Goal: Task Accomplishment & Management: Use online tool/utility

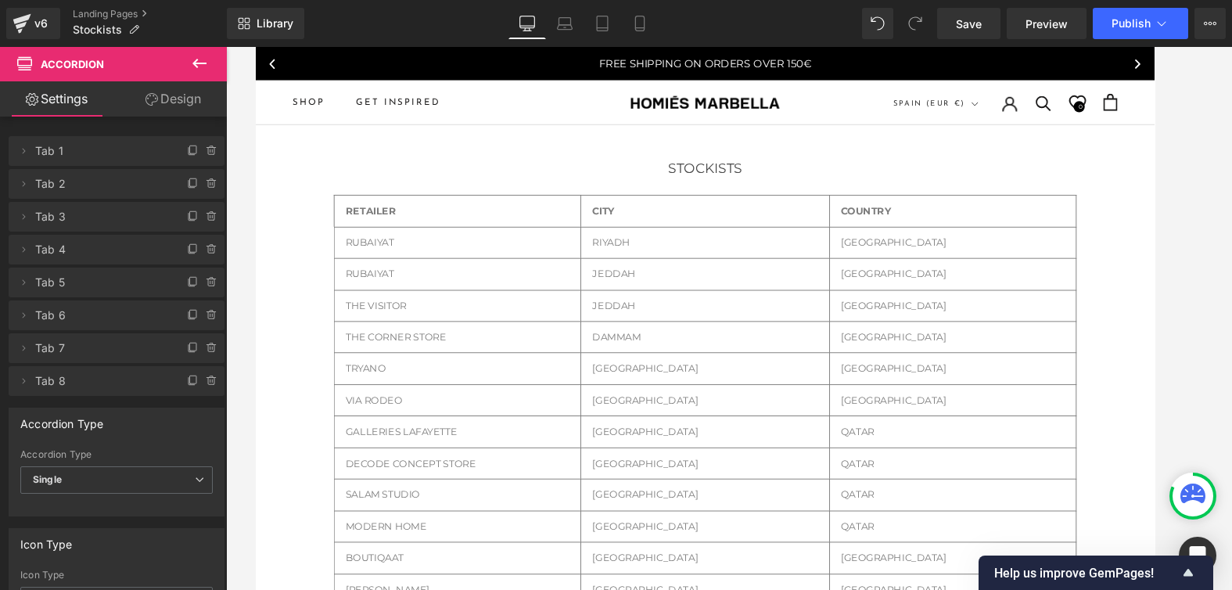
scroll to position [363, 0]
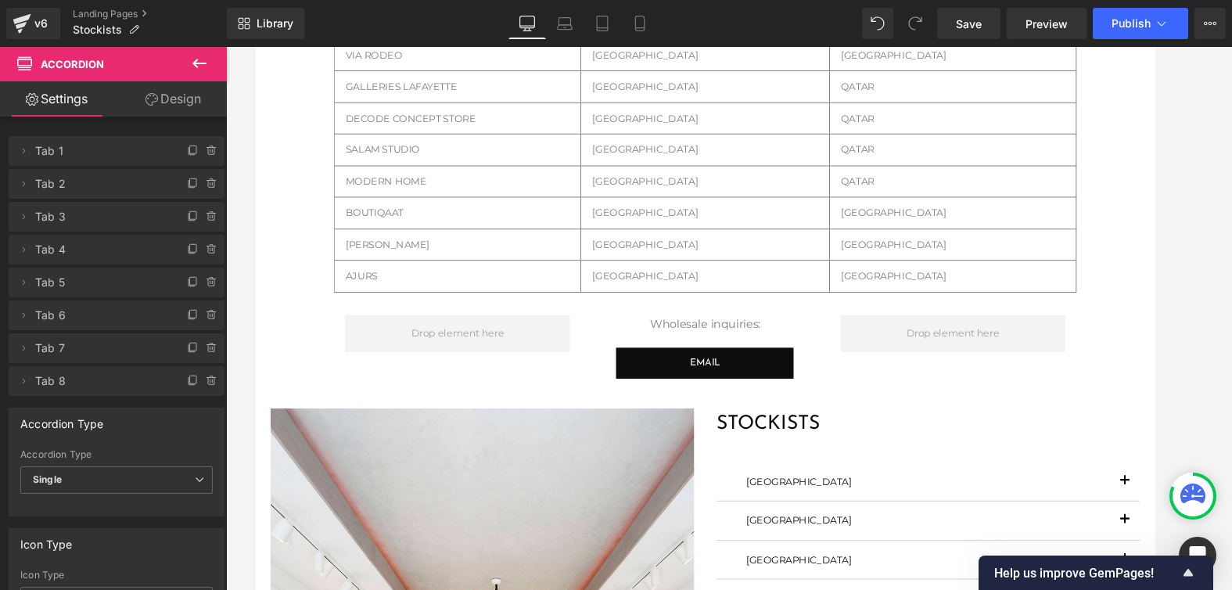
click at [376, 286] on div "AJURS Text Block Row CAIRO Text Block Row [GEOGRAPHIC_DATA] Text [GEOGRAPHIC_DA…" at bounding box center [729, 289] width 782 height 34
click at [349, 283] on icon at bounding box center [353, 283] width 9 height 9
click at [1171, 246] on div "STOCKISTS Heading Row 35px RETAILER Text [GEOGRAPHIC_DATA] Text Block Row COUNT…" at bounding box center [729, 506] width 947 height 1481
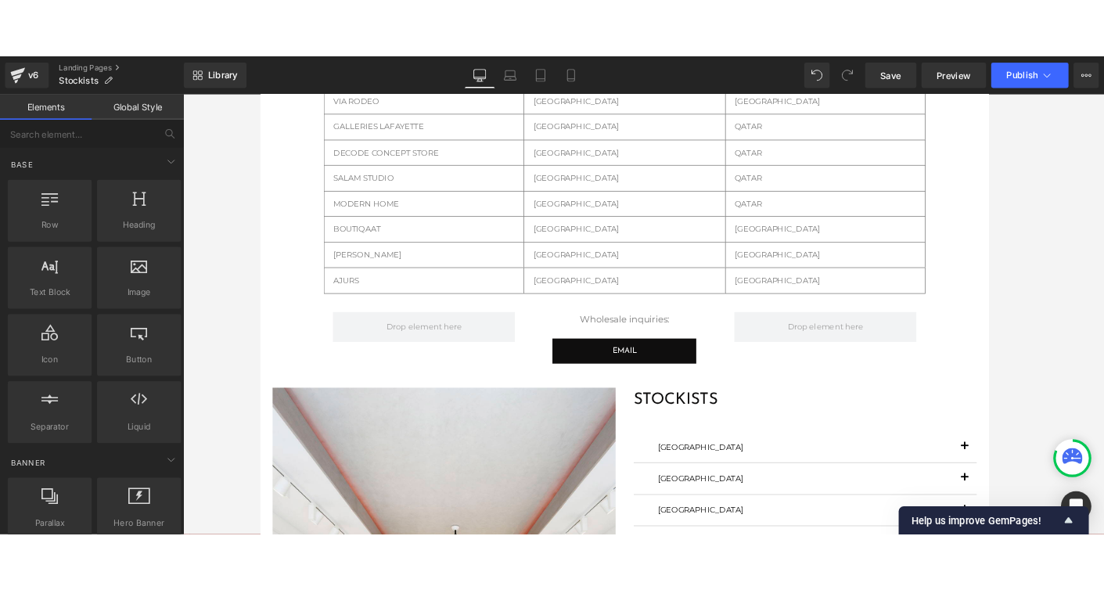
scroll to position [909, 0]
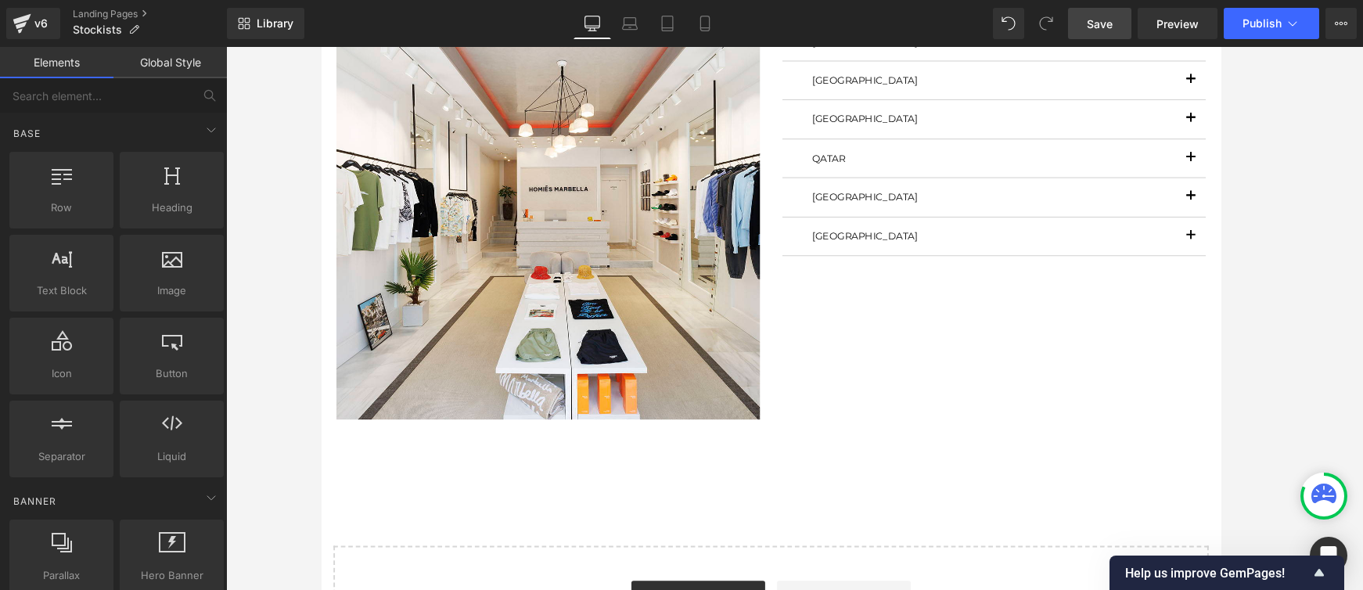
drag, startPoint x: 1099, startPoint y: 23, endPoint x: 775, endPoint y: 62, distance: 326.3
click at [1099, 23] on span "Save" at bounding box center [1100, 24] width 26 height 16
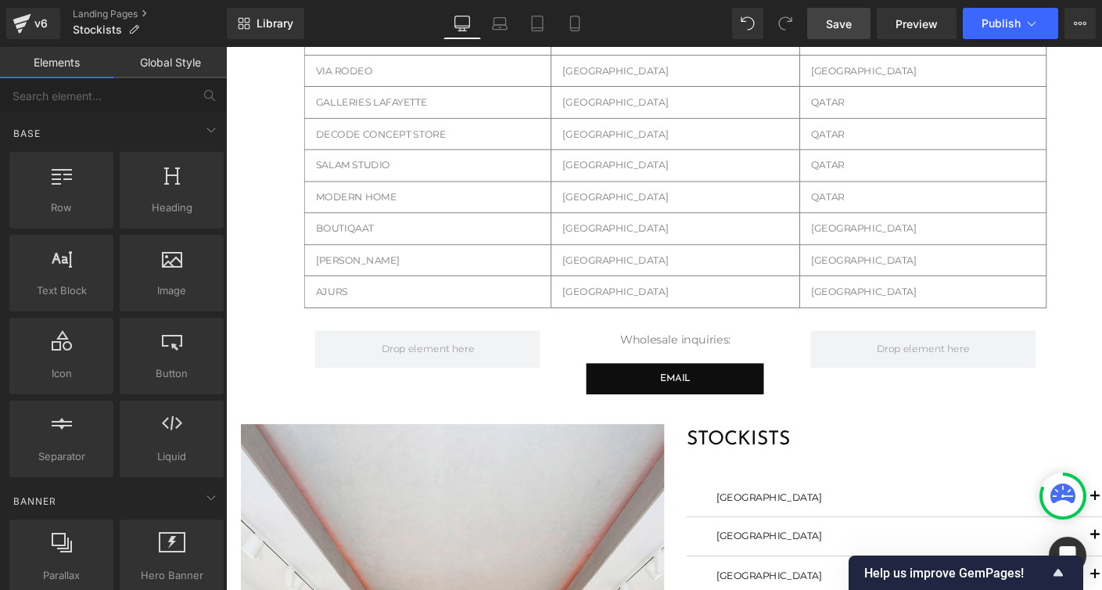
scroll to position [347, 0]
click at [372, 299] on icon at bounding box center [370, 299] width 11 height 12
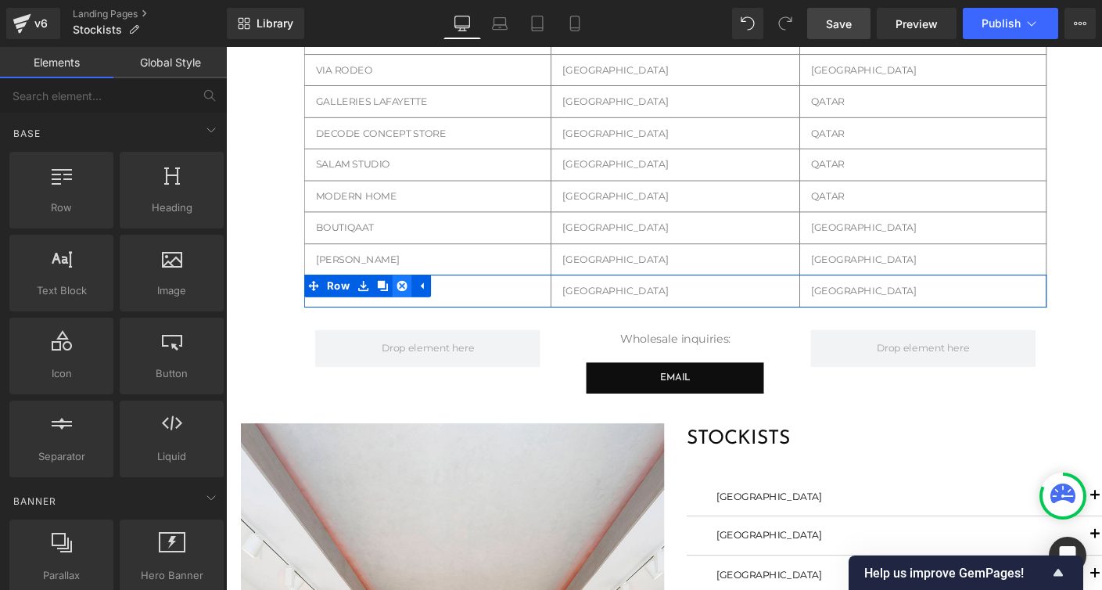
click at [408, 297] on icon at bounding box center [411, 298] width 11 height 11
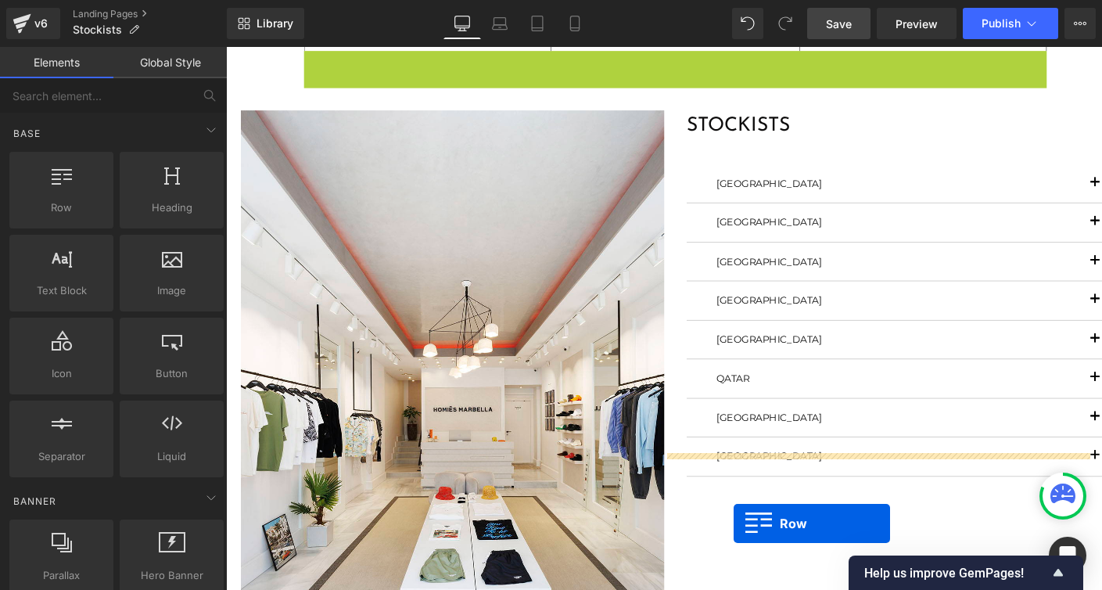
scroll to position [631, 0]
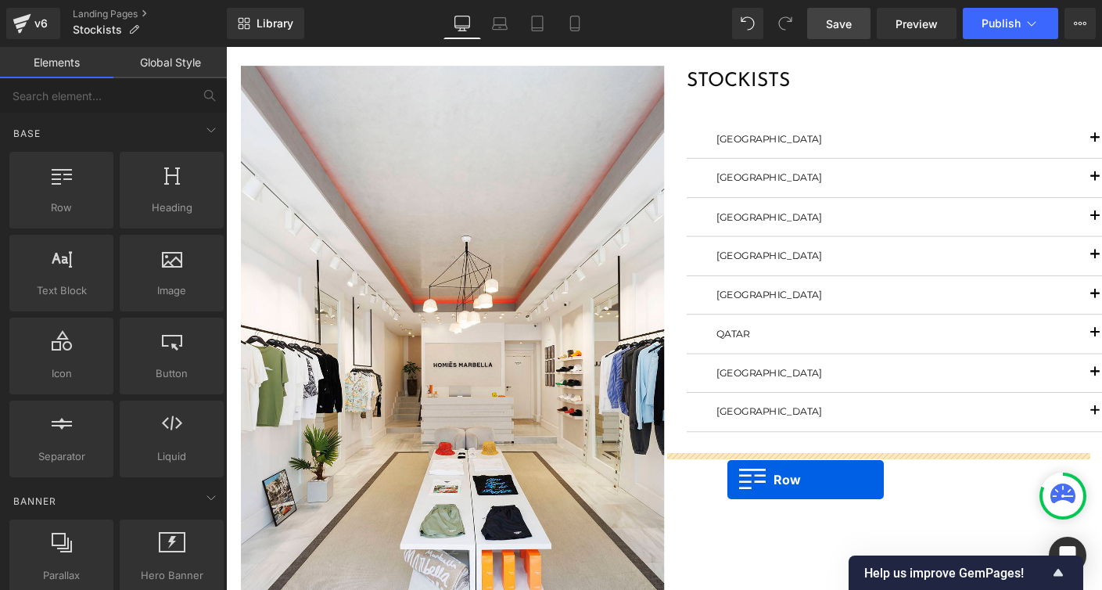
drag, startPoint x: 337, startPoint y: 49, endPoint x: 777, endPoint y: 470, distance: 608.8
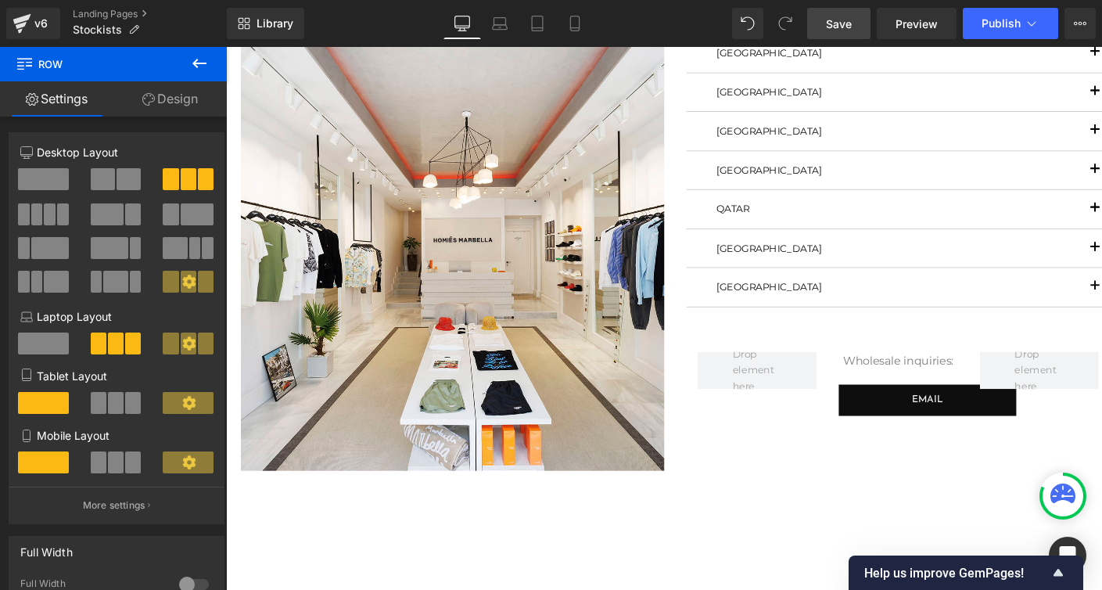
scroll to position [728, 0]
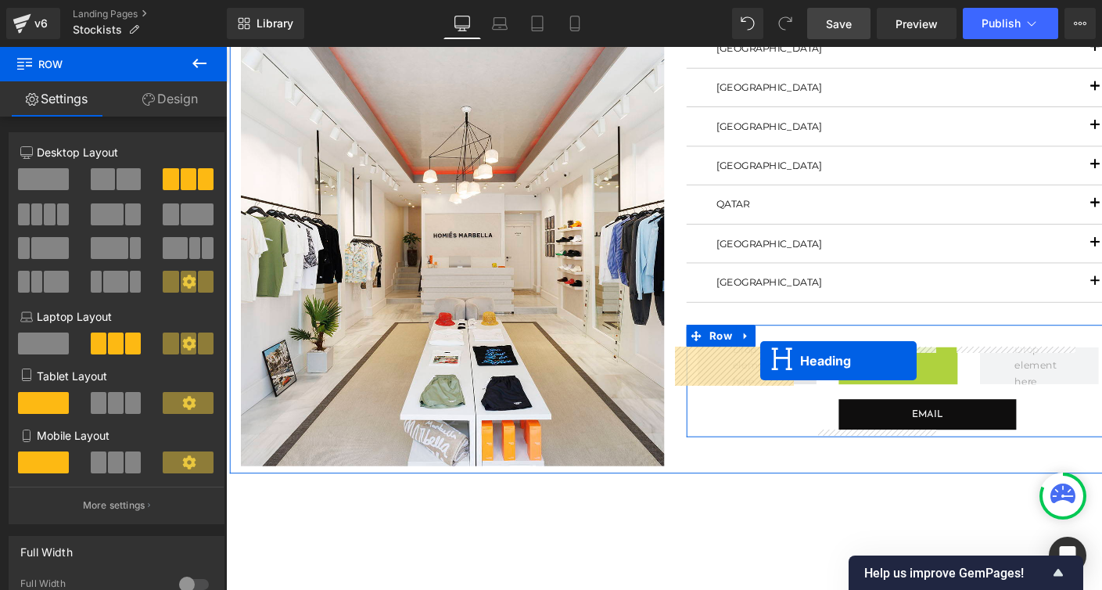
drag, startPoint x: 920, startPoint y: 373, endPoint x: 789, endPoint y: 377, distance: 131.5
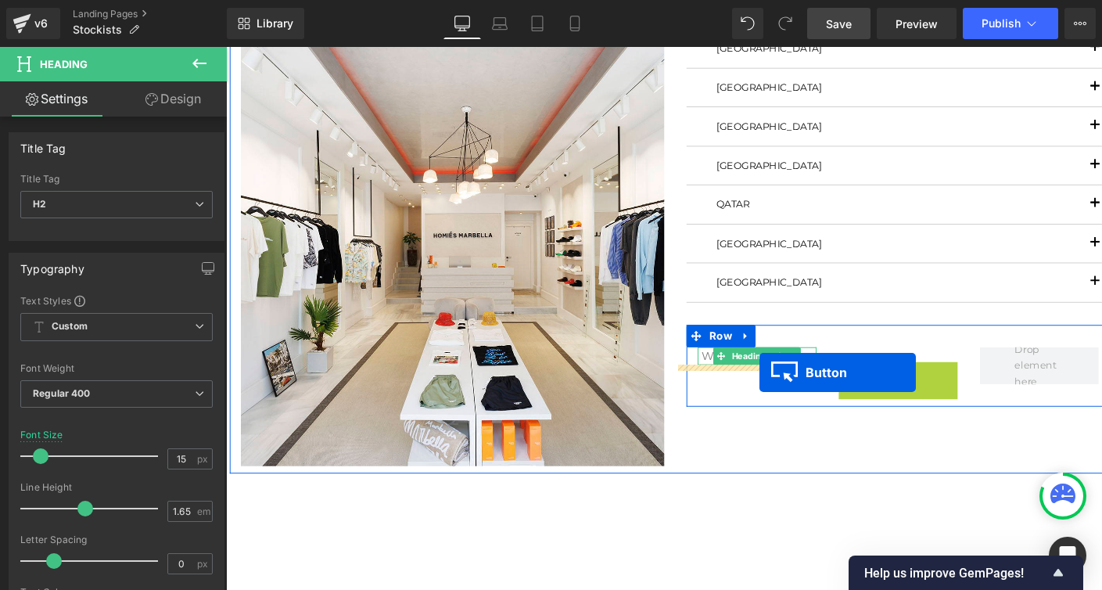
drag, startPoint x: 842, startPoint y: 393, endPoint x: 786, endPoint y: 388, distance: 55.8
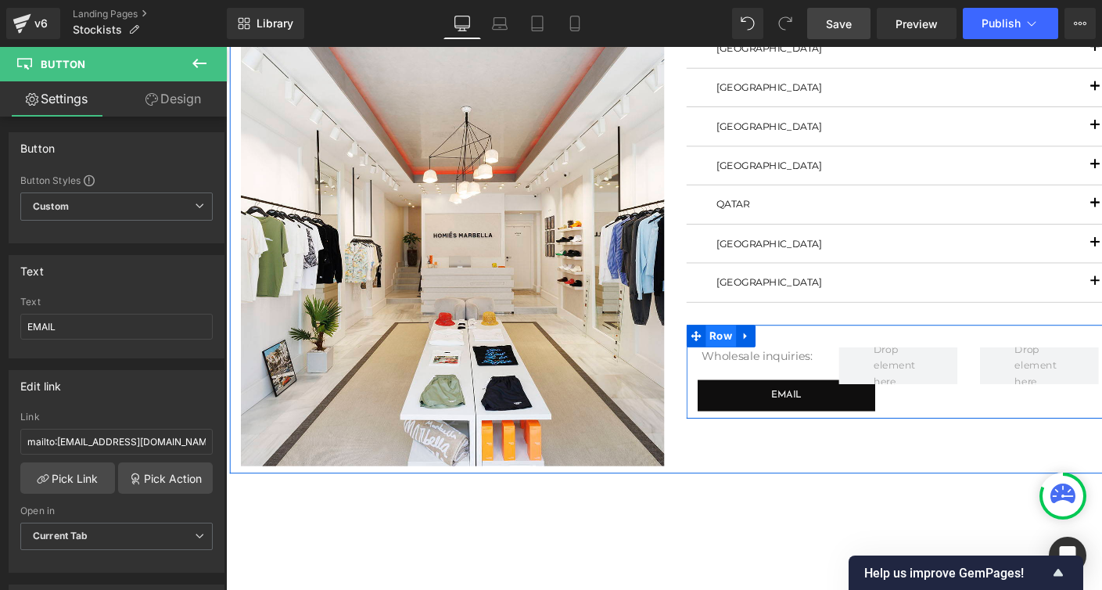
click at [740, 350] on span "Row" at bounding box center [748, 351] width 32 height 23
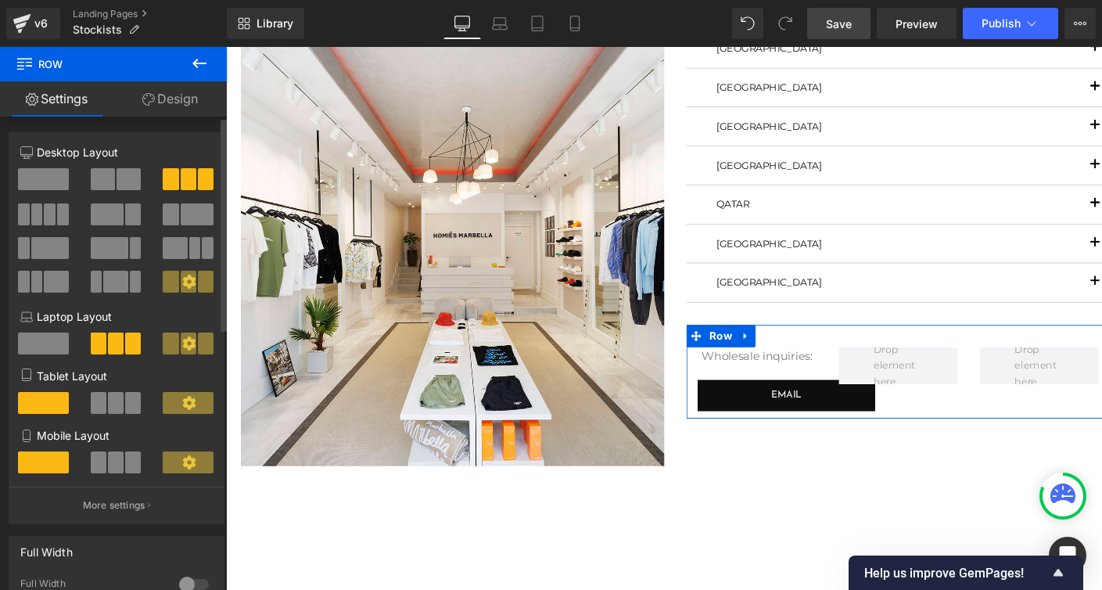
click at [105, 182] on span at bounding box center [103, 179] width 24 height 22
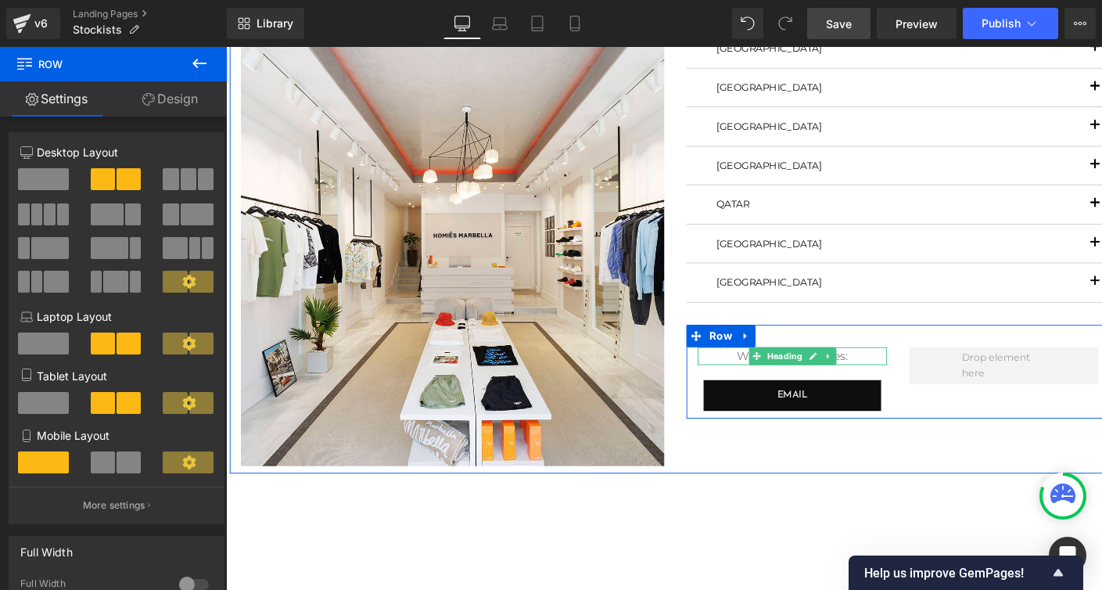
click at [764, 370] on h2 "Wholesale inquiries:" at bounding box center [823, 373] width 200 height 20
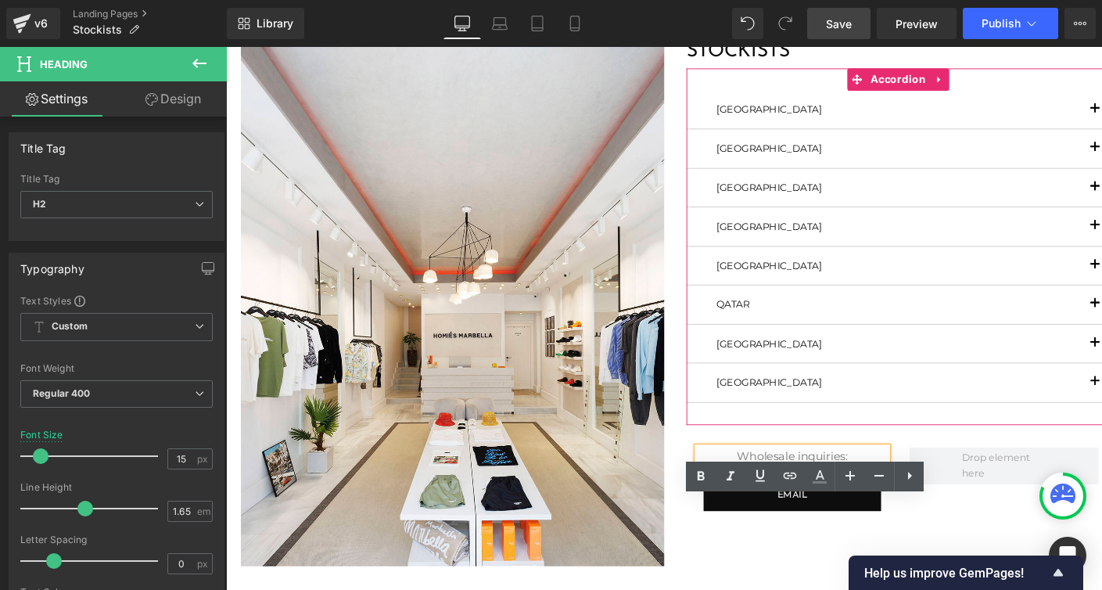
scroll to position [500, 0]
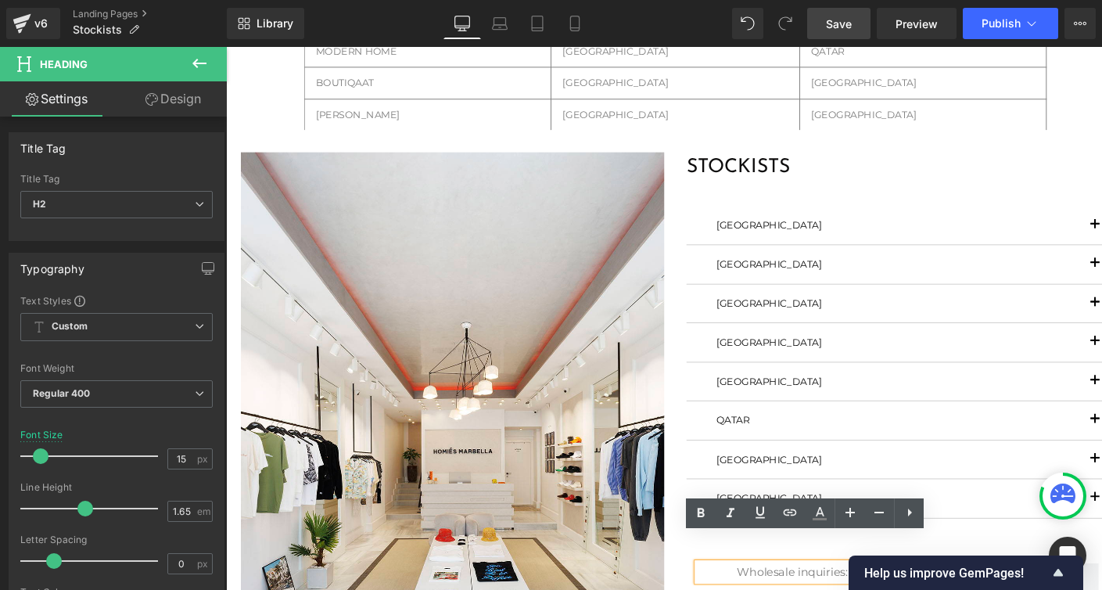
click at [763, 168] on h1 "STOCKISTS" at bounding box center [934, 175] width 446 height 34
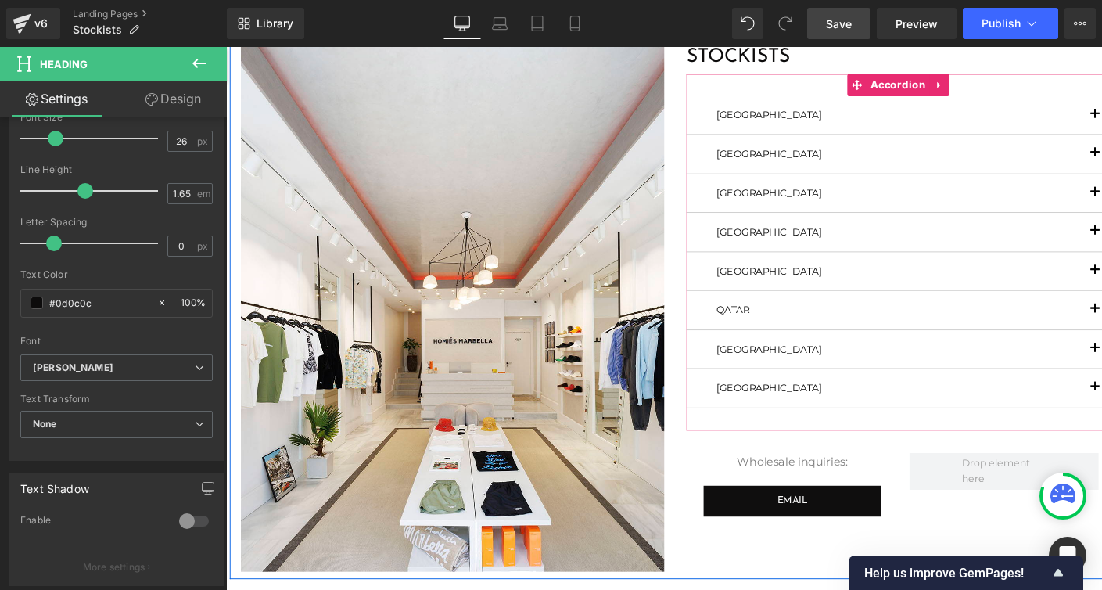
scroll to position [699, 0]
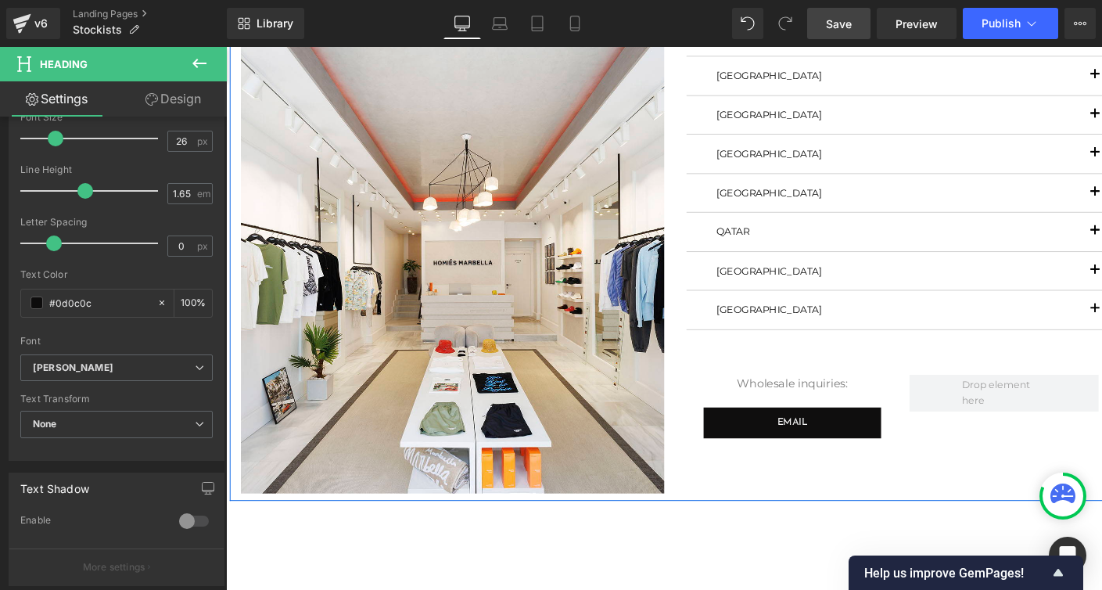
click at [792, 403] on div "Wholesale inquiries: Heading" at bounding box center [823, 402] width 200 height 20
click at [790, 401] on h2 "Wholesale inquiries:" at bounding box center [823, 402] width 200 height 20
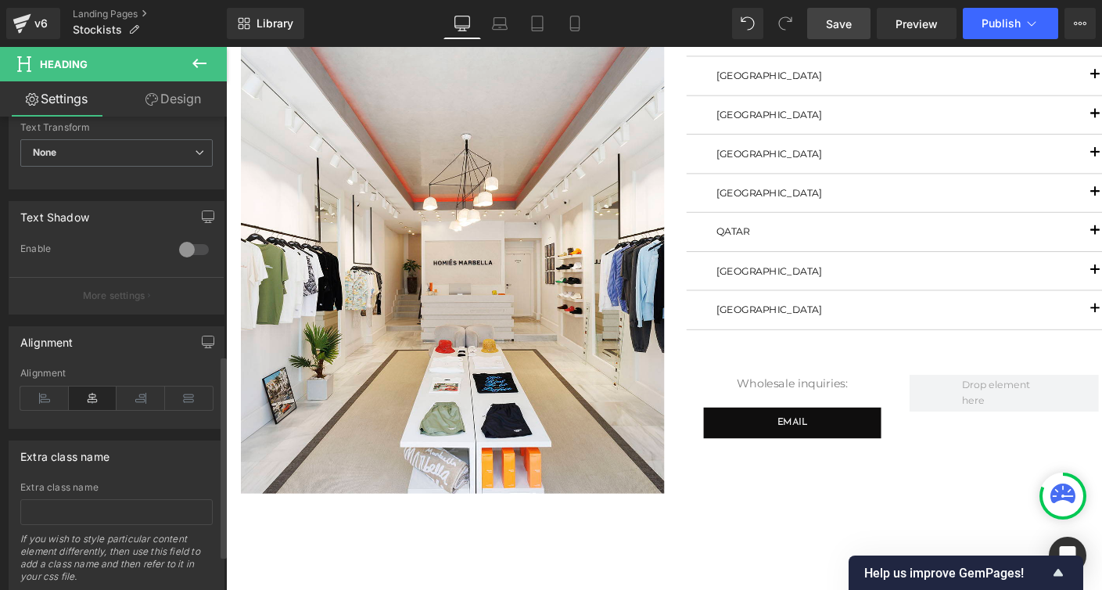
scroll to position [595, 0]
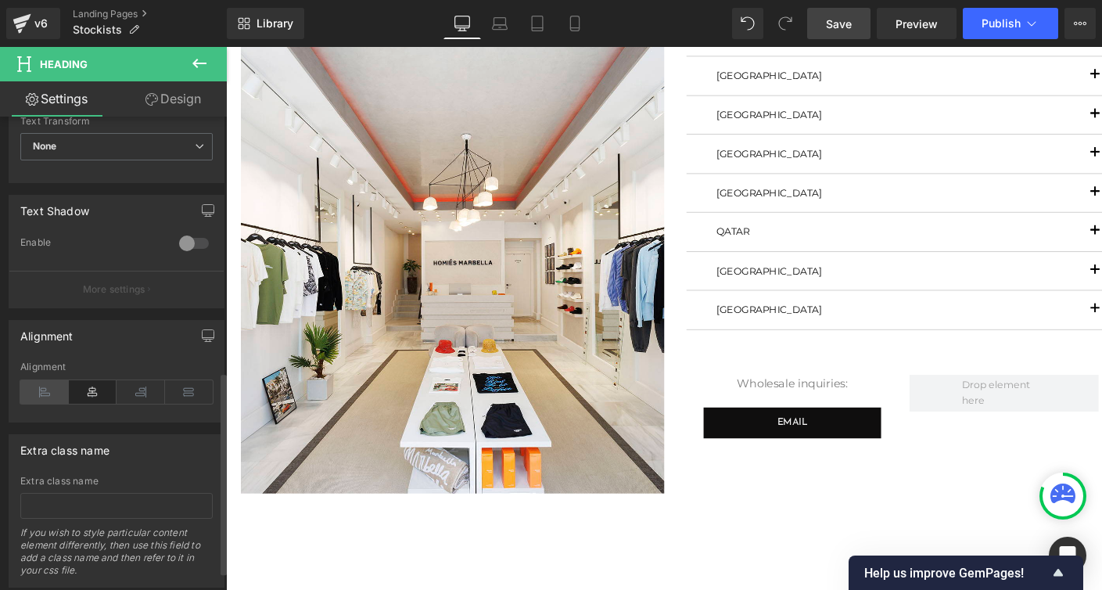
click at [41, 396] on icon at bounding box center [44, 391] width 49 height 23
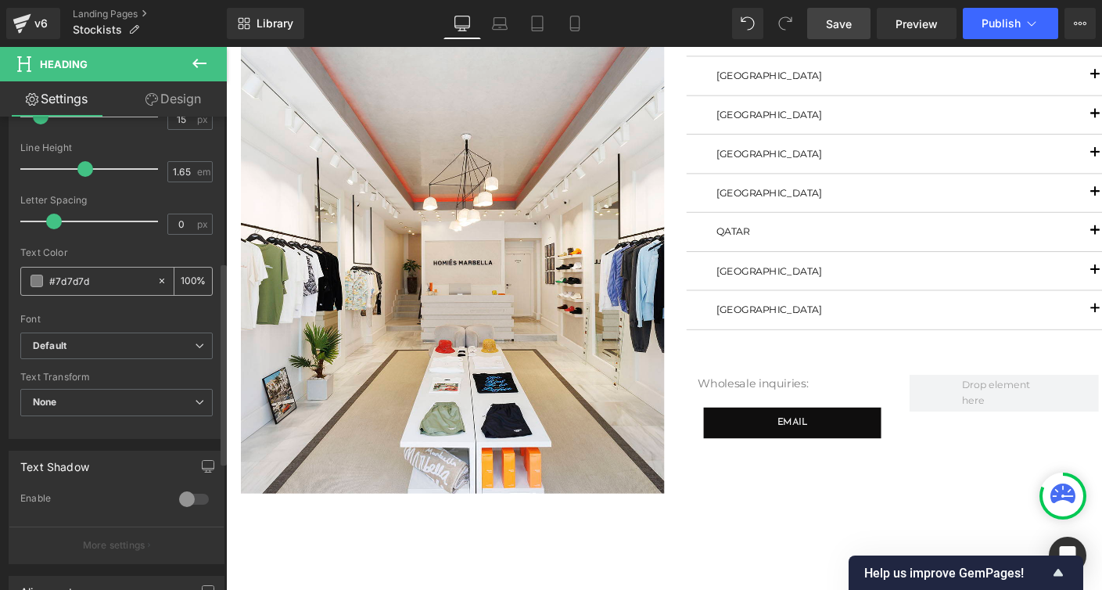
click at [36, 276] on span at bounding box center [37, 281] width 13 height 13
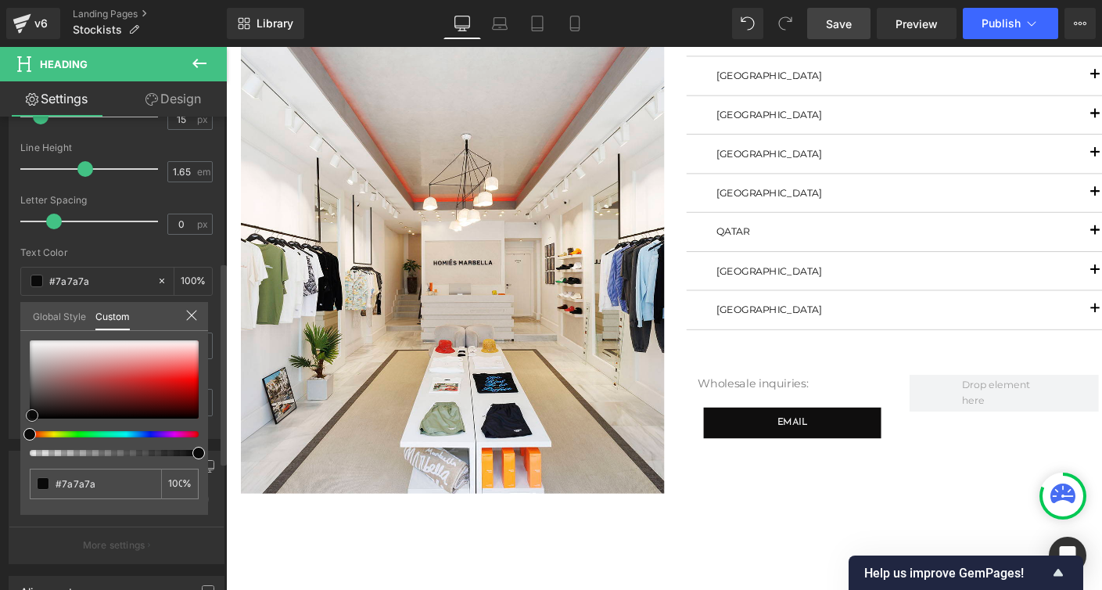
type input "#7a7a7a"
drag, startPoint x: 28, startPoint y: 380, endPoint x: 31, endPoint y: 415, distance: 34.5
click at [31, 415] on span at bounding box center [32, 415] width 13 height 13
type input "#0a0a0a"
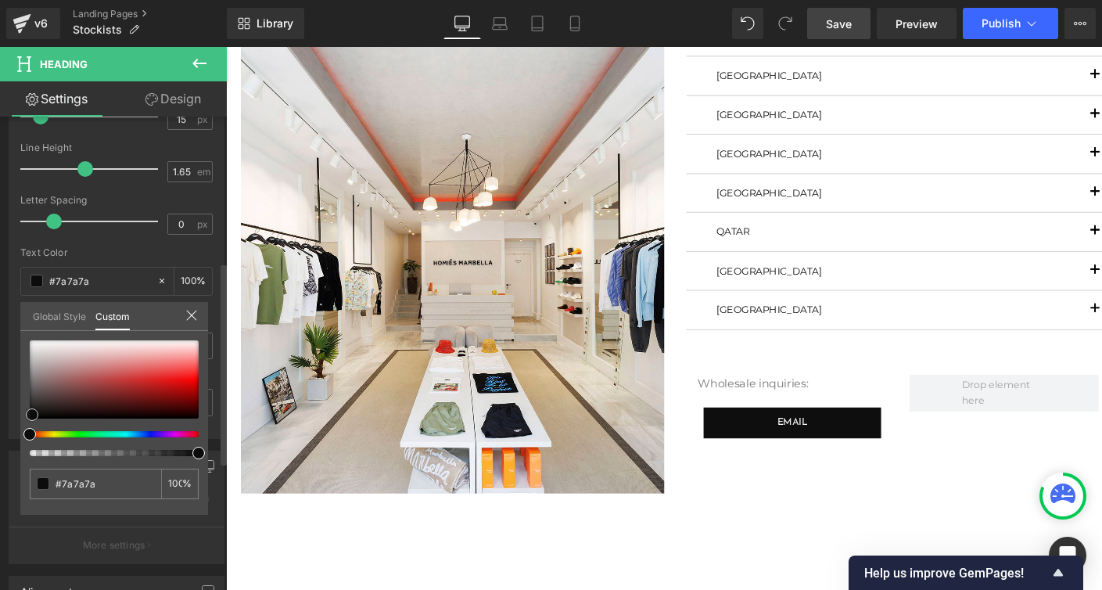
type input "#0a0a0a"
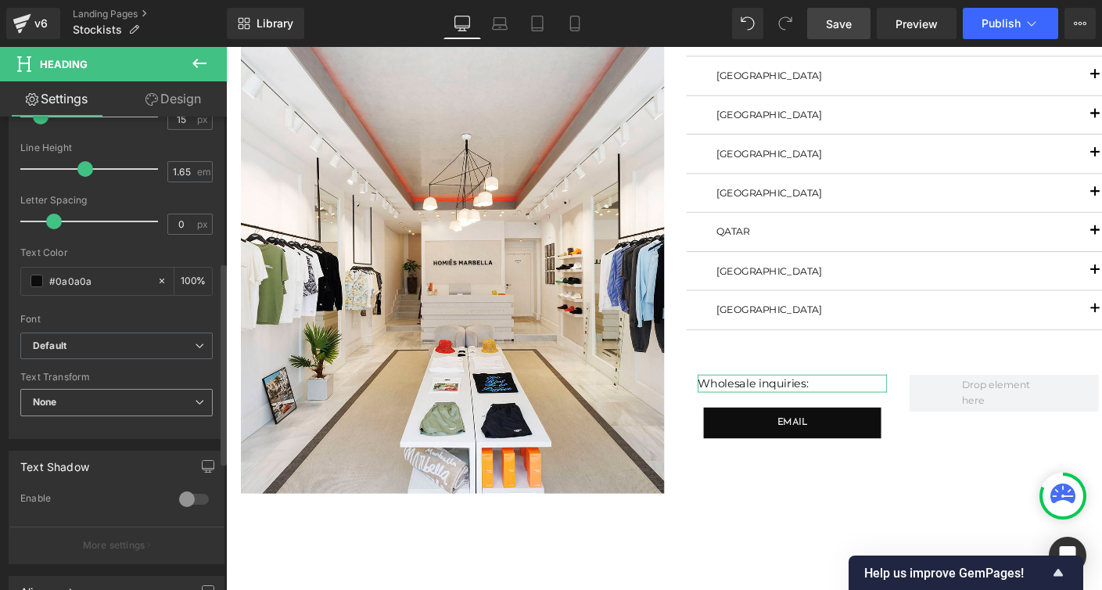
click at [65, 402] on span "None" at bounding box center [116, 402] width 192 height 27
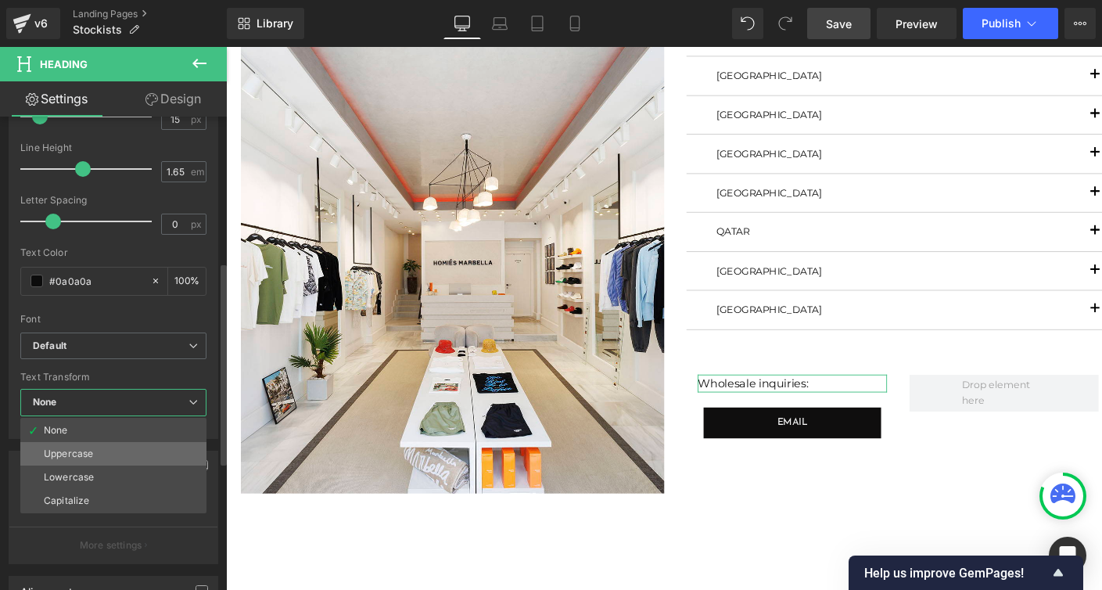
click at [63, 451] on div "Uppercase" at bounding box center [68, 453] width 49 height 11
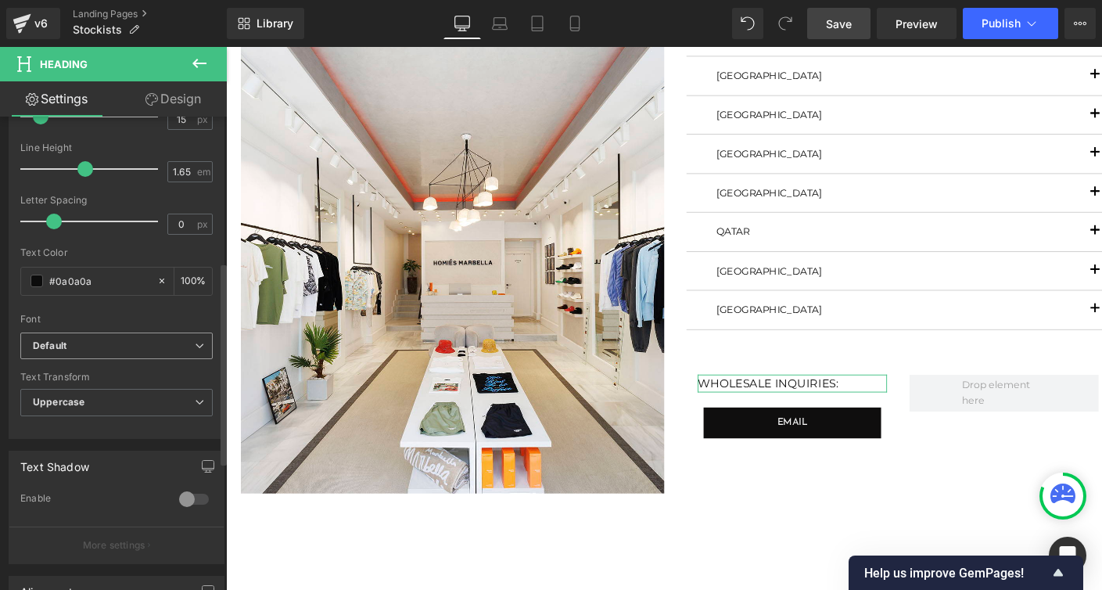
click at [77, 340] on b "Default" at bounding box center [114, 346] width 162 height 13
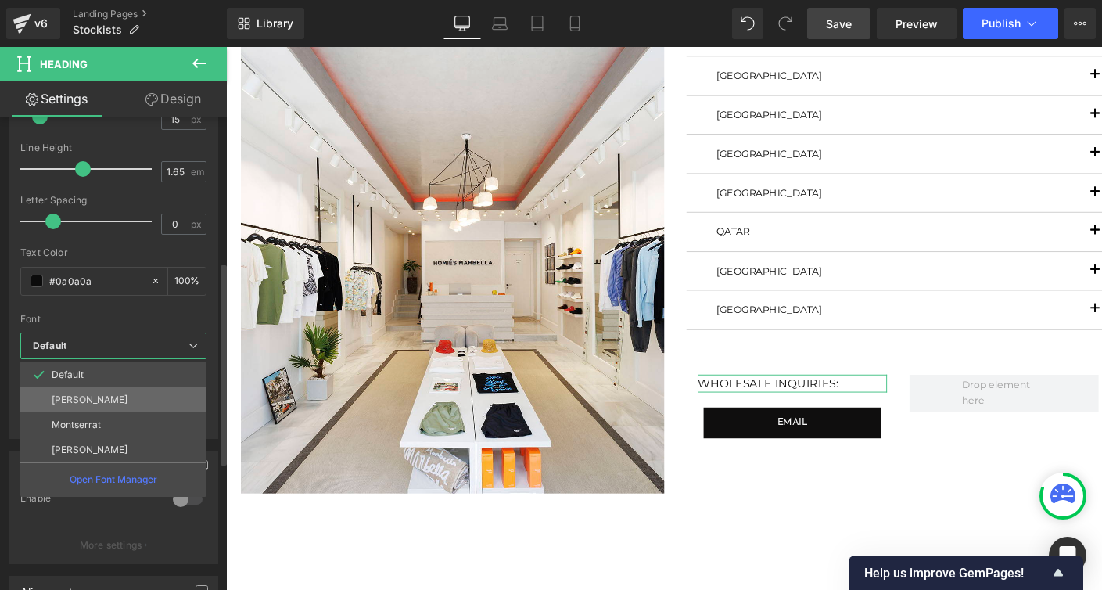
click at [70, 396] on p "[PERSON_NAME]" at bounding box center [90, 399] width 76 height 11
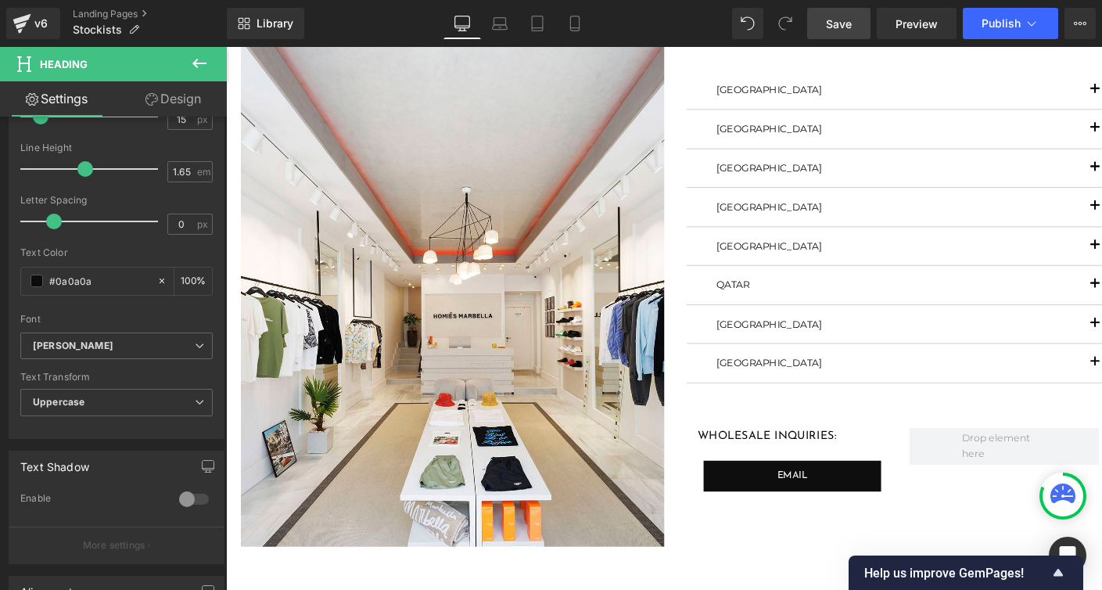
scroll to position [652, 0]
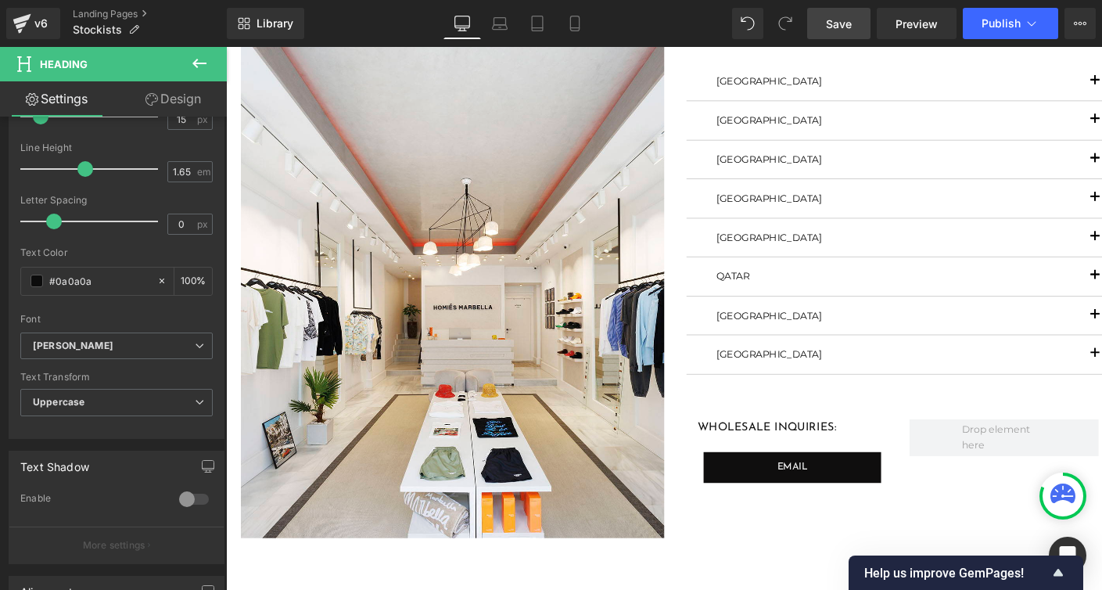
click at [762, 486] on body "test" at bounding box center [699, 410] width 947 height 2030
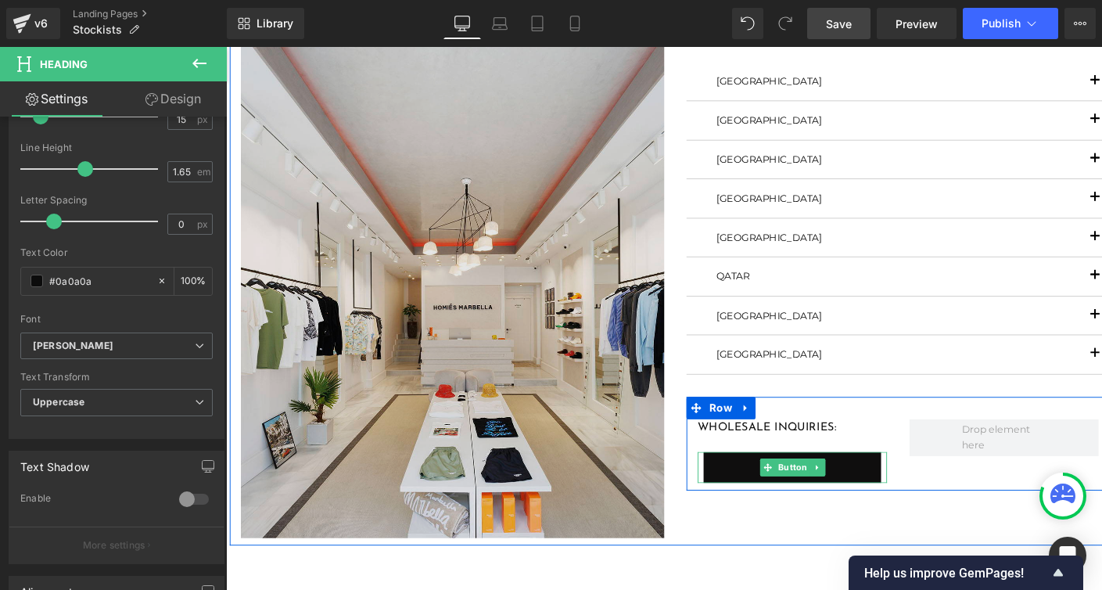
click at [818, 489] on span "Button" at bounding box center [822, 489] width 36 height 19
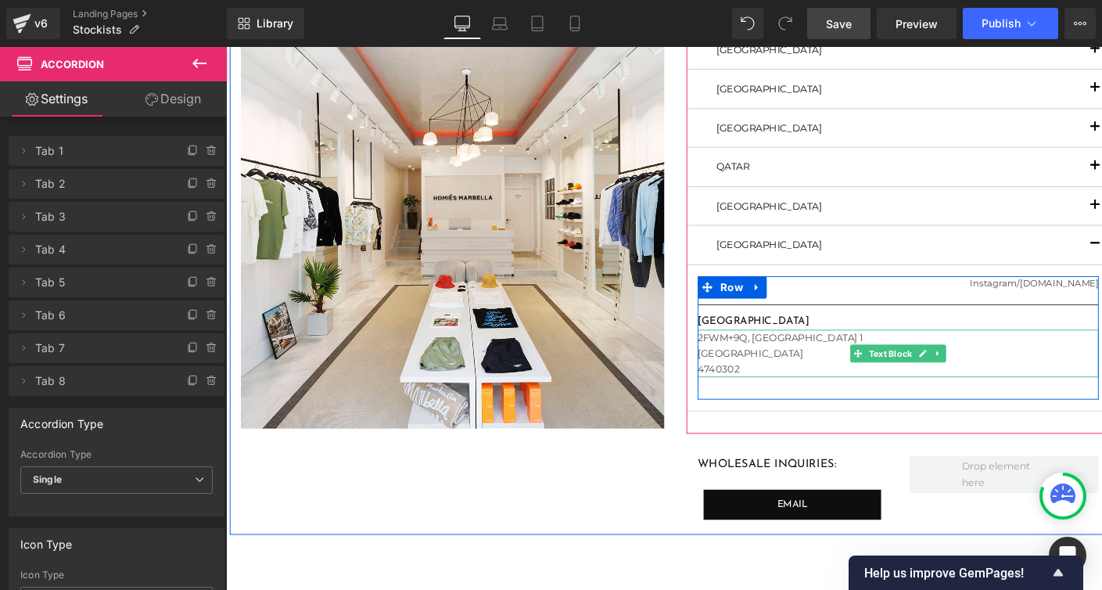
scroll to position [772, 0]
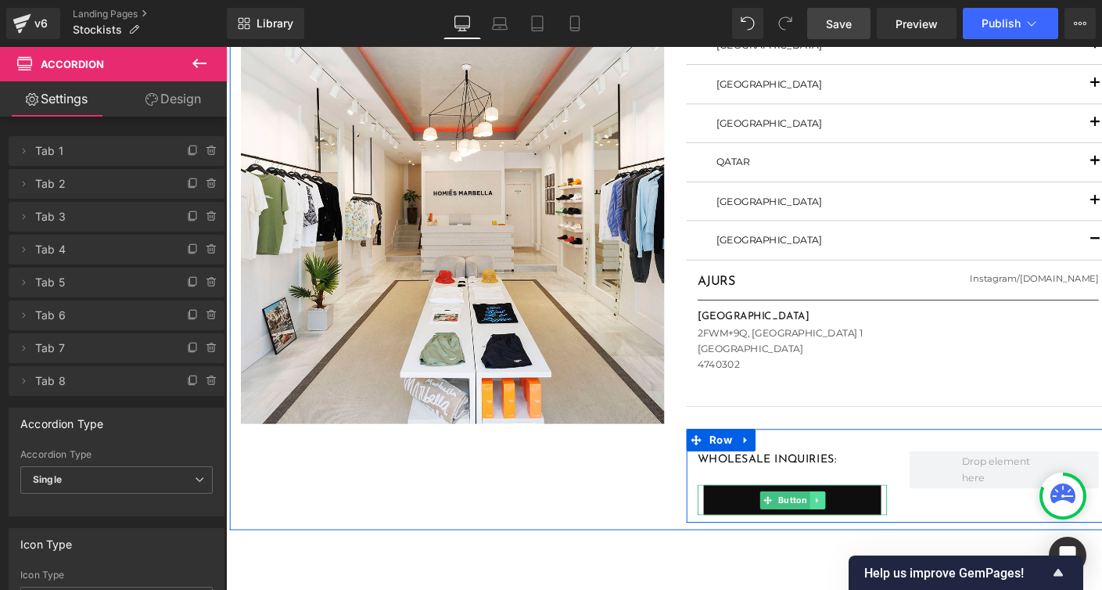
click at [846, 525] on icon at bounding box center [848, 524] width 9 height 9
click at [856, 523] on icon at bounding box center [857, 524] width 9 height 9
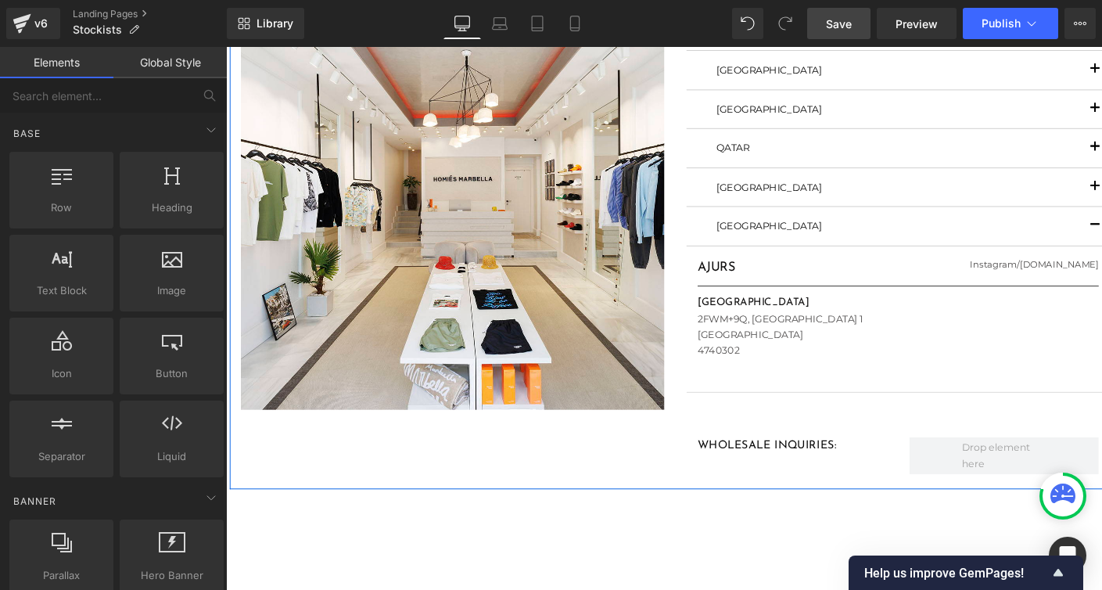
scroll to position [792, 0]
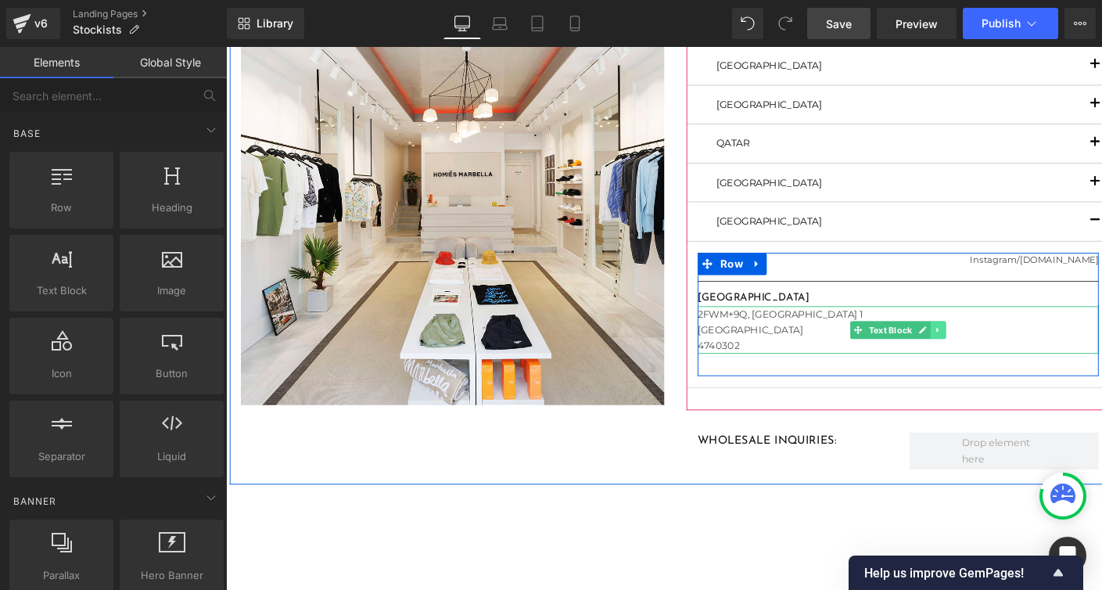
click at [973, 344] on icon at bounding box center [976, 344] width 9 height 9
click at [968, 347] on icon at bounding box center [968, 344] width 9 height 9
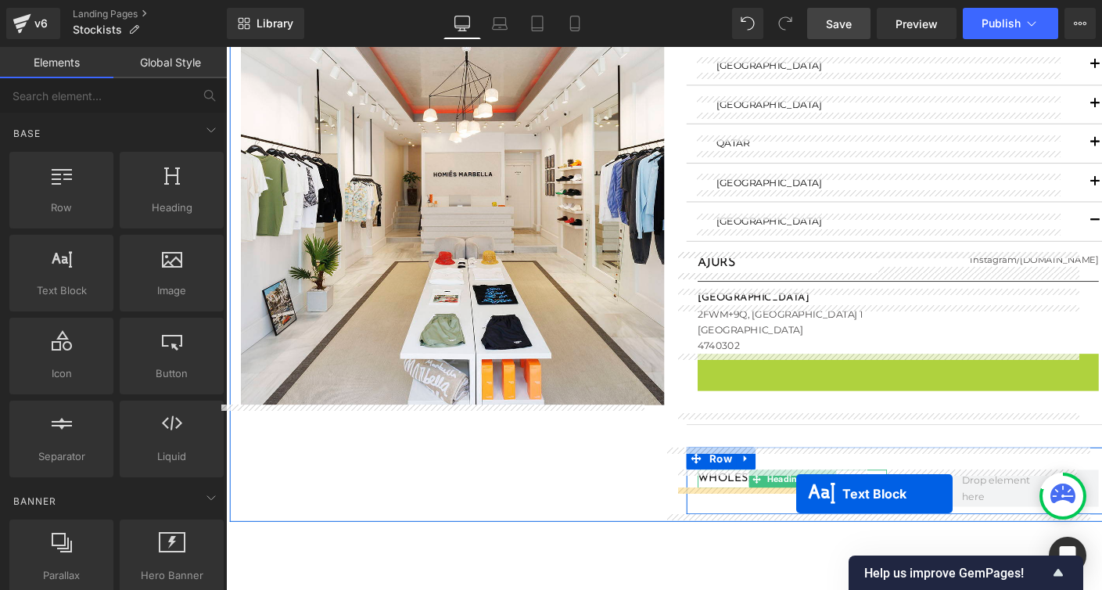
drag, startPoint x: 890, startPoint y: 396, endPoint x: 827, endPoint y: 517, distance: 136.5
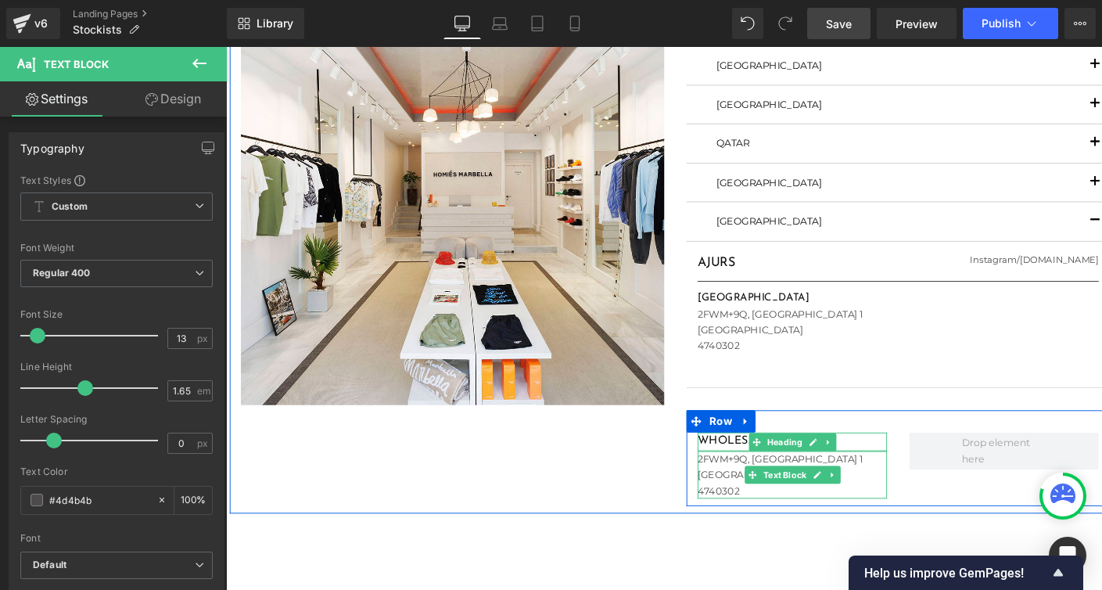
click at [732, 482] on div "2FWM+9Q, [GEOGRAPHIC_DATA] 4740302" at bounding box center [823, 498] width 200 height 50
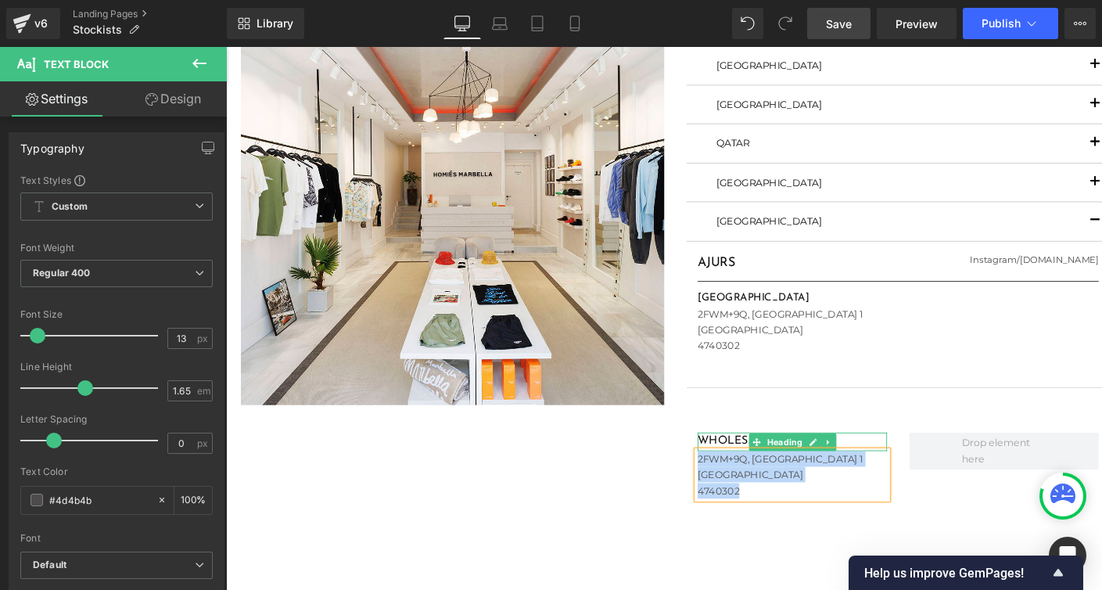
drag, startPoint x: 725, startPoint y: 480, endPoint x: 768, endPoint y: 516, distance: 56.7
click at [769, 516] on div "2FWM+9Q, [GEOGRAPHIC_DATA] 4740302" at bounding box center [823, 498] width 200 height 50
click at [725, 479] on div "[EMAIL_ADDRESS][DOMAIN_NAME]" at bounding box center [823, 481] width 200 height 16
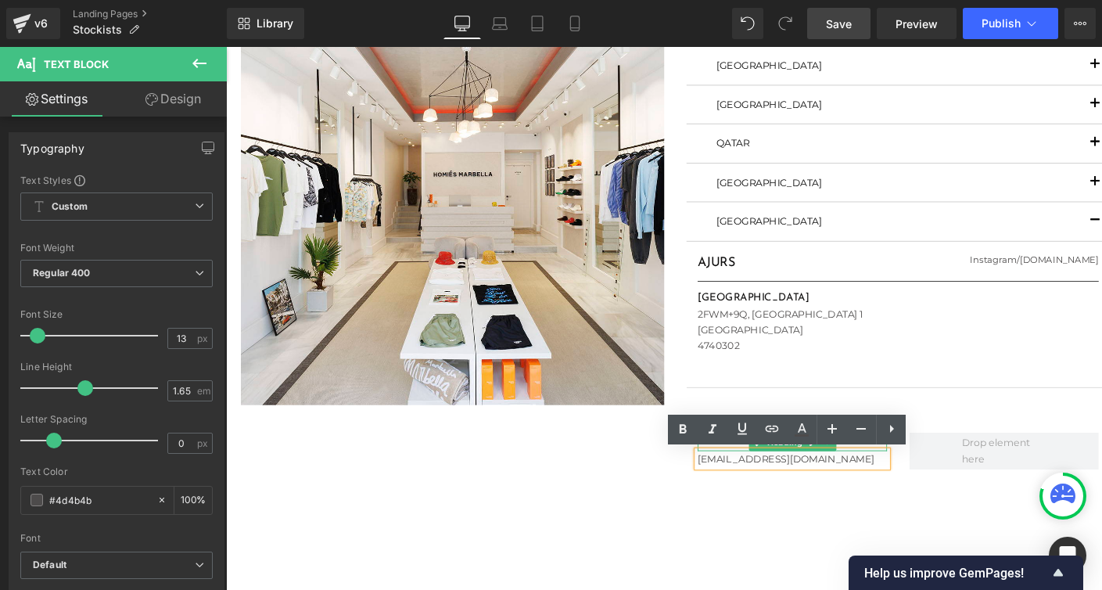
drag, startPoint x: 724, startPoint y: 482, endPoint x: 915, endPoint y: 487, distance: 191.8
click at [915, 487] on div "[EMAIL_ADDRESS][DOMAIN_NAME]" at bounding box center [823, 481] width 200 height 16
click at [768, 431] on icon at bounding box center [772, 429] width 13 height 6
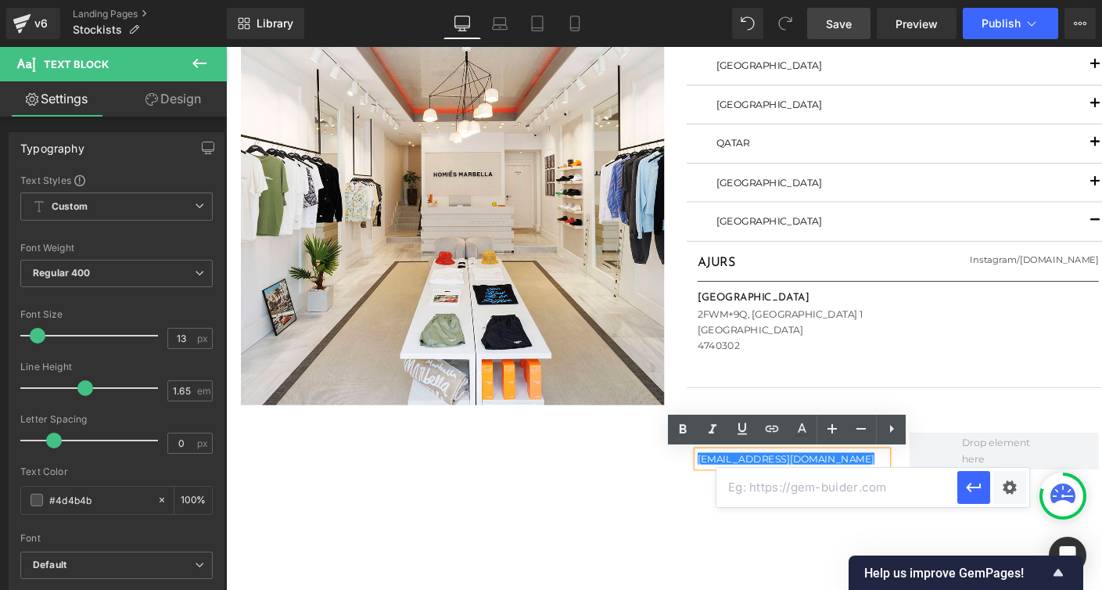
click at [755, 493] on input "text" at bounding box center [837, 487] width 241 height 39
type input "mailto:[EMAIL_ADDRESS][DOMAIN_NAME]"
click at [1006, 0] on div "Text Color Highlight Color #333333 Edit or remove link: Edit - Unlink - Cancel …" at bounding box center [551, 0] width 1102 height 0
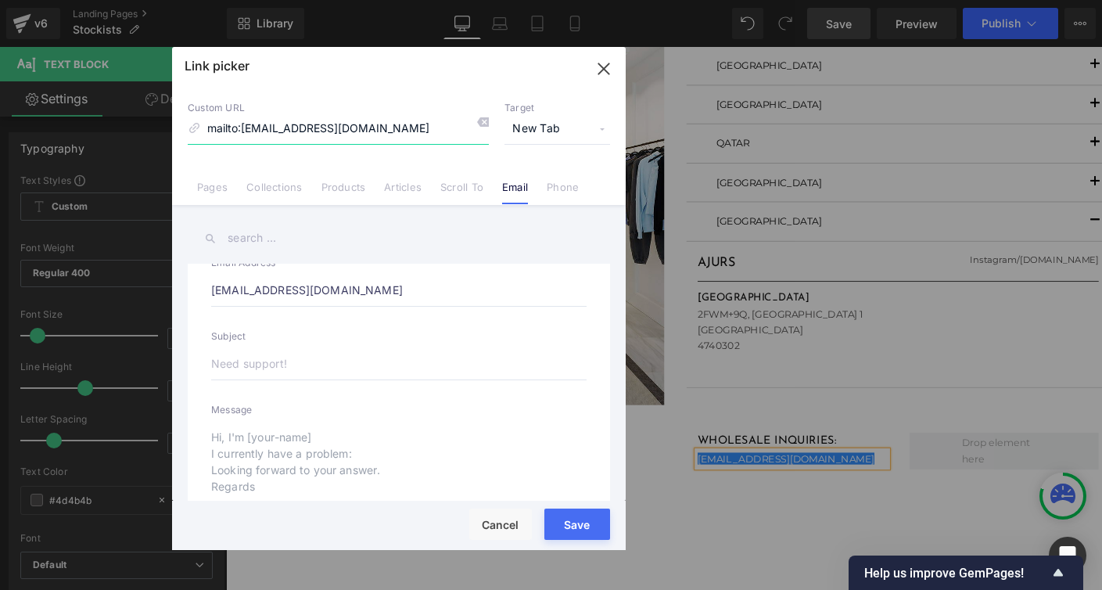
scroll to position [38, 0]
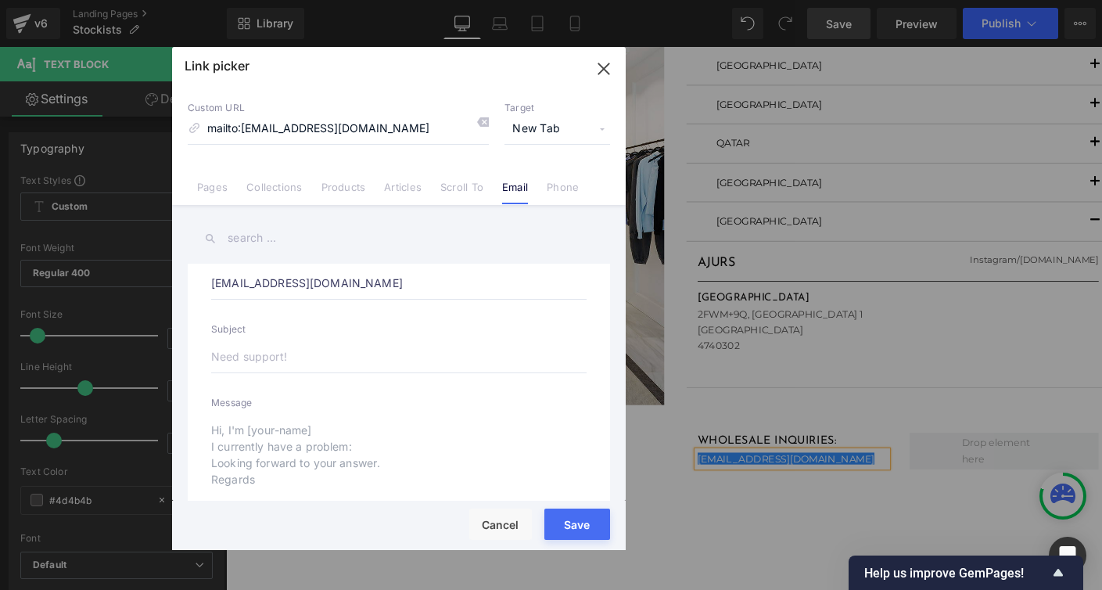
click at [231, 361] on input "text" at bounding box center [399, 356] width 376 height 33
type input "Wh"
type input "mailto:[EMAIL_ADDRESS][DOMAIN_NAME]?subject=Wh"
type input "Who"
type input "mailto:[EMAIL_ADDRESS][DOMAIN_NAME]?subject=Who"
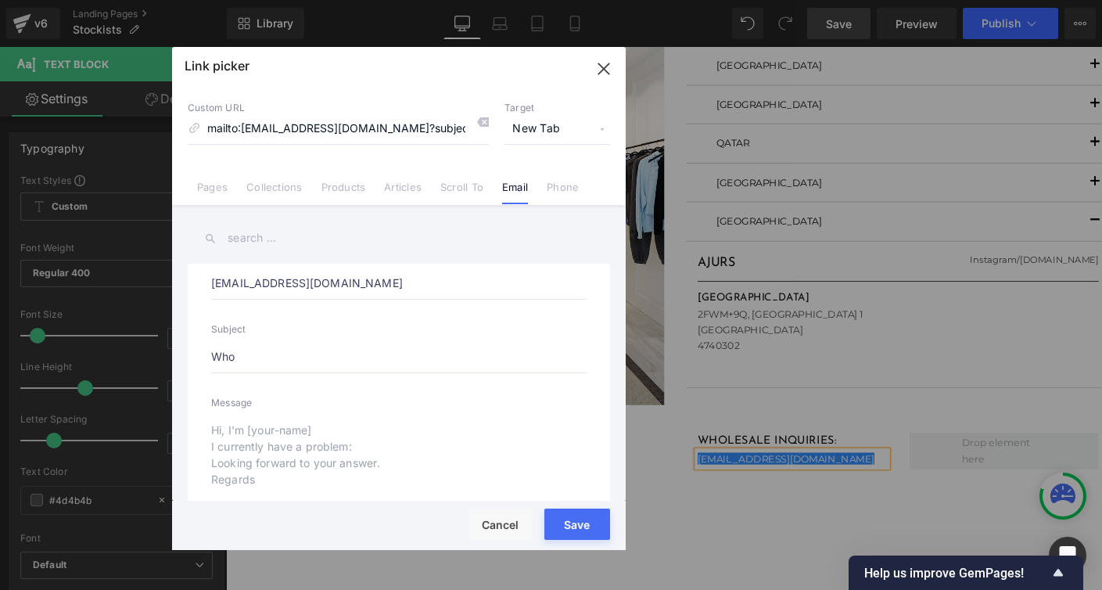
type input "Whol"
type input "mailto:[EMAIL_ADDRESS][DOMAIN_NAME]?subject=Whol"
type input "Whole"
type input "mailto:[EMAIL_ADDRESS][DOMAIN_NAME]?subject=Whole"
type input "Wholes"
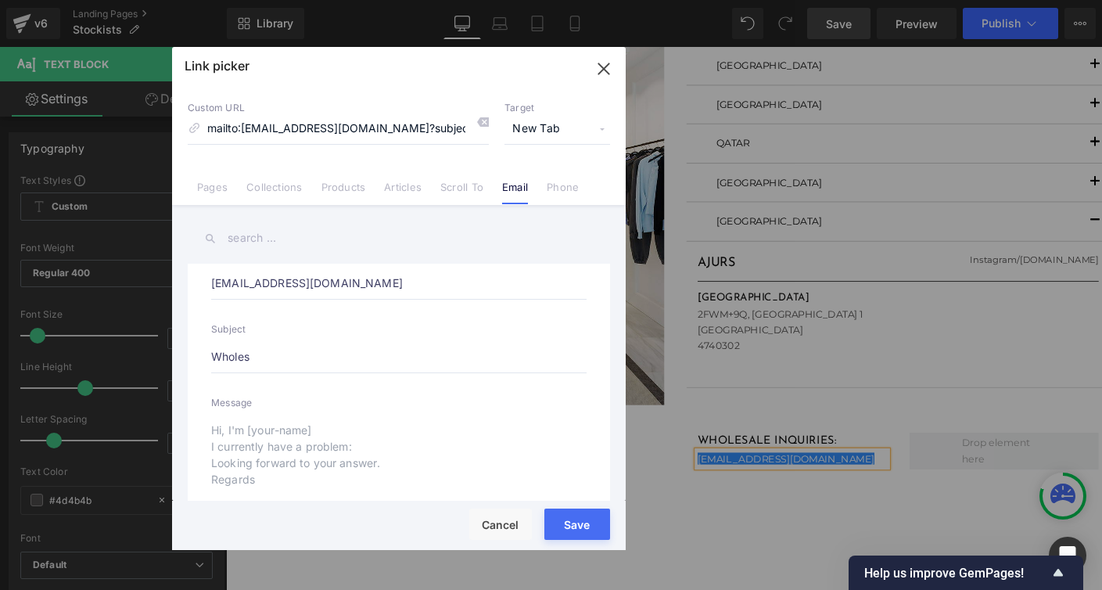
type input "mailto:[EMAIL_ADDRESS][DOMAIN_NAME]?subject=Wholes"
type input "Wholesa"
type input "mailto:[EMAIL_ADDRESS][DOMAIN_NAME]?subject=Wholesa"
type input "Wholesal"
type input "mailto:[EMAIL_ADDRESS][DOMAIN_NAME]?subject=Wholesal"
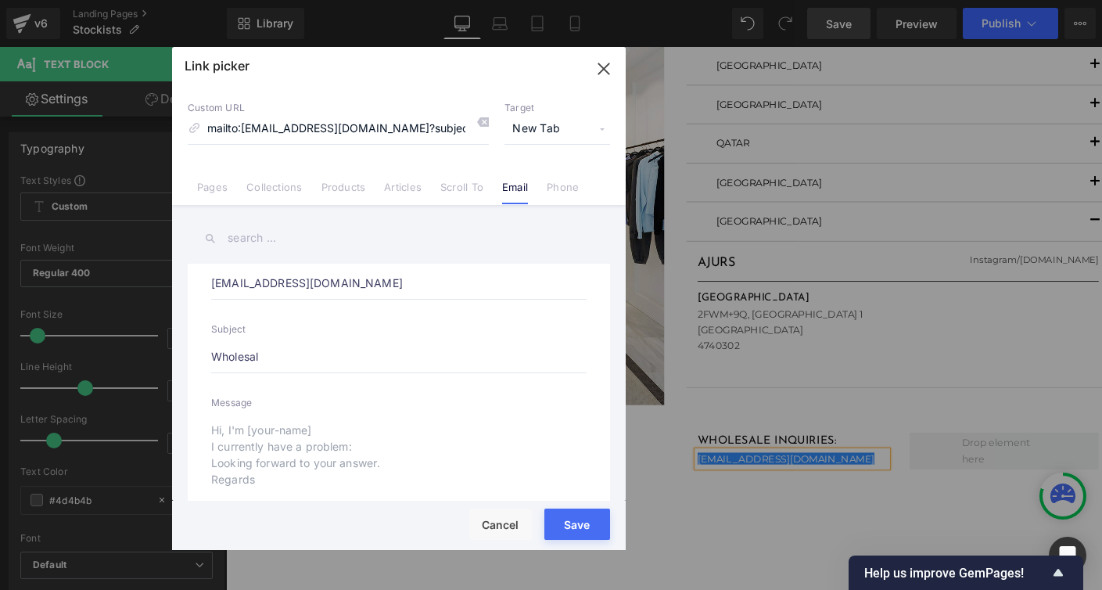
type input "Wholesale"
type input "mailto:[EMAIL_ADDRESS][DOMAIN_NAME]?subject=Wholesale"
type input "Wholesale"
type input "mailto:[EMAIL_ADDRESS][DOMAIN_NAME]?subject=Wholesale"
type input "Wholesale i"
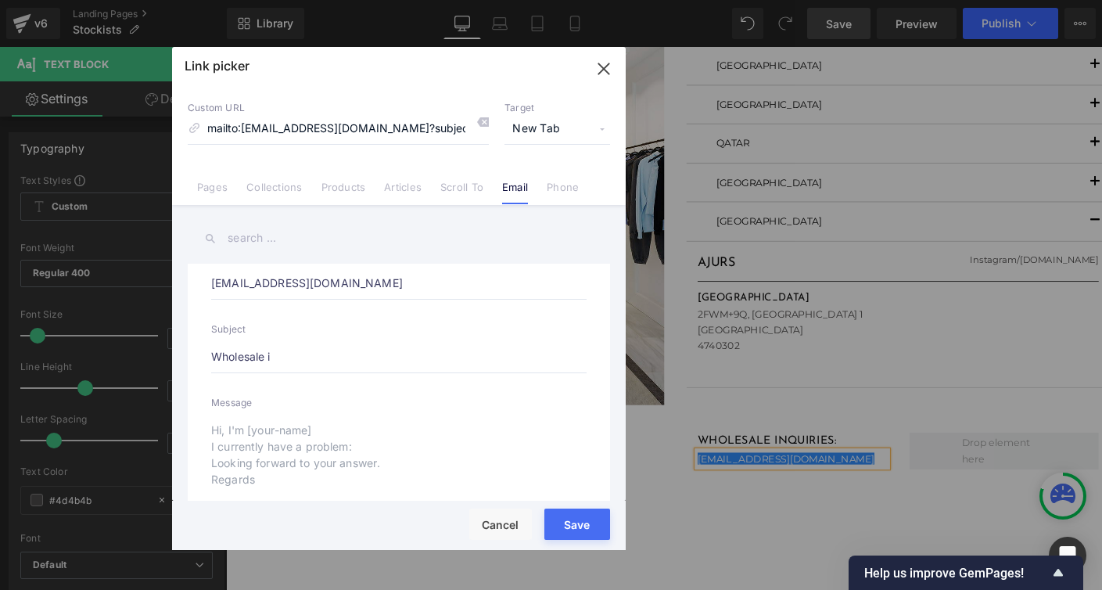
type input "mailto:[EMAIL_ADDRESS][DOMAIN_NAME]?subject=Wholesale i"
type input "Wholesale in"
type input "mailto:[EMAIL_ADDRESS][DOMAIN_NAME]?subject=Wholesale in"
type input "Wholesale inqu"
type input "mailto:[EMAIL_ADDRESS][DOMAIN_NAME]?subject=Wholesale inqu"
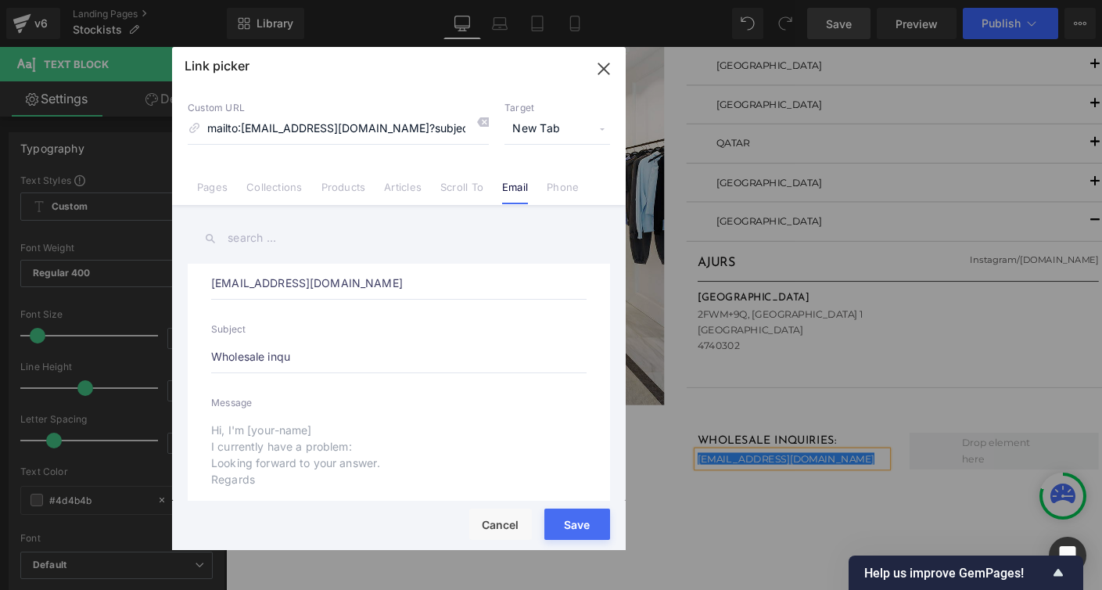
type input "Wholesale inqui"
type input "mailto:[EMAIL_ADDRESS][DOMAIN_NAME]?subject=Wholesale inqui"
type input "Wholesale inquit"
type input "mailto:[EMAIL_ADDRESS][DOMAIN_NAME]?subject=Wholesale inquit"
type input "Wholesale inquitr"
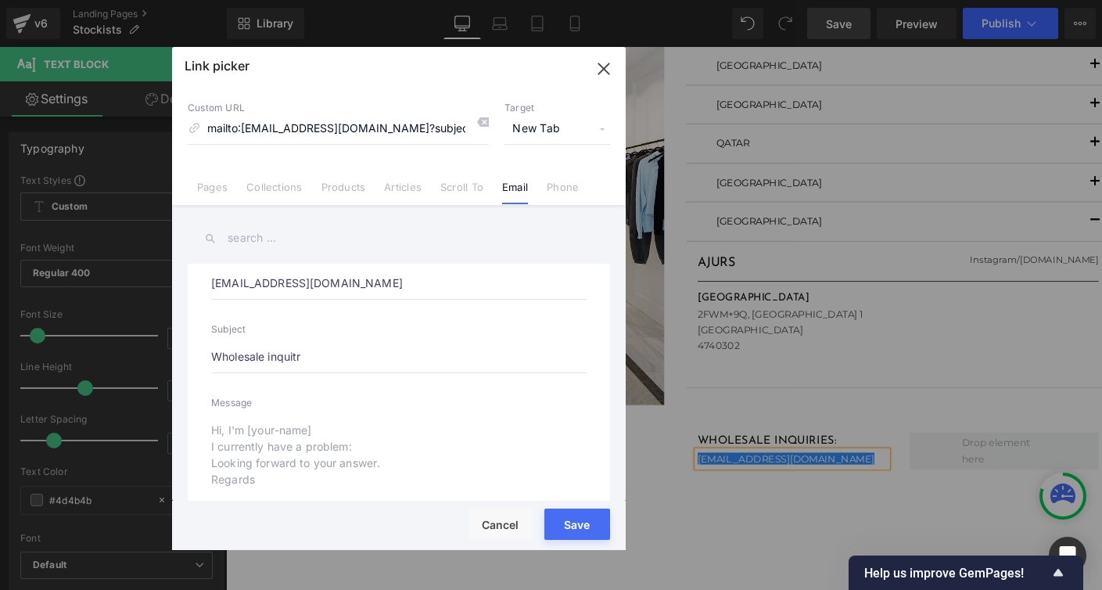
type input "mailto:[EMAIL_ADDRESS][DOMAIN_NAME]?subject=Wholesale inquitr"
type input "Wholesale inquit"
type input "mailto:[EMAIL_ADDRESS][DOMAIN_NAME]?subject=Wholesale inquit"
type input "Wholesale inquity"
type input "mailto:[EMAIL_ADDRESS][DOMAIN_NAME]?subject=Wholesale inquity"
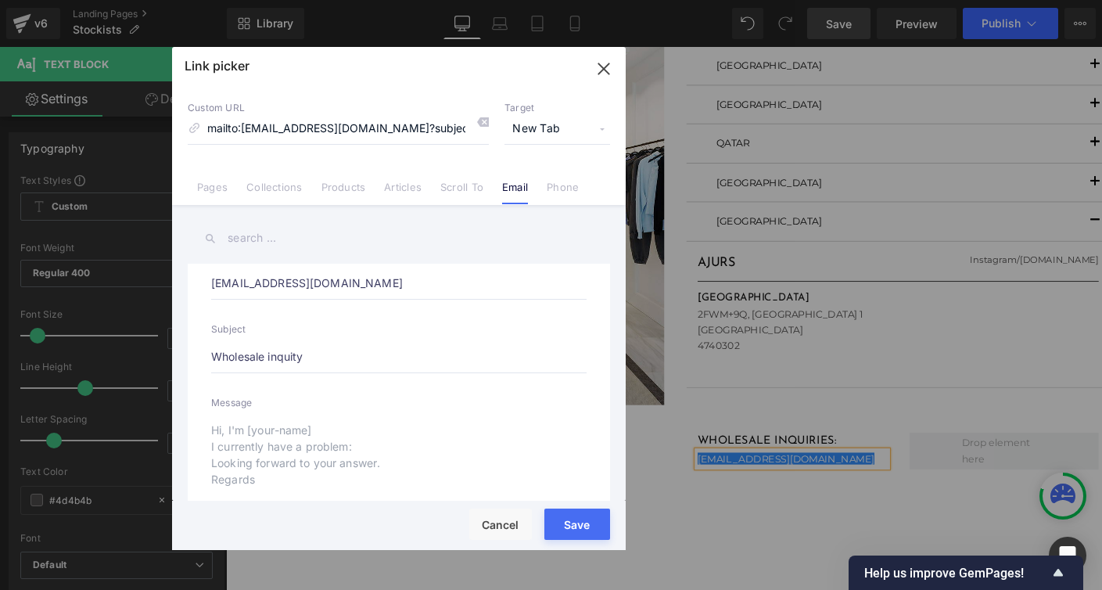
type input "Wholesale inquit"
type input "mailto:[EMAIL_ADDRESS][DOMAIN_NAME]?subject=Wholesale inquit"
type input "Wholesale inquitr"
type input "mailto:[EMAIL_ADDRESS][DOMAIN_NAME]?subject=Wholesale inquitr"
type input "Wholesale inquir"
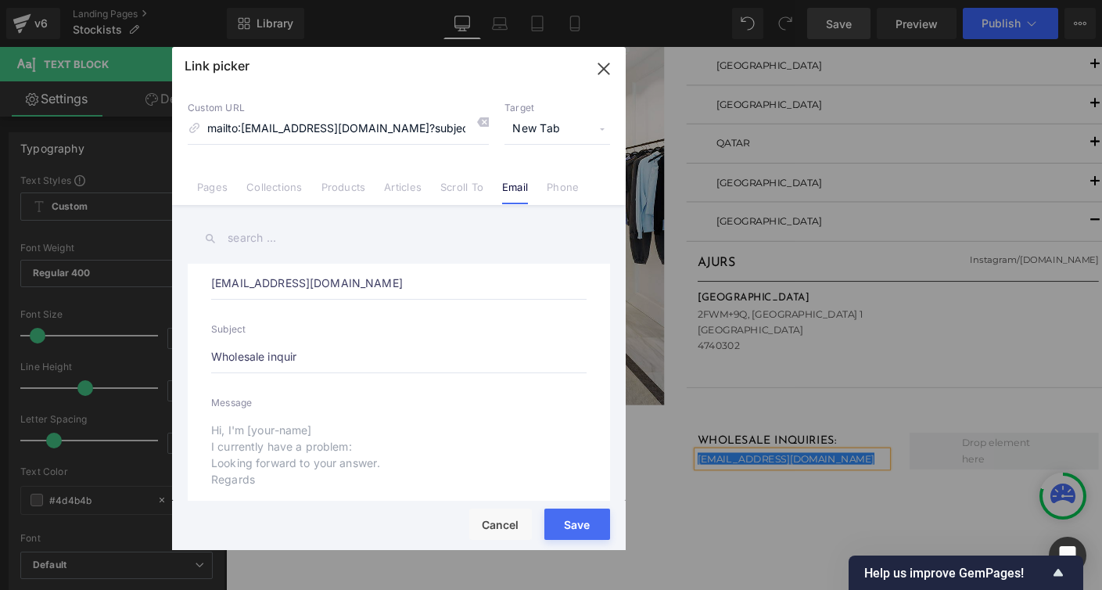
type input "mailto:[EMAIL_ADDRESS][DOMAIN_NAME]?subject=Wholesale inquir"
type input "Wholesale inquiry"
type input "mailto:[EMAIL_ADDRESS][DOMAIN_NAME]?subject=Wholesale inquiry"
type input "Wholesale inquiry"
click at [213, 433] on textarea at bounding box center [399, 459] width 376 height 90
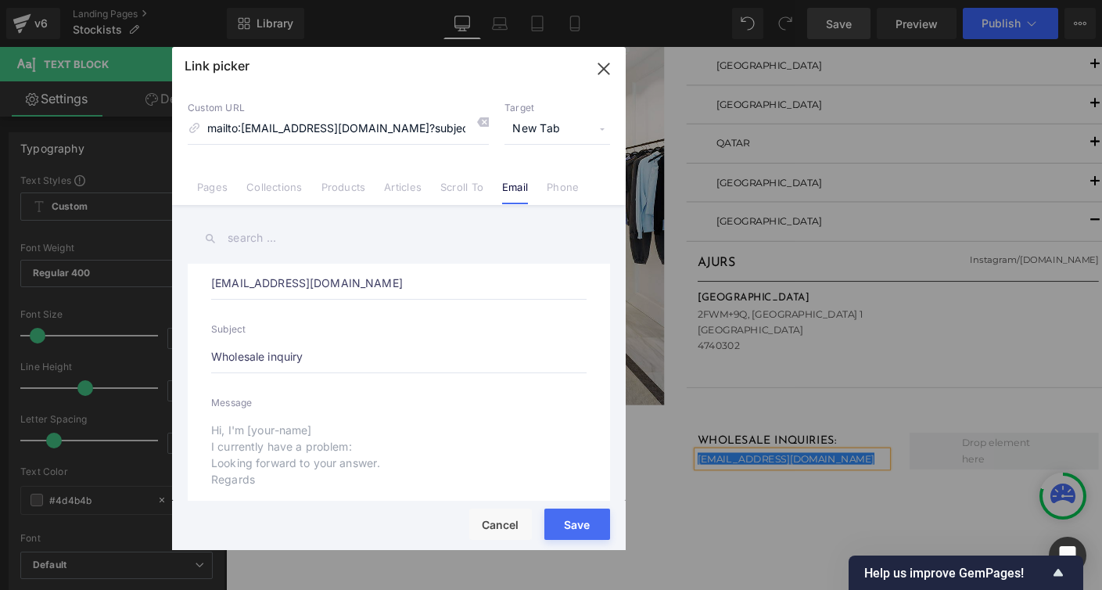
type textarea "H"
type input "mailto:[EMAIL_ADDRESS][DOMAIN_NAME]?subject=Wholesale inquiry&body=H"
type textarea "Hi"
type input "mailto:[EMAIL_ADDRESS][DOMAIN_NAME]?subject=Wholesale inquiry&body=Hi"
type textarea "Hi,"
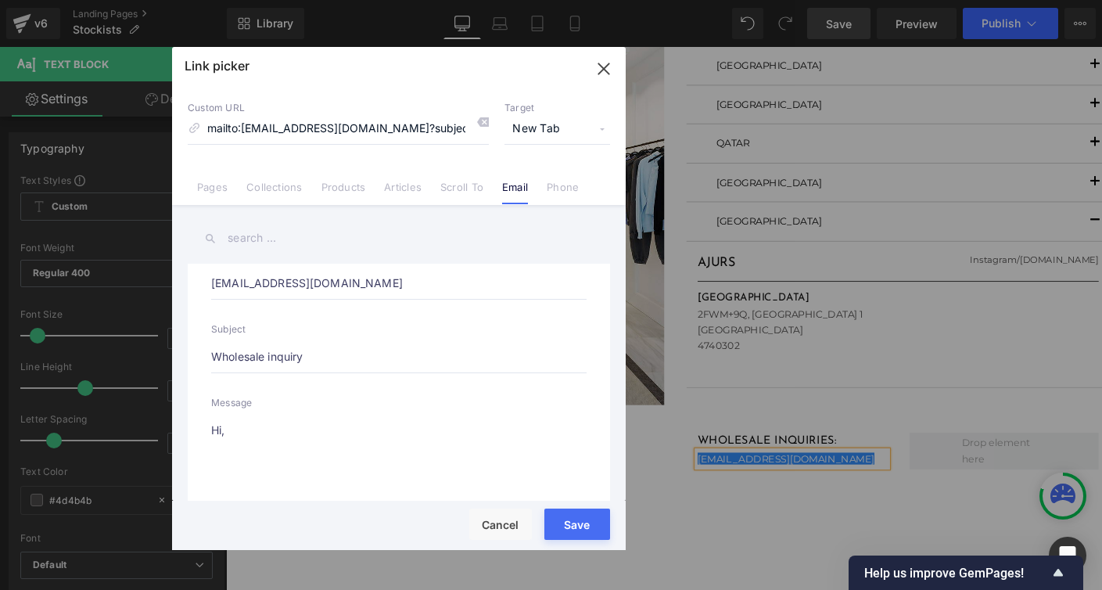
type input "mailto:[EMAIL_ADDRESS][DOMAIN_NAME]?subject=Wholesale inquiry&body=Hi,"
type textarea "Hi,"
type input "mailto:[EMAIL_ADDRESS][DOMAIN_NAME]?subject=Wholesale inquiry&body=Hi,"
type textarea "Hi, I"
type input "mailto:[EMAIL_ADDRESS][DOMAIN_NAME]?subject=Wholesale inquiry&body=Hi, I"
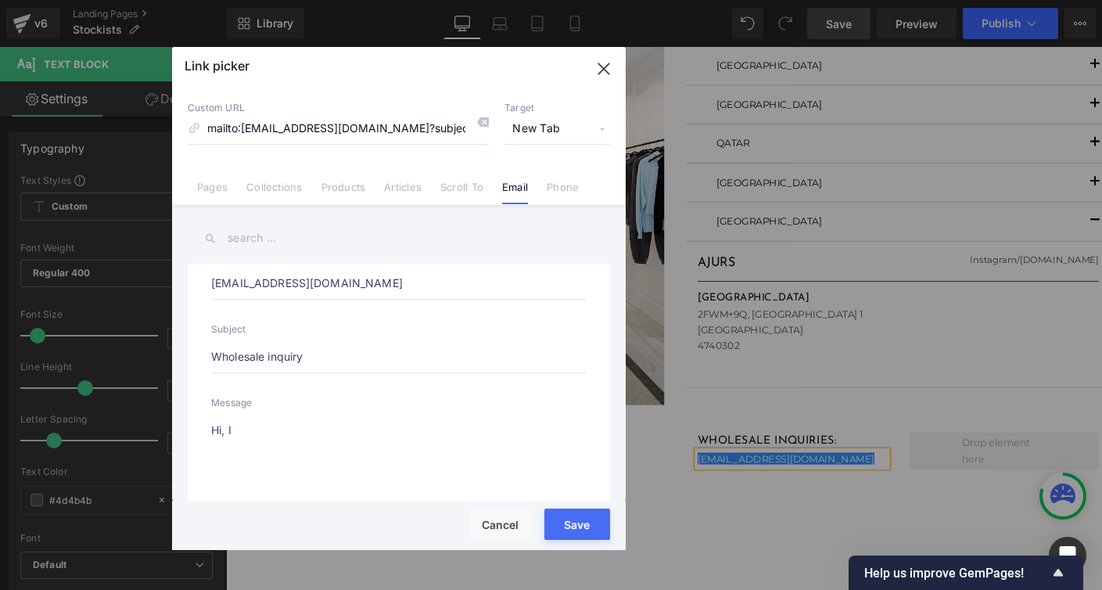
type textarea "Hi, I"
type input "mailto:[EMAIL_ADDRESS][DOMAIN_NAME]?subject=Wholesale inquiry&body=Hi, I"
type textarea "Hi, I a"
type input "mailto:[EMAIL_ADDRESS][DOMAIN_NAME]?subject=Wholesale inquiry&body=Hi, I a"
type textarea "Hi, I am"
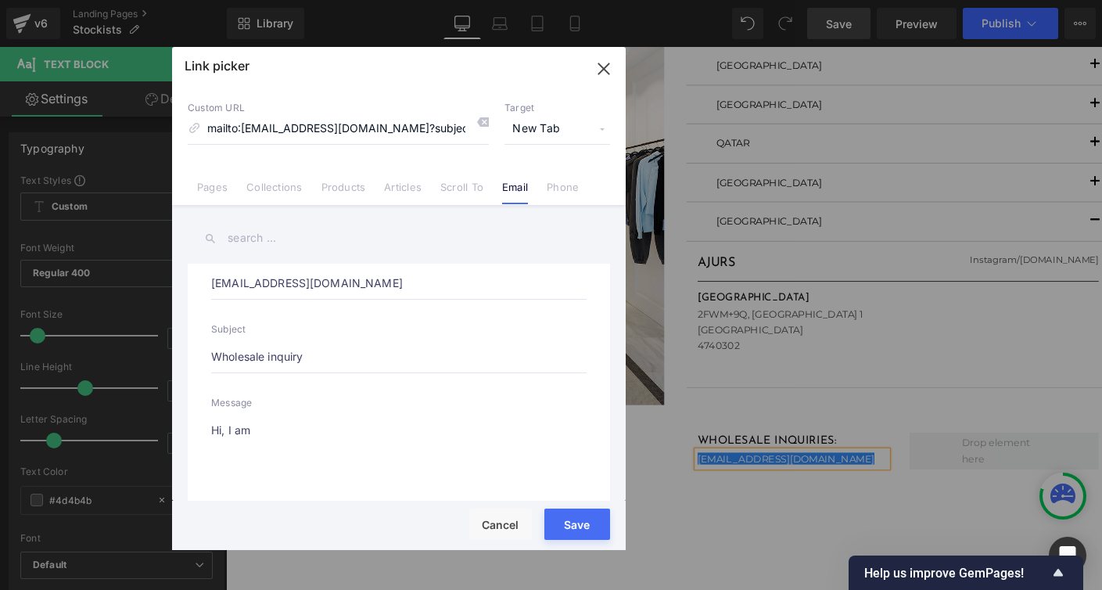
type input "mailto:[EMAIL_ADDRESS][DOMAIN_NAME]?subject=Wholesale inquiry&body=Hi, I am"
type textarea "Hi, I am"
type input "mailto:[EMAIL_ADDRESS][DOMAIN_NAME]?subject=Wholesale inquiry&body=Hi, I am"
type textarea "Hi, I am writing fr"
type input "mailto:[EMAIL_ADDRESS][DOMAIN_NAME]?subject=Wholesale inquiry&body=Hi, I am wri…"
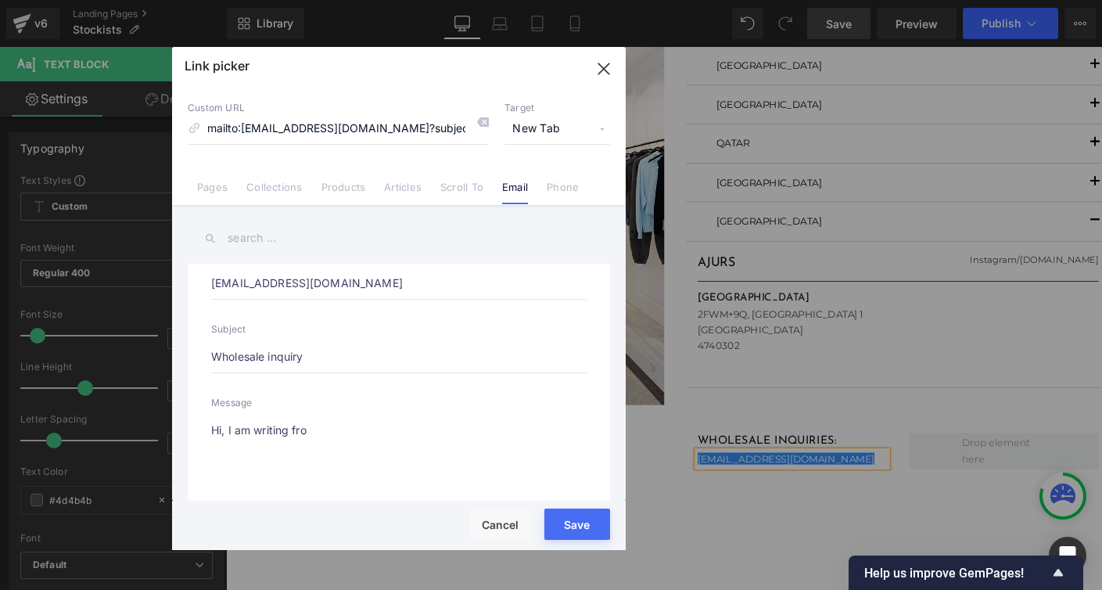
type textarea "Hi, I am writing from"
type input "mailto:[EMAIL_ADDRESS][DOMAIN_NAME]?subject=Wholesale inquiry&body=Hi, I am wri…"
type textarea "Hi, I am writing from"
type input "mailto:[EMAIL_ADDRESS][DOMAIN_NAME]?subject=Wholesale inquiry&body=Hi, I am wri…"
type textarea "Hi, I am writing from"
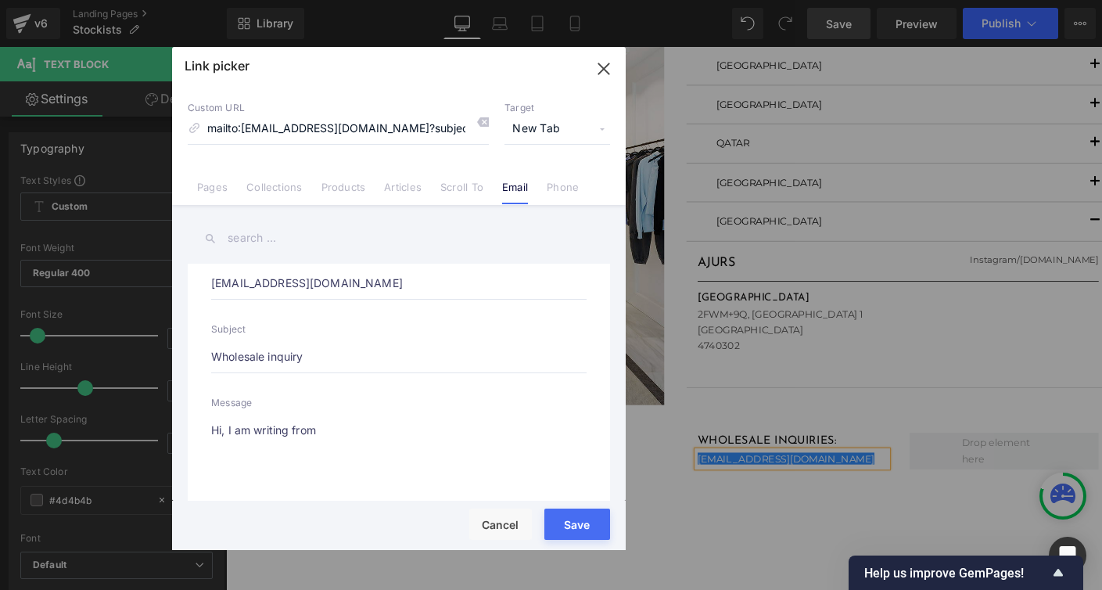
type input "mailto:[EMAIL_ADDRESS][DOMAIN_NAME]?subject=Wholesale inquiry&body=Hi, I am wri…"
type textarea "Hi, I am writing from w"
type input "mailto:[EMAIL_ADDRESS][DOMAIN_NAME]?subject=Wholesale inquiry&body=Hi, I am wri…"
type textarea "Hi, I am writing from wi"
type input "mailto:[EMAIL_ADDRESS][DOMAIN_NAME]?subject=Wholesale inquiry&body=Hi, I am wri…"
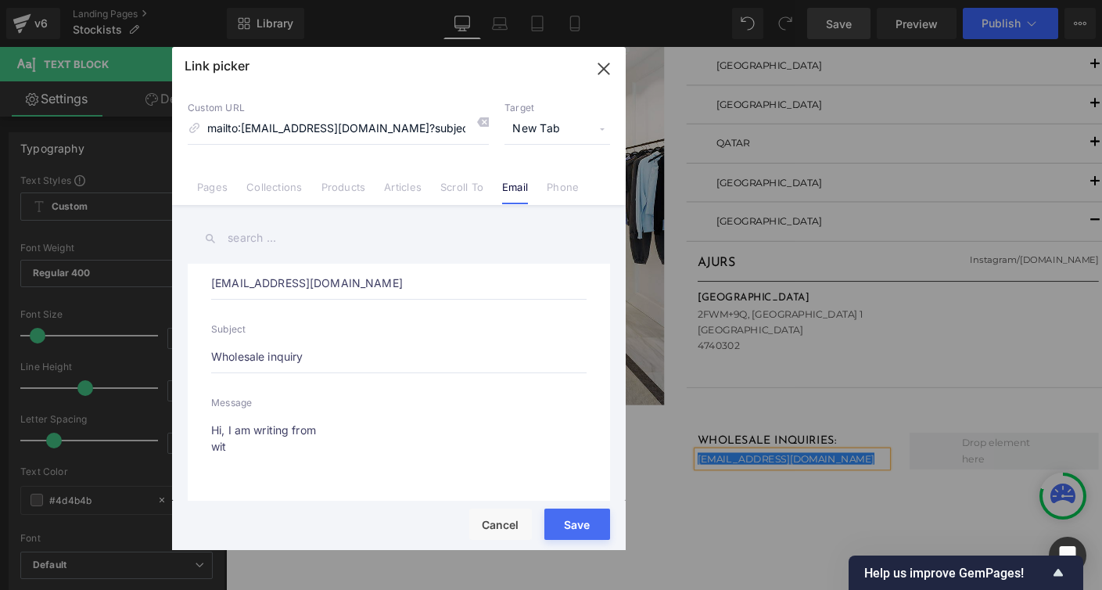
type textarea "Hi, I am writing from with"
type input "mailto:[EMAIL_ADDRESS][DOMAIN_NAME]?subject=Wholesale inquiry&body=Hi, I am wri…"
type textarea "Hi, I am writing from with th"
type input "mailto:[EMAIL_ADDRESS][DOMAIN_NAME]?subject=Wholesale inquiry&body=Hi, I am wri…"
type textarea "Hi, I am writing from with the"
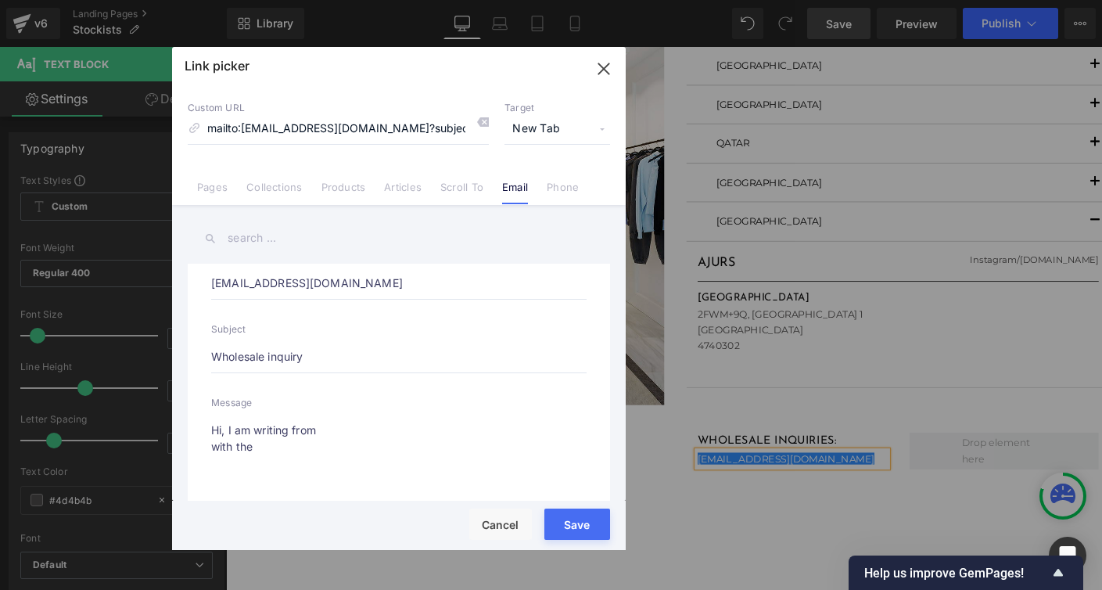
type input "mailto:[EMAIL_ADDRESS][DOMAIN_NAME]?subject=Wholesale inquiry&body=Hi, I am wri…"
type textarea "Hi, I am writing from with the interest o"
type input "mailto:[EMAIL_ADDRESS][DOMAIN_NAME]?subject=Wholesale inquiry&body=Hi, I am wri…"
type textarea "Hi, I am writing from with the interest of s"
type input "mailto:[EMAIL_ADDRESS][DOMAIN_NAME]?subject=Wholesale inquiry&body=Hi, I am wri…"
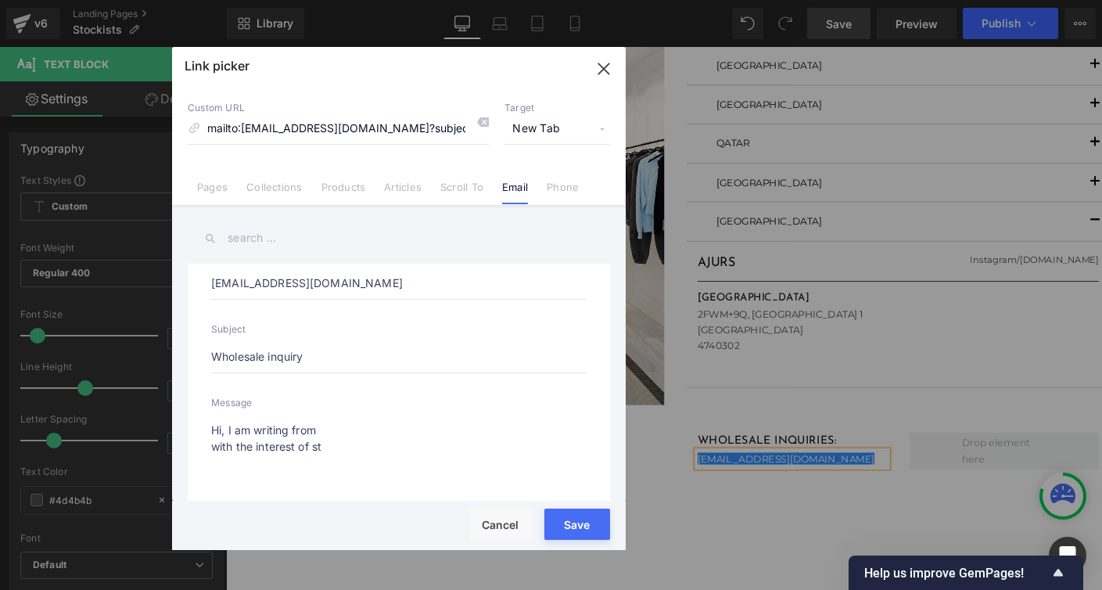
type textarea "Hi, I am writing from with the interest of sto"
type input "mailto:[EMAIL_ADDRESS][DOMAIN_NAME]?subject=Wholesale inquiry&body=Hi, I am wri…"
type textarea "Hi, I am writing from with the interest of stock"
type input "mailto:[EMAIL_ADDRESS][DOMAIN_NAME]?subject=Wholesale inquiry&body=Hi, I am wri…"
type textarea "Hi, I am writing from with the interest of stocking Ho"
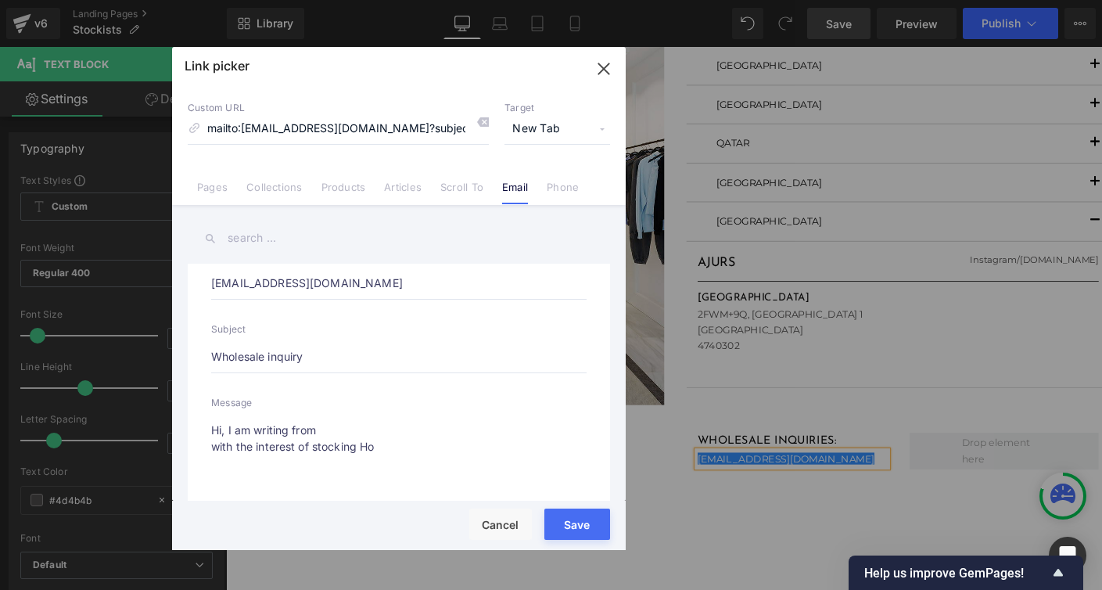
type input "mailto:[EMAIL_ADDRESS][DOMAIN_NAME]?subject=Wholesale inquiry&body=Hi, I am wri…"
type textarea "Hi, I am writing from with the interest of stocking Home"
type input "mailto:[EMAIL_ADDRESS][DOMAIN_NAME]?subject=Wholesale inquiry&body=Hi, I am wri…"
type textarea "Hi, I am writing from with the interest of stocking Homeis"
type input "mailto:[EMAIL_ADDRESS][DOMAIN_NAME]?subject=Wholesale inquiry&body=Hi, I am wri…"
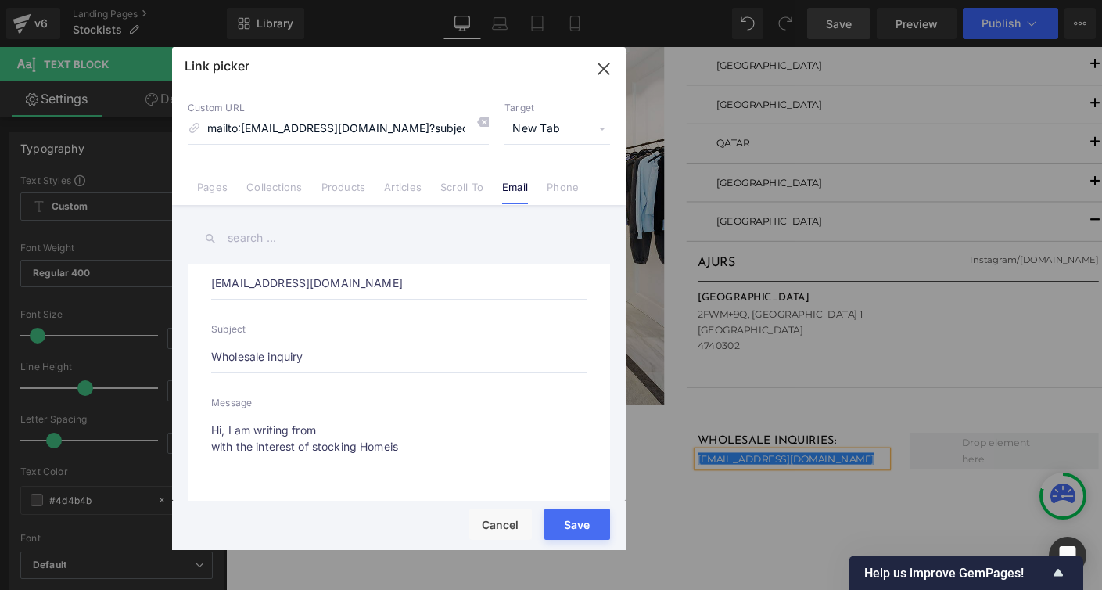
type textarea "Hi, I am writing from with the interest of stocking Homeis"
type input "mailto:[EMAIL_ADDRESS][DOMAIN_NAME]?subject=Wholesale inquiry&body=Hi, I am wri…"
type textarea "Hi, I am writing from with the interest of stocking Homeis M"
type input "mailto:[EMAIL_ADDRESS][DOMAIN_NAME]?subject=Wholesale inquiry&body=Hi, I am wri…"
type textarea "Hi, I am writing from with the interest of stocking Homeis [PERSON_NAME]"
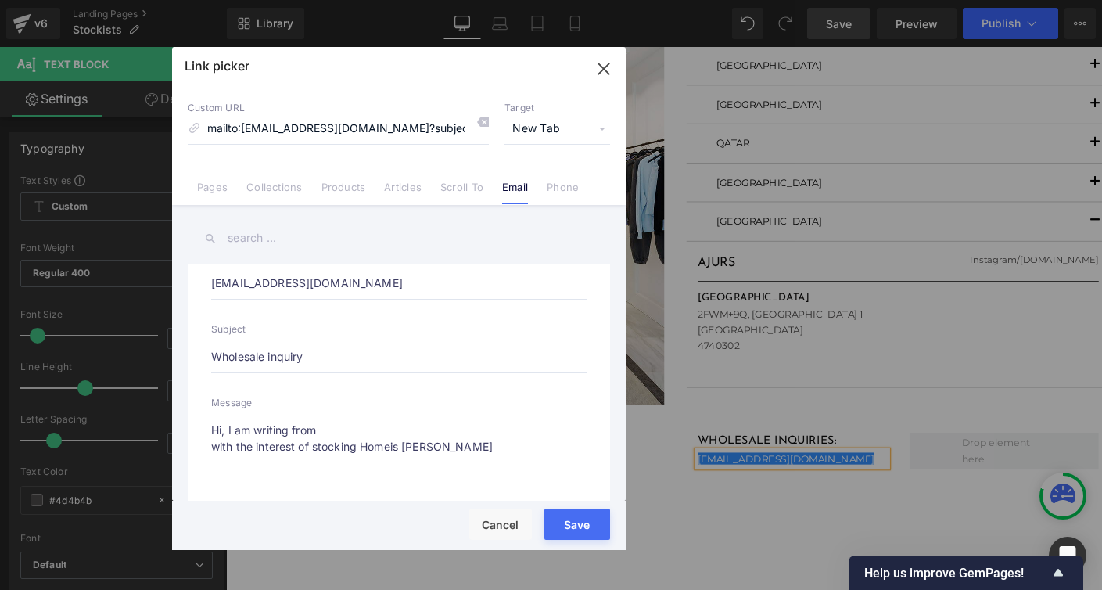
type input "mailto:[EMAIL_ADDRESS][DOMAIN_NAME]?subject=Wholesale inquiry&body=Hi, I am wri…"
type textarea "Hi, I am writing from with the interest of stocking Homeis Mar"
type input "mailto:[EMAIL_ADDRESS][DOMAIN_NAME]?subject=Wholesale inquiry&body=Hi, I am wri…"
type textarea "Hi, I am writing from with the interest of stocking Homeis Marbe"
type input "mailto:[EMAIL_ADDRESS][DOMAIN_NAME]?subject=Wholesale inquiry&body=Hi, I am wri…"
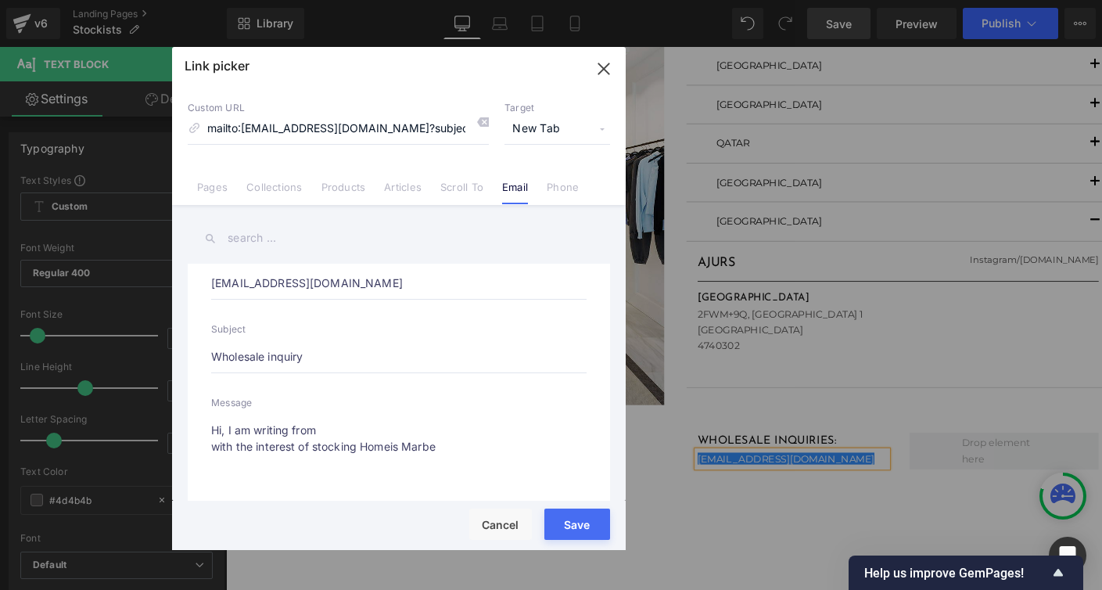
type textarea "Hi, I am writing from with the interest of stocking Homeis [PERSON_NAME]"
type input "mailto:[EMAIL_ADDRESS][DOMAIN_NAME]?subject=Wholesale inquiry&body=Hi, I am wri…"
type textarea "Hi, I am writing from with the interest of stocking Homeis Marbella"
type input "mailto:[EMAIL_ADDRESS][DOMAIN_NAME]?subject=Wholesale inquiry&body=Hi, I am wri…"
type textarea "Hi, I am writing from with the interest of stocking Homeis Marbella pr"
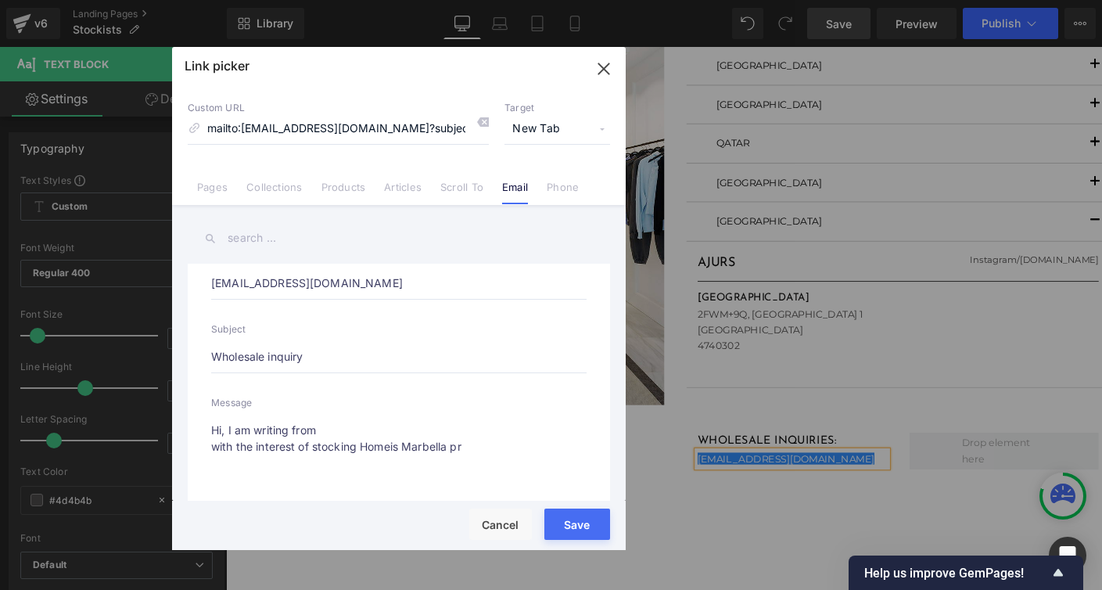
type input "mailto:[EMAIL_ADDRESS][DOMAIN_NAME]?subject=Wholesale inquiry&body=Hi, I am wri…"
type textarea "Hi, I am writing from with the interest of stocking Homeis Marbella pro"
type input "mailto:[EMAIL_ADDRESS][DOMAIN_NAME]?subject=Wholesale inquiry&body=Hi, I am wri…"
type textarea "Hi, I am writing from with the interest of stocking Homeis Marbella prod"
type input "mailto:[EMAIL_ADDRESS][DOMAIN_NAME]?subject=Wholesale inquiry&body=Hi, I am wri…"
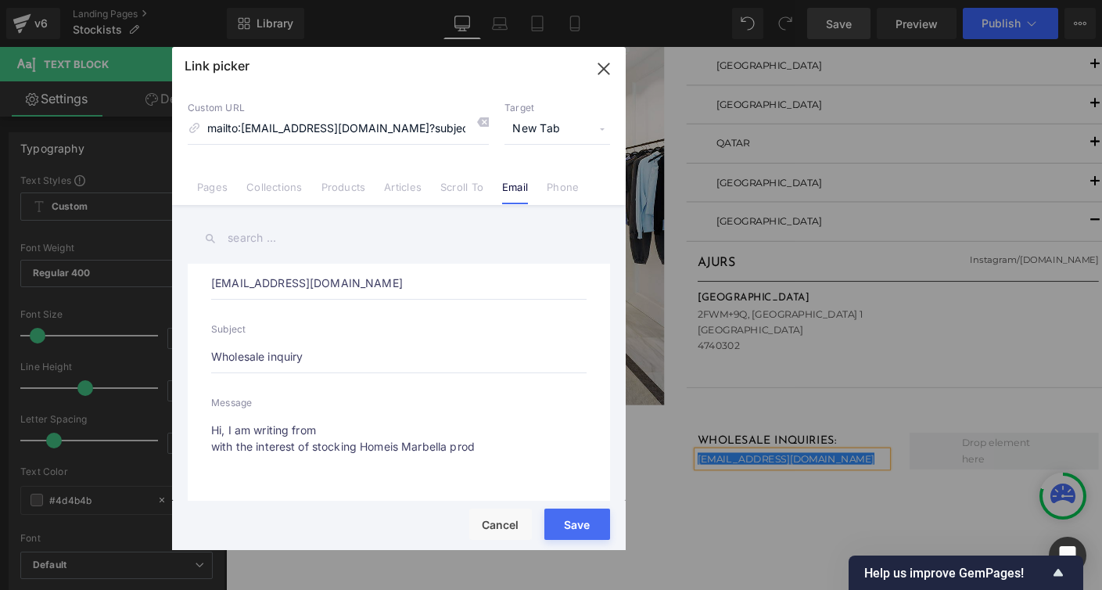
type textarea "Hi, I am writing from with the interest of stocking Homeis Marbella produ"
type input "mailto:[EMAIL_ADDRESS][DOMAIN_NAME]?subject=Wholesale inquiry&body=Hi, I am wri…"
type textarea "Hi, I am writing from with the interest of stocking Homeis Marbella produc"
type input "mailto:[EMAIL_ADDRESS][DOMAIN_NAME]?subject=Wholesale inquiry&body=Hi, I am wri…"
type textarea "Hi, I am writing from with the interest of stocking Homeis Marbella product"
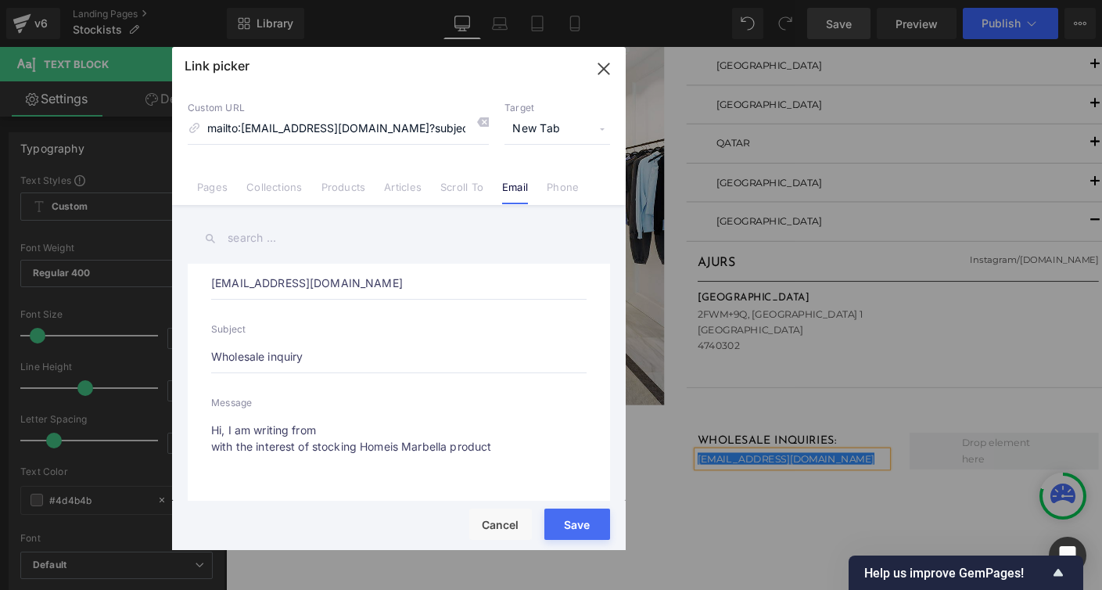
type input "mailto:[EMAIL_ADDRESS][DOMAIN_NAME]?subject=Wholesale inquiry&body=Hi, I am wri…"
type textarea "Hi, I am writing from with the interest of stocking Homeis Marbella products"
type input "mailto:[EMAIL_ADDRESS][DOMAIN_NAME]?subject=Wholesale inquiry&body=Hi, I am wri…"
type textarea "Hi, I am writing from with the interest of stocking Homeis Marbella products."
type input "mailto:[EMAIL_ADDRESS][DOMAIN_NAME]?subject=Wholesale inquiry&body=Hi, I am wri…"
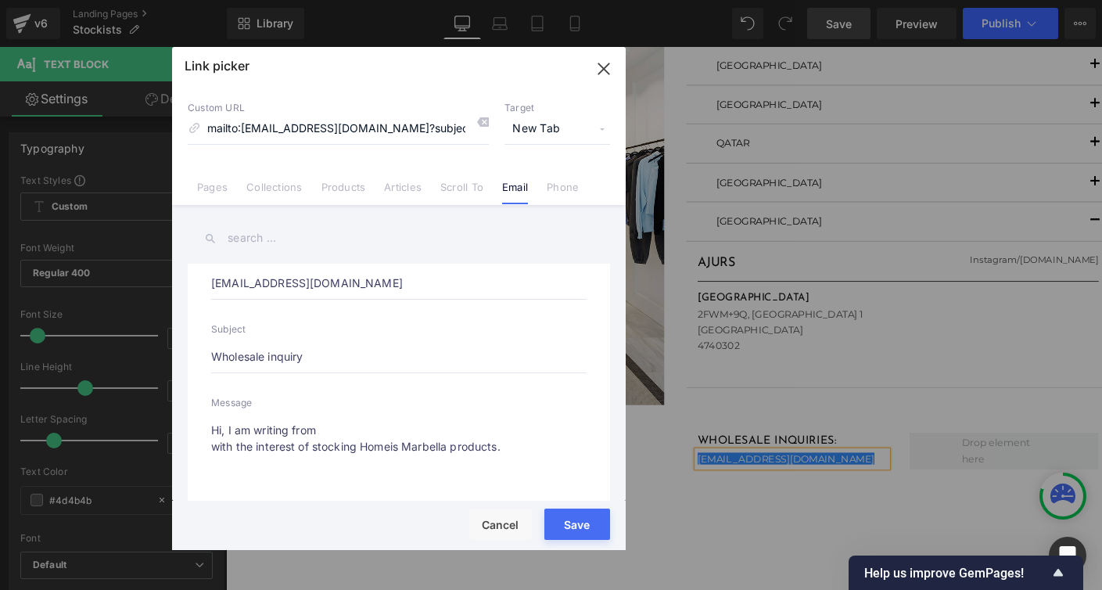
click at [372, 447] on textarea "Hi, I am writing from with the interest of stocking Homeis Marbella products." at bounding box center [399, 459] width 376 height 90
click at [390, 447] on textarea "Hi, I am writing from with the interest of stocking Homeis Marbella products." at bounding box center [399, 459] width 376 height 90
type textarea "Hi, I am writing from with the interest of stocking Homis Marbella products."
type input "mailto:[EMAIL_ADDRESS][DOMAIN_NAME]?subject=Wholesale inquiry&body=Hi, I am wri…"
type textarea "Hi, I am writing from with the interest of stocking Homies Marbella products."
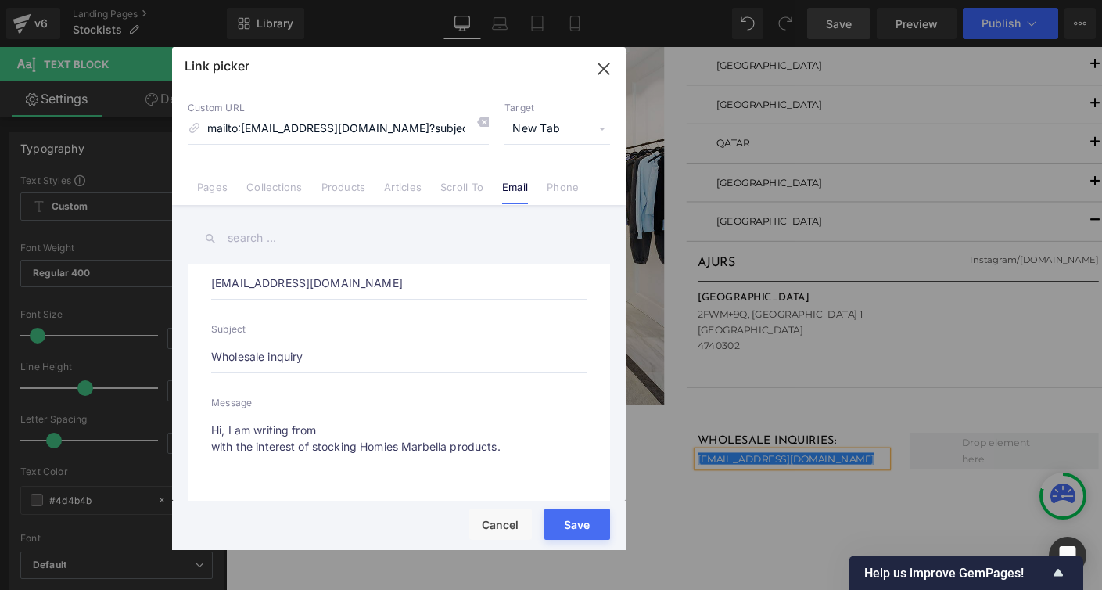
click at [332, 430] on textarea "Hi, I am writing from with the interest of stocking Homies Marbella products." at bounding box center [399, 459] width 376 height 90
type input "mailto:[EMAIL_ADDRESS][DOMAIN_NAME]?subject=Wholesale inquiry&body=Hi, I am wri…"
type textarea "Hi, I am writing from ( with the interest of stocking Homies Marbella products."
type input "mailto:[EMAIL_ADDRESS][DOMAIN_NAME]?subject=Wholesale inquiry&body=Hi, I am wri…"
type textarea "Hi, I am writing from (f with the interest of stocking Homies Marbella products."
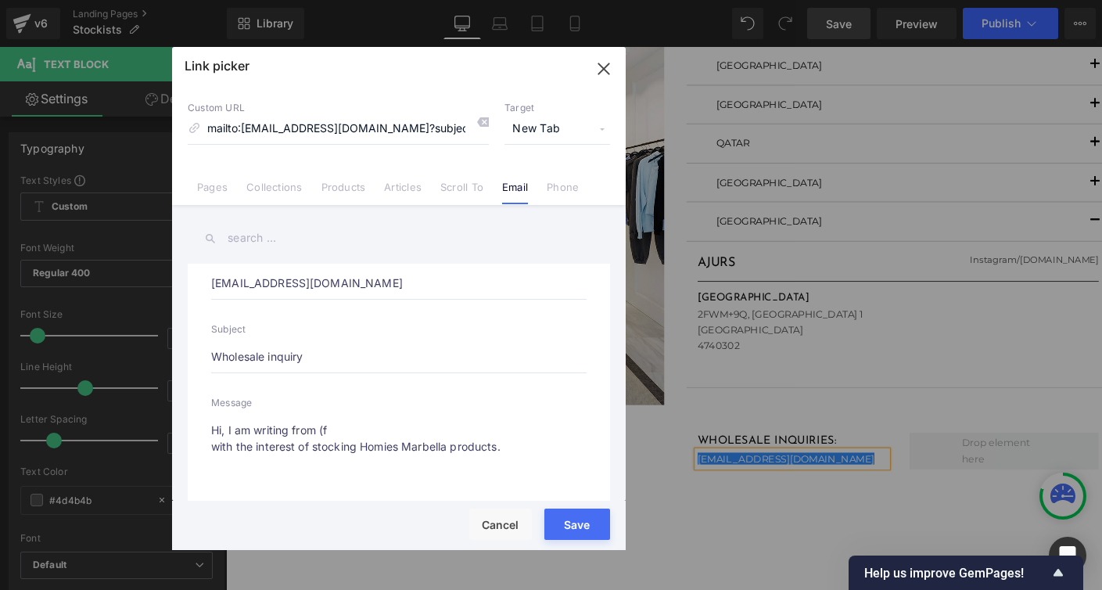
type input "mailto:[EMAIL_ADDRESS][DOMAIN_NAME]?subject=Wholesale inquiry&body=Hi, I am wri…"
type textarea "Hi, I am writing from (fi with the interest of stocking Homies Marbella product…"
type input "mailto:[EMAIL_ADDRESS][DOMAIN_NAME]?subject=Wholesale inquiry&body=Hi, I am wri…"
type textarea "Hi, I am writing from (fil with the interest of stocking Homies Marbella produc…"
type input "mailto:[EMAIL_ADDRESS][DOMAIN_NAME]?subject=Wholesale inquiry&body=Hi, I am wri…"
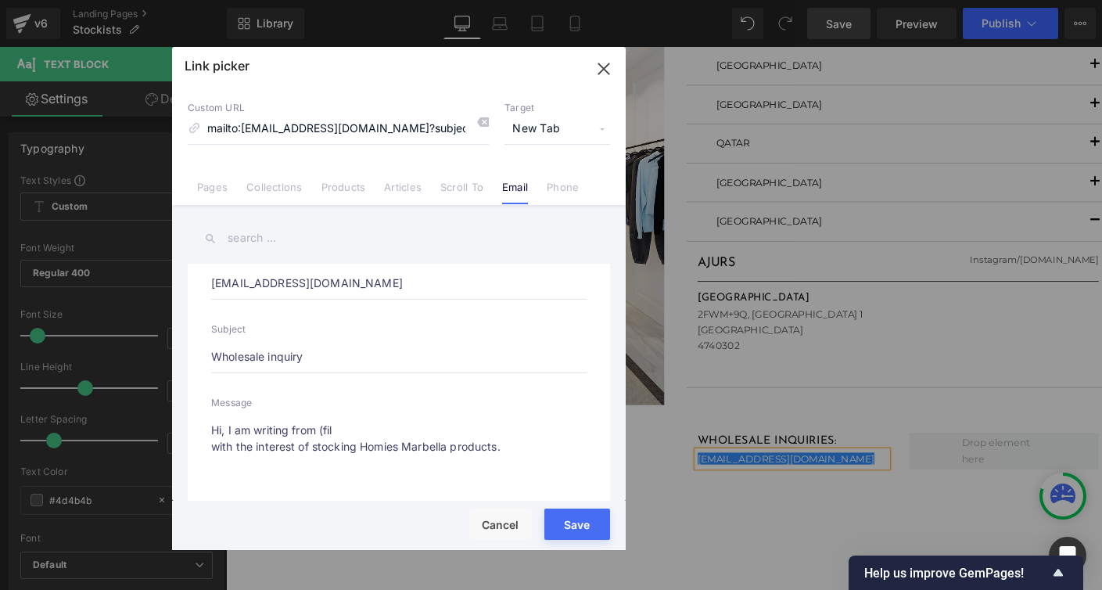
type textarea "Hi, I am writing from (fill with the interest of stocking Homies Marbella produ…"
type input "mailto:[EMAIL_ADDRESS][DOMAIN_NAME]?subject=Wholesale inquiry&body=Hi, I am wri…"
type textarea "Hi, I am writing from (fill h with the interest of stocking Homies Marbella pro…"
type input "mailto:[EMAIL_ADDRESS][DOMAIN_NAME]?subject=Wholesale inquiry&body=Hi, I am wri…"
type textarea "Hi, I am writing from (fill her with the interest of stocking Homies Marbella p…"
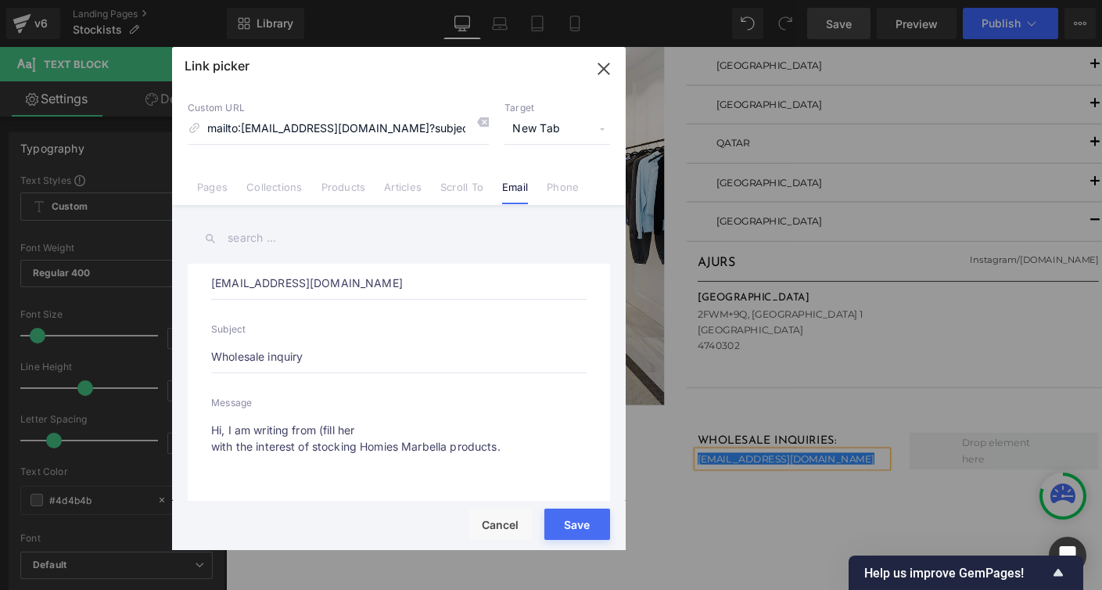
type input "mailto:[EMAIL_ADDRESS][DOMAIN_NAME]?subject=Wholesale inquiry&body=Hi, I am wri…"
type textarea "Hi, I am writing from (fill here with the interest of stocking Homies Marbella …"
type input "mailto:[EMAIL_ADDRESS][DOMAIN_NAME]?subject=Wholesale inquiry&body=Hi, I am wri…"
type textarea "Hi, I am writing from (fill here) with the interest of stocking Homies Marbella…"
type input "mailto:[EMAIL_ADDRESS][DOMAIN_NAME]?subject=Wholesale inquiry&body=Hi, I am wri…"
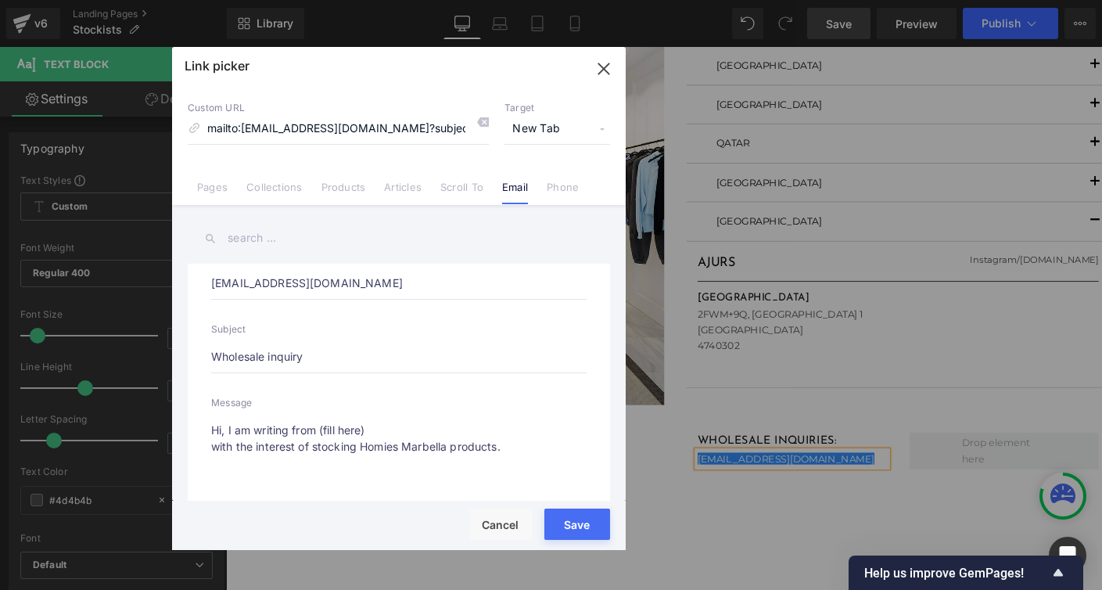
click at [268, 451] on textarea "Hi, I am writing from (fill here) with the interest of stocking Homies Marbella…" at bounding box center [399, 459] width 376 height 90
type textarea "Hi, I am writing from (fill here) with the inte of stocking Homies Marbella pro…"
type input "mailto:[EMAIL_ADDRESS][DOMAIN_NAME]?subject=Wholesale inquiry&body=Hi, I am wri…"
type textarea "Hi, I am writing from (fill here) with the inten of stocking Homies Marbella pr…"
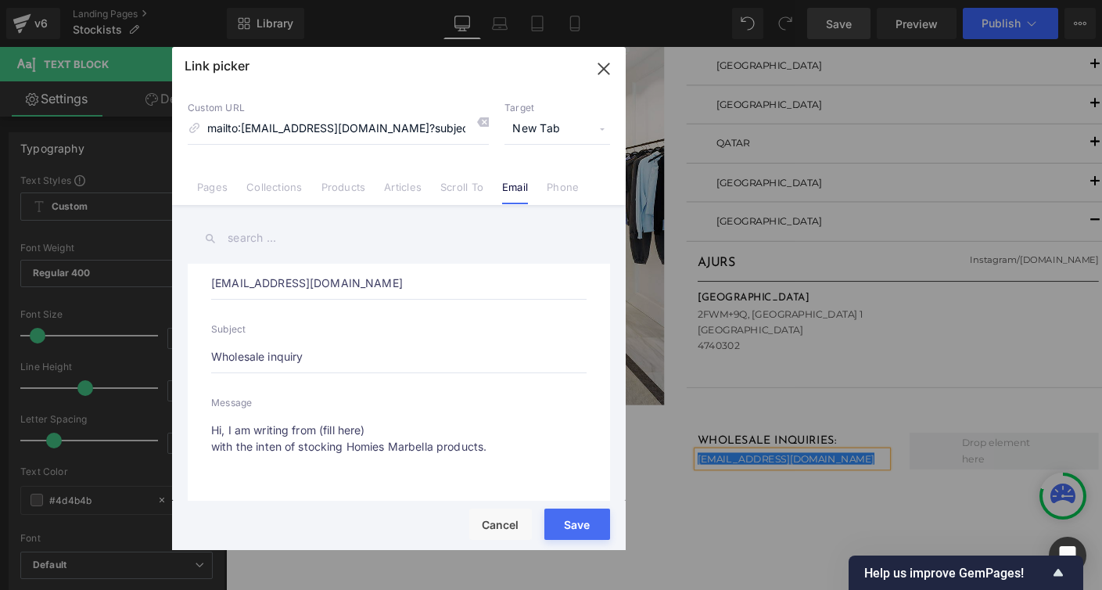
type input "mailto:[EMAIL_ADDRESS][DOMAIN_NAME]?subject=Wholesale inquiry&body=Hi, I am wri…"
type textarea "Hi, I am writing from (fill here) with the intent of stocking Homies Marbella p…"
type input "mailto:[EMAIL_ADDRESS][DOMAIN_NAME]?subject=Wholesale inquiry&body=Hi, I am wri…"
click at [370, 445] on textarea "Hi, I am writing from (fill here) with the intent of stocking Homies Marbella p…" at bounding box center [399, 459] width 376 height 90
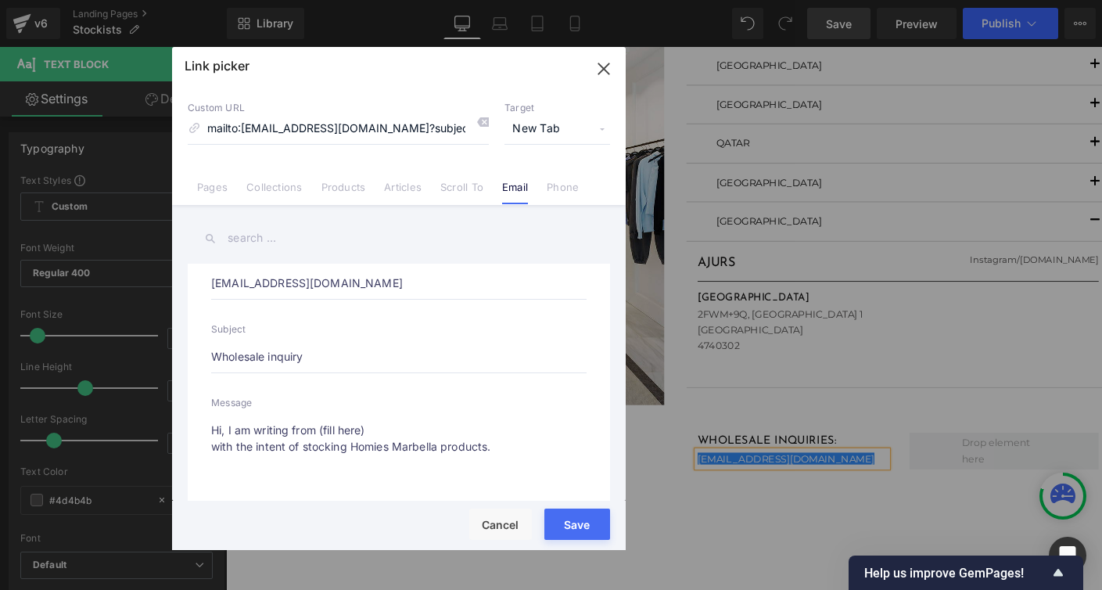
paste textarea "OMIÉS"
type textarea "Hi, I am writing from (fill here) with the intent of stocking HOMIÉS Marbella p…"
type input "mailto:[EMAIL_ADDRESS][DOMAIN_NAME]?subject=Wholesale inquiry&body=Hi, I am wri…"
click at [415, 447] on textarea "Hi, I am writing from (fill here) with the intent of stocking HOMIÉS Marbella p…" at bounding box center [399, 459] width 376 height 90
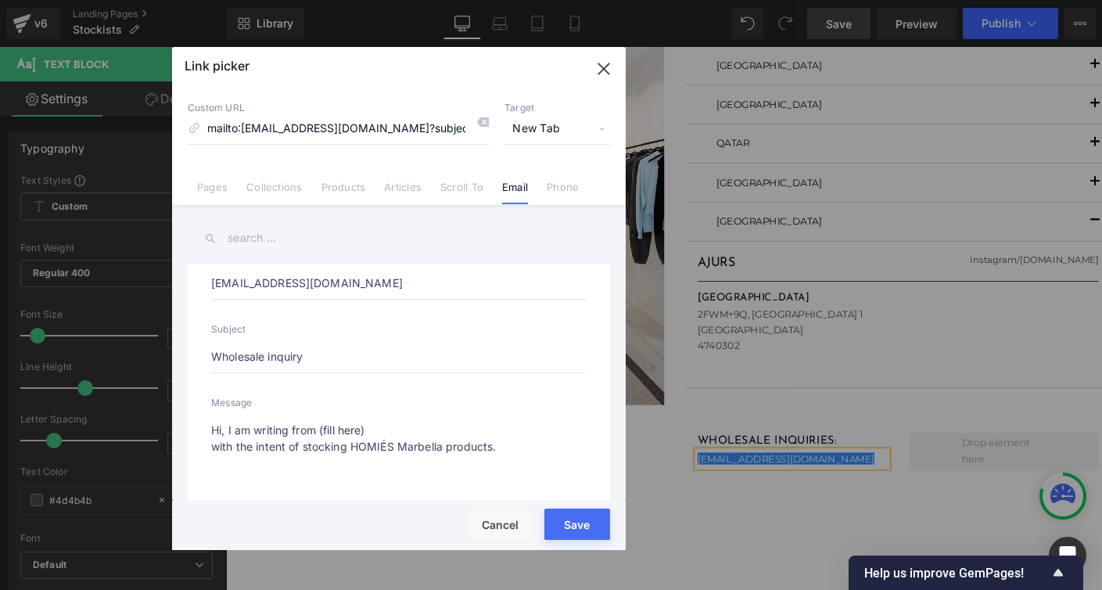
type textarea "Hi, I am writing from (fill here) with the intent of stocking HOMIÉS M products."
type input "mailto:[EMAIL_ADDRESS][DOMAIN_NAME]?subject=Wholesale inquiry&body=Hi, I am wri…"
type textarea "Hi, I am writing from (fill here) with the intent of stocking HOMIÉS MARBELLA p…"
type input "mailto:[EMAIL_ADDRESS][DOMAIN_NAME]?subject=Wholesale inquiry&body=Hi, I am wri…"
click at [212, 446] on textarea "Hi, I am writing from (fill here) with the intent of stocking HOMIÉS MARBELLA p…" at bounding box center [399, 459] width 376 height 90
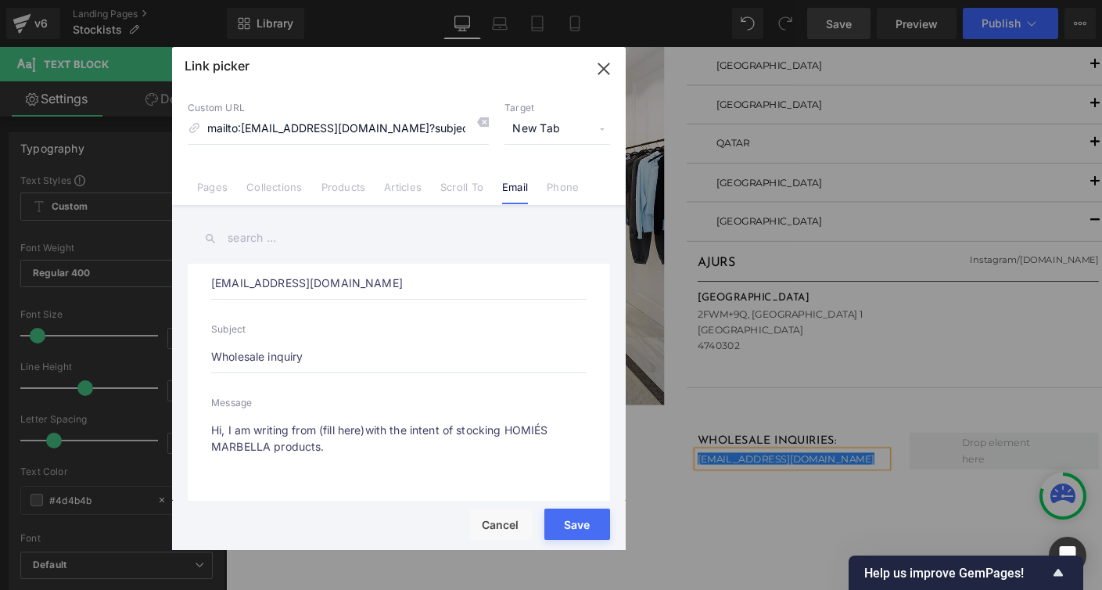
type textarea "Hi, I am writing from (fill here) with the intent of stocking HOMIÉS MARBELLA p…"
type input "mailto:[EMAIL_ADDRESS][DOMAIN_NAME]?subject=Wholesale inquiry&body=Hi, I am wri…"
drag, startPoint x: 324, startPoint y: 427, endPoint x: 362, endPoint y: 430, distance: 38.4
click at [362, 430] on textarea "Hi, I am writing from (fill here) with the intent of stocking HOMIÉS MARBELLA p…" at bounding box center [399, 459] width 376 height 90
type textarea "Hi, I am writing from (co) with the intent of stocking HOMIÉS MARBELLA products."
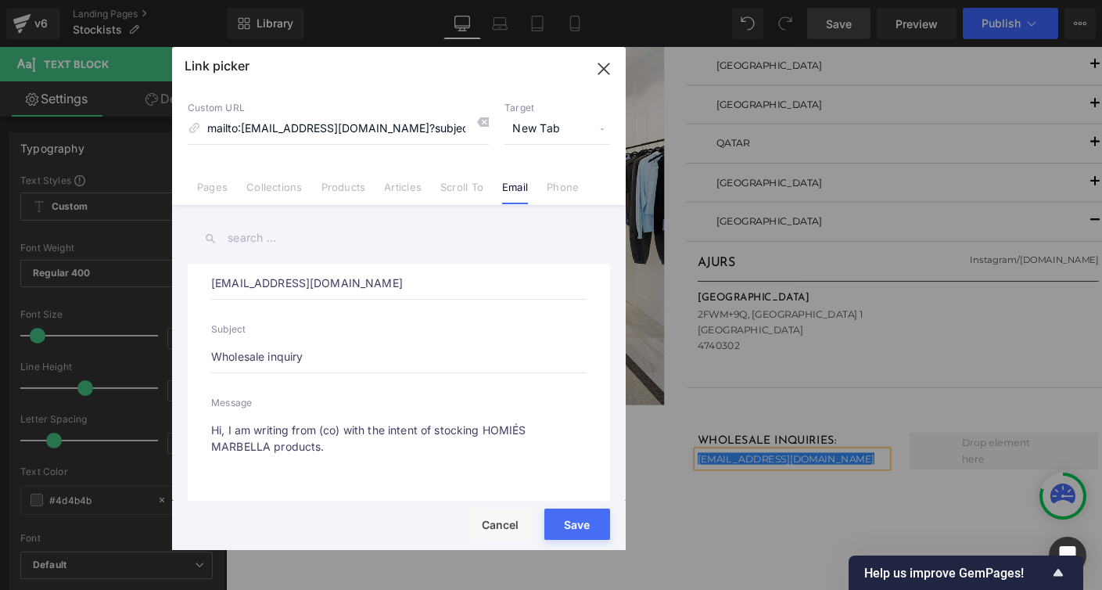
type input "mailto:[EMAIL_ADDRESS][DOMAIN_NAME]?subject=Wholesale inquiry&body=Hi, I am wri…"
type textarea "Hi, I am writing from (com) with the intent of stocking HOMIÉS MARBELLA product…"
type input "mailto:[EMAIL_ADDRESS][DOMAIN_NAME]?subject=Wholesale inquiry&body=Hi, I am wri…"
type textarea "Hi, I am writing from (compa) with the intent of stocking HOMIÉS MARBELLA produ…"
type input "mailto:[EMAIL_ADDRESS][DOMAIN_NAME]?subject=Wholesale inquiry&body=Hi, I am wri…"
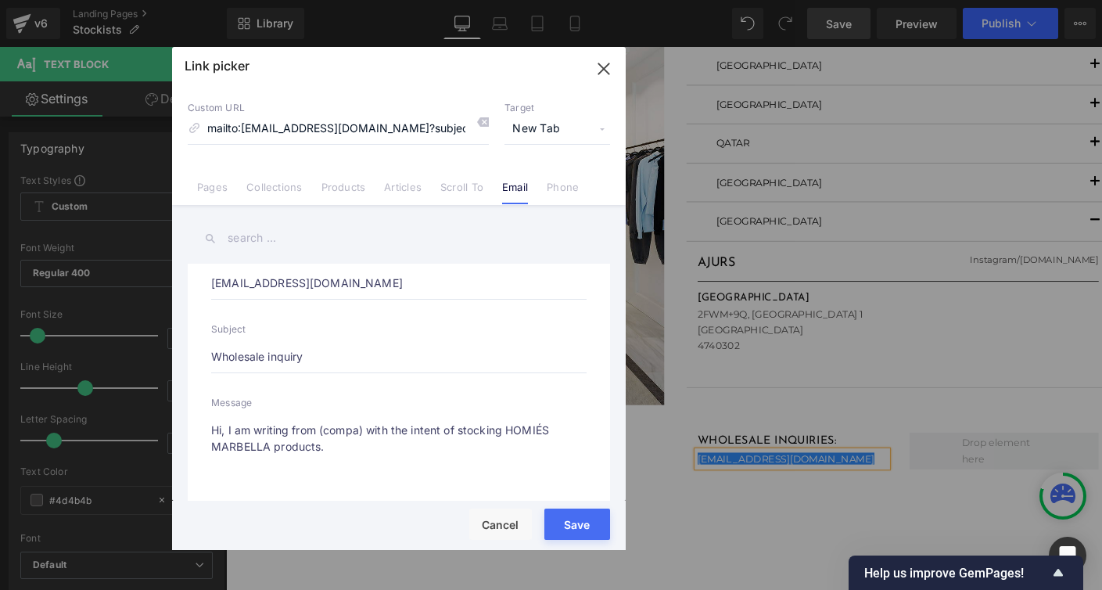
type textarea "Hi, I am writing from (compan) with the intent of stocking HOMIÉS MARBELLA prod…"
type input "mailto:[EMAIL_ADDRESS][DOMAIN_NAME]?subject=Wholesale inquiry&body=Hi, I am wri…"
type textarea "Hi, I am writing from (company) with the intent of stocking HOMIÉS MARBELLA pro…"
type input "mailto:[EMAIL_ADDRESS][DOMAIN_NAME]?subject=Wholesale inquiry&body=Hi, I am wri…"
type textarea "Hi, I am writing from (company /) with the intent of stocking HOMIÉS MARBELLA p…"
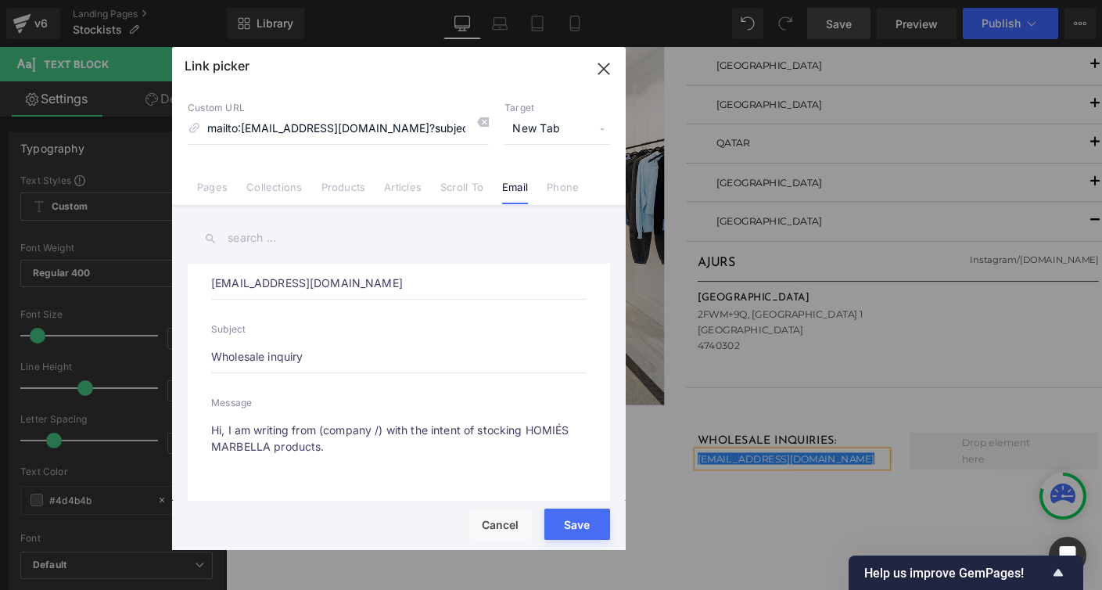
type input "mailto:[EMAIL_ADDRESS][DOMAIN_NAME]?subject=Wholesale inquiry&body=Hi, I am wri…"
type textarea "Hi, I am writing from (company / ) with the intent of stocking HOMIÉS MARBELLA …"
type input "mailto:[EMAIL_ADDRESS][DOMAIN_NAME]?subject=Wholesale inquiry&body=Hi, I am wri…"
type textarea "Hi, I am writing from (company / co) with the intent of stocking HOMIÉS MARBELL…"
type input "mailto:[EMAIL_ADDRESS][DOMAIN_NAME]?subject=Wholesale inquiry&body=Hi, I am wri…"
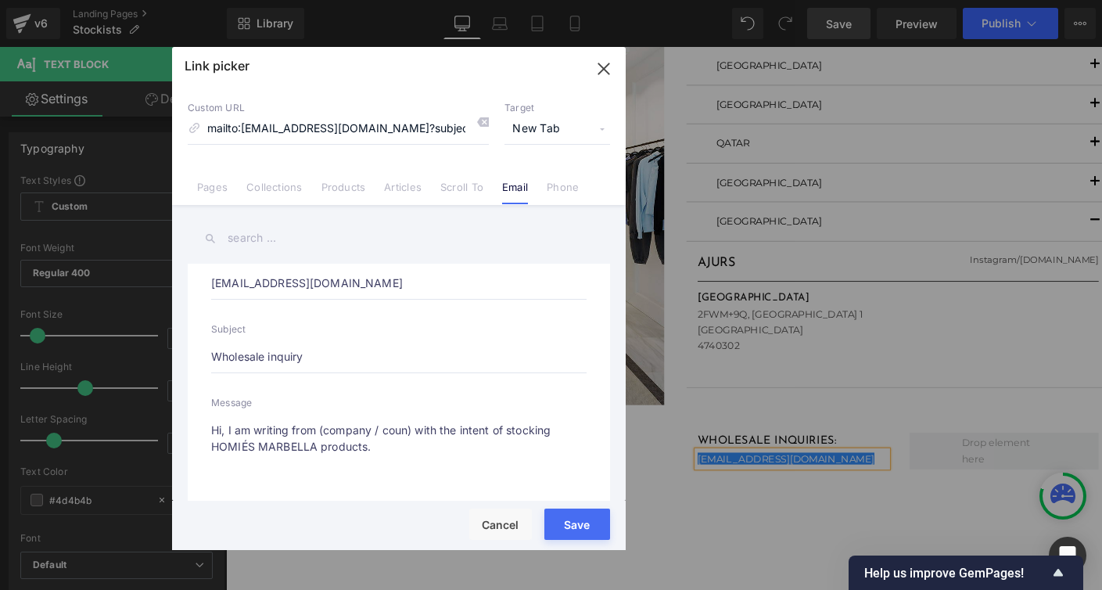
type textarea "Hi, I am writing from (company / count) with the intent of stocking HOMIÉS MARB…"
type input "mailto:[EMAIL_ADDRESS][DOMAIN_NAME]?subject=Wholesale inquiry&body=Hi, I am wri…"
type textarea "Hi, I am writing from (company / countr) with the intent of stocking HOMIÉS MAR…"
type input "mailto:[EMAIL_ADDRESS][DOMAIN_NAME]?subject=Wholesale inquiry&body=Hi, I am wri…"
type textarea "Hi, I am writing from (company / country) with the intent of stocking HOMIÉS MA…"
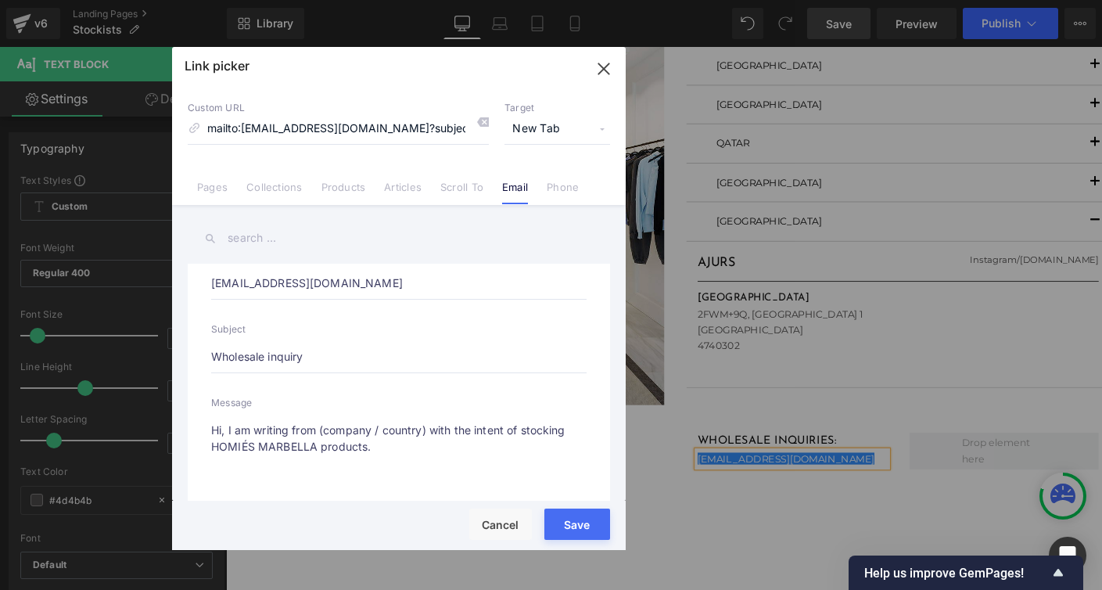
type input "mailto:[EMAIL_ADDRESS][DOMAIN_NAME]?subject=Wholesale inquiry&body=Hi, I am wri…"
click at [374, 444] on textarea "Hi, I am writing from (company / country) with the intent of stocking HOMIÉS MA…" at bounding box center [399, 459] width 376 height 90
type textarea "Hi, I am writing from (company / country) with the intent of stocking HOMIÉS MA…"
type input "mailto:[EMAIL_ADDRESS][DOMAIN_NAME]?subject=Wholesale inquiry&body=Hi, I am wri…"
type textarea "Hi, I am writing from (company / country) with the intent of stocking HOMIÉS MA…"
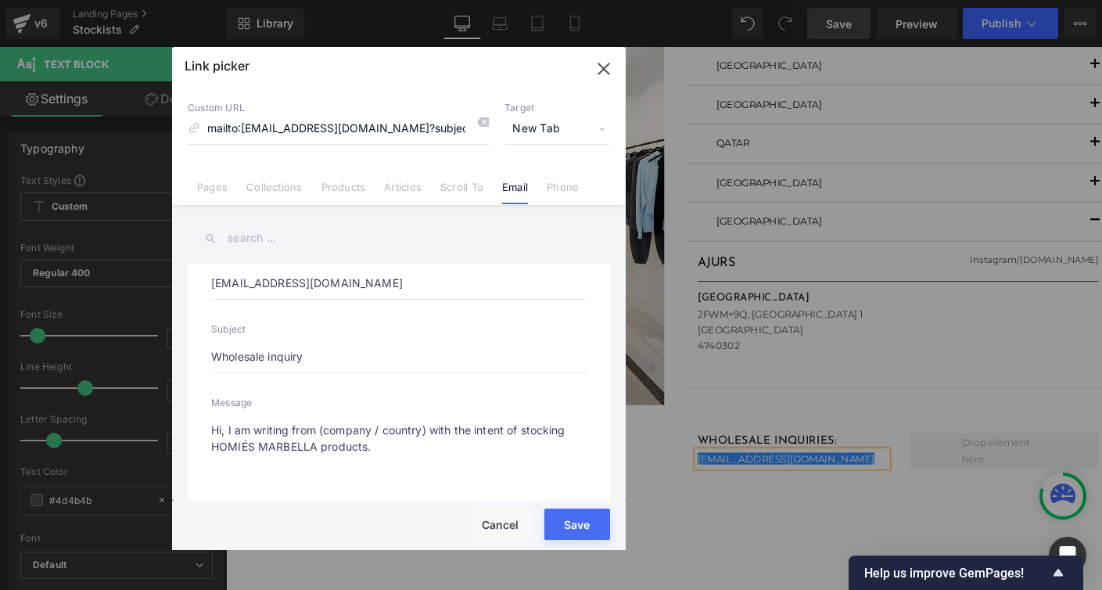
type input "mailto:[EMAIL_ADDRESS][DOMAIN_NAME]?subject=Wholesale inquiry&body=Hi, I am wri…"
type textarea "Hi, I am writing from (company / country) with the intent of stocking HOMIÉS MA…"
type input "mailto:[EMAIL_ADDRESS][DOMAIN_NAME]?subject=Wholesale inquiry&body=Hi, I am wri…"
type textarea "Hi, I am writing from (company / country) with the intent of stocking HOMIÉS MA…"
type input "mailto:[EMAIL_ADDRESS][DOMAIN_NAME]?subject=Wholesale inquiry&body=Hi, I am wri…"
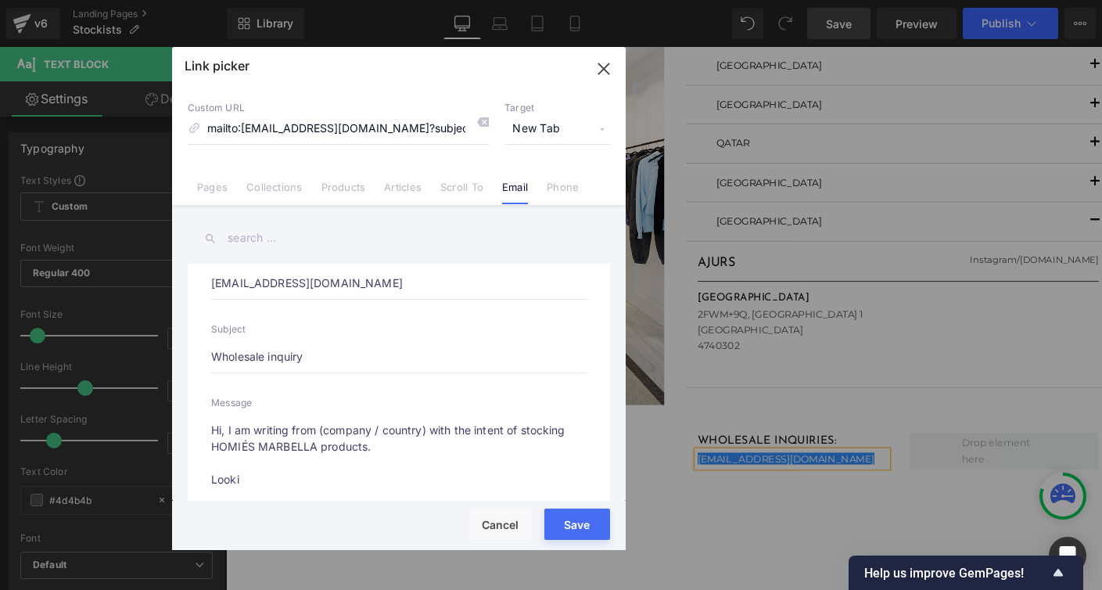
type textarea "Hi, I am writing from (company / country) with the intent of stocking HOMIÉS MA…"
type input "mailto:[EMAIL_ADDRESS][DOMAIN_NAME]?subject=Wholesale inquiry&body=Hi, I am wri…"
type textarea "Hi, I am writing from (company / country) with the intent of stocking HOMIÉS MA…"
type input "mailto:[EMAIL_ADDRESS][DOMAIN_NAME]?subject=Wholesale inquiry&body=Hi, I am wri…"
type textarea "Hi, I am writing from (company / country) with the intent of stocking HOMIÉS MA…"
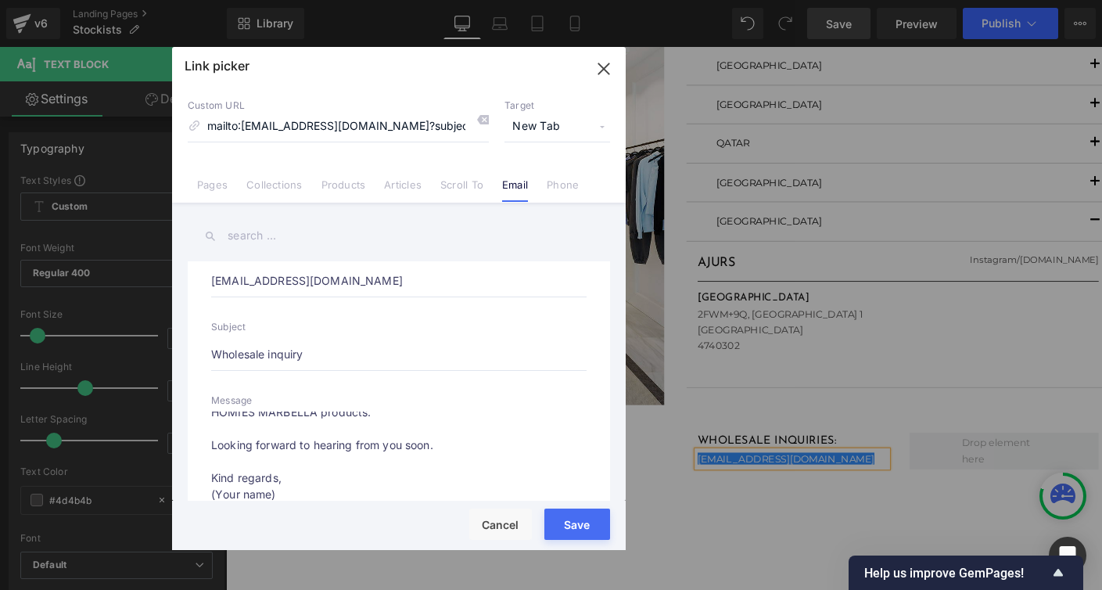
scroll to position [0, 0]
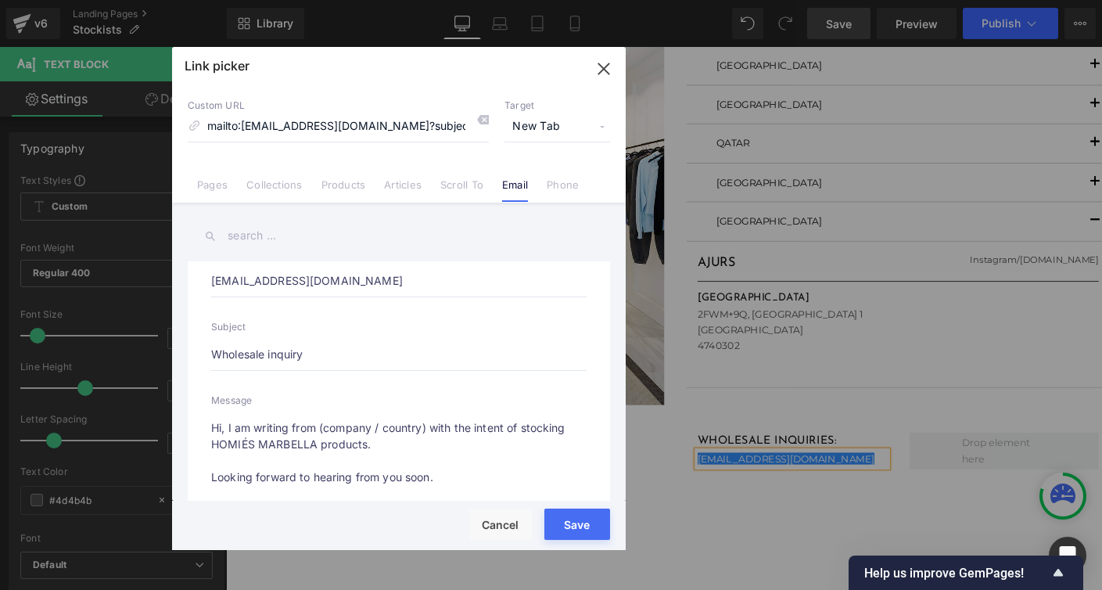
click at [228, 423] on textarea "Hi, I am writing from (company / country) with the intent of stocking HOMIÉS MA…" at bounding box center [399, 457] width 376 height 90
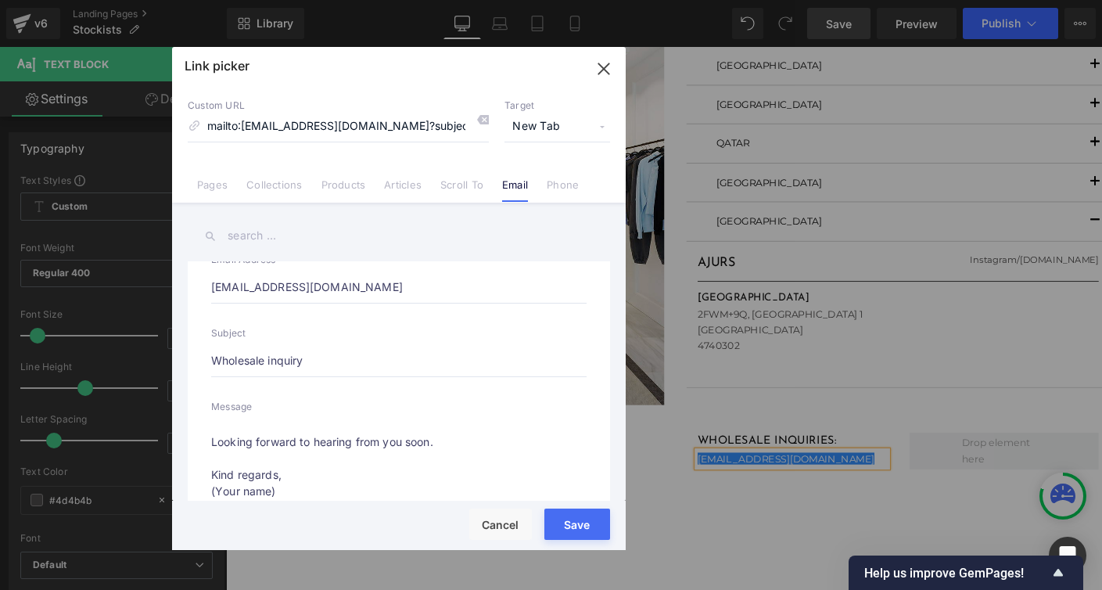
scroll to position [31, 0]
drag, startPoint x: 211, startPoint y: 287, endPoint x: 394, endPoint y: 298, distance: 183.4
click at [394, 298] on input "[EMAIL_ADDRESS][DOMAIN_NAME]" at bounding box center [399, 288] width 376 height 33
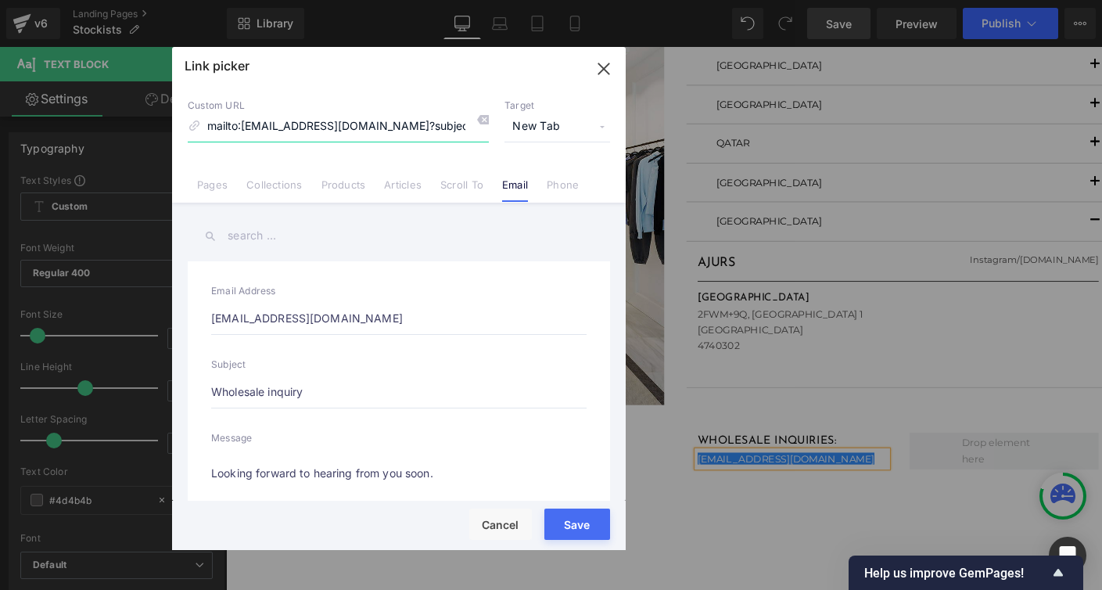
drag, startPoint x: 244, startPoint y: 125, endPoint x: 432, endPoint y: 123, distance: 187.8
click at [432, 123] on input "mailto:[EMAIL_ADDRESS][DOMAIN_NAME]?subject=Wholesale inquiry&body=Hi, Homies!I…" at bounding box center [338, 127] width 301 height 30
click at [258, 131] on input "mailto:[EMAIL_ADDRESS][DOMAIN_NAME]?subject=Wholesale inquiry&body=Hi, Homies!I…" at bounding box center [338, 127] width 301 height 30
click at [349, 125] on input "mailto:[EMAIL_ADDRESS][DOMAIN_NAME]?subject=Wholesale inquiry&body=Hi, Homies!I…" at bounding box center [338, 127] width 301 height 30
click at [422, 126] on input "mailto:[EMAIL_ADDRESS][DOMAIN_NAME]?subject=Wholesale inquiry&body=Hi, Homies!I…" at bounding box center [338, 127] width 301 height 30
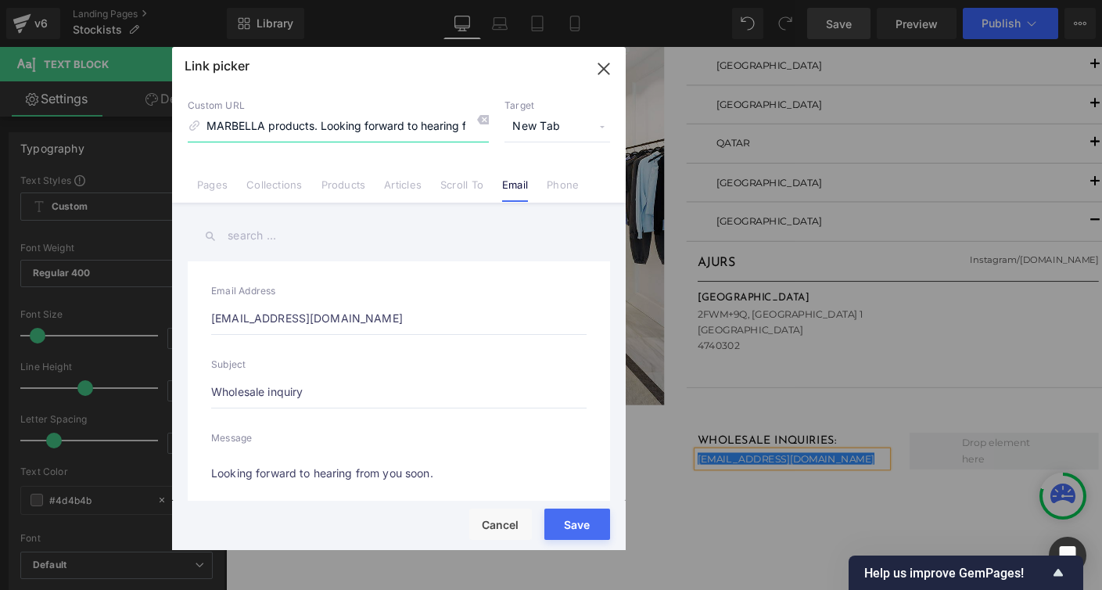
scroll to position [0, 984]
click at [577, 531] on div "Rendering Content" at bounding box center [551, 528] width 96 height 17
click at [554, 513] on button "Save" at bounding box center [578, 524] width 66 height 31
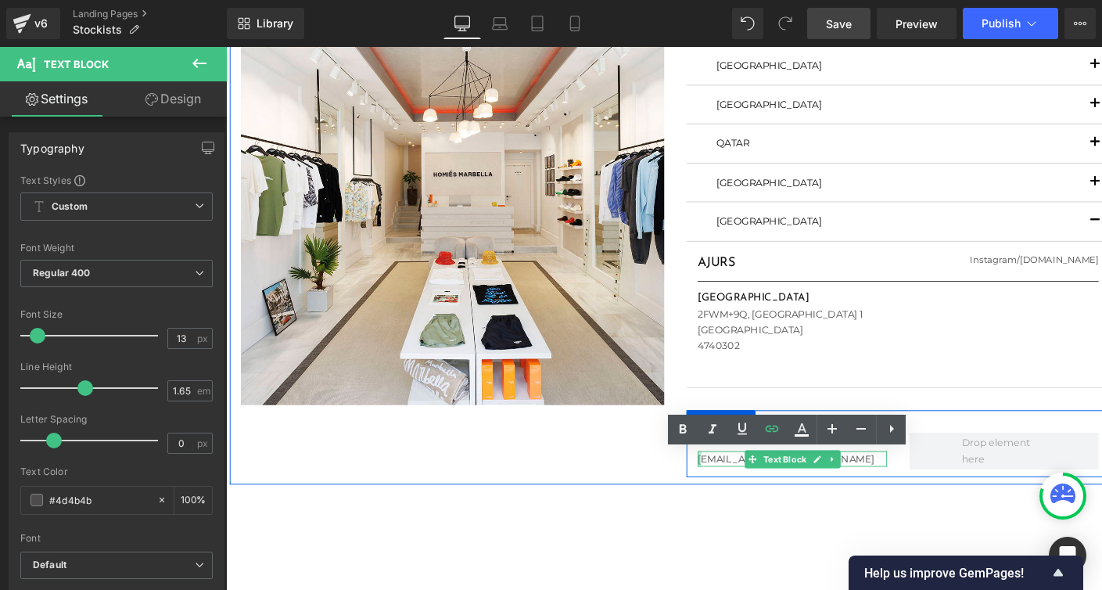
click at [735, 481] on div "[EMAIL_ADDRESS][DOMAIN_NAME]" at bounding box center [823, 481] width 200 height 16
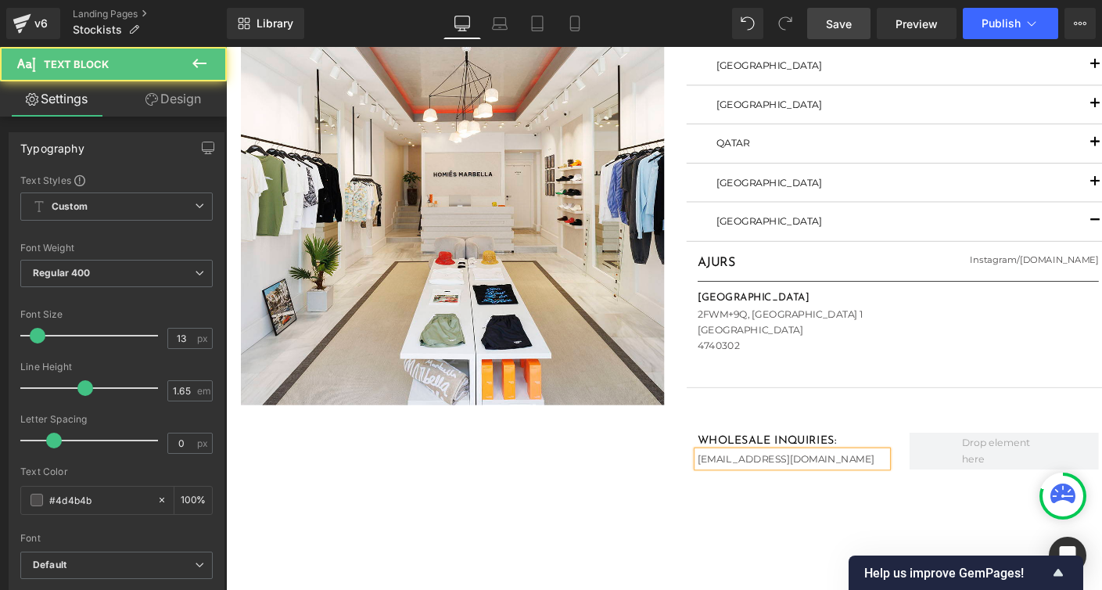
click at [756, 482] on div "[EMAIL_ADDRESS][DOMAIN_NAME]" at bounding box center [823, 481] width 200 height 16
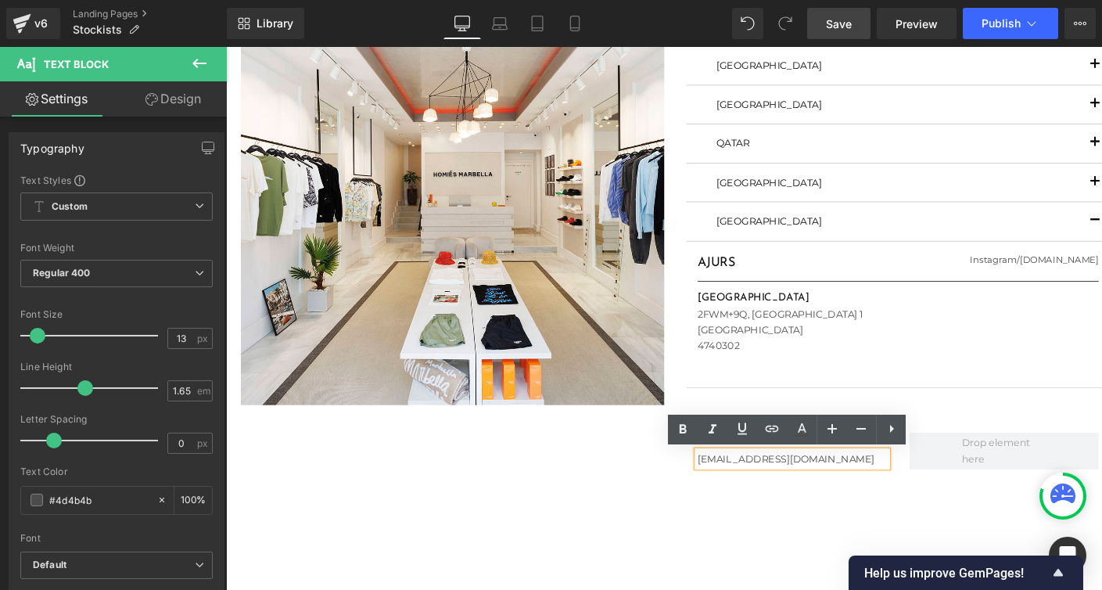
drag, startPoint x: 726, startPoint y: 481, endPoint x: 917, endPoint y: 484, distance: 190.9
click at [917, 484] on div "[EMAIL_ADDRESS][DOMAIN_NAME]" at bounding box center [823, 481] width 200 height 16
click at [741, 429] on icon at bounding box center [742, 428] width 19 height 19
click at [769, 430] on icon at bounding box center [772, 428] width 19 height 19
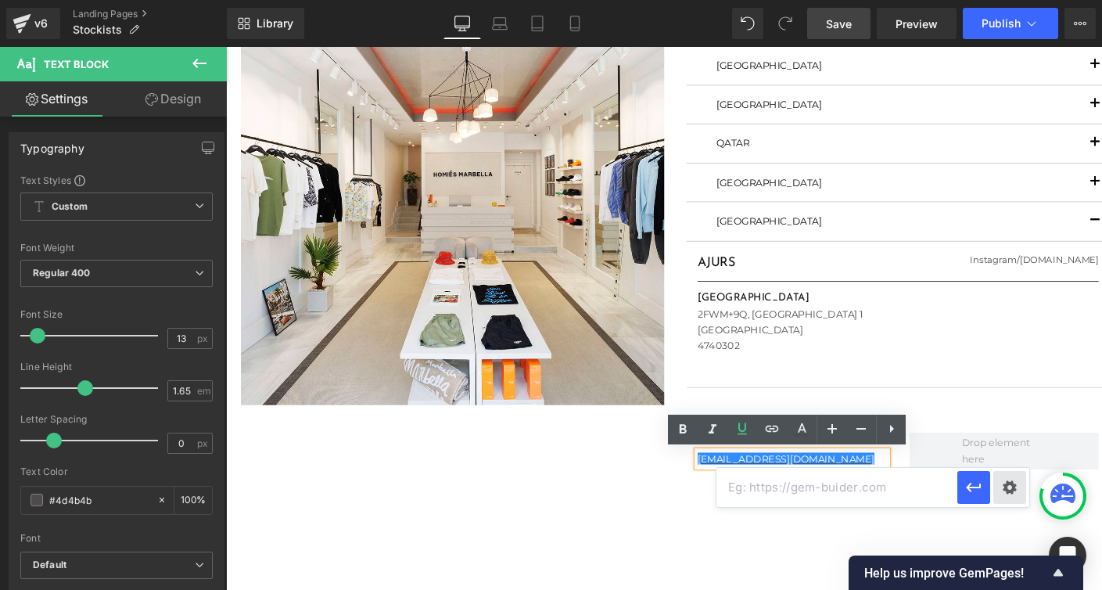
click at [1011, 0] on div "Text Color Highlight Color #333333 Edit or remove link: Edit - Unlink - Cancel" at bounding box center [551, 0] width 1102 height 0
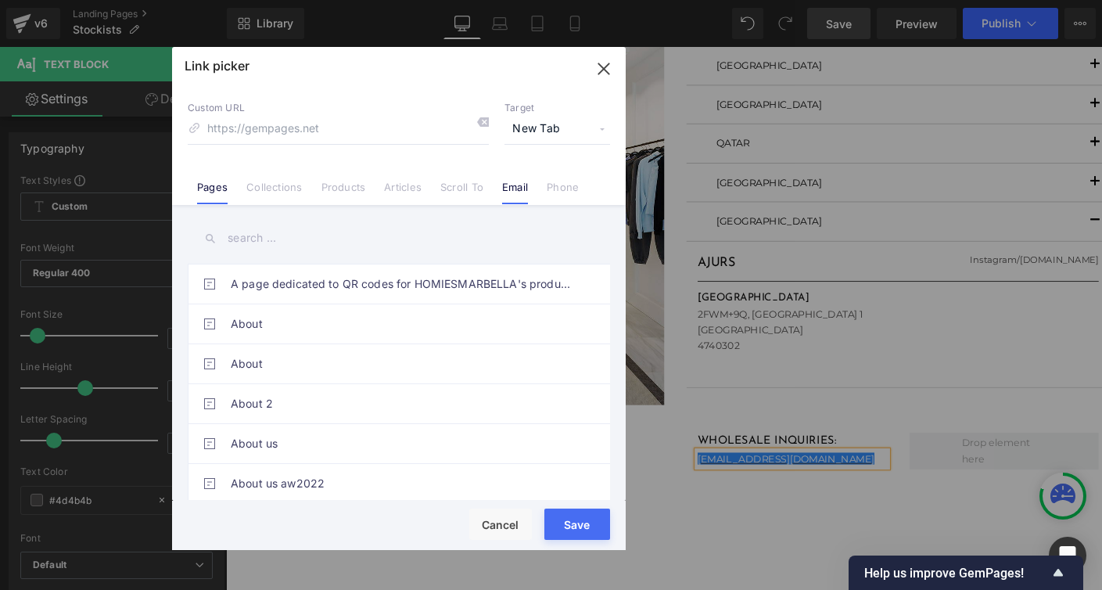
click at [508, 188] on link "Email" at bounding box center [515, 192] width 26 height 23
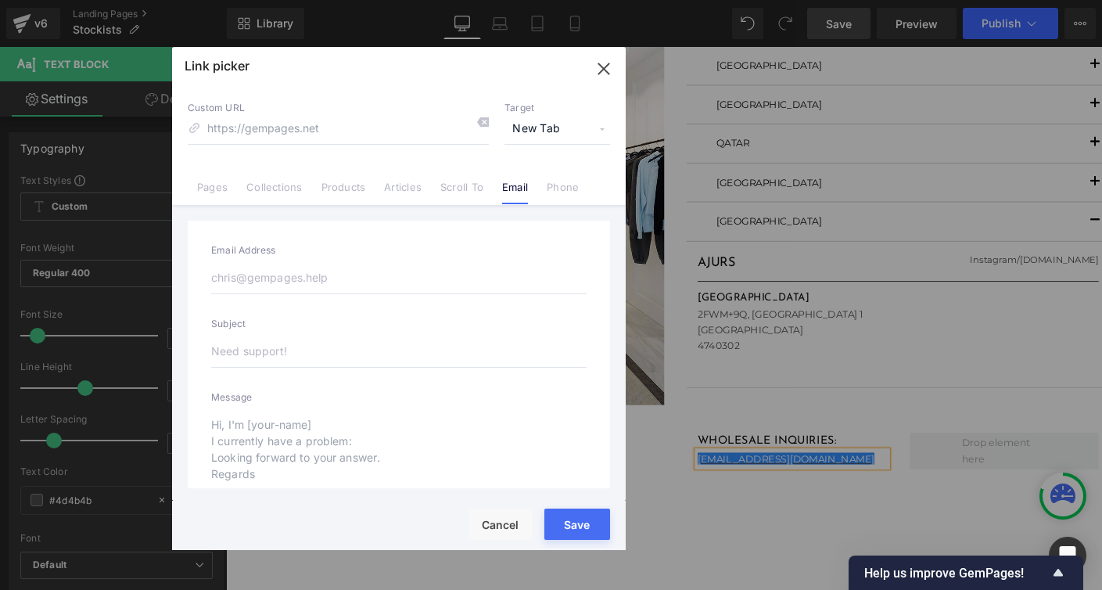
click at [236, 279] on input "email" at bounding box center [399, 277] width 376 height 33
paste input "[EMAIL_ADDRESS][DOMAIN_NAME]"
click at [225, 354] on input "text" at bounding box center [399, 351] width 376 height 33
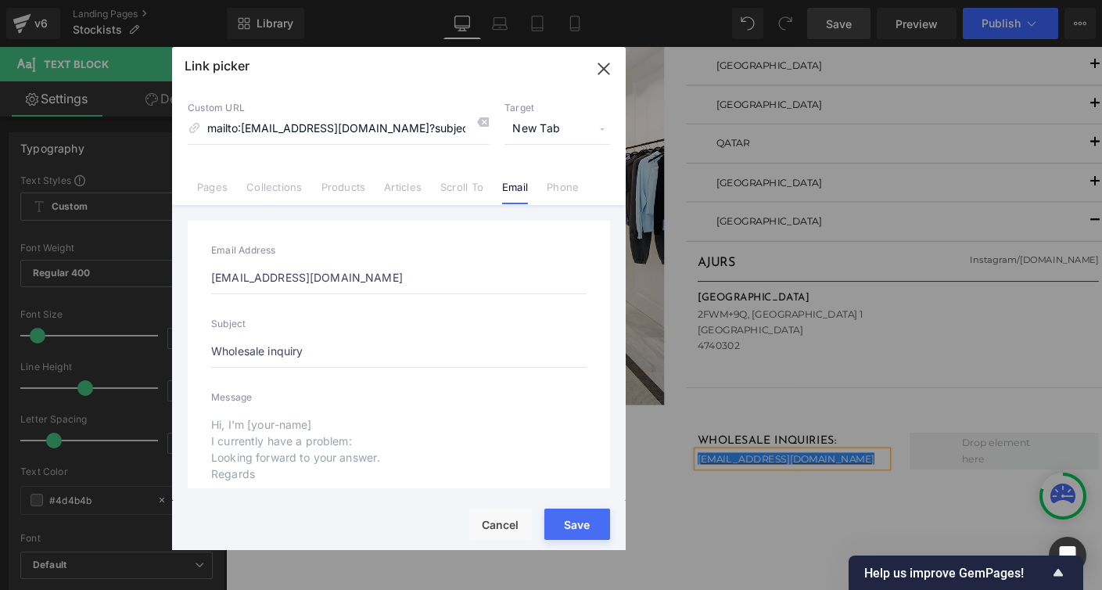
click at [215, 424] on textarea at bounding box center [399, 453] width 376 height 90
click at [298, 423] on textarea "Hi Homies! I am interested in stocking" at bounding box center [399, 453] width 376 height 90
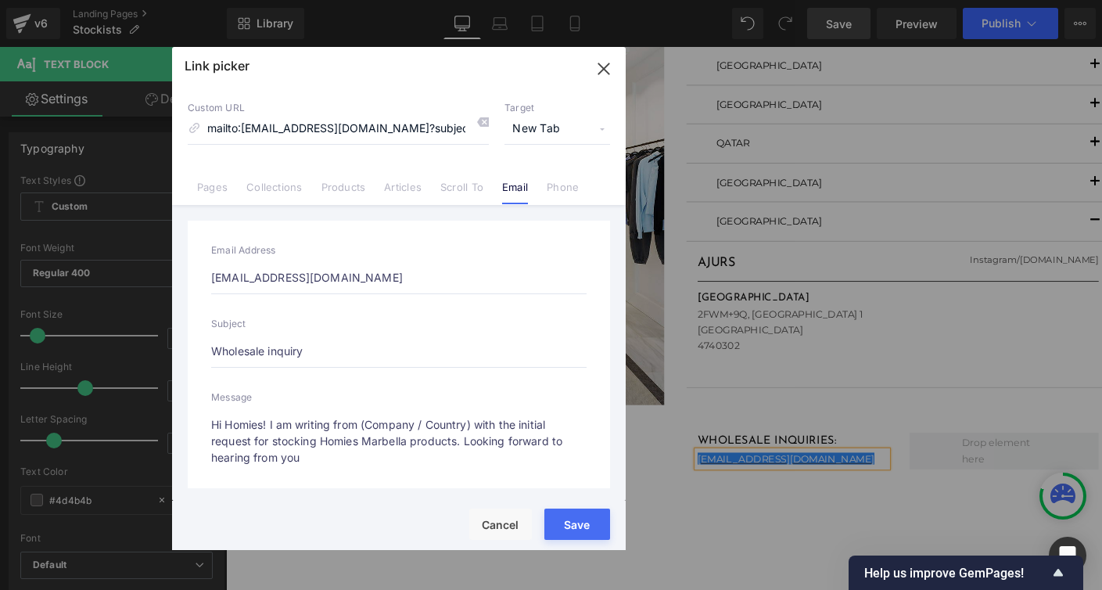
scroll to position [38, 0]
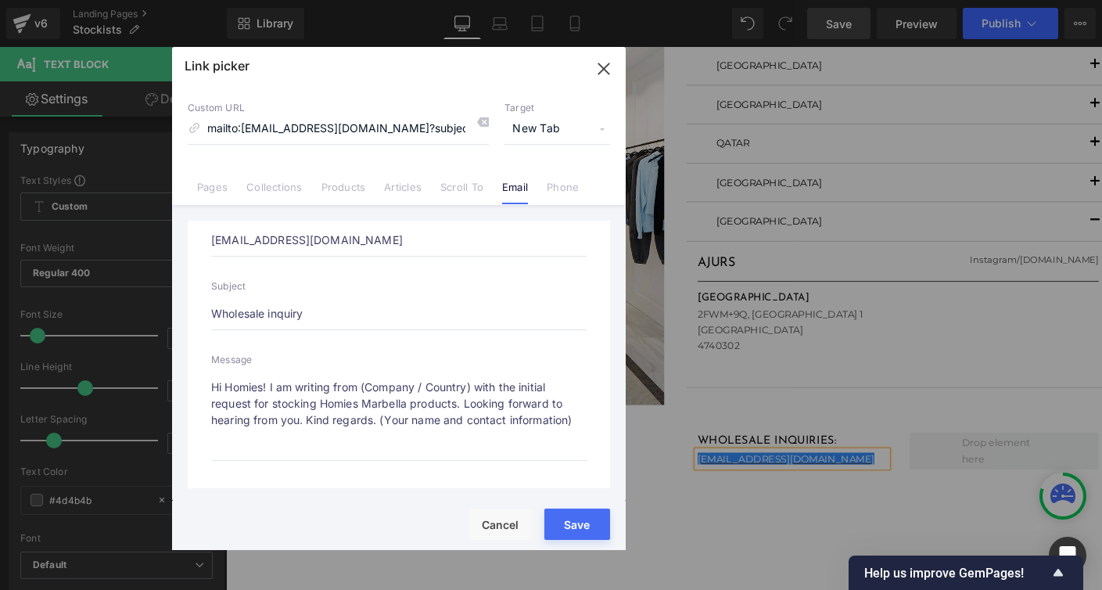
click at [556, 513] on button "Save" at bounding box center [578, 524] width 66 height 31
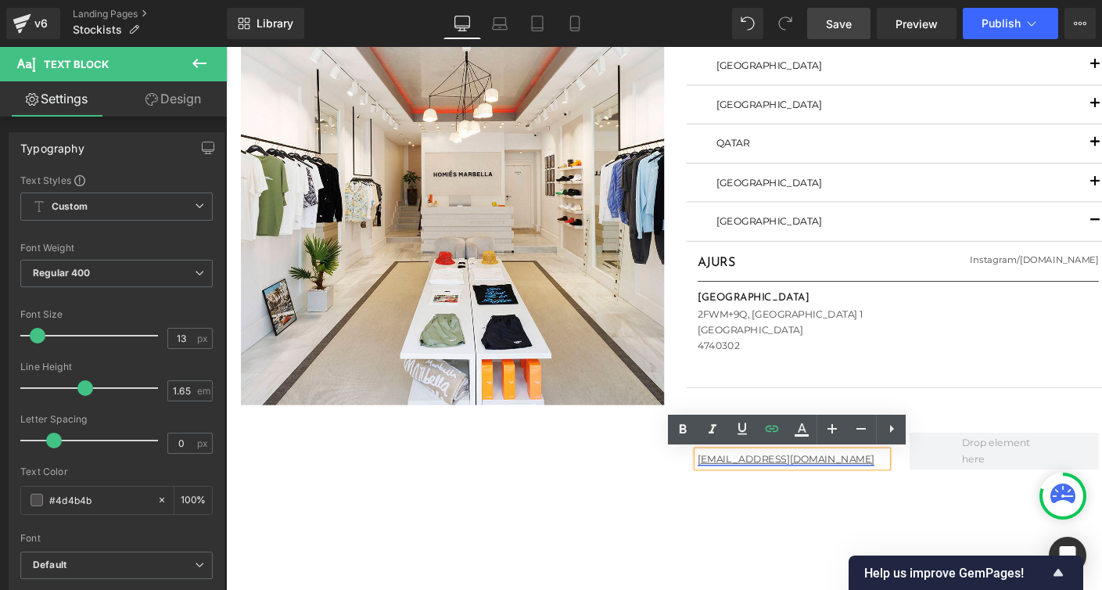
click at [750, 484] on link "[EMAIL_ADDRESS][DOMAIN_NAME]" at bounding box center [816, 480] width 186 height 13
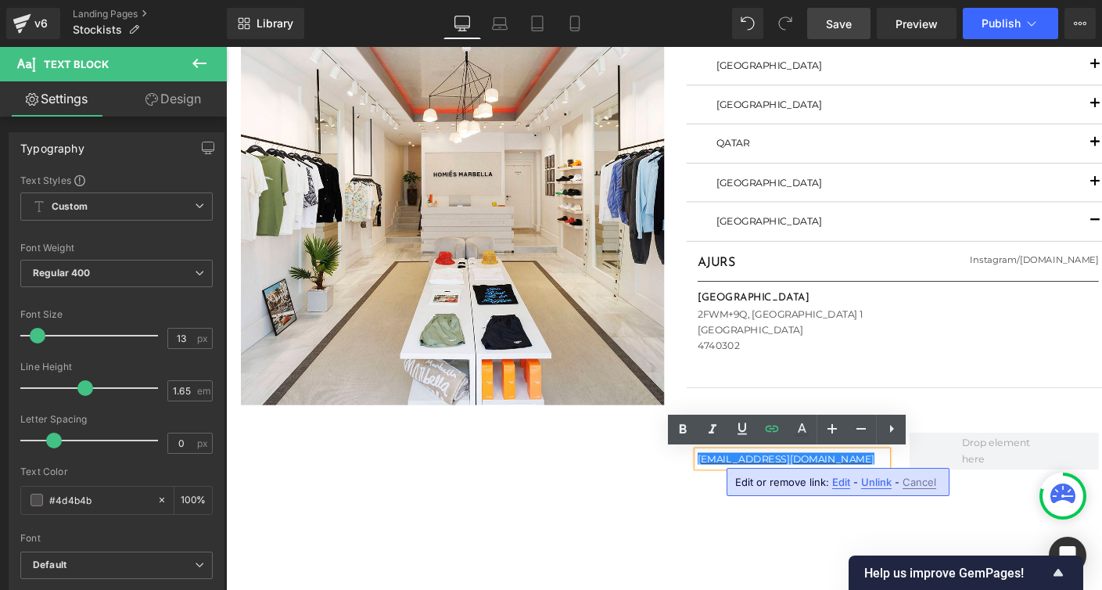
click at [840, 483] on span "Edit" at bounding box center [842, 482] width 18 height 13
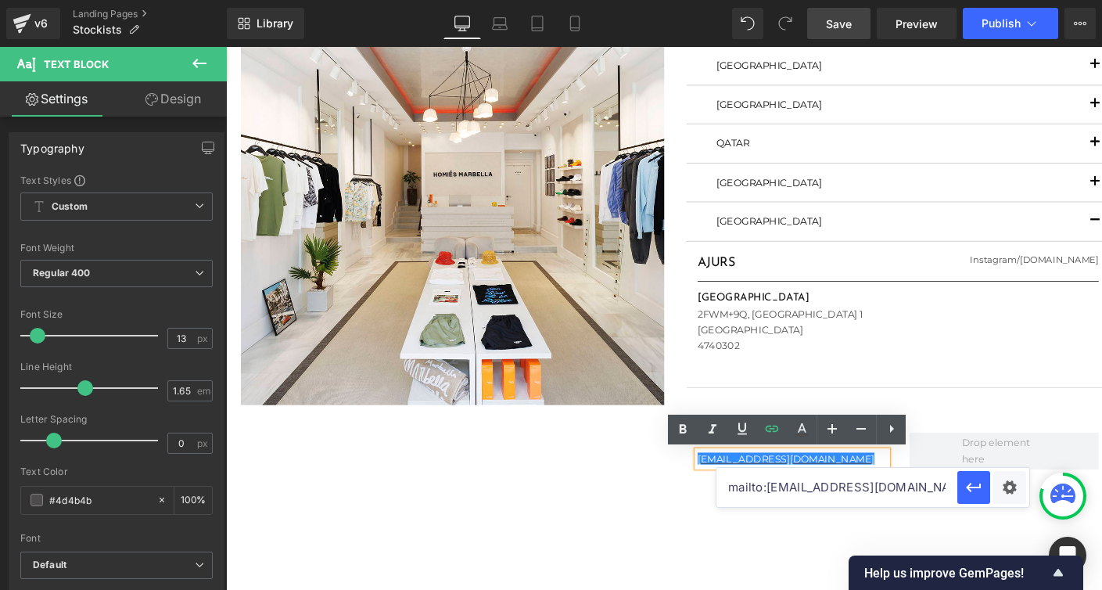
click at [767, 491] on input "mailto:[EMAIL_ADDRESS][DOMAIN_NAME]?subject=Wholesale inquiry&body=Hi Homies! I…" at bounding box center [837, 487] width 241 height 39
click at [641, 483] on div "Image STOCKISTS Heading [GEOGRAPHIC_DATA] Text Block FLAGSHIP STORE Heading [DO…" at bounding box center [699, 175] width 939 height 665
click at [999, 434] on div "Wholesale inquiries: Heading [EMAIL_ADDRESS][DOMAIN_NAME] Text Block Row" at bounding box center [934, 465] width 446 height 70
click at [829, 27] on span "Save" at bounding box center [839, 24] width 26 height 16
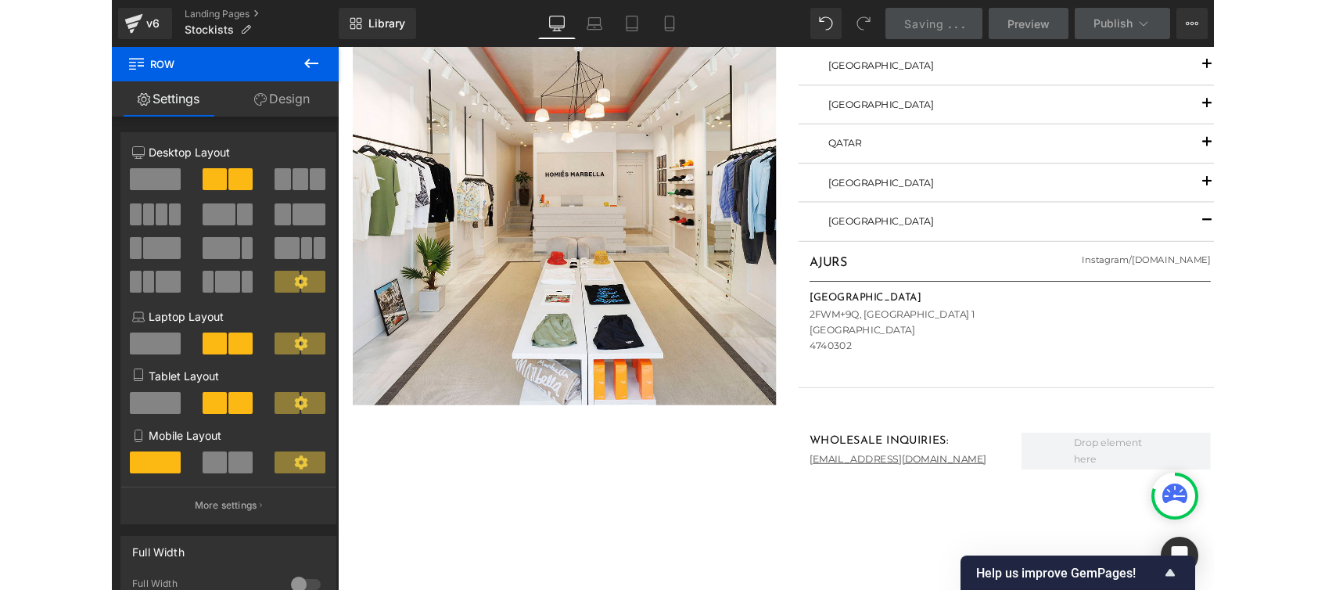
scroll to position [0, 0]
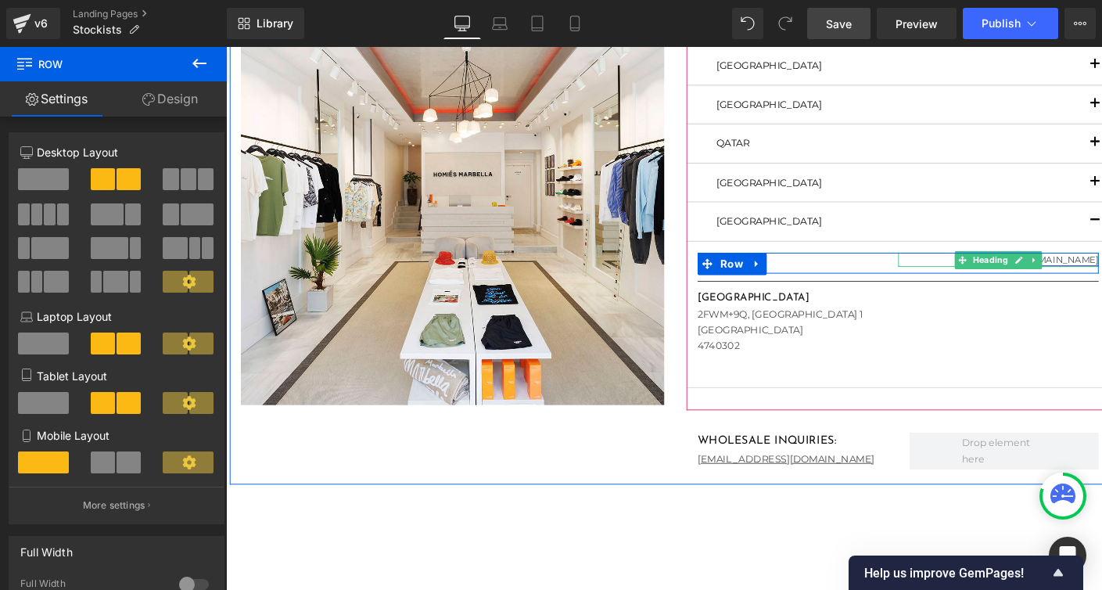
click at [1102, 273] on link "[DOMAIN_NAME]" at bounding box center [1104, 271] width 83 height 12
click at [0, 0] on div "Text Color Highlight Color #333333" at bounding box center [0, 0] width 0 height 0
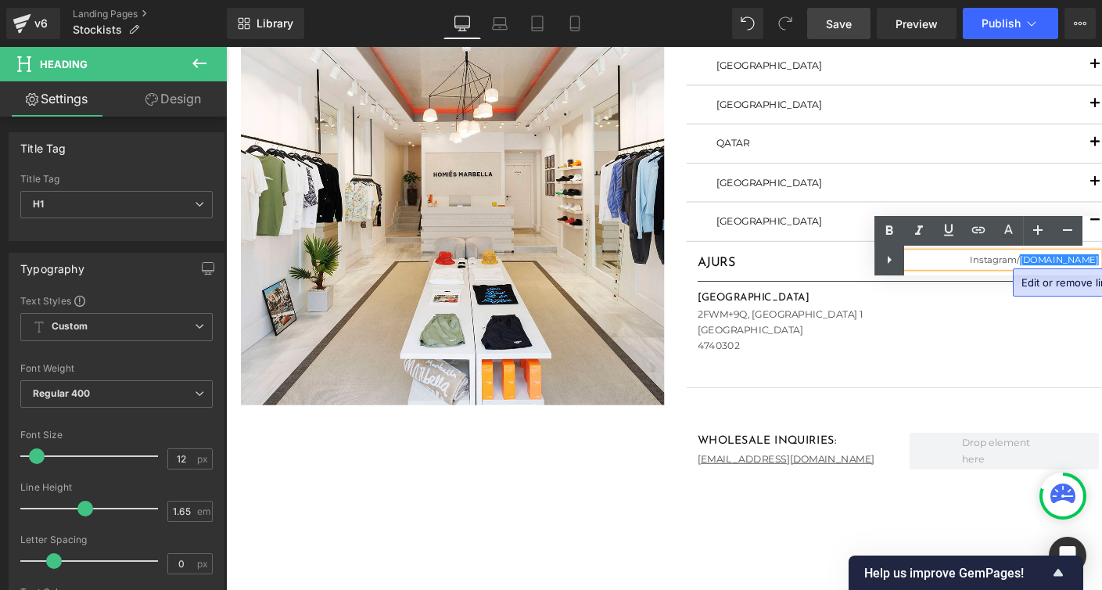
click at [1016, 257] on div "Text Color Highlight Color #333333" at bounding box center [989, 245] width 228 height 59
click at [1013, 258] on div "Text Color Highlight Color #333333" at bounding box center [989, 245] width 228 height 59
click at [1005, 259] on div "Text Color Highlight Color #333333" at bounding box center [989, 245] width 228 height 59
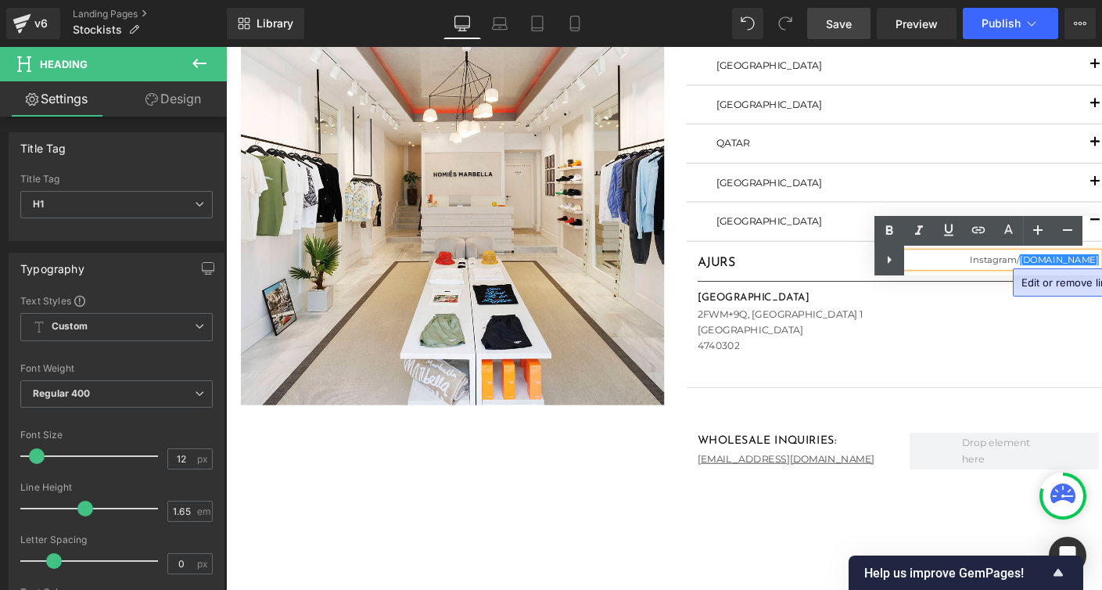
click at [1013, 258] on div "Text Color Highlight Color #333333" at bounding box center [989, 245] width 228 height 59
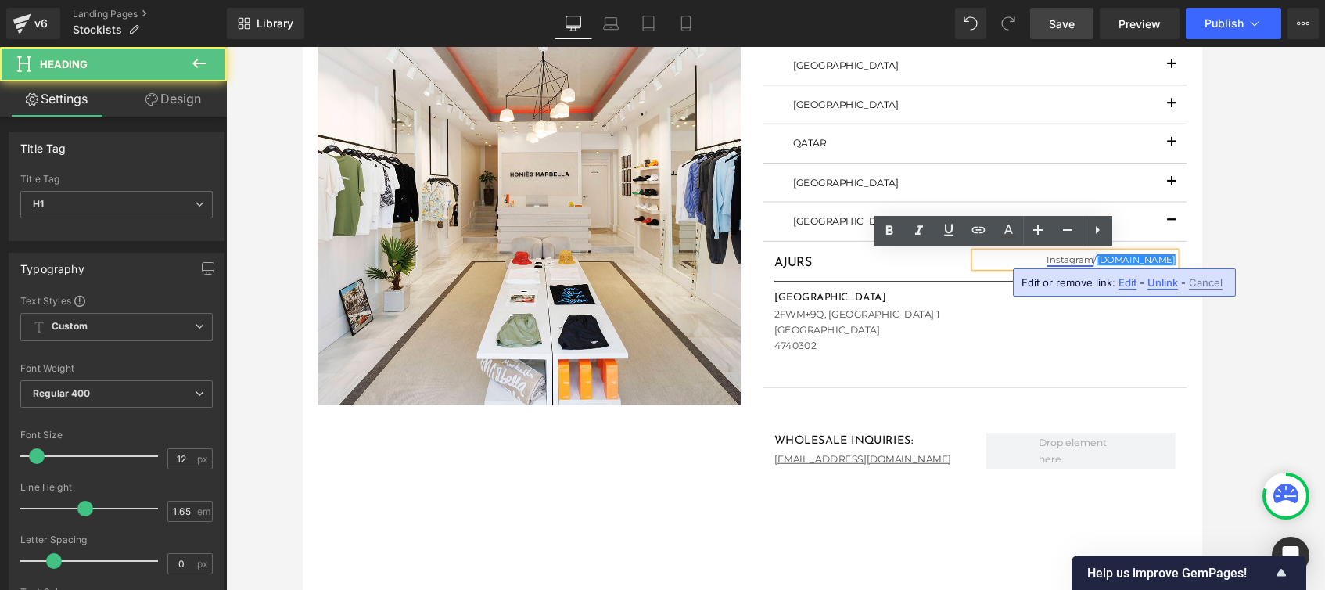
click at [1135, 271] on link "Instagram" at bounding box center [1110, 271] width 49 height 12
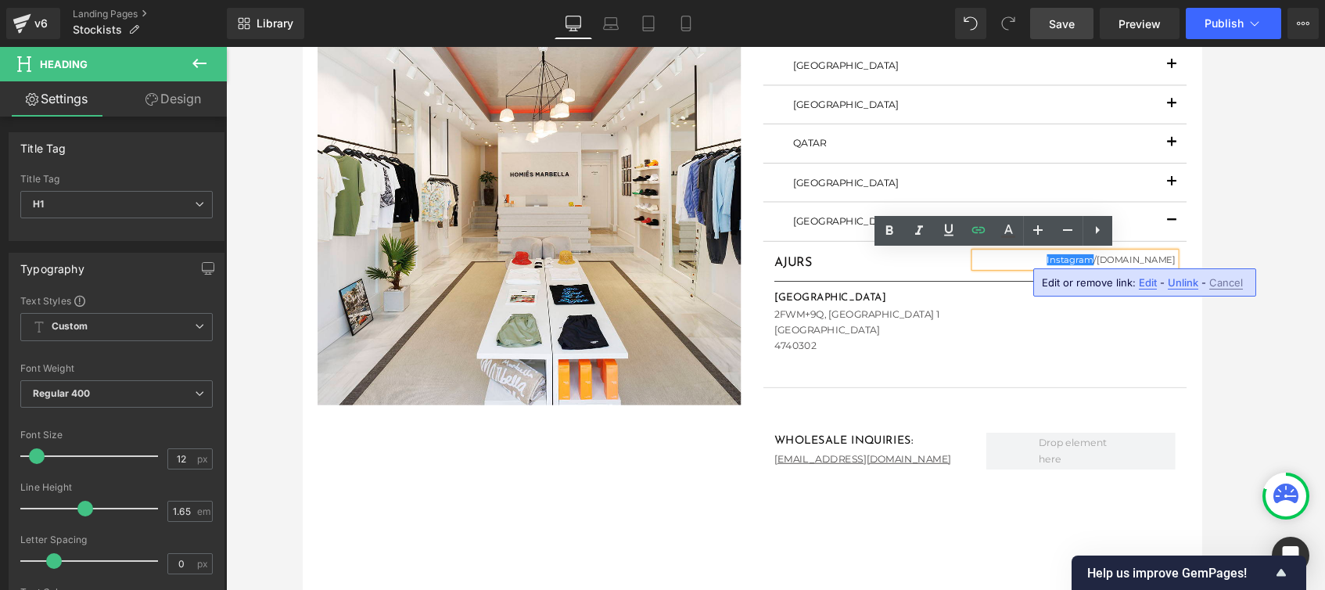
click at [1146, 281] on span "Edit" at bounding box center [1148, 282] width 18 height 13
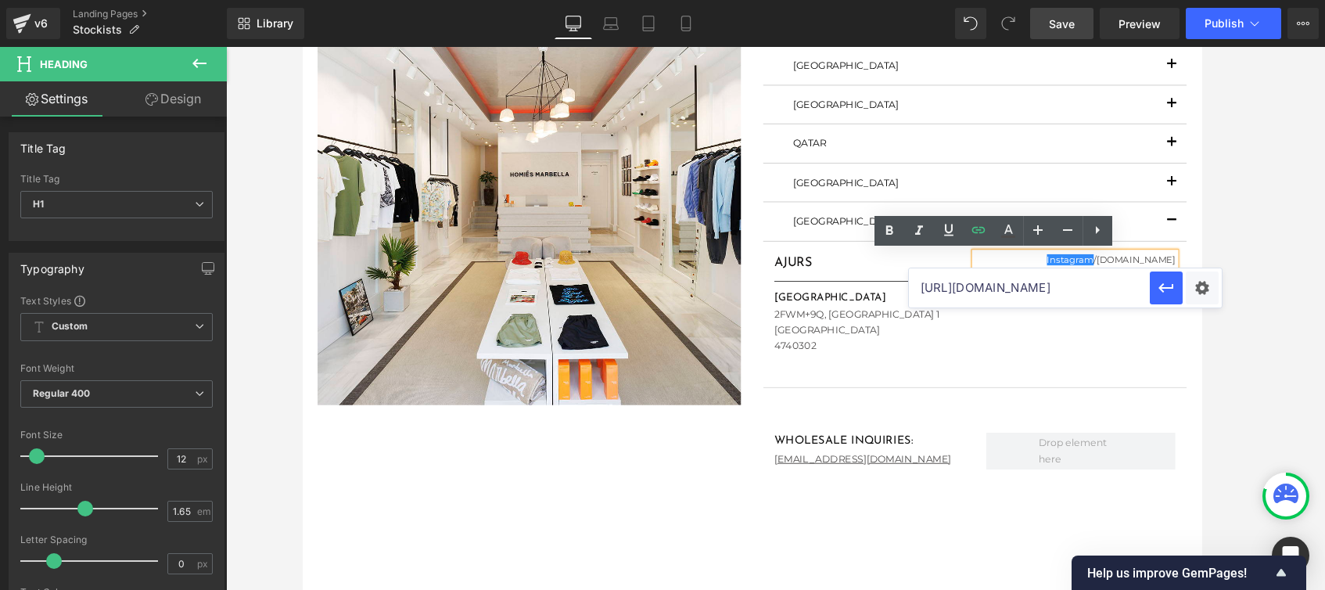
click at [1112, 288] on input "[URL][DOMAIN_NAME]" at bounding box center [1029, 287] width 241 height 39
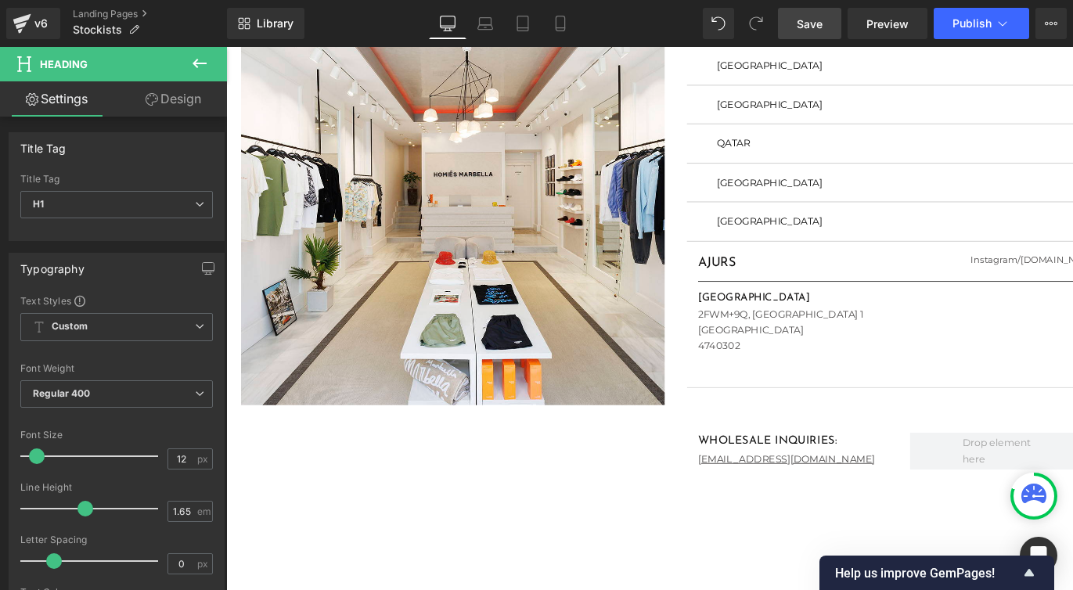
click at [203, 60] on icon at bounding box center [199, 63] width 19 height 19
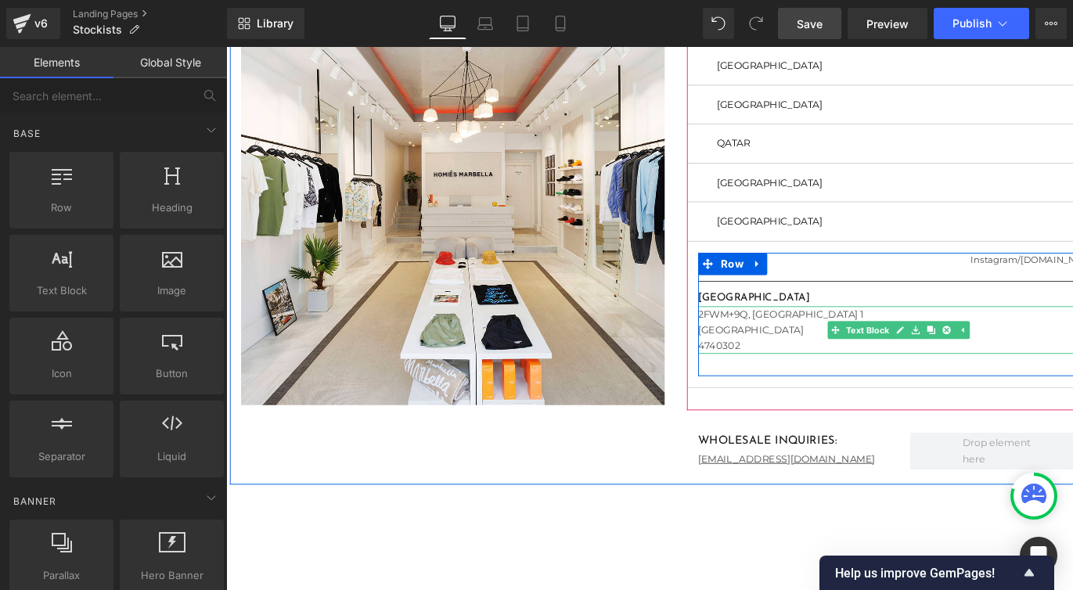
click at [783, 329] on div "2FWM+9Q, [GEOGRAPHIC_DATA] 4740302" at bounding box center [934, 345] width 423 height 50
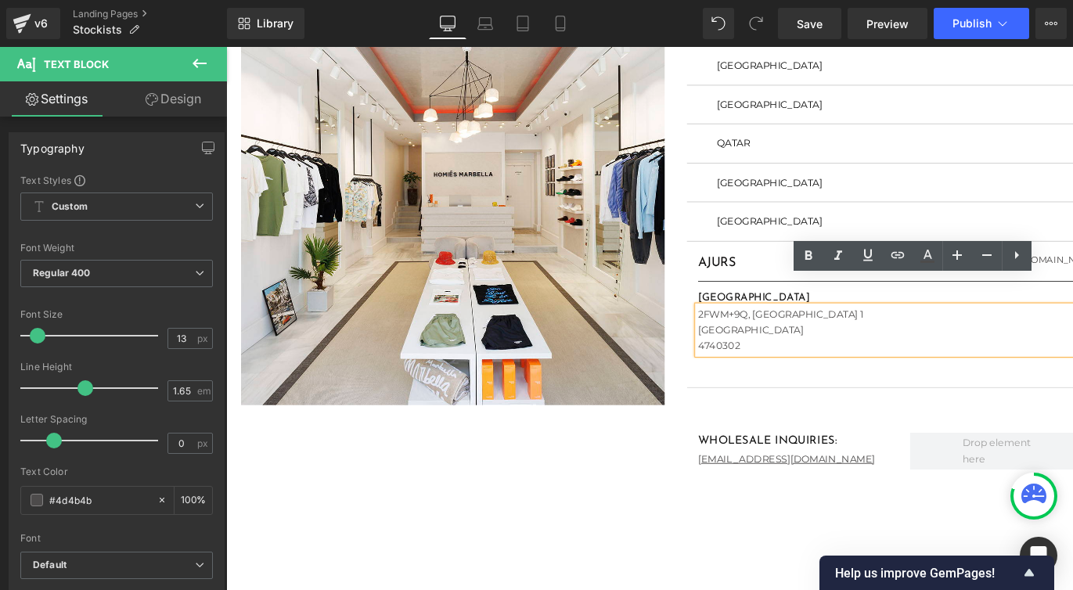
click at [725, 329] on div "2FWM+9Q, [GEOGRAPHIC_DATA] 4740302" at bounding box center [934, 345] width 423 height 50
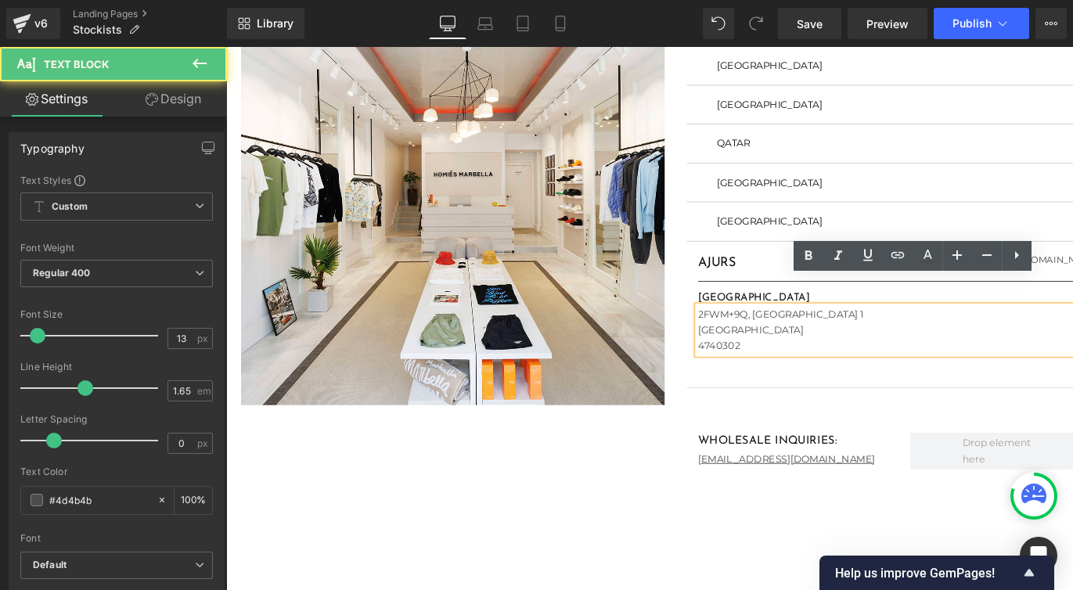
paste div
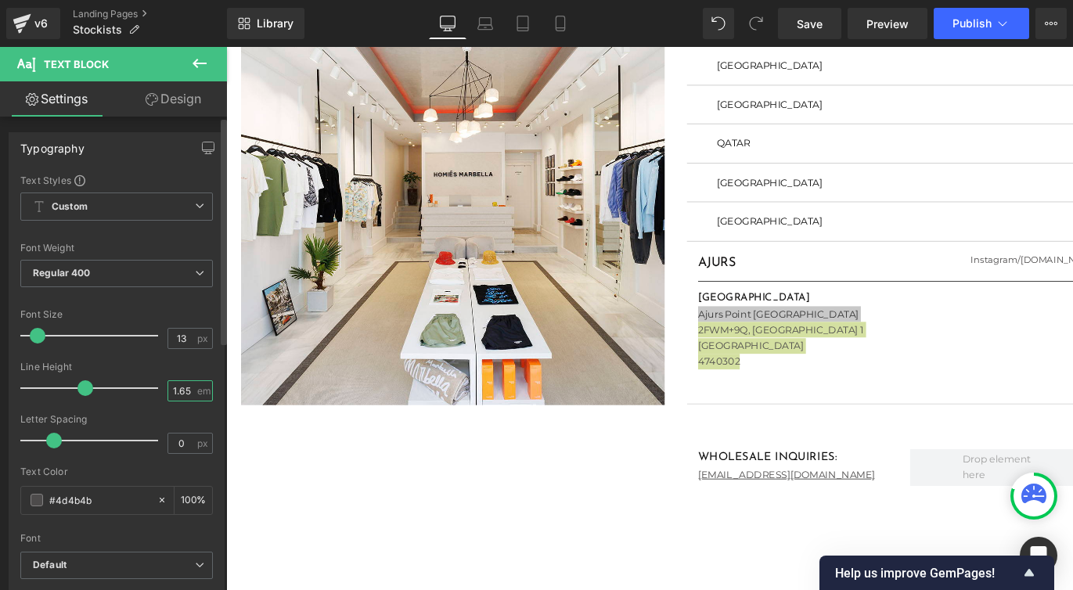
click at [181, 392] on input "1.65" at bounding box center [181, 391] width 27 height 20
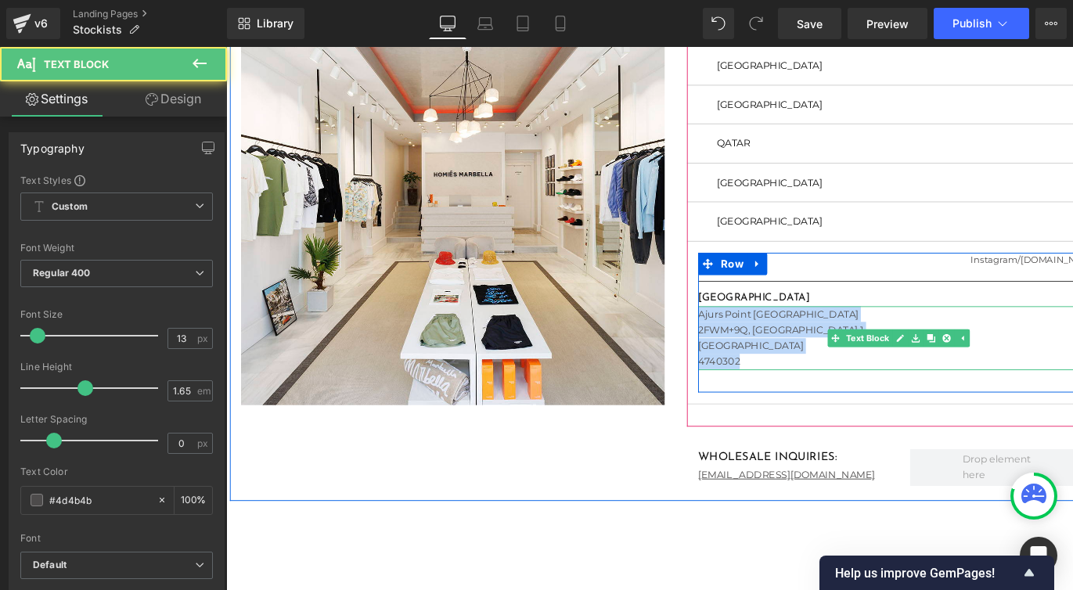
click at [746, 345] on div "2FWM+9Q, [GEOGRAPHIC_DATA] 4740302" at bounding box center [934, 361] width 423 height 50
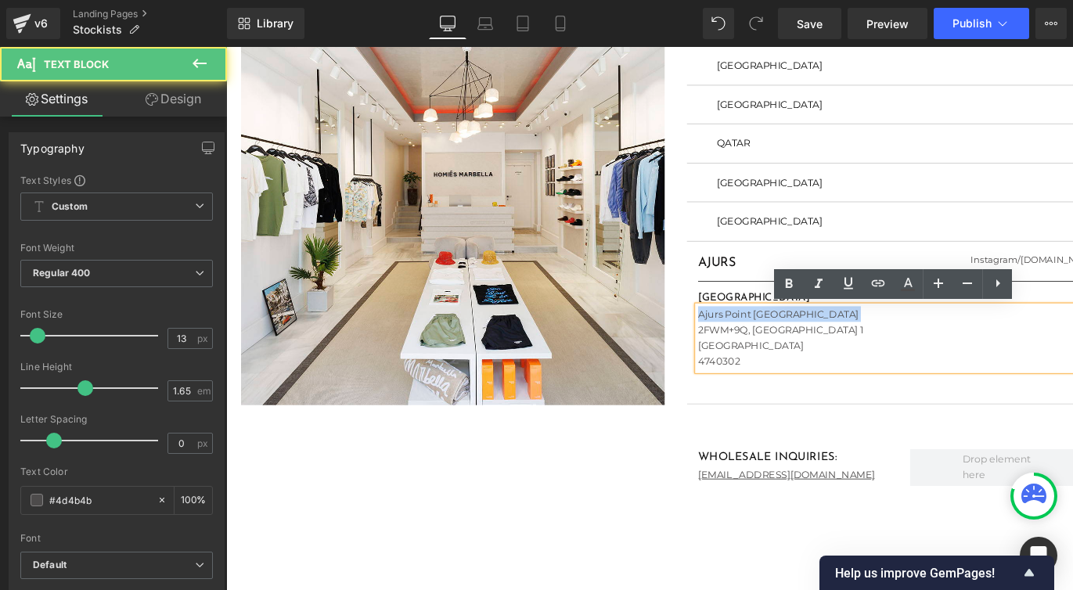
drag, startPoint x: 723, startPoint y: 345, endPoint x: 720, endPoint y: 309, distance: 36.1
click at [720, 309] on article "AJURS Heading Instagram / [DOMAIN_NAME] Heading Row Separator [GEOGRAPHIC_DATA]…" at bounding box center [934, 337] width 446 height 171
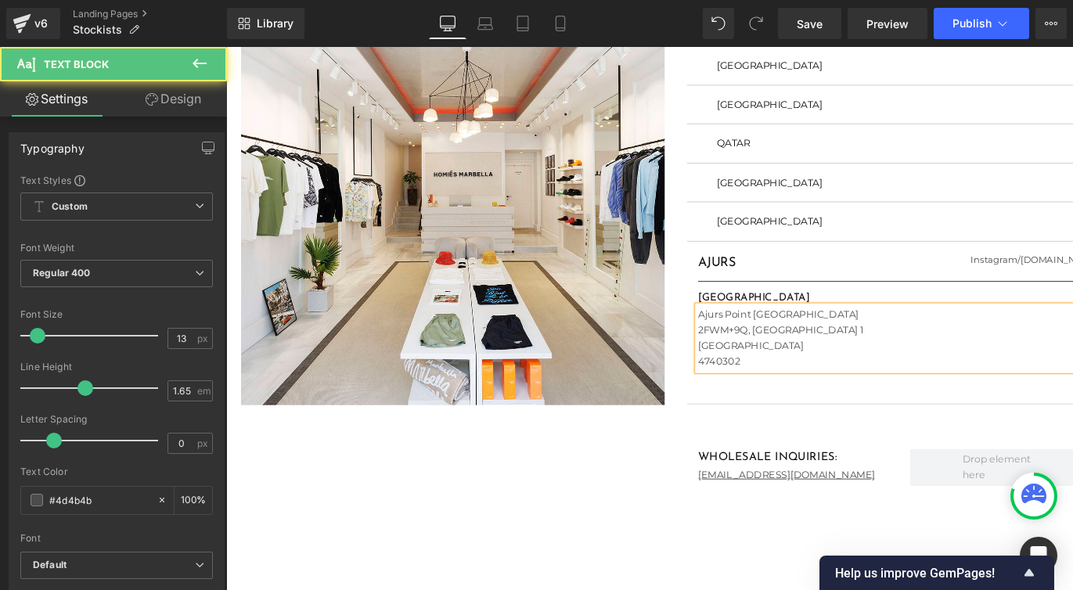
click at [771, 378] on div "4740302" at bounding box center [934, 378] width 423 height 16
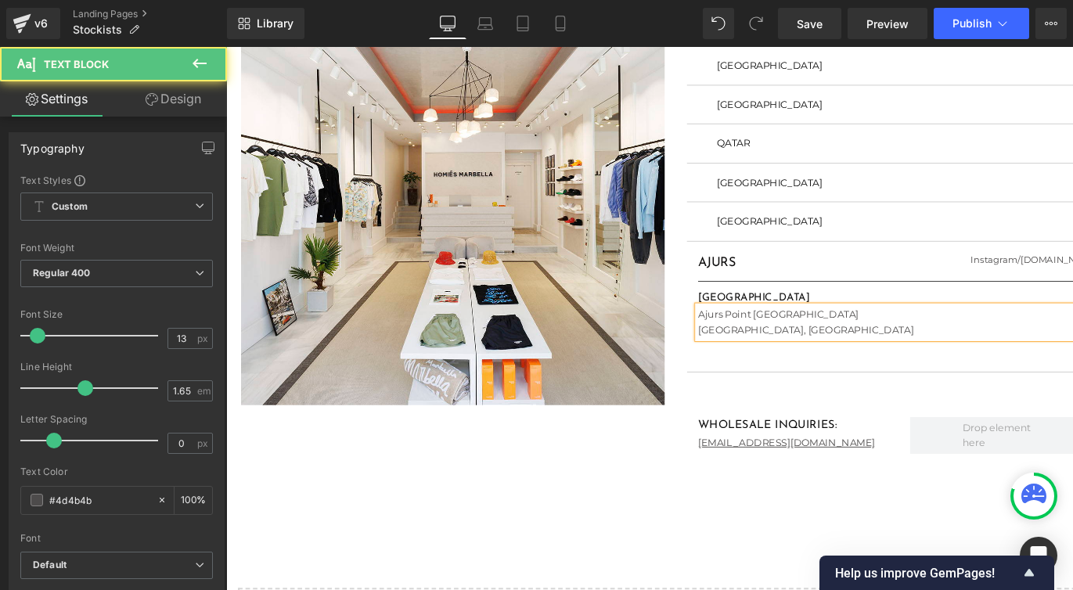
click at [831, 344] on div "[GEOGRAPHIC_DATA], [GEOGRAPHIC_DATA]" at bounding box center [934, 344] width 423 height 16
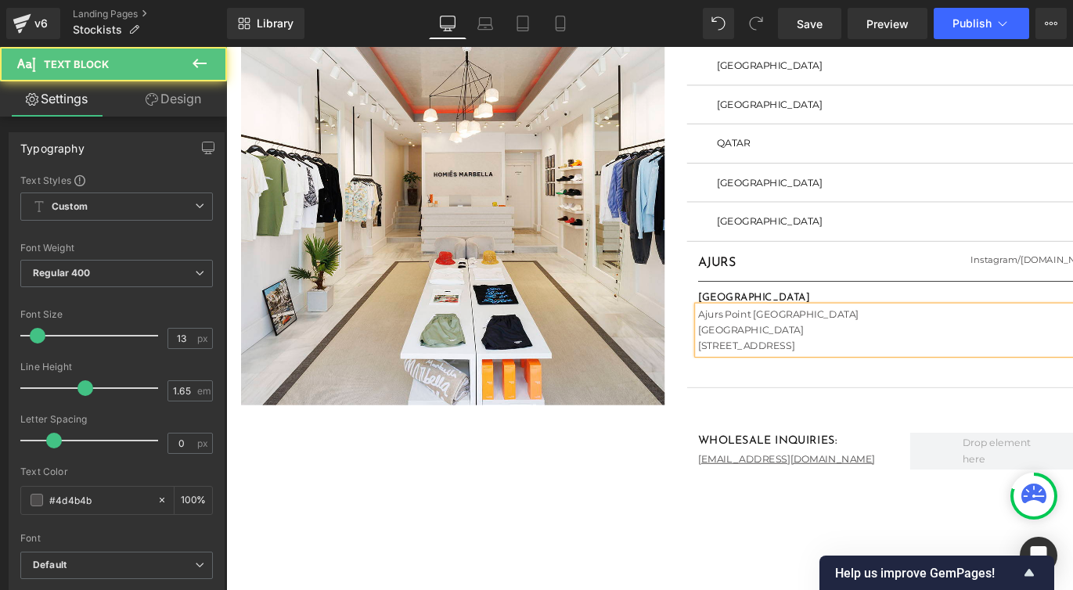
click at [788, 359] on div "[STREET_ADDRESS]" at bounding box center [934, 362] width 423 height 16
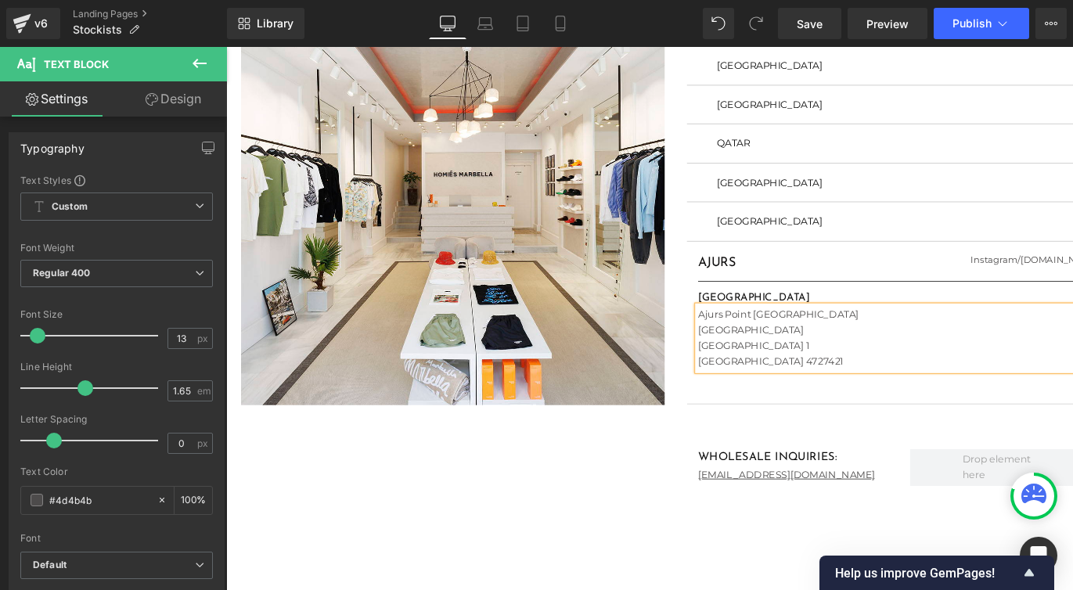
click at [818, 377] on div "[GEOGRAPHIC_DATA] 4727421" at bounding box center [934, 378] width 423 height 16
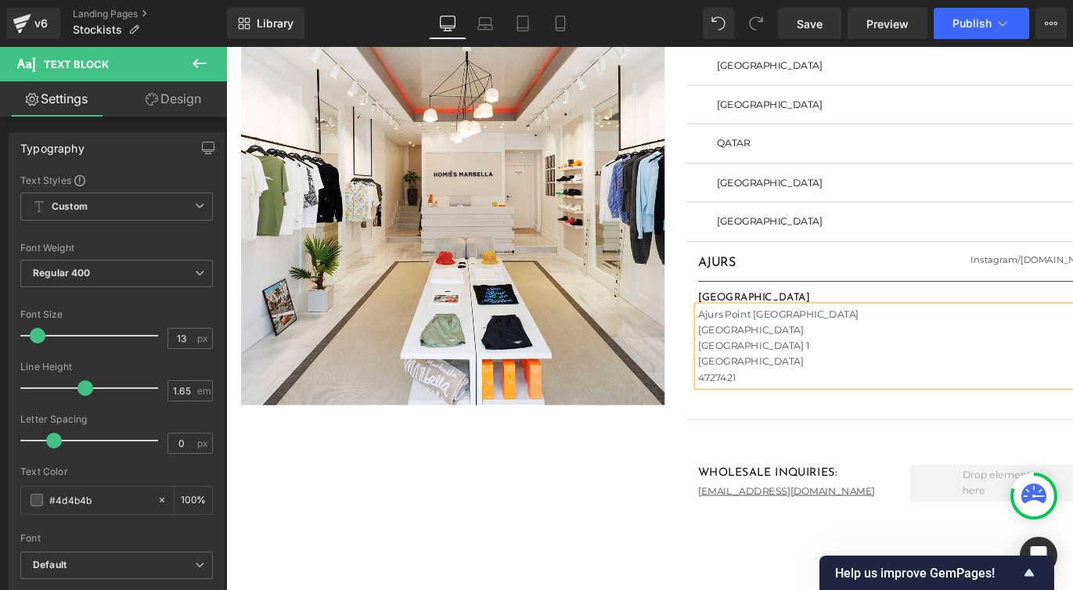
click at [717, 427] on article "AJURS Heading Instagram / [DOMAIN_NAME] Heading Row Separator [GEOGRAPHIC_DATA]…" at bounding box center [934, 346] width 446 height 188
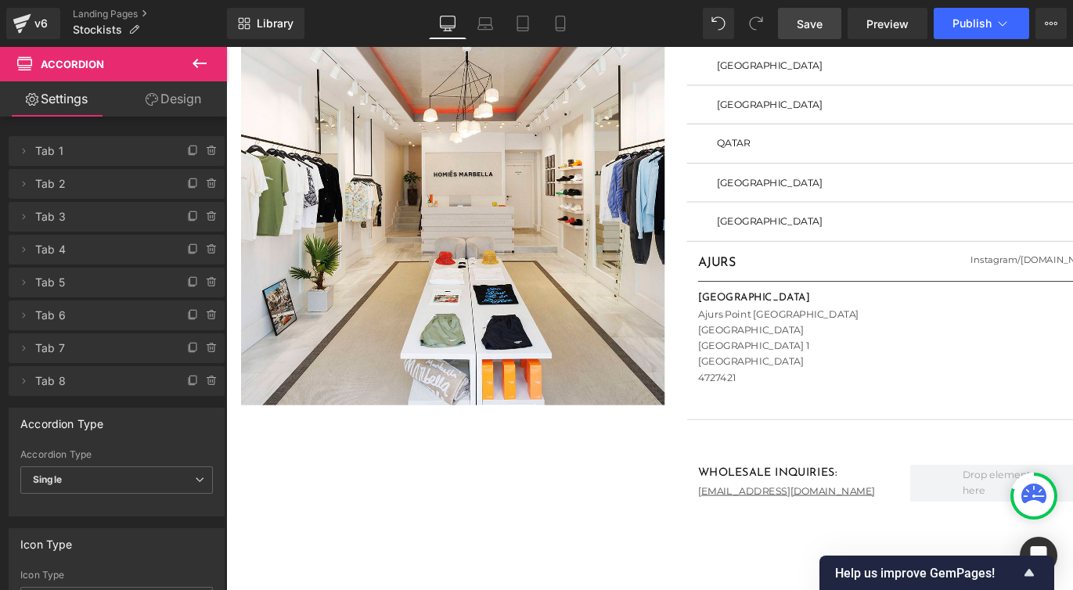
click at [809, 25] on span "Save" at bounding box center [810, 24] width 26 height 16
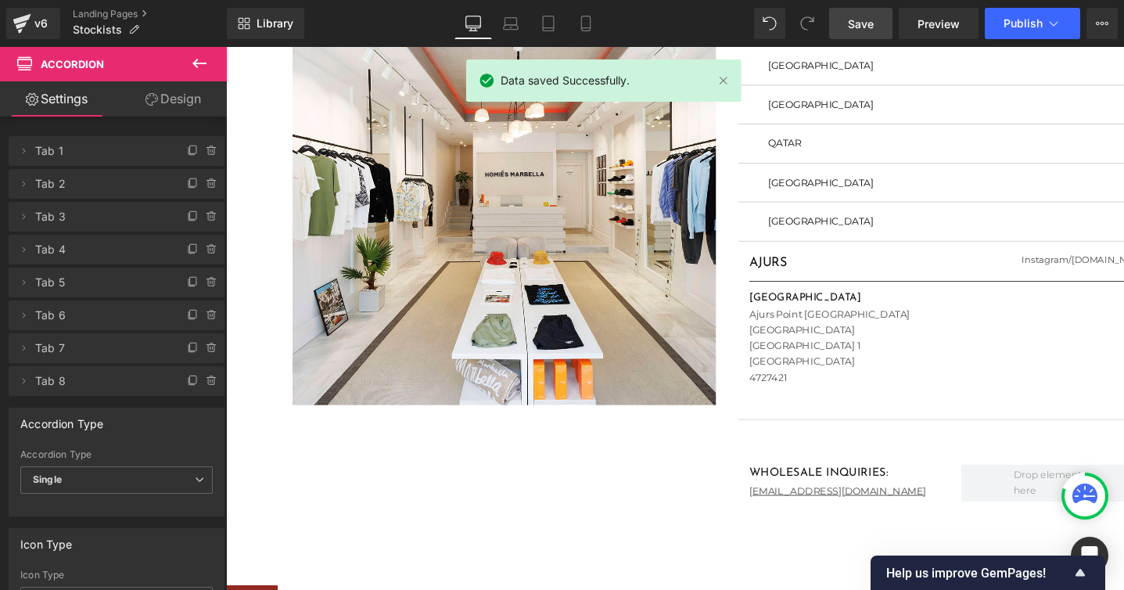
scroll to position [697, 0]
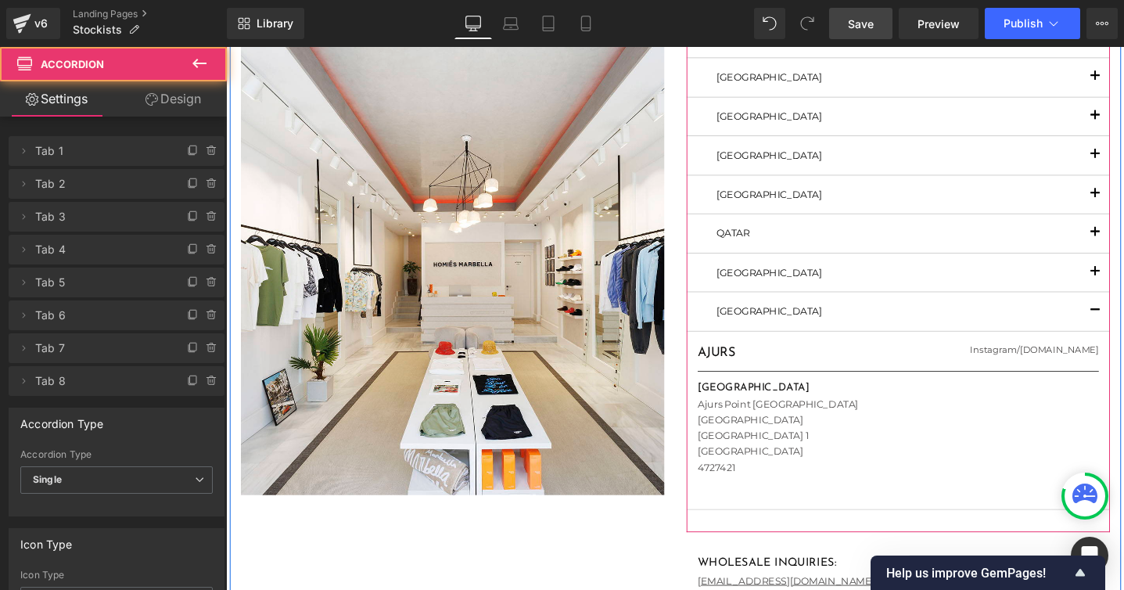
click at [1142, 329] on span "button" at bounding box center [1142, 329] width 0 height 0
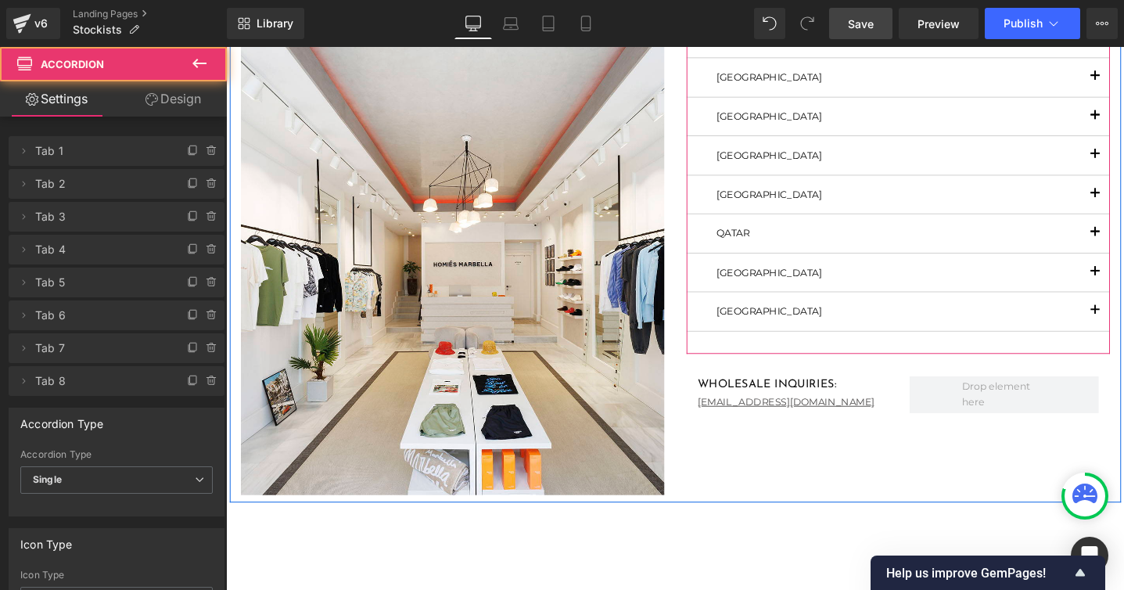
click at [1142, 329] on span "button" at bounding box center [1142, 329] width 0 height 0
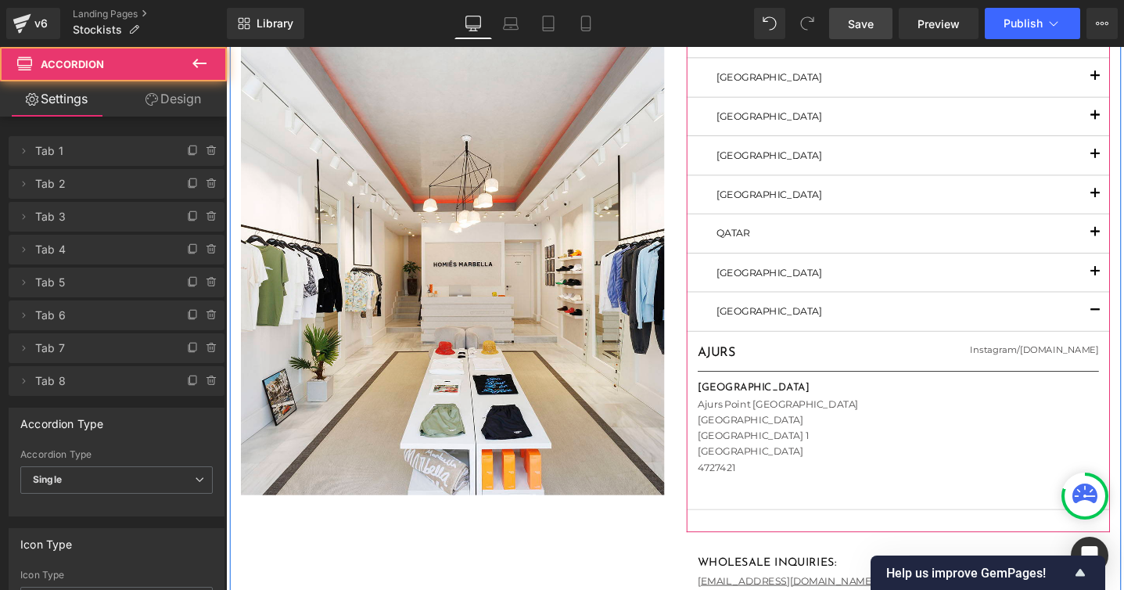
click at [1137, 279] on button "button" at bounding box center [1141, 284] width 31 height 40
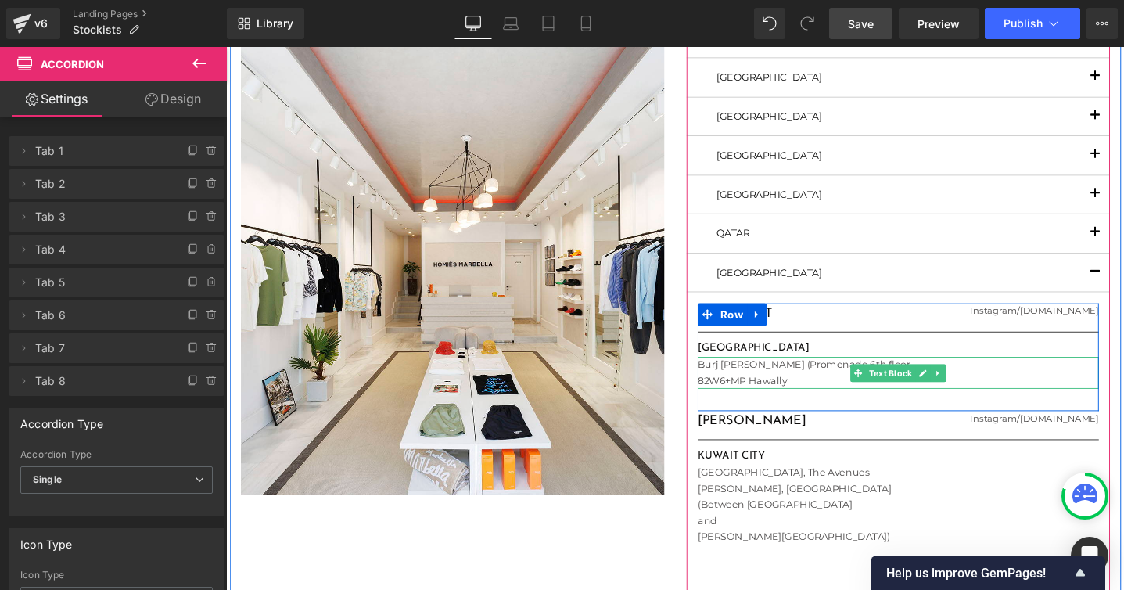
click at [811, 380] on div "Burj [PERSON_NAME] (Promenade 6th floor 82W6+MP Hawally" at bounding box center [934, 390] width 423 height 34
click at [809, 380] on div "Burj [PERSON_NAME] (Promenade 6th floor 82W6+MP Hawally" at bounding box center [934, 390] width 423 height 34
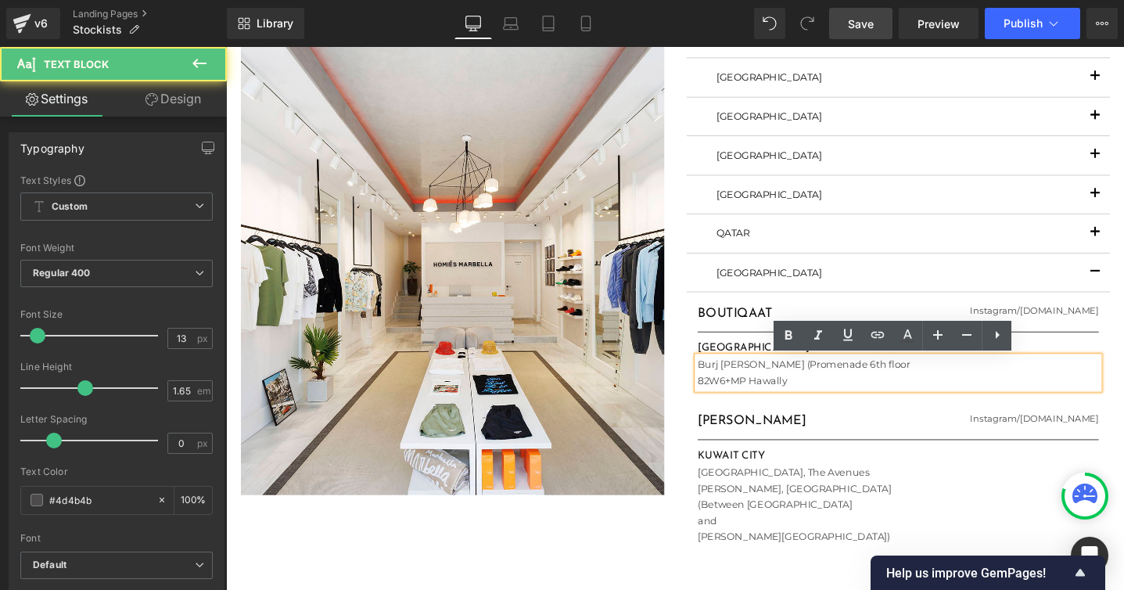
click at [809, 380] on div "Burj [PERSON_NAME] (Promenade 6th floor 82W6+MP Hawally" at bounding box center [934, 390] width 423 height 34
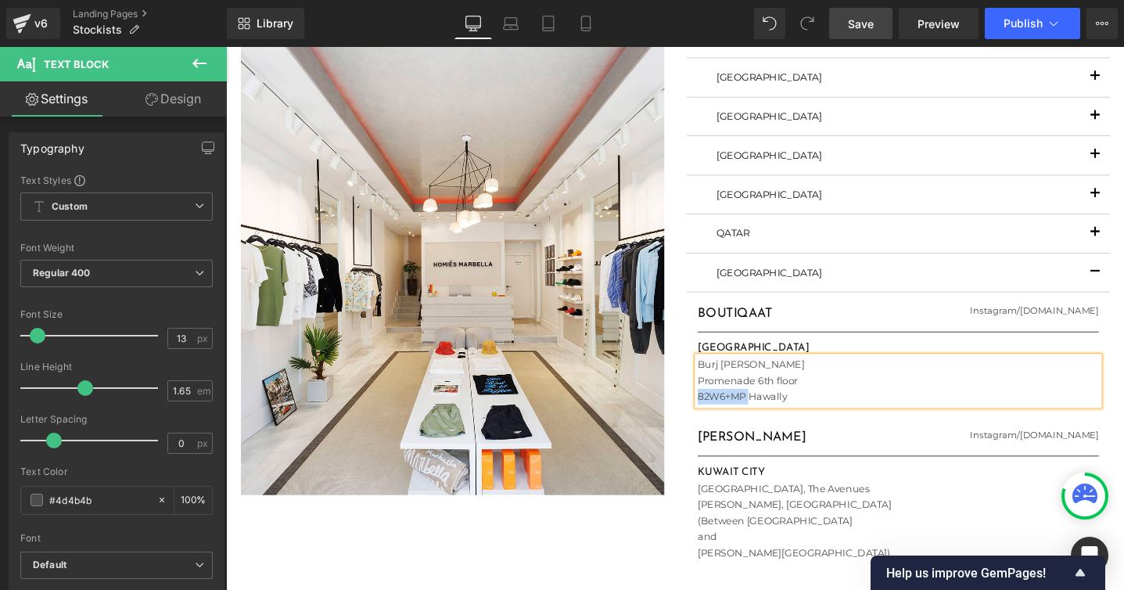
drag, startPoint x: 779, startPoint y: 414, endPoint x: 717, endPoint y: 416, distance: 61.9
click at [717, 416] on article "BOUTIQAAT Heading Instagram / [DOMAIN_NAME] Heading Row Separator [GEOGRAPHIC_D…" at bounding box center [934, 472] width 446 height 335
click at [793, 418] on div "Hawally" at bounding box center [934, 415] width 423 height 16
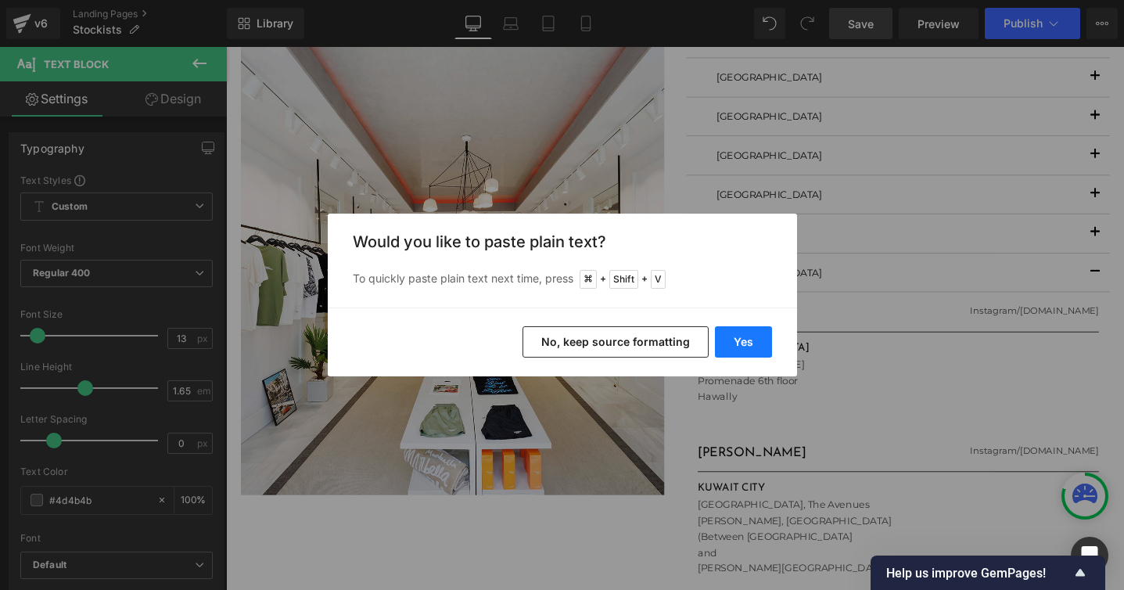
click at [734, 339] on button "Yes" at bounding box center [743, 341] width 57 height 31
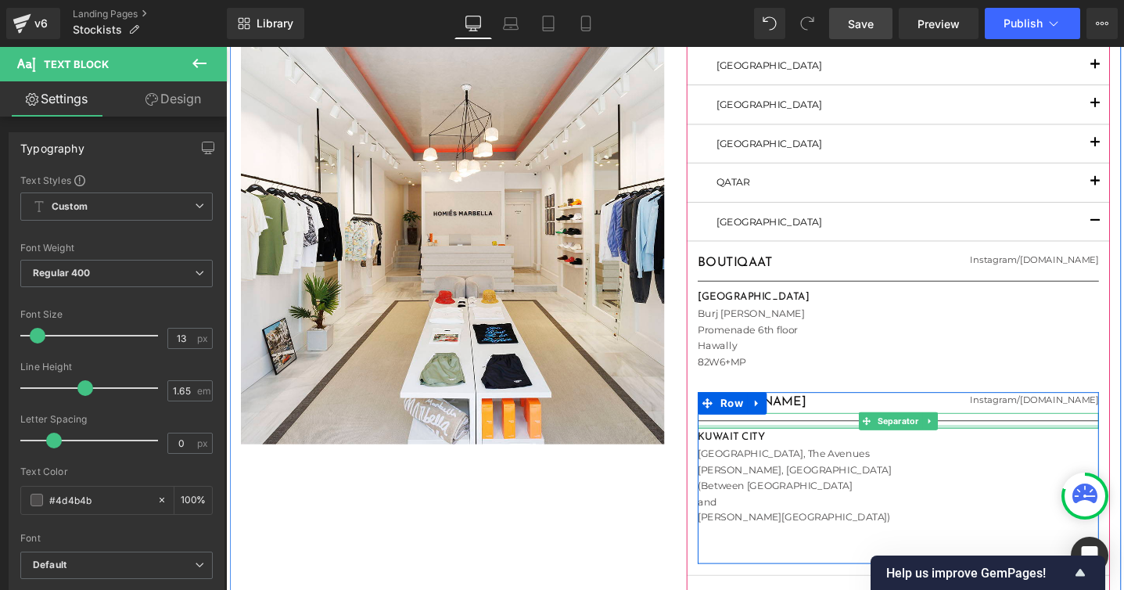
scroll to position [761, 0]
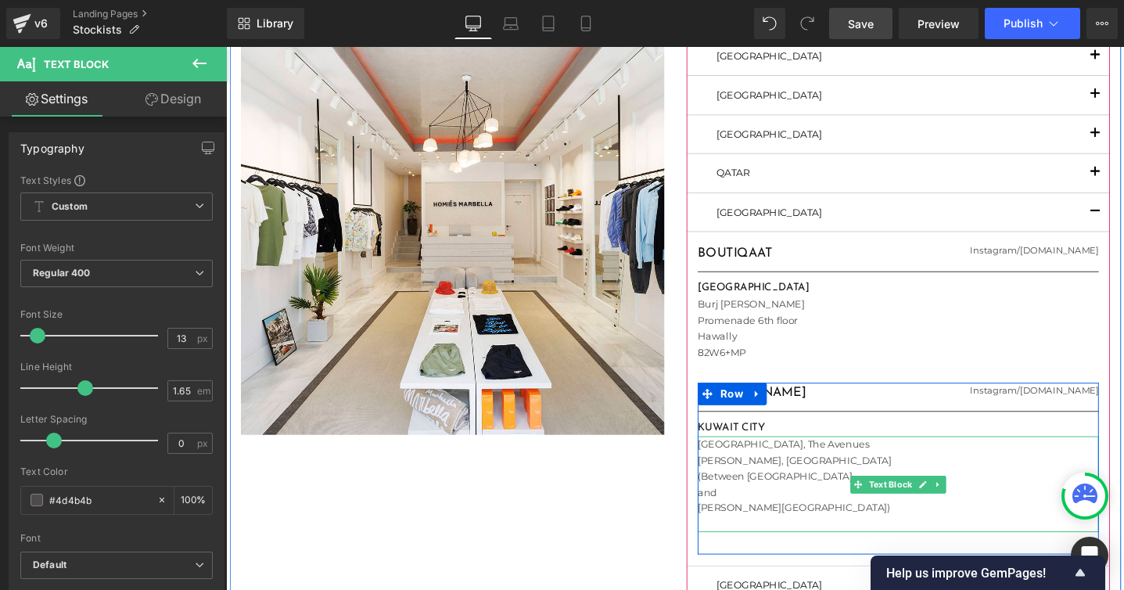
click at [798, 466] on p "[GEOGRAPHIC_DATA], The Avenues" at bounding box center [934, 465] width 423 height 16
click at [802, 465] on p "[GEOGRAPHIC_DATA], The Avenues" at bounding box center [934, 465] width 423 height 16
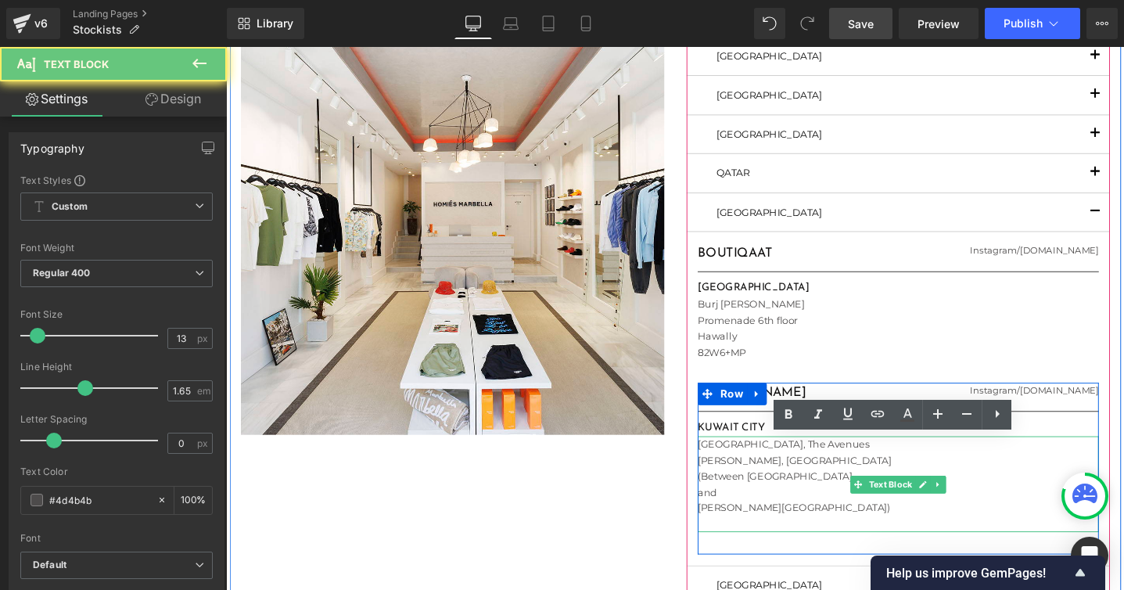
click at [802, 465] on p "[GEOGRAPHIC_DATA], The Avenues" at bounding box center [934, 465] width 423 height 16
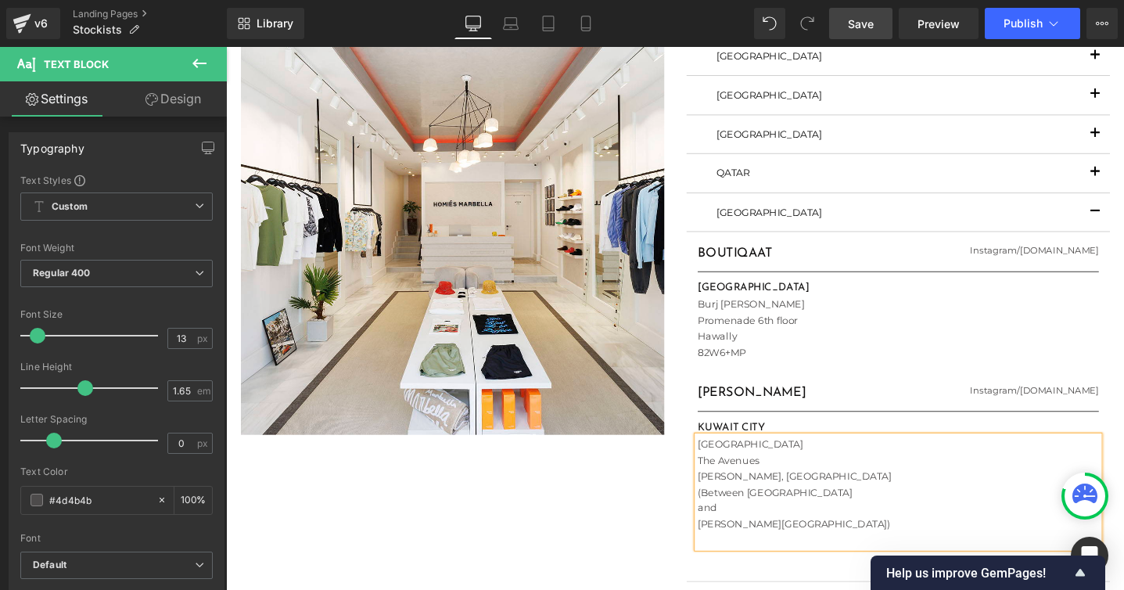
click at [723, 500] on p "[PERSON_NAME], [GEOGRAPHIC_DATA]" at bounding box center [934, 499] width 423 height 16
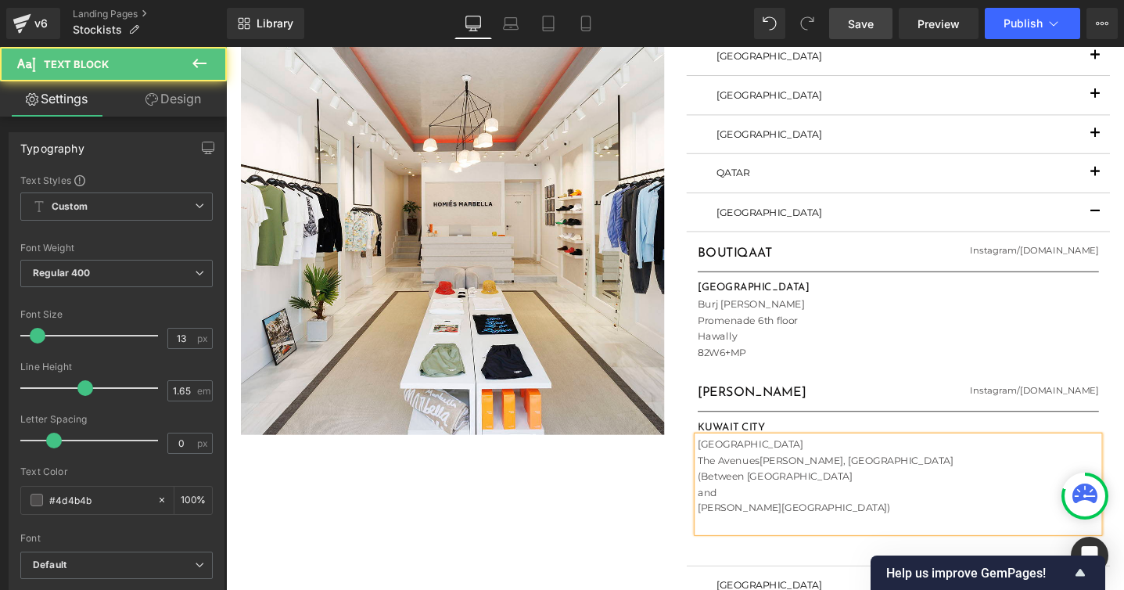
click at [728, 500] on p "(Between [GEOGRAPHIC_DATA]" at bounding box center [934, 499] width 423 height 16
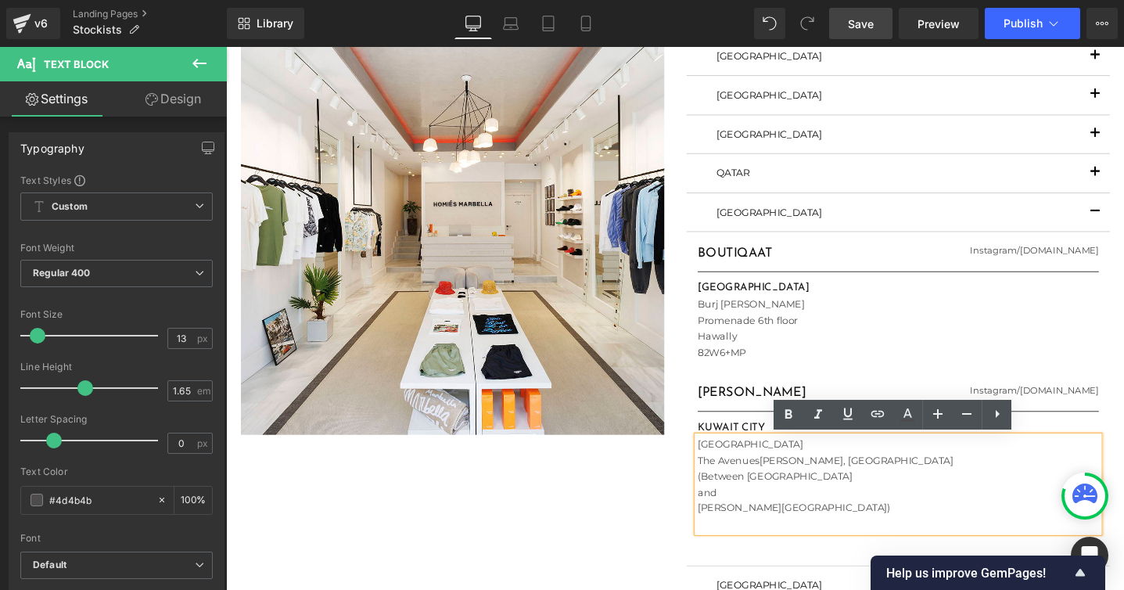
click at [736, 515] on p "and" at bounding box center [934, 516] width 423 height 16
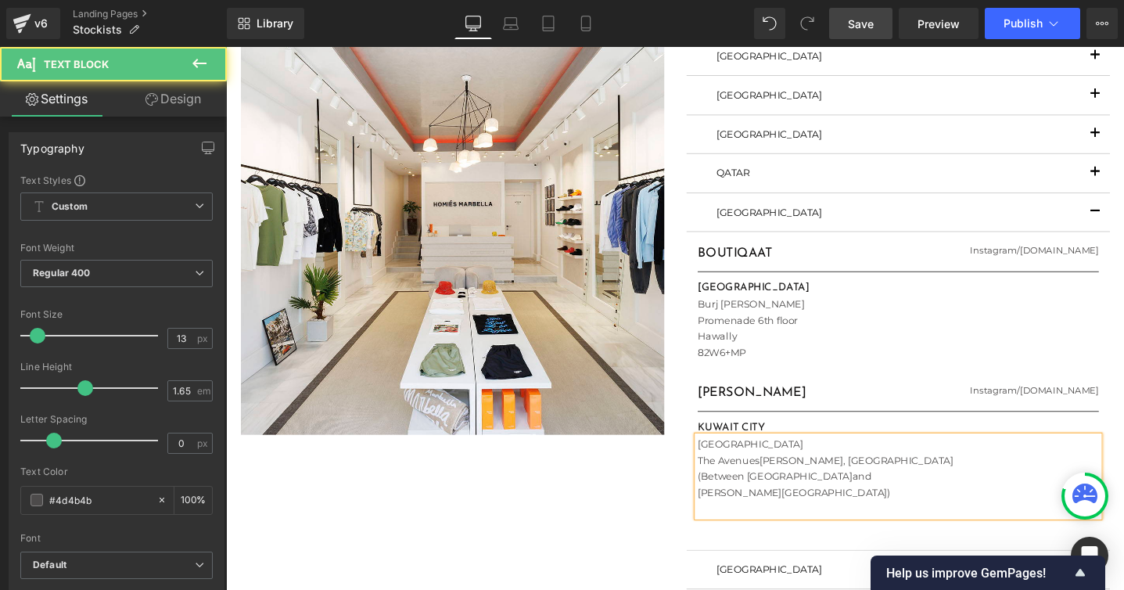
click at [791, 534] on p at bounding box center [934, 532] width 423 height 16
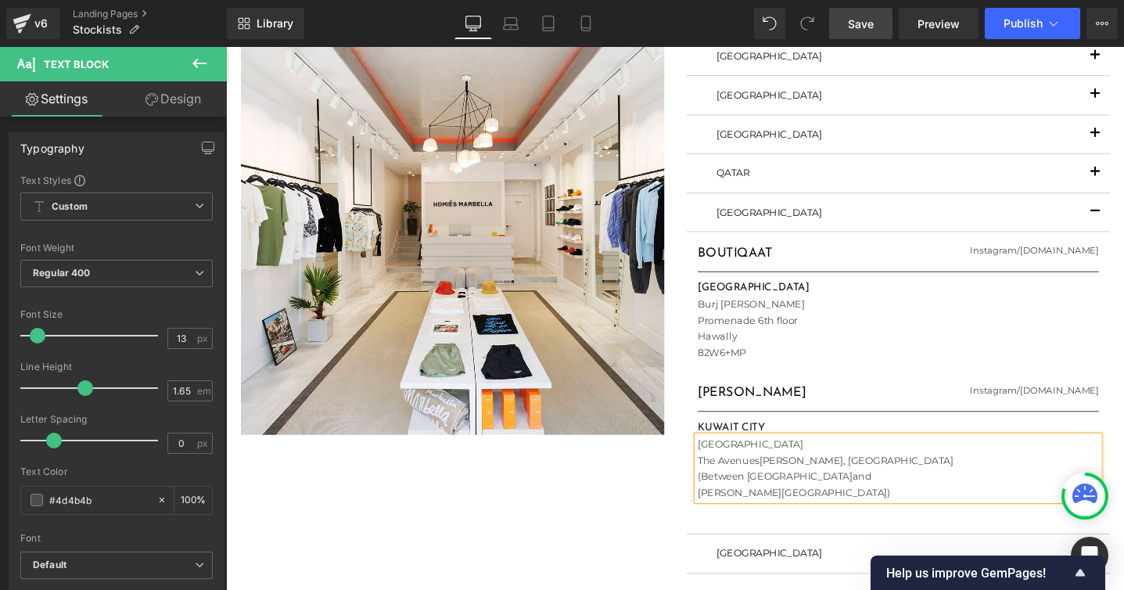
click at [692, 509] on div "Image STOCKISTS Heading [GEOGRAPHIC_DATA] Text Block FLAGSHIP STORE Heading [DO…" at bounding box center [699, 288] width 939 height 829
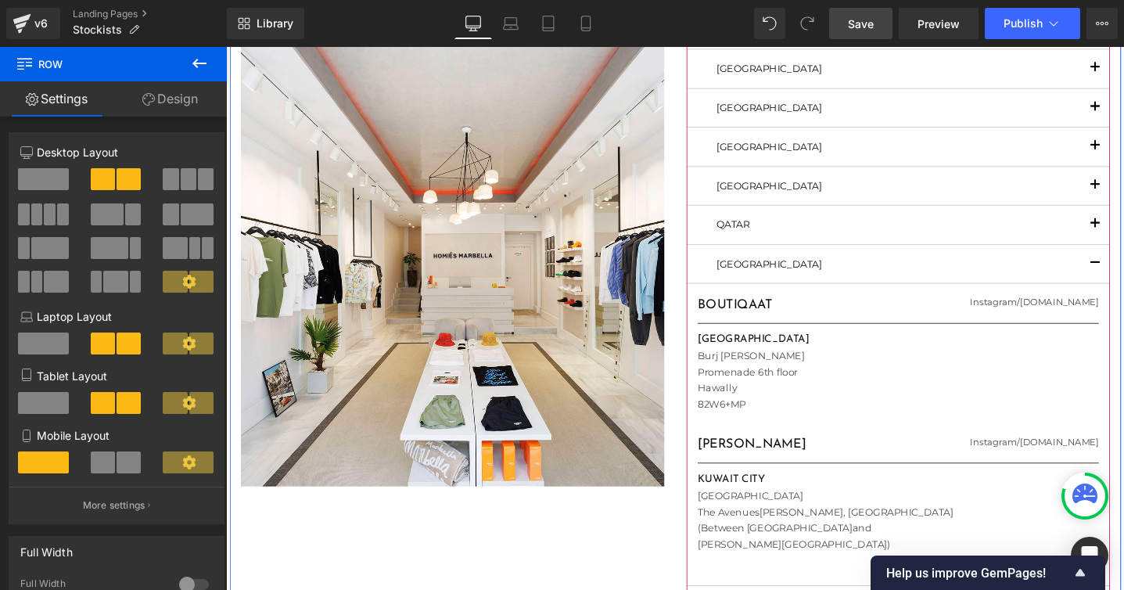
scroll to position [687, 0]
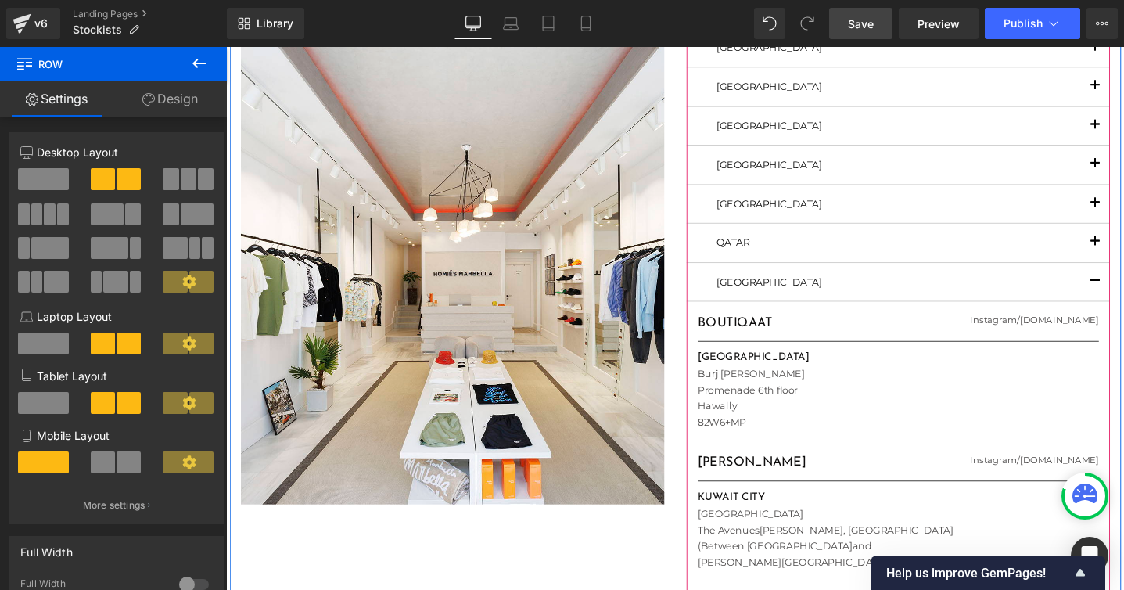
click at [1142, 257] on span "button" at bounding box center [1142, 257] width 0 height 0
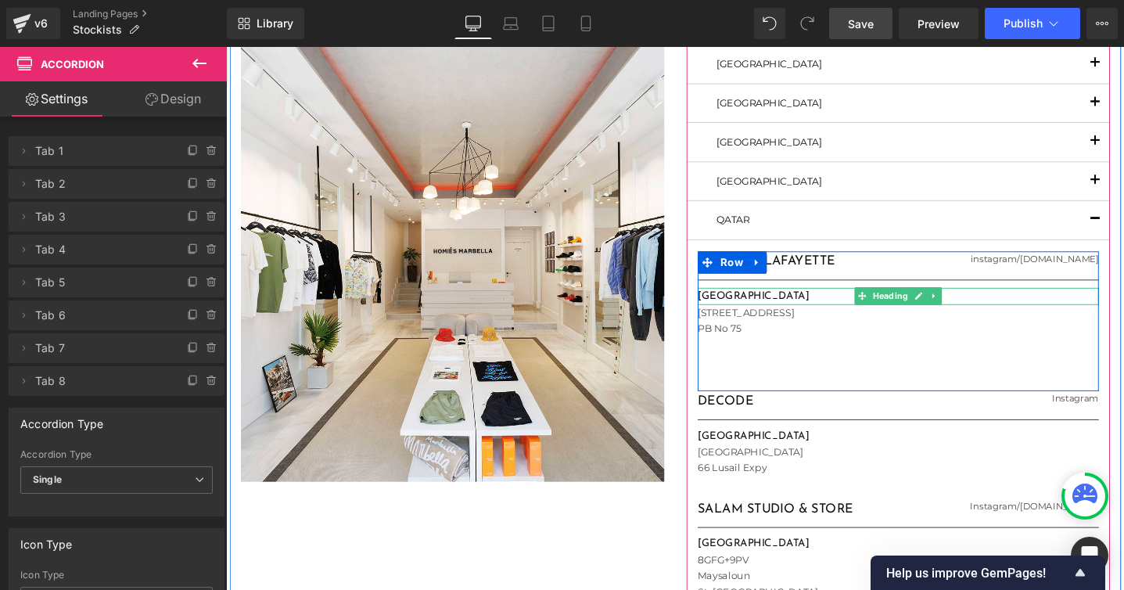
scroll to position [716, 0]
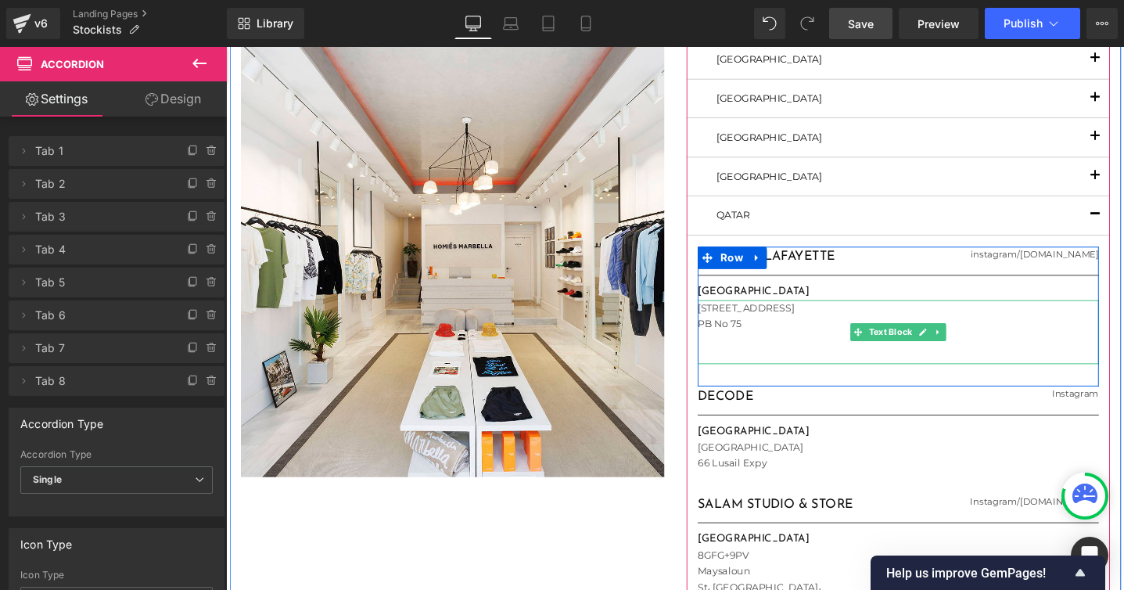
click at [735, 367] on p at bounding box center [934, 372] width 423 height 16
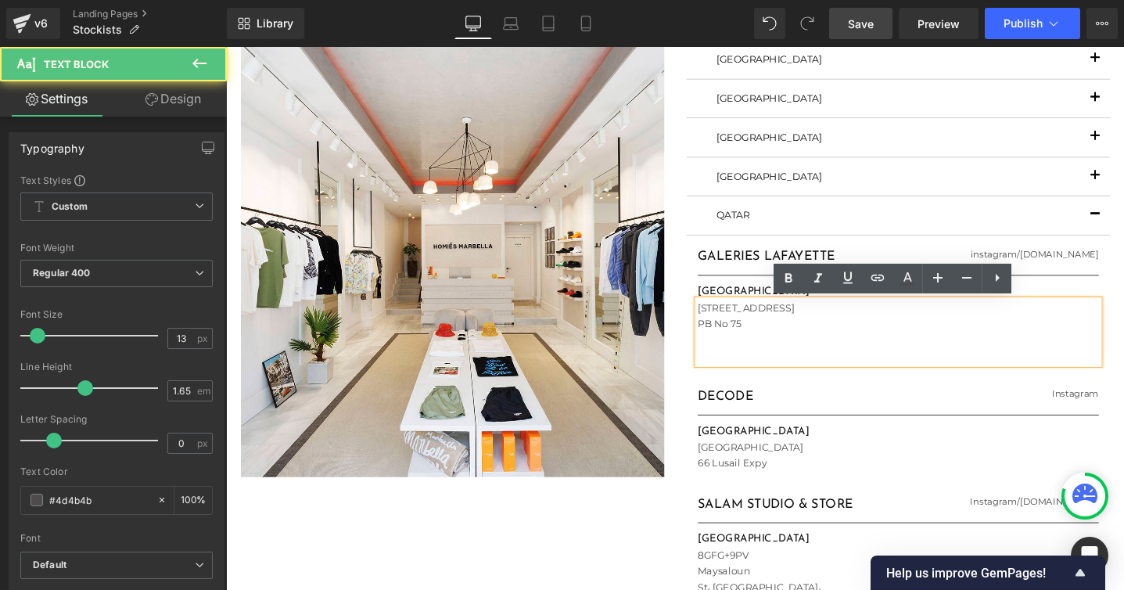
click at [734, 364] on p at bounding box center [934, 372] width 423 height 16
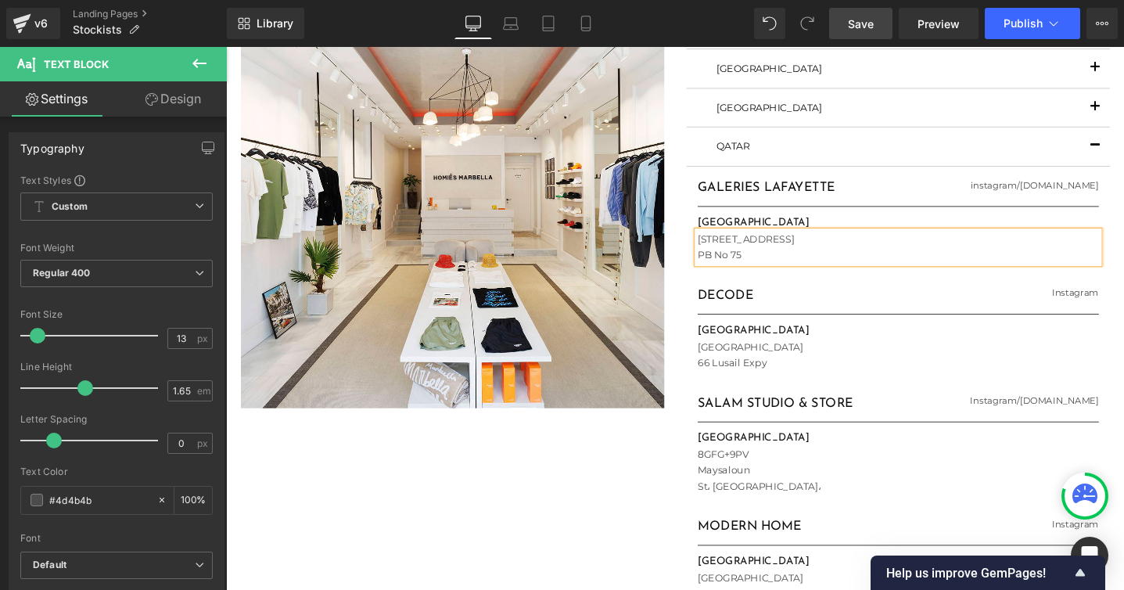
scroll to position [790, 0]
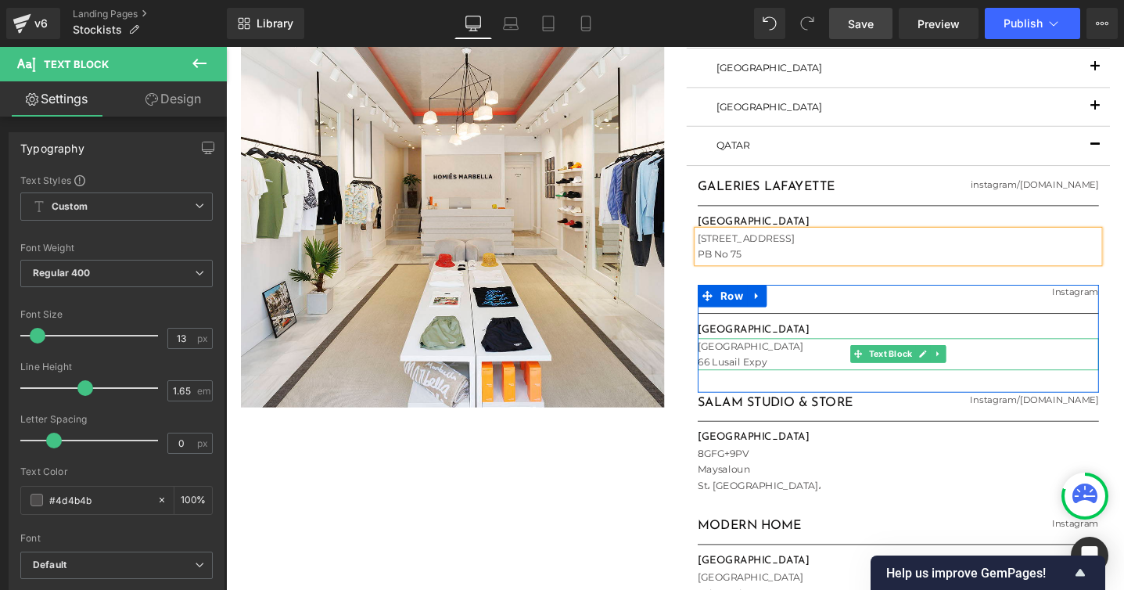
click at [793, 363] on p "[GEOGRAPHIC_DATA]" at bounding box center [934, 362] width 423 height 16
click at [797, 375] on p "66 Lusail Expy" at bounding box center [934, 378] width 423 height 16
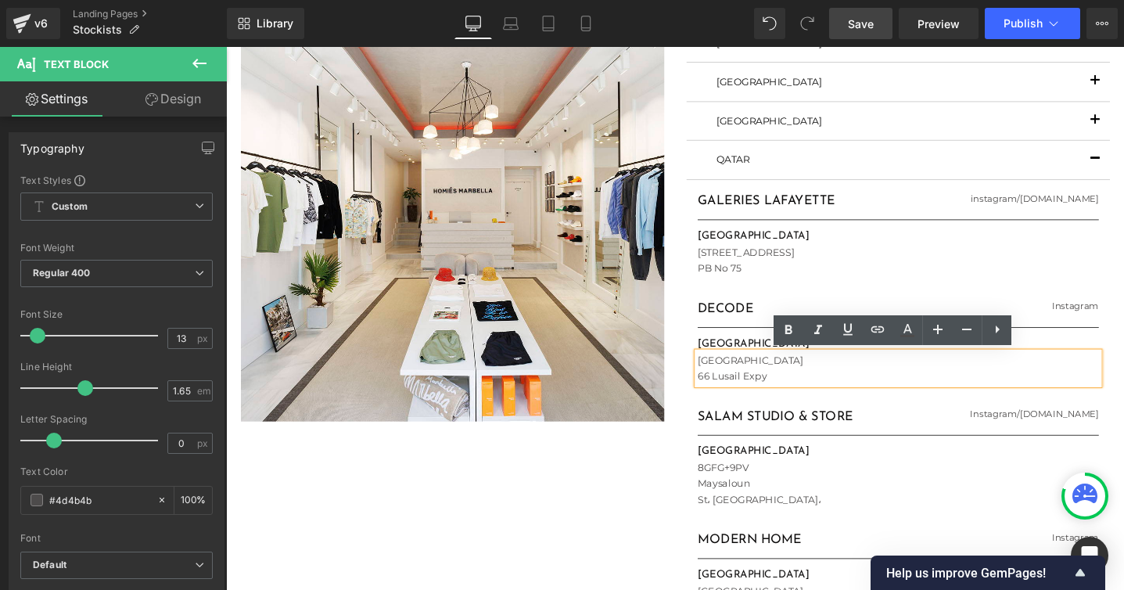
scroll to position [769, 0]
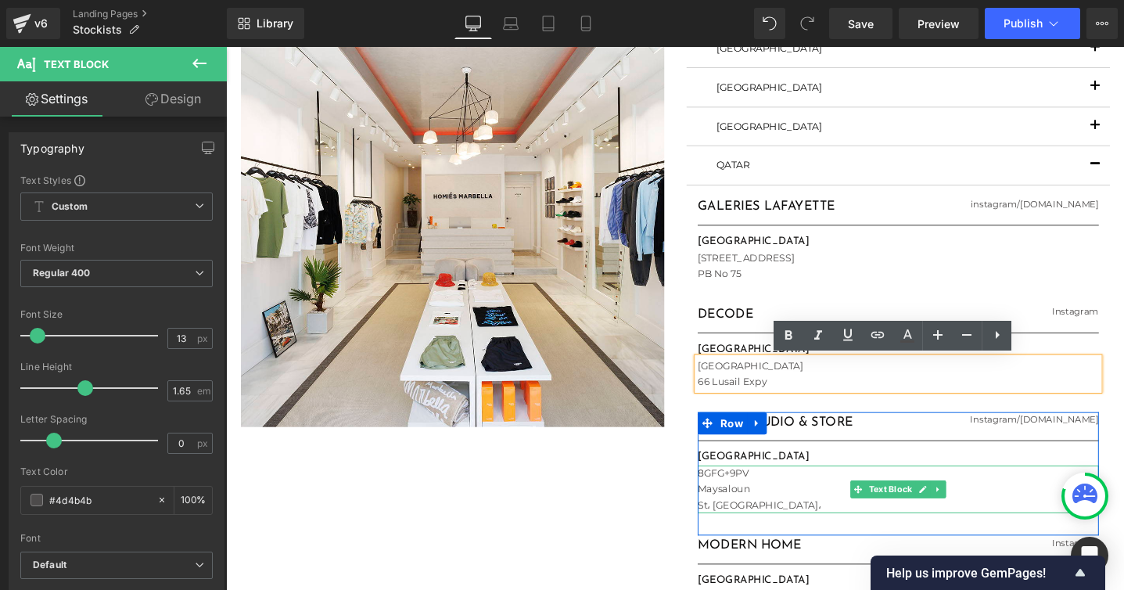
click at [769, 505] on p "Maysaloun" at bounding box center [934, 512] width 423 height 16
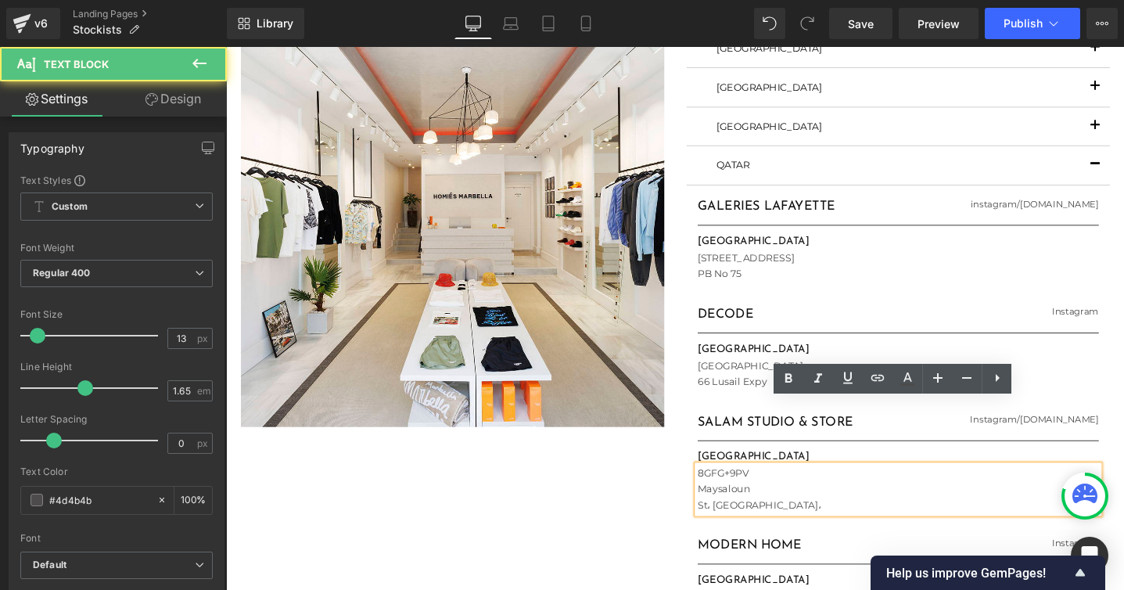
scroll to position [837, 0]
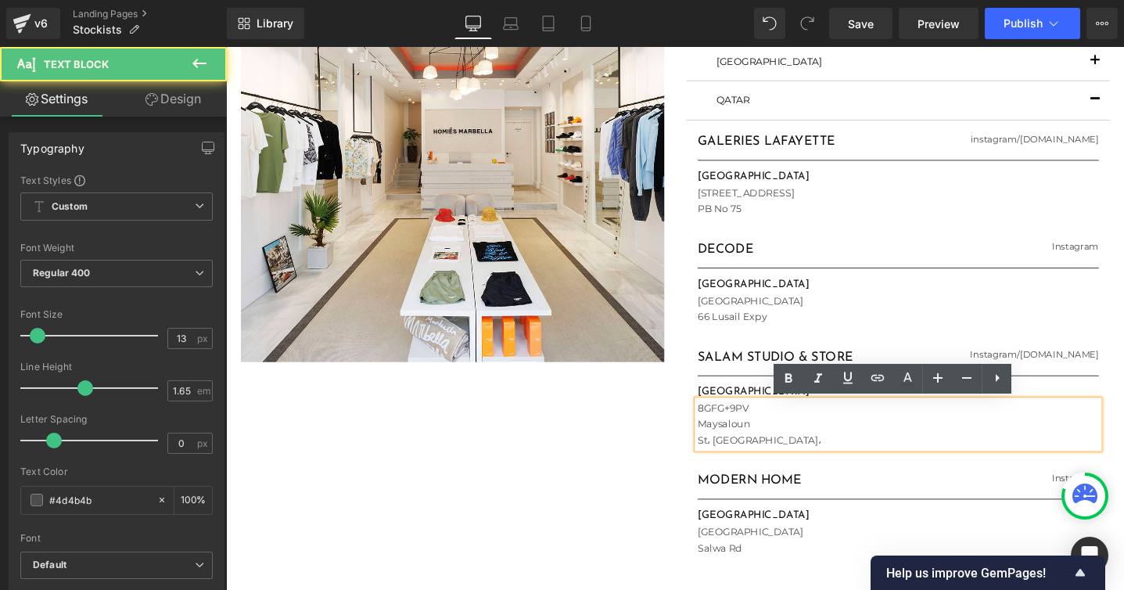
click at [768, 425] on p "8GFG+9PV" at bounding box center [934, 427] width 423 height 16
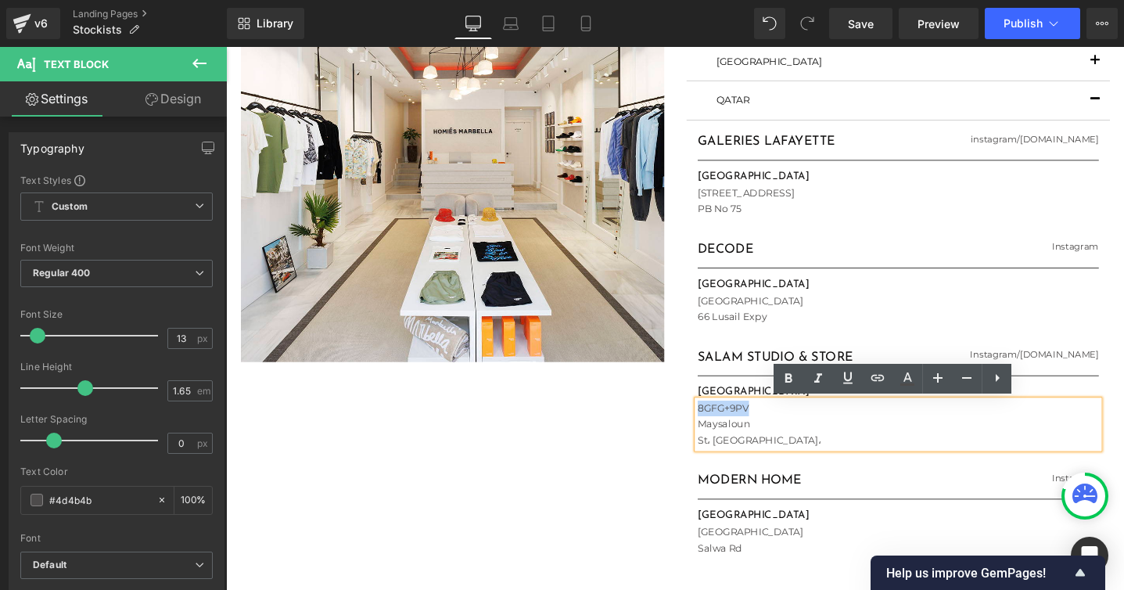
drag, startPoint x: 779, startPoint y: 426, endPoint x: 713, endPoint y: 426, distance: 65.7
click at [713, 426] on article "GALERIES LAFAYETTE Heading instagram / [DOMAIN_NAME] Heading Row Separator [GEO…" at bounding box center [934, 388] width 446 height 529
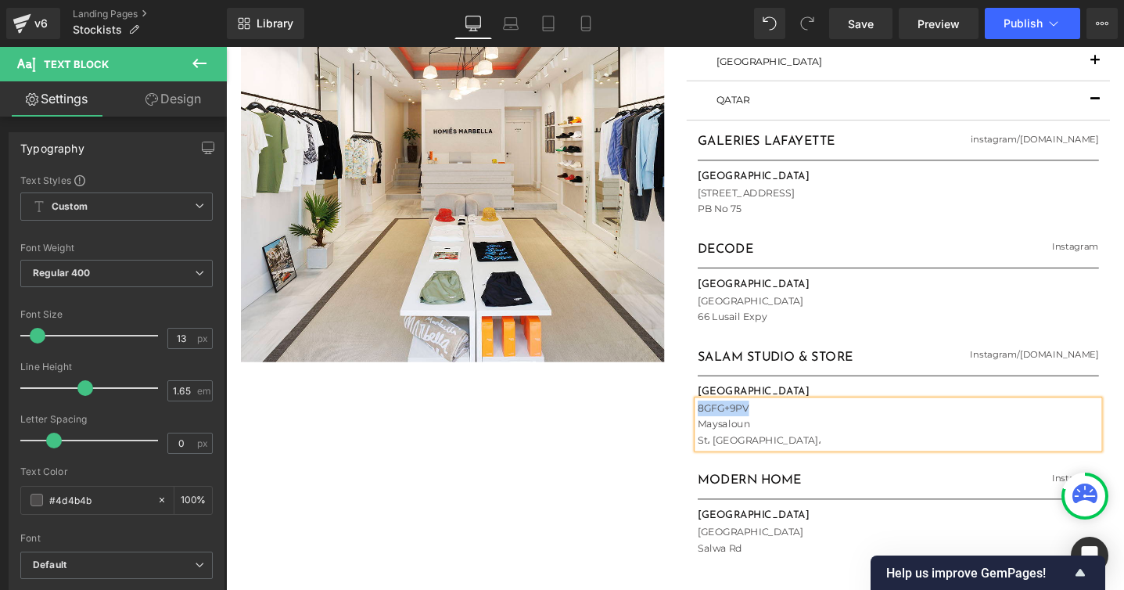
paste div
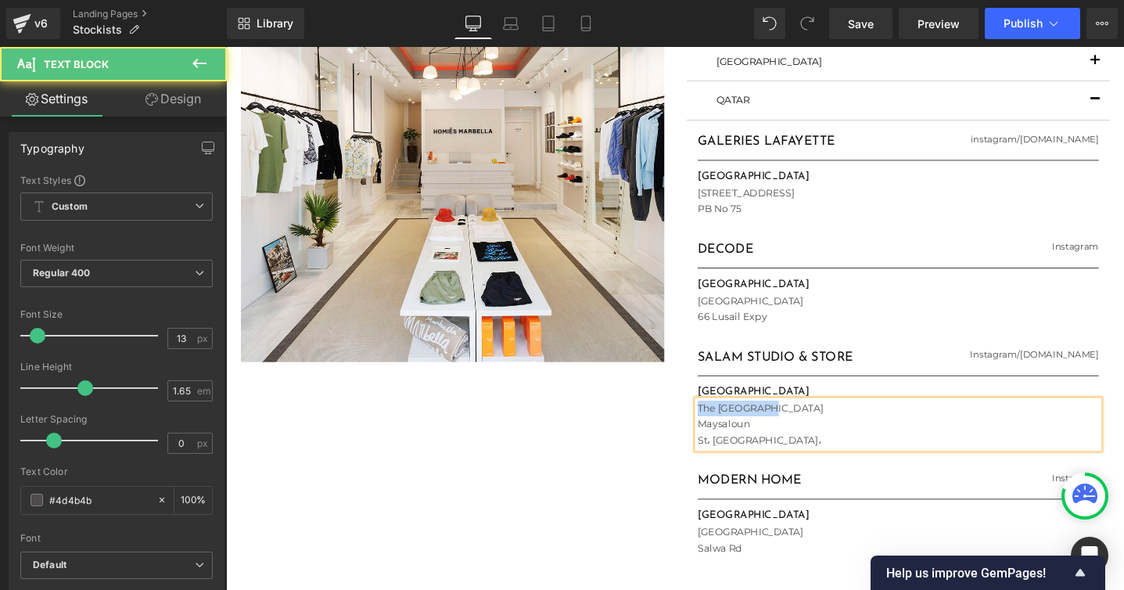
click at [725, 427] on p "The [GEOGRAPHIC_DATA]" at bounding box center [934, 427] width 423 height 16
drag, startPoint x: 725, startPoint y: 445, endPoint x: 804, endPoint y: 463, distance: 81.8
click at [804, 463] on div "THE [GEOGRAPHIC_DATA]، [GEOGRAPHIC_DATA]،" at bounding box center [934, 444] width 423 height 50
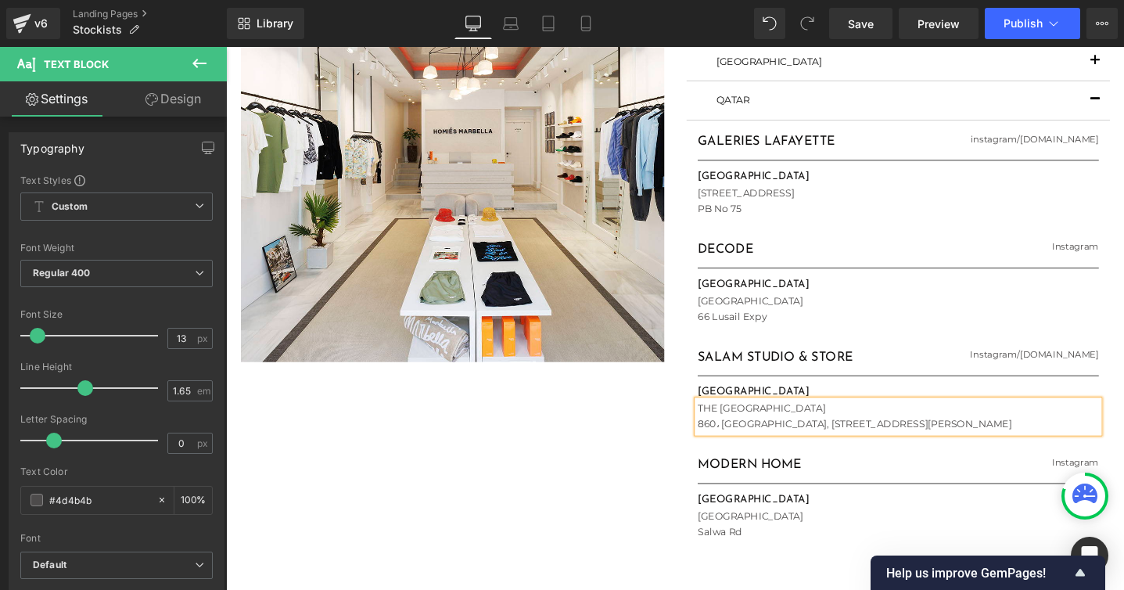
click at [801, 443] on p "860، [GEOGRAPHIC_DATA], [STREET_ADDRESS][PERSON_NAME]" at bounding box center [934, 444] width 423 height 16
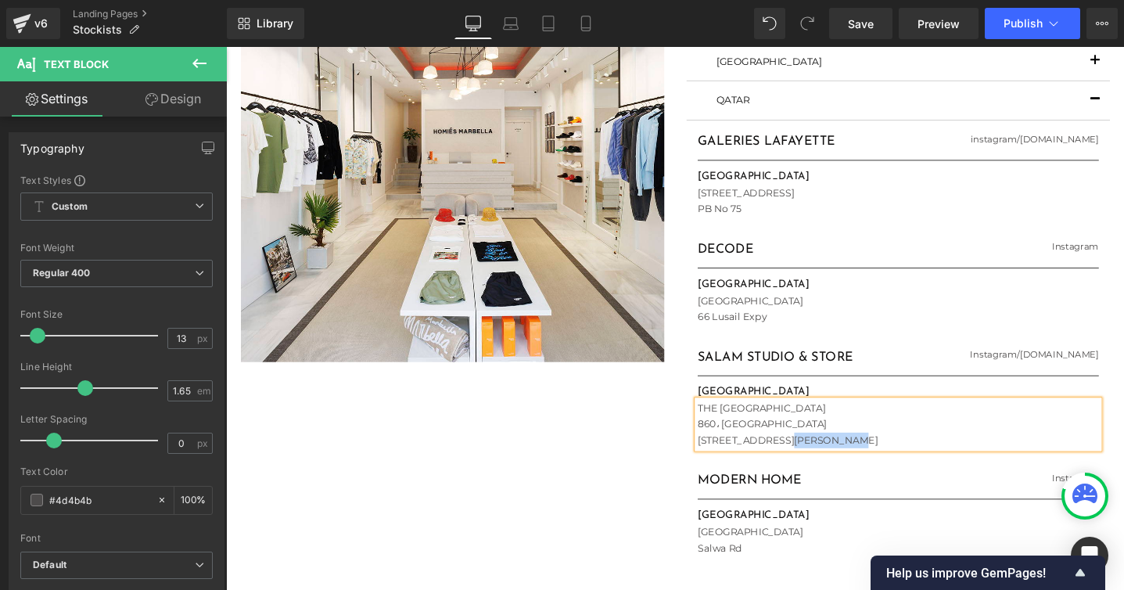
drag, startPoint x: 862, startPoint y: 463, endPoint x: 797, endPoint y: 462, distance: 65.7
click at [797, 462] on p "[STREET_ADDRESS][PERSON_NAME]" at bounding box center [934, 461] width 423 height 16
click at [597, 483] on div "Image STOCKISTS Heading [GEOGRAPHIC_DATA] Text Block FLAGSHIP STORE Heading [DO…" at bounding box center [699, 316] width 939 height 1039
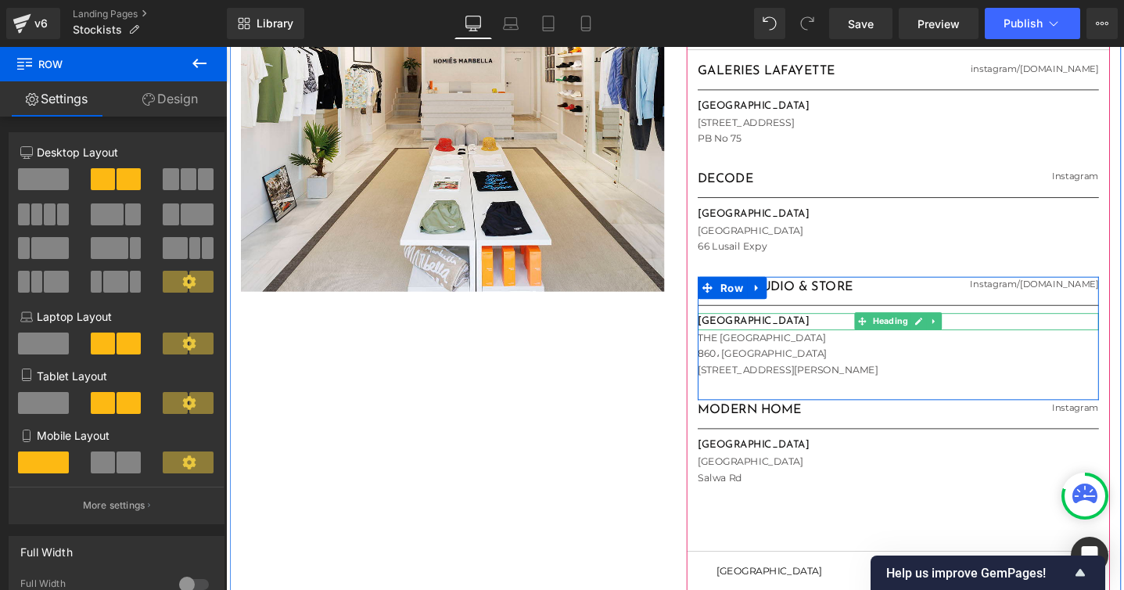
scroll to position [914, 0]
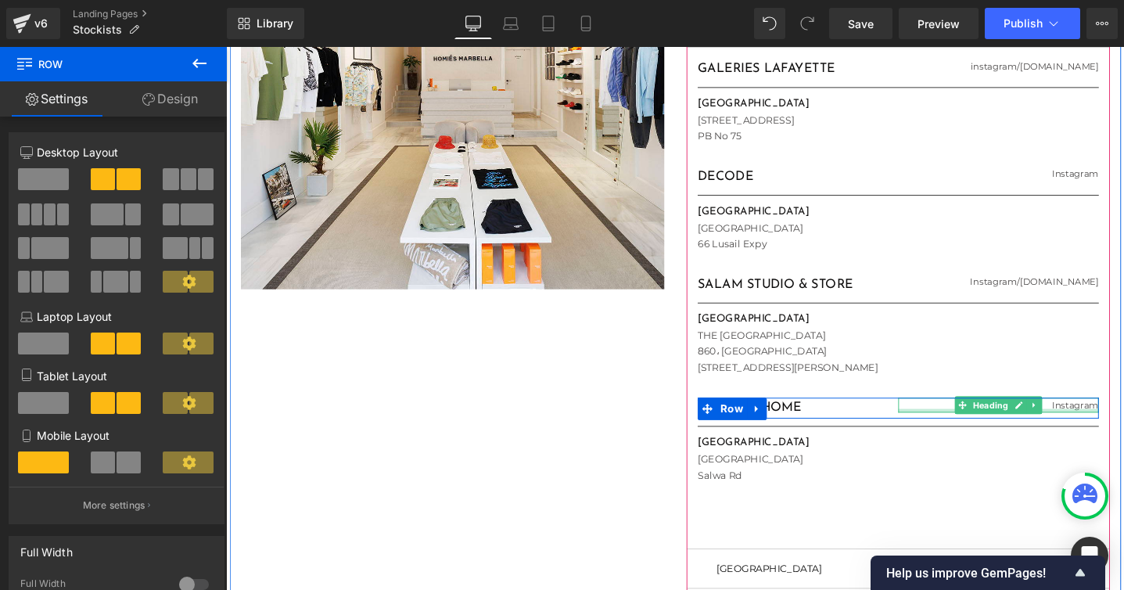
click at [1113, 428] on div at bounding box center [1039, 430] width 211 height 4
click at [1111, 421] on link "Instagram" at bounding box center [1120, 424] width 49 height 12
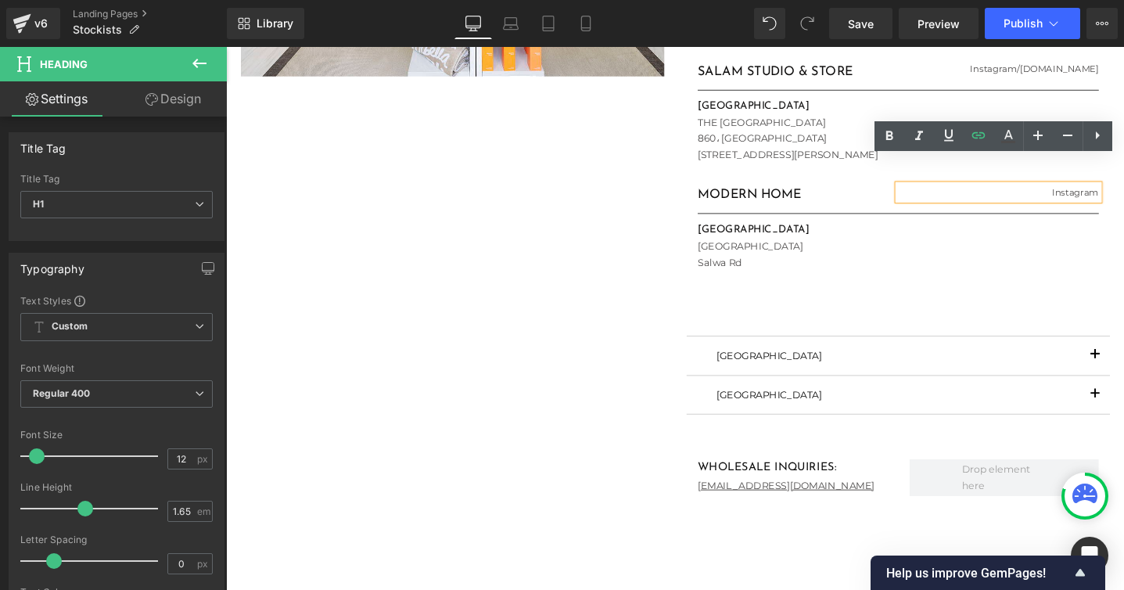
scroll to position [1167, 0]
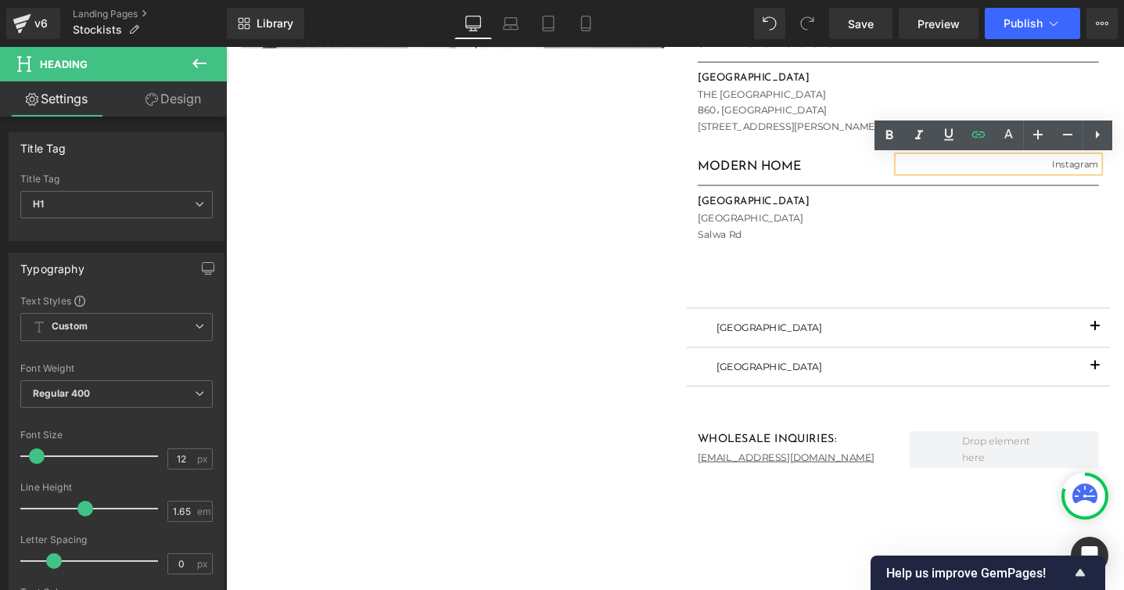
click at [1142, 346] on span "button" at bounding box center [1142, 346] width 0 height 0
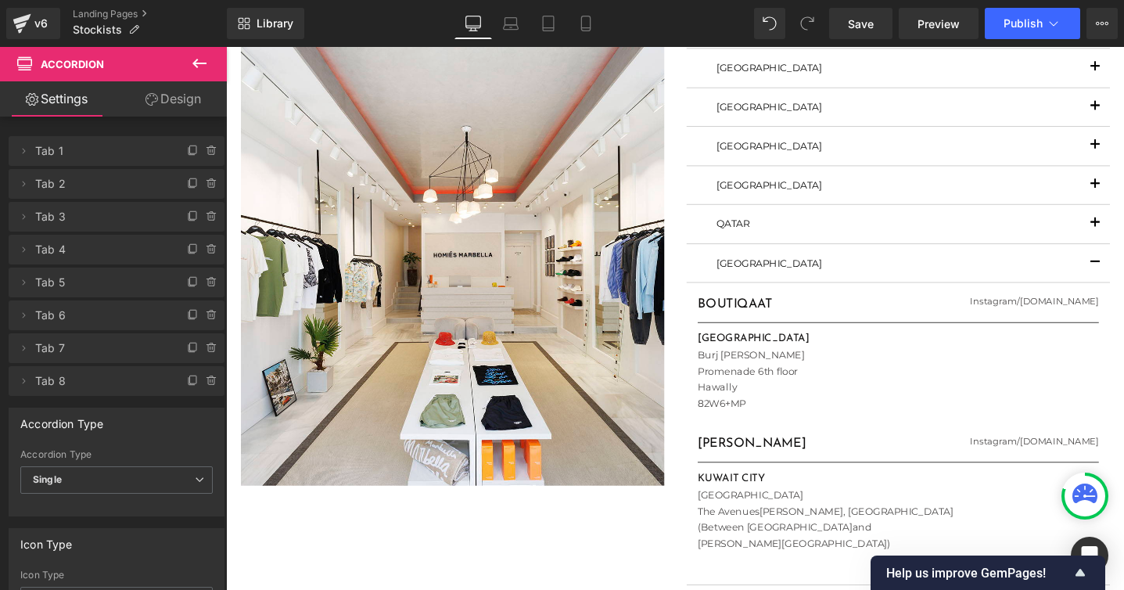
scroll to position [743, 0]
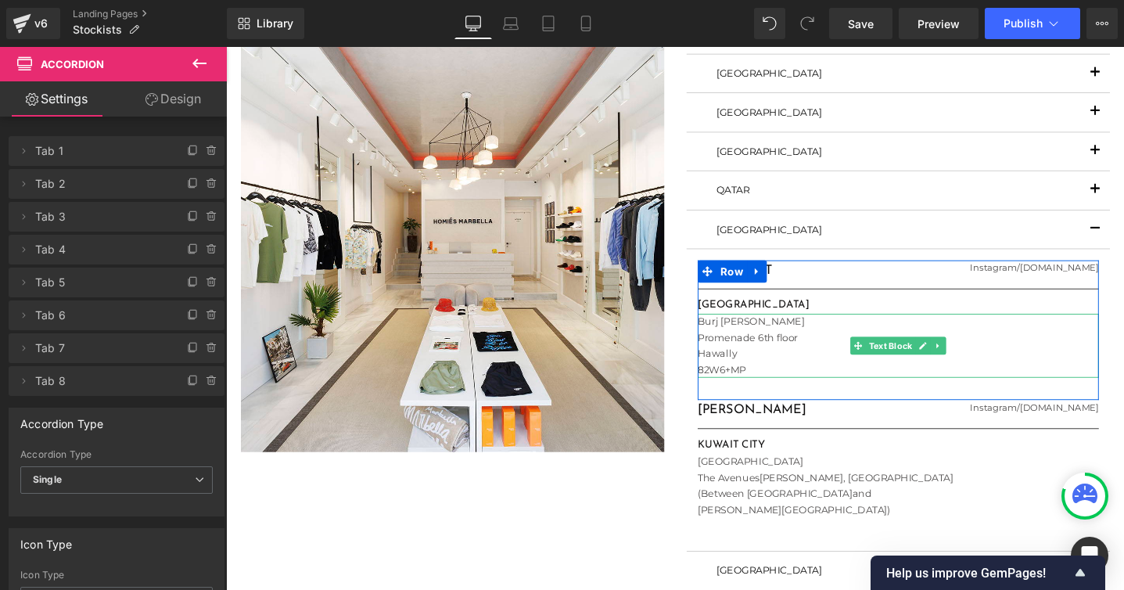
click at [726, 372] on div "BOUTIQAAT Heading Instagram / [DOMAIN_NAME] Heading Row Separator KUWAIT CITY H…" at bounding box center [934, 345] width 423 height 147
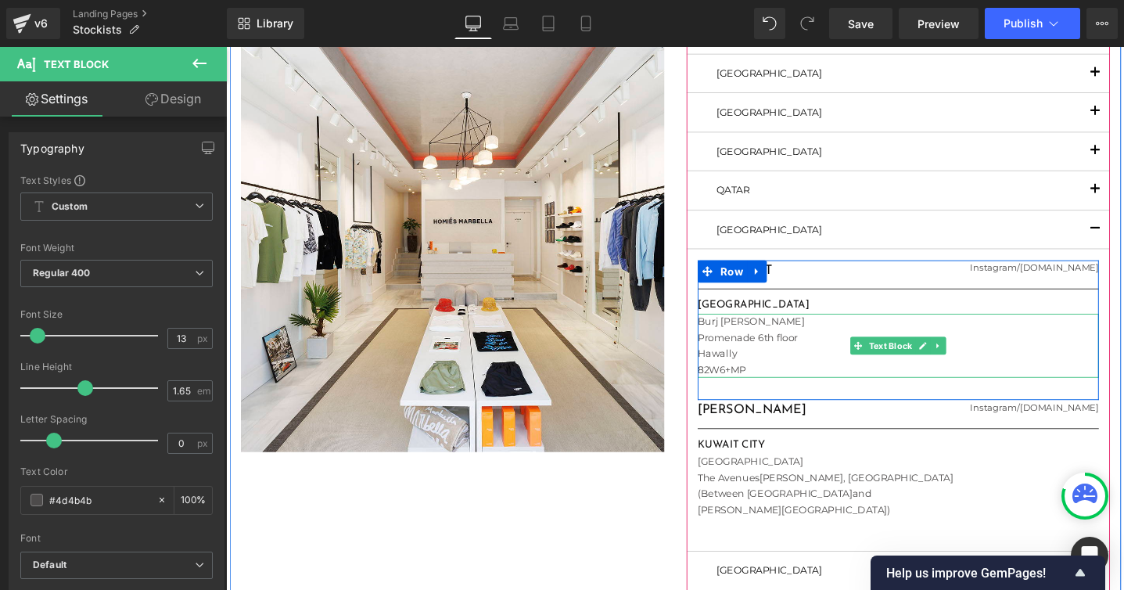
click at [794, 385] on div "82W6+MP" at bounding box center [934, 387] width 423 height 16
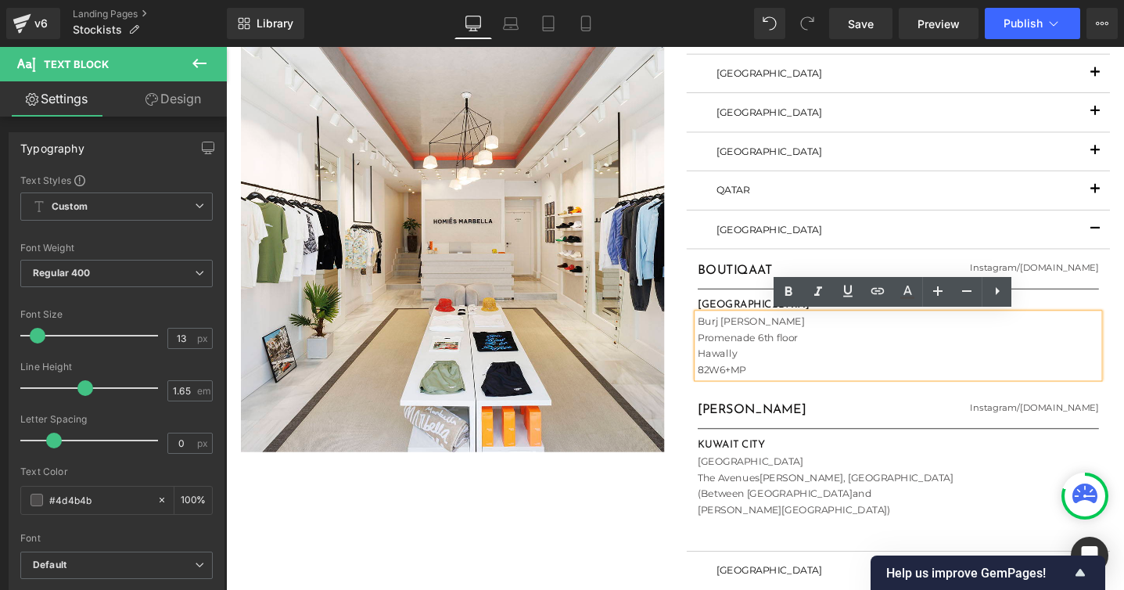
click at [725, 370] on div "Hawally" at bounding box center [934, 369] width 423 height 16
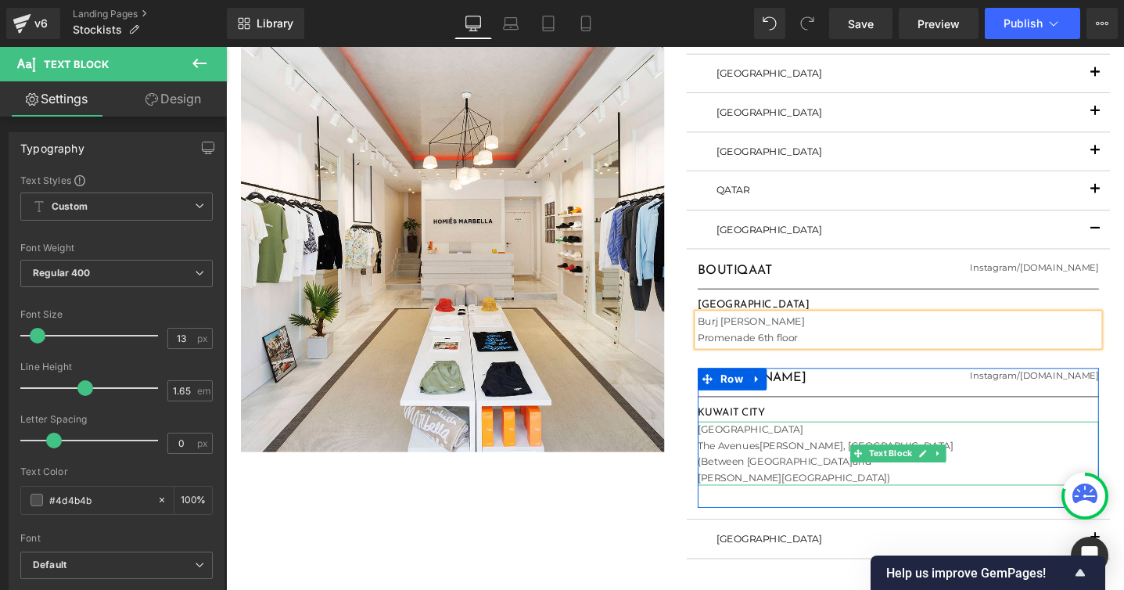
click at [825, 466] on span "[PERSON_NAME], [GEOGRAPHIC_DATA]" at bounding box center [890, 466] width 204 height 13
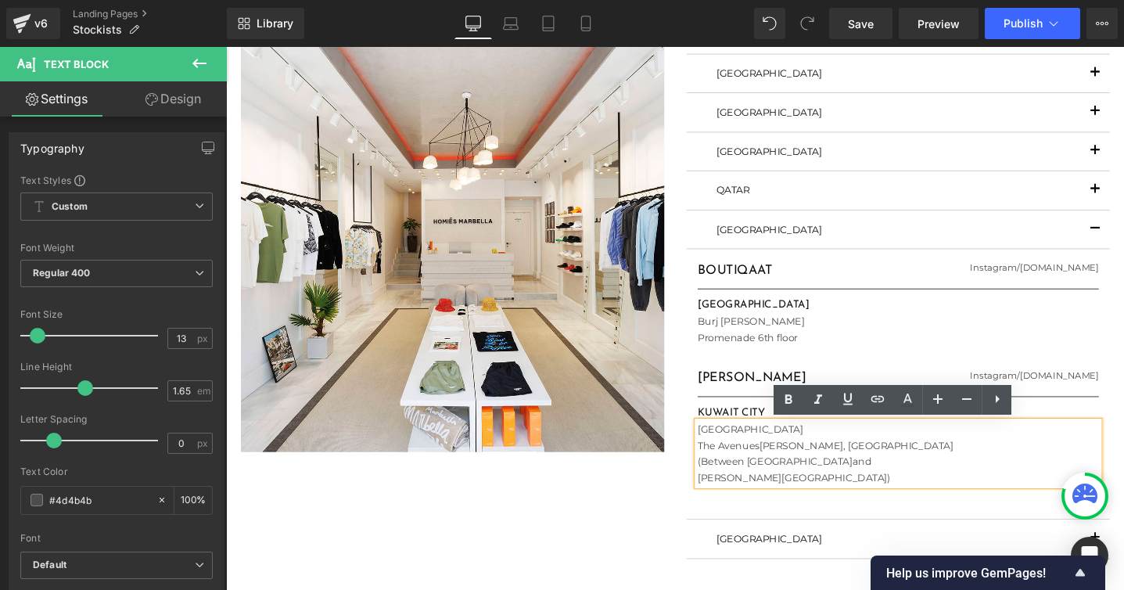
click at [736, 452] on p "[GEOGRAPHIC_DATA]" at bounding box center [934, 449] width 423 height 16
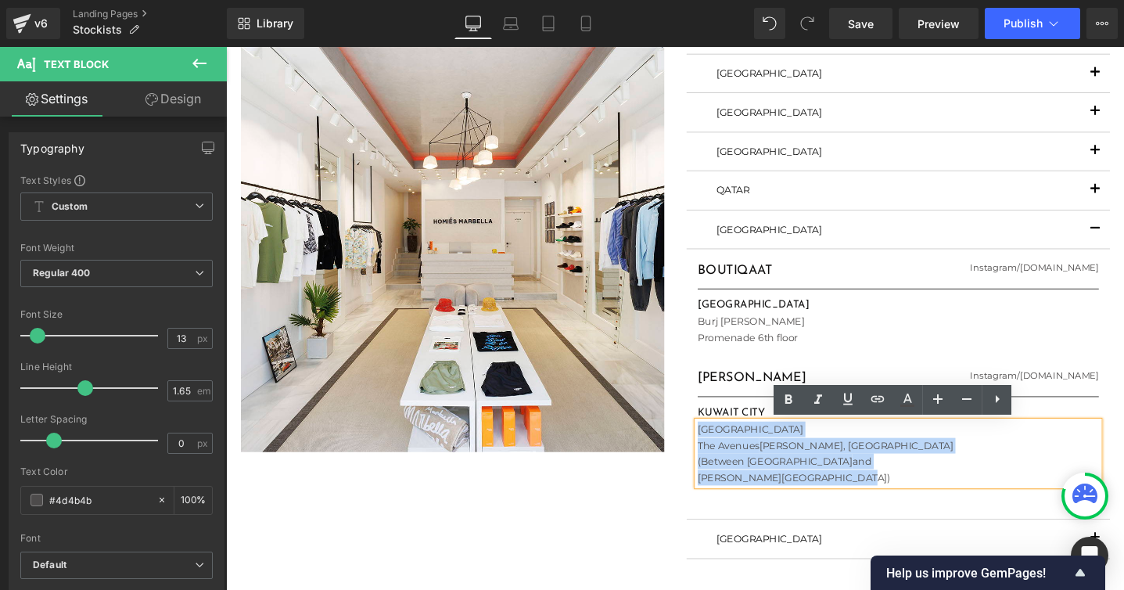
drag, startPoint x: 725, startPoint y: 450, endPoint x: 918, endPoint y: 509, distance: 201.5
click at [918, 509] on div "[GEOGRAPHIC_DATA][PERSON_NAME], [GEOGRAPHIC_DATA] (Between [GEOGRAPHIC_DATA] an…" at bounding box center [934, 474] width 423 height 67
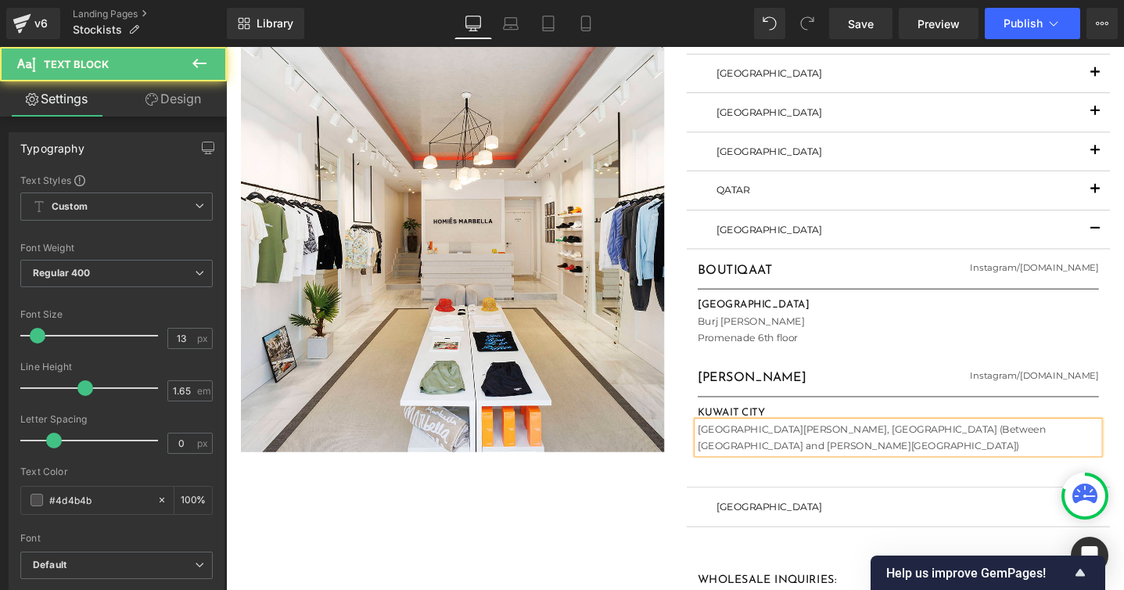
click at [905, 449] on p "[GEOGRAPHIC_DATA][PERSON_NAME], [GEOGRAPHIC_DATA] (Between [GEOGRAPHIC_DATA] an…" at bounding box center [934, 458] width 423 height 34
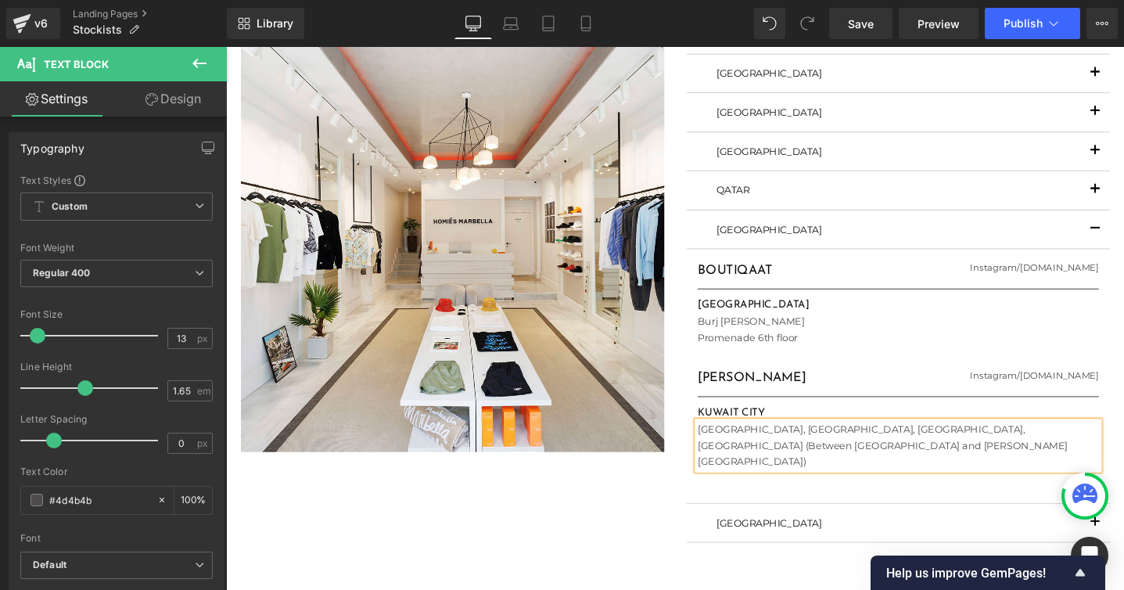
click at [925, 469] on p "[GEOGRAPHIC_DATA] (Between [GEOGRAPHIC_DATA] and [PERSON_NAME][GEOGRAPHIC_DATA])" at bounding box center [934, 476] width 423 height 34
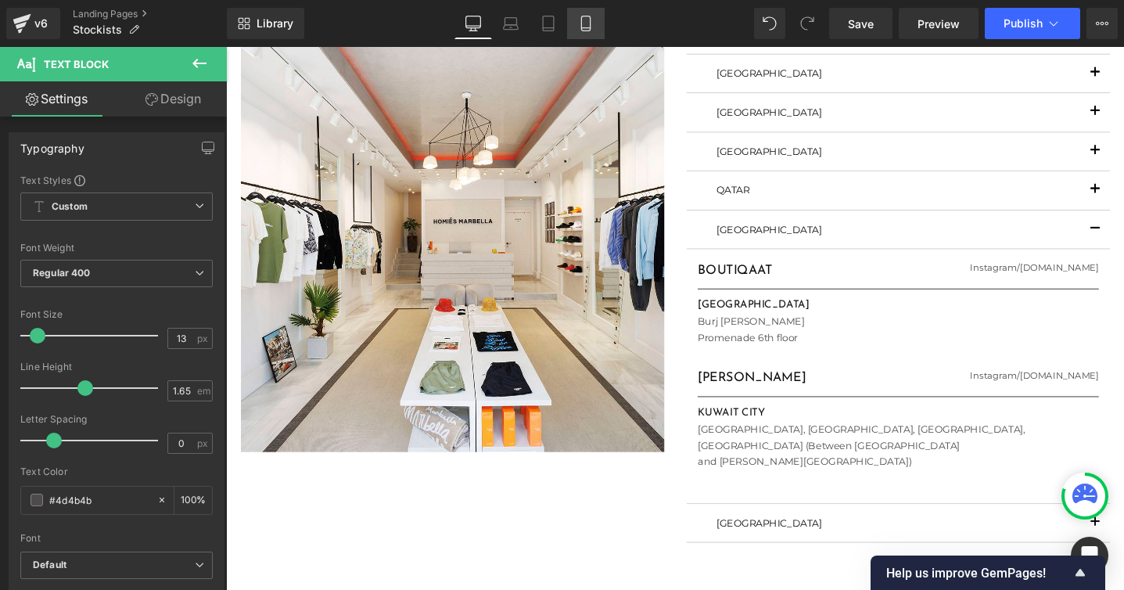
click at [584, 24] on icon at bounding box center [586, 24] width 16 height 16
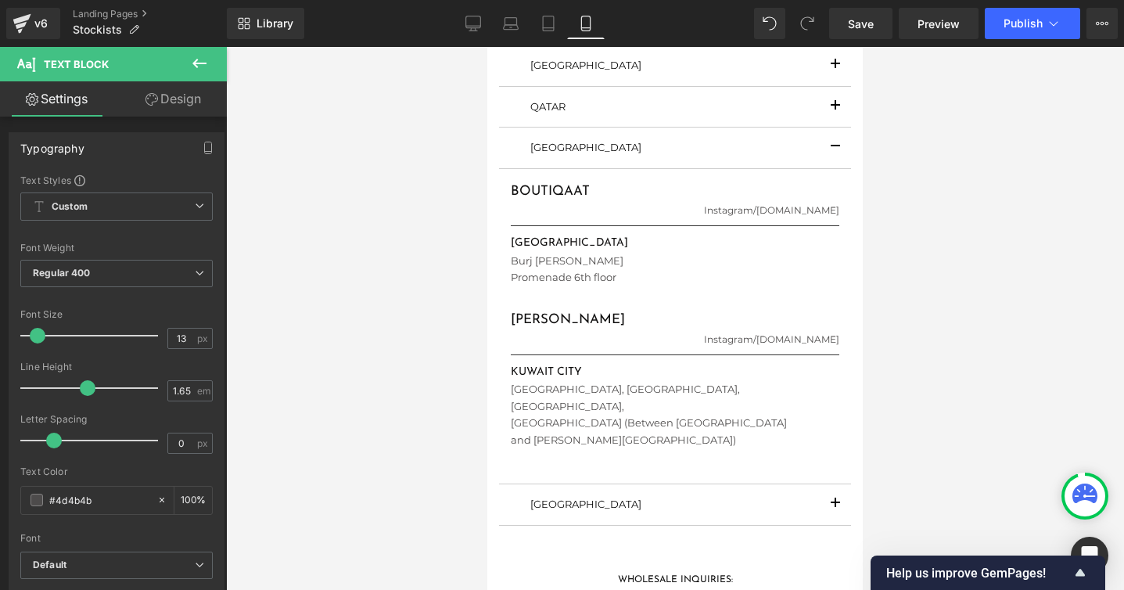
scroll to position [1287, 0]
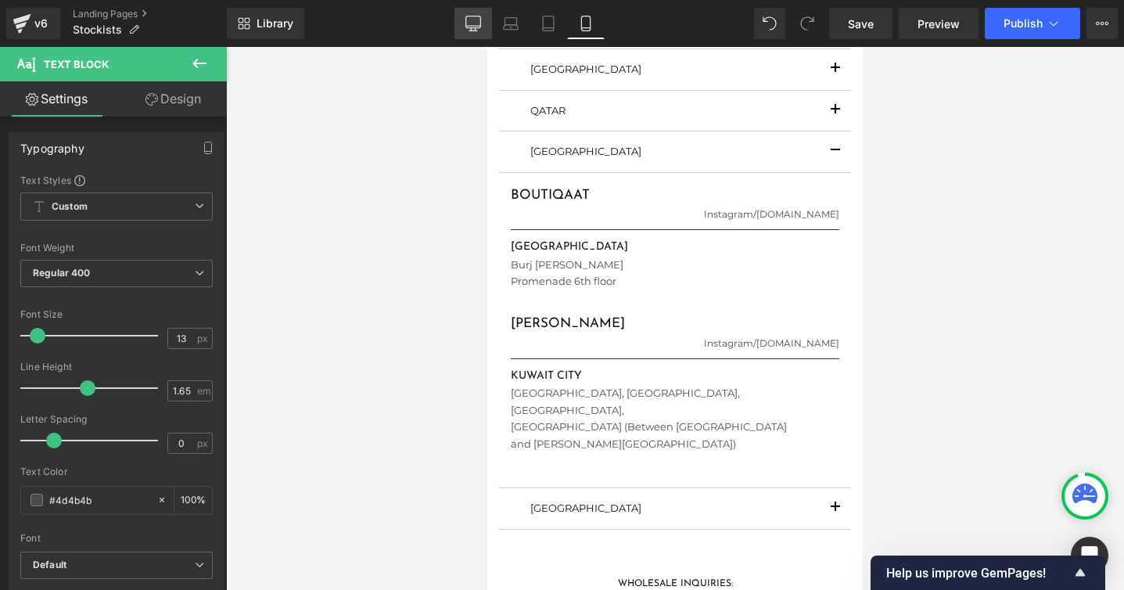
drag, startPoint x: 469, startPoint y: 17, endPoint x: 944, endPoint y: 331, distance: 568.6
click at [469, 17] on icon at bounding box center [474, 24] width 16 height 16
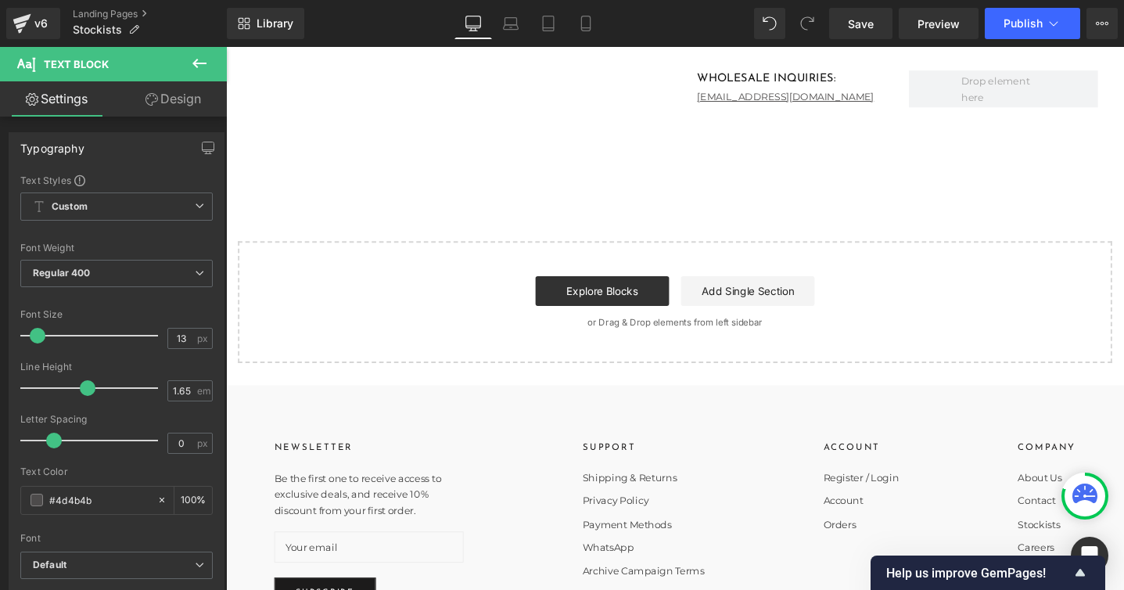
scroll to position [799, 0]
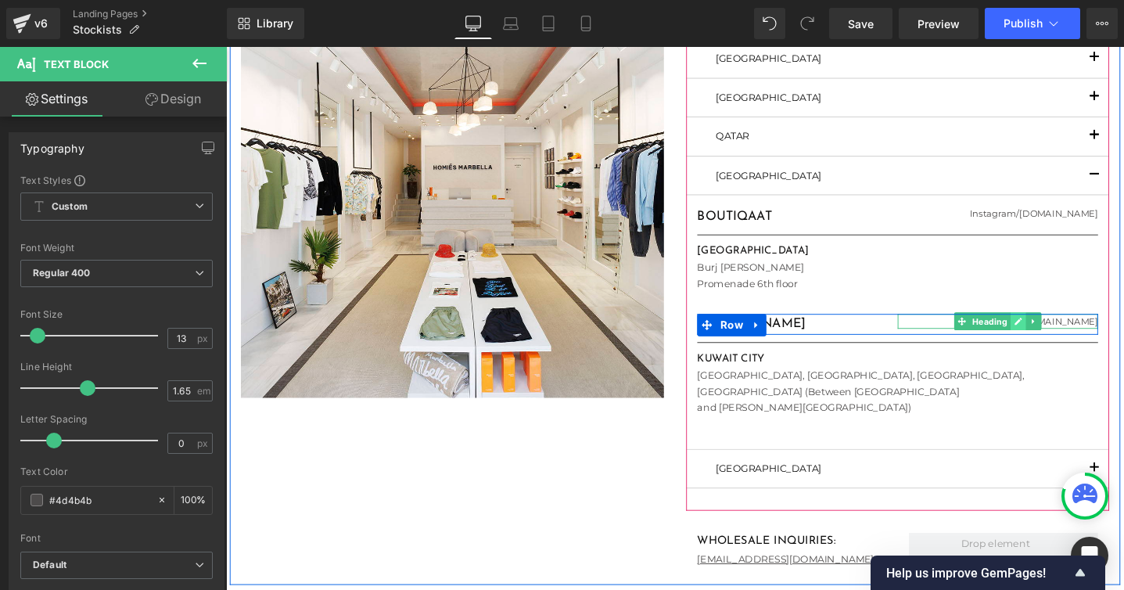
click at [1059, 339] on icon at bounding box center [1062, 337] width 8 height 8
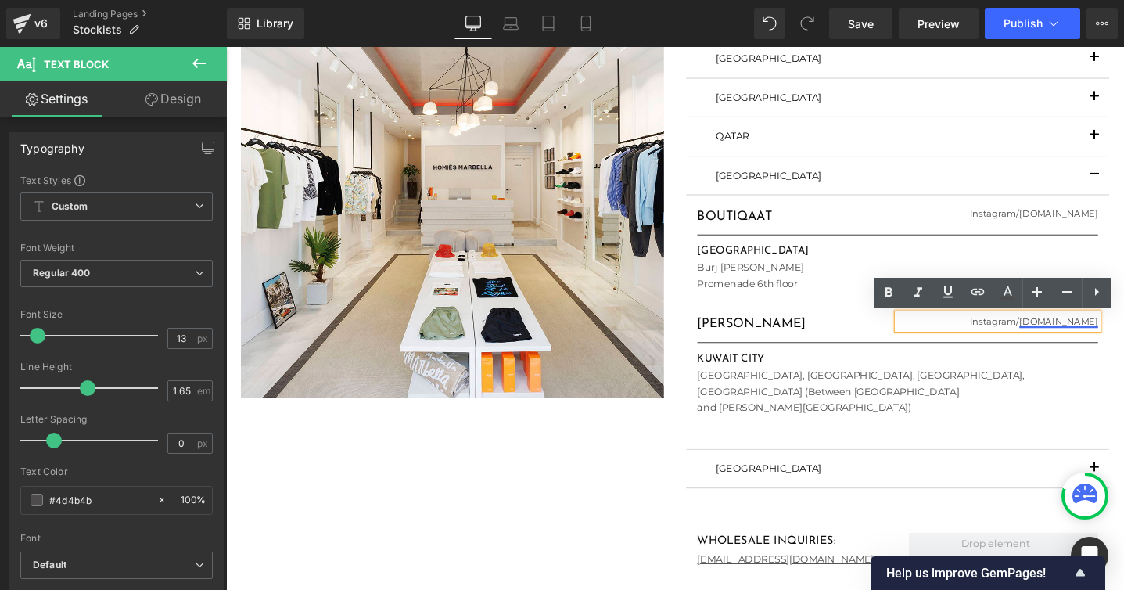
click at [991, 331] on h1 "Instagram / [DOMAIN_NAME]" at bounding box center [1039, 337] width 211 height 16
click at [1063, 333] on link "[DOMAIN_NAME]" at bounding box center [1104, 336] width 83 height 12
click at [1063, 335] on link "[DOMAIN_NAME]" at bounding box center [1104, 336] width 83 height 12
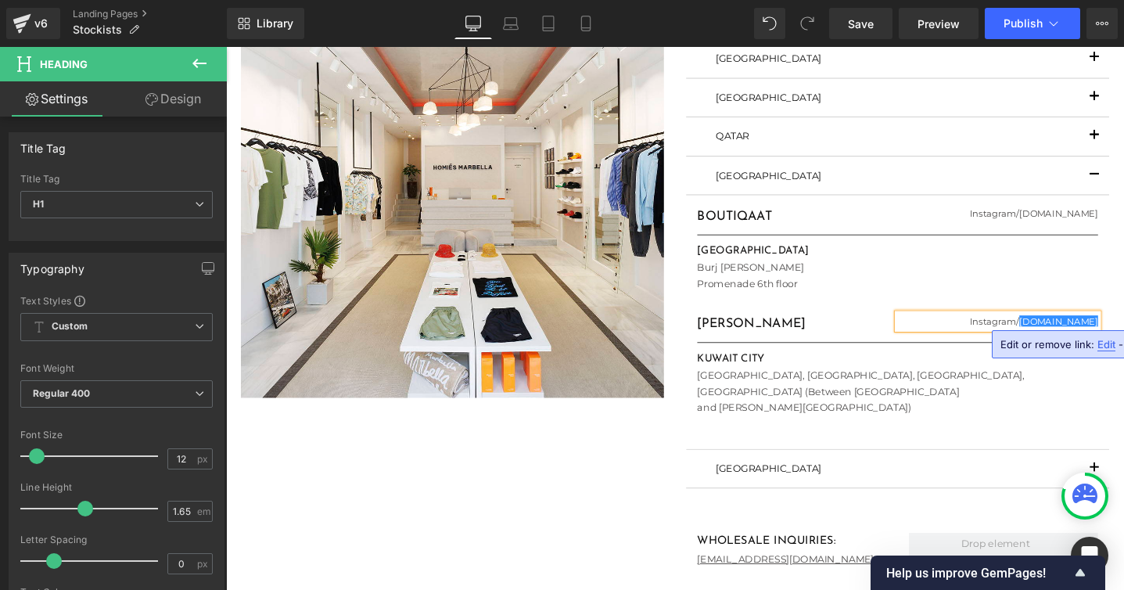
click at [992, 340] on h1 "Instagram / [DOMAIN_NAME]" at bounding box center [1039, 337] width 211 height 16
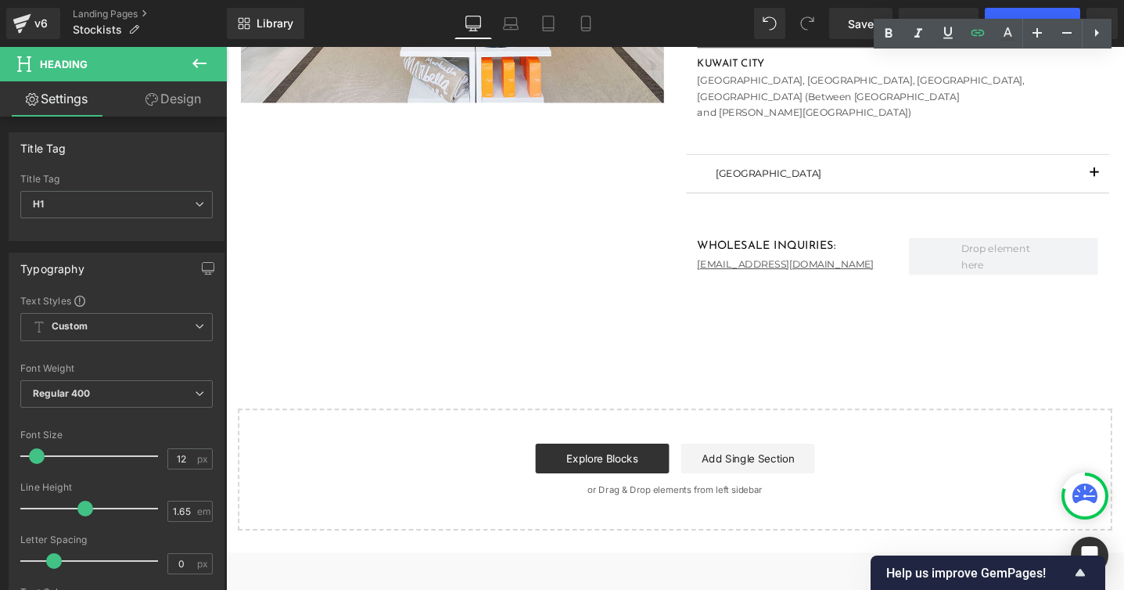
scroll to position [938, 0]
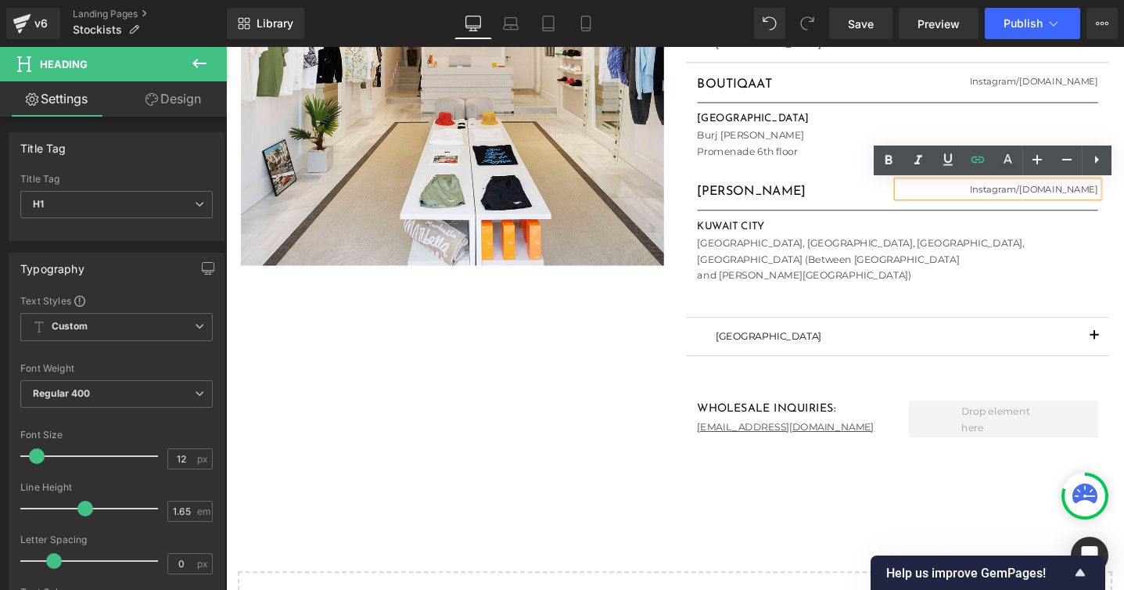
click at [1142, 348] on button "button" at bounding box center [1141, 353] width 31 height 40
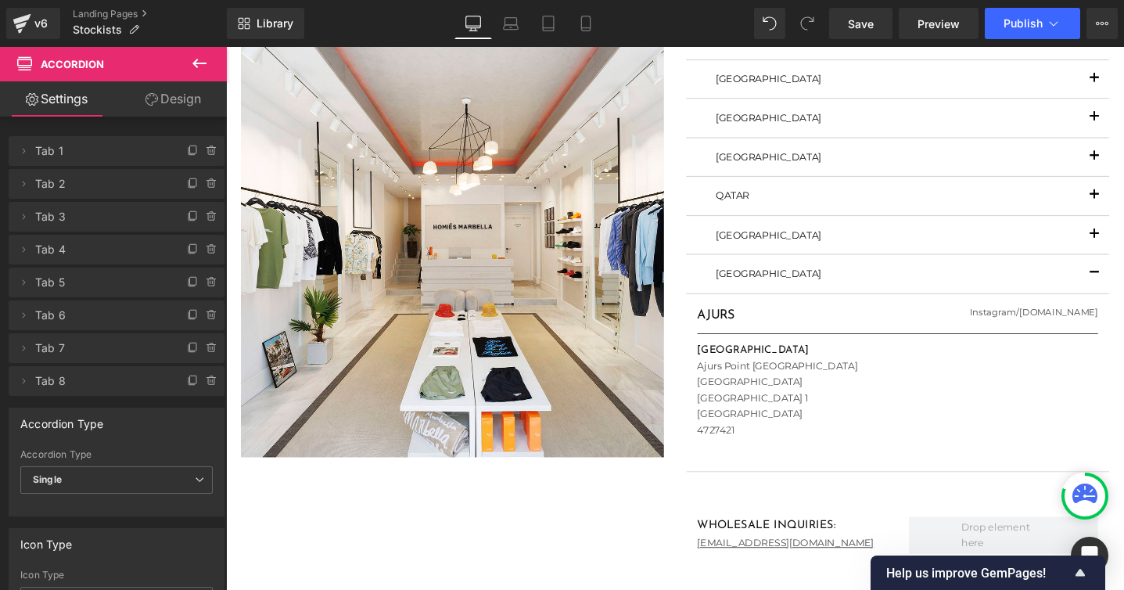
scroll to position [761, 0]
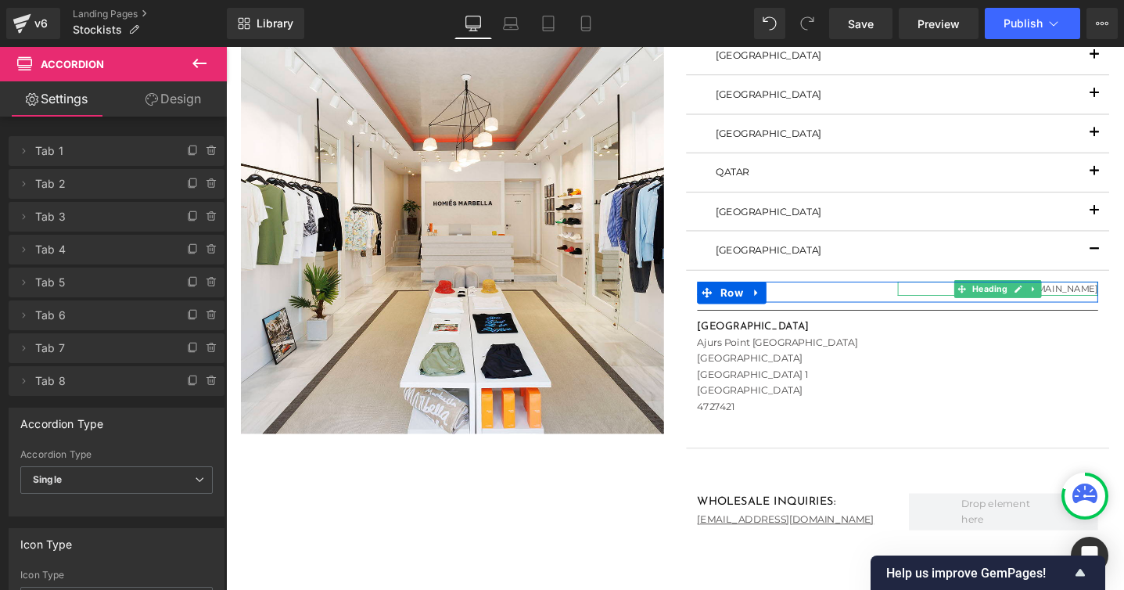
click at [1095, 300] on h1 "Instagram / [DOMAIN_NAME]" at bounding box center [1039, 302] width 211 height 16
click at [1059, 304] on link "Instagram" at bounding box center [1034, 302] width 49 height 12
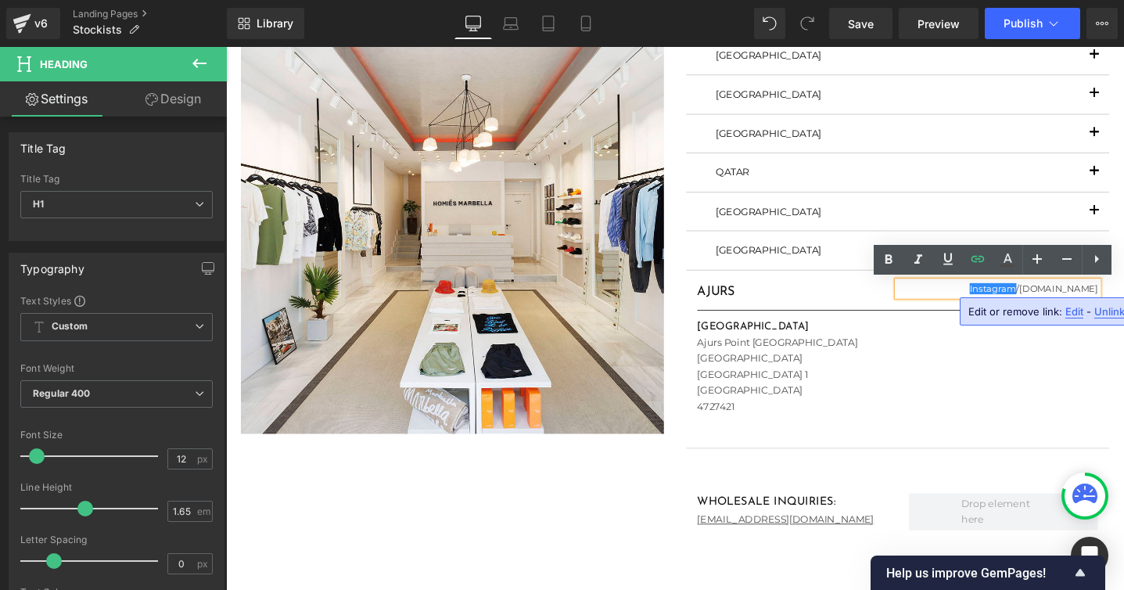
click at [1093, 298] on h1 "Instagram / [DOMAIN_NAME]" at bounding box center [1039, 302] width 211 height 16
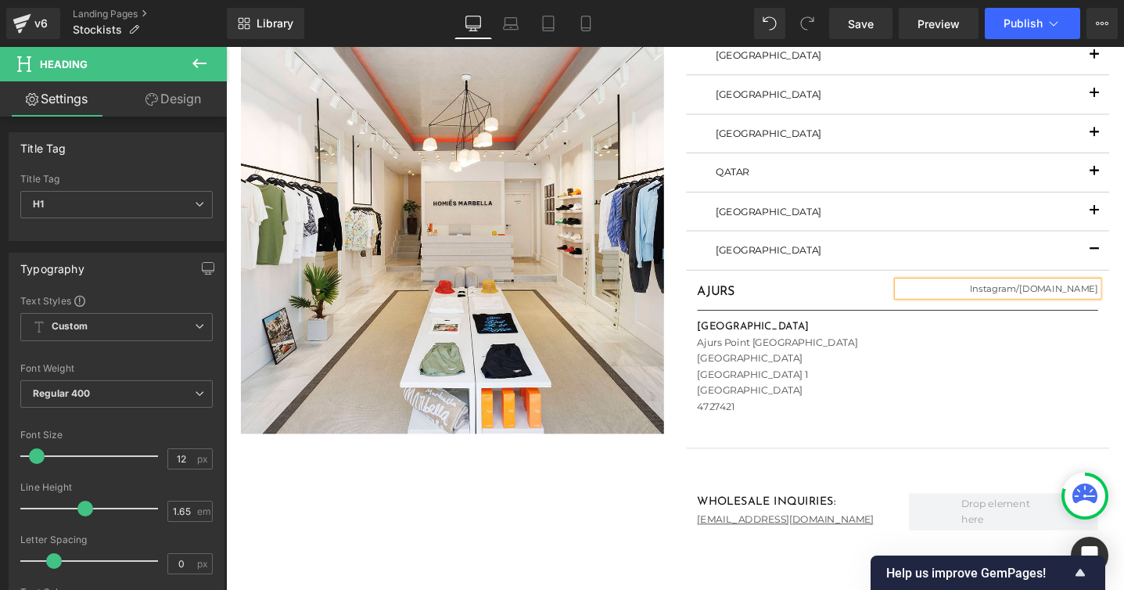
paste div
click at [1142, 264] on span "button" at bounding box center [1142, 264] width 0 height 0
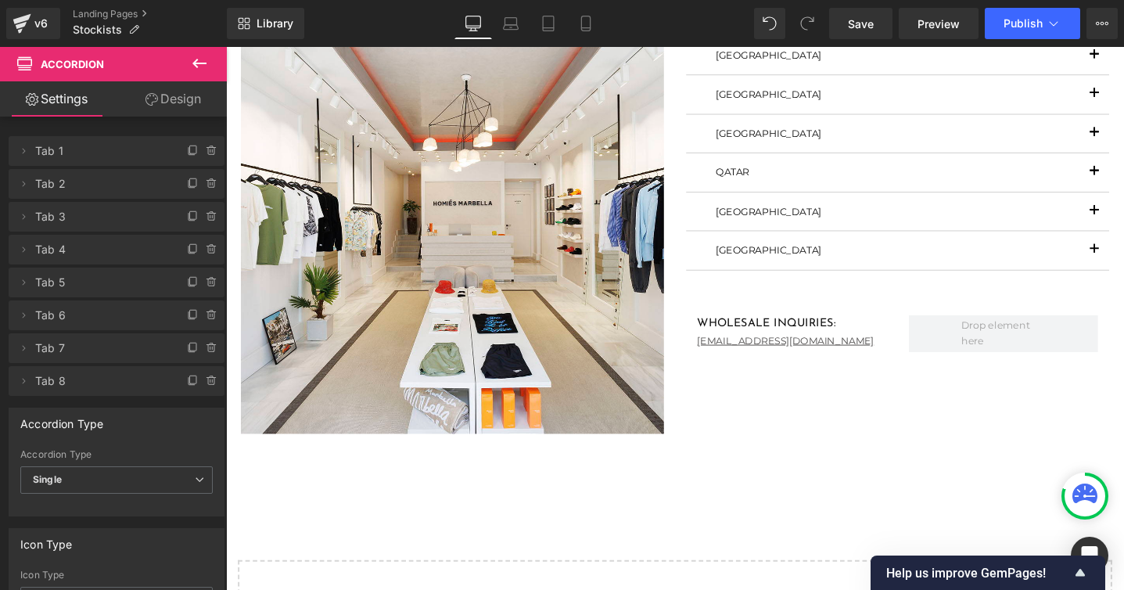
click at [1142, 224] on span "button" at bounding box center [1142, 224] width 0 height 0
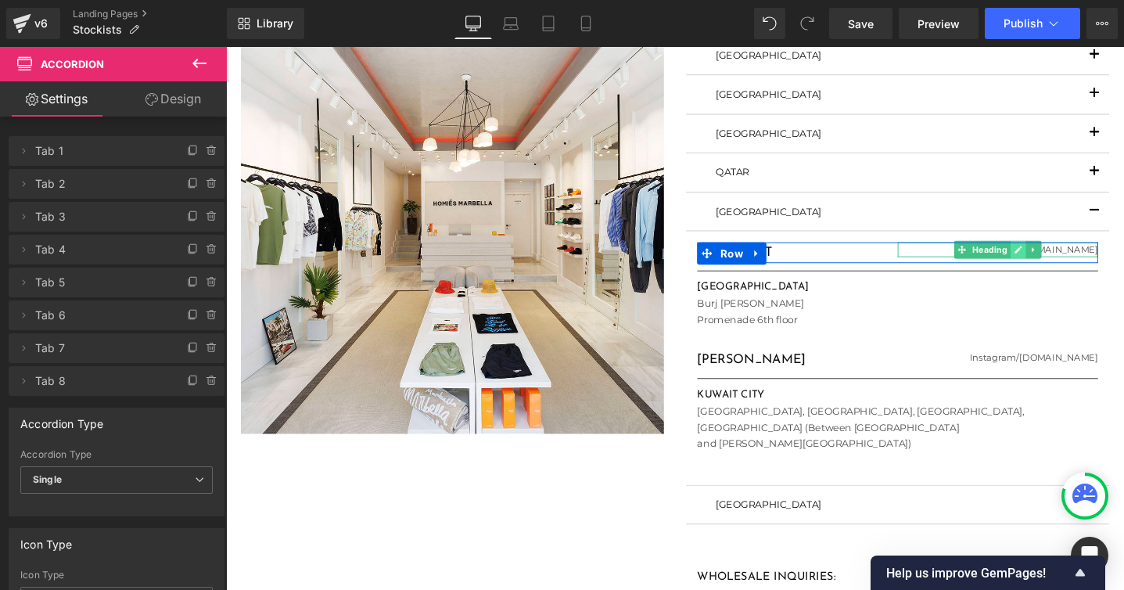
click at [1060, 262] on icon at bounding box center [1062, 261] width 8 height 8
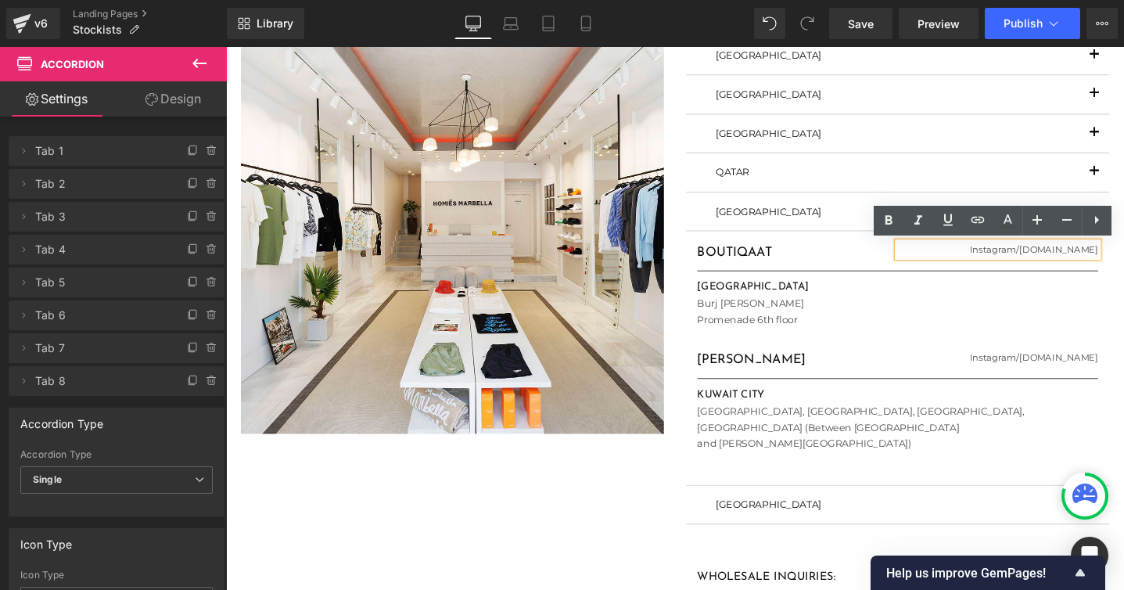
click at [1074, 258] on h1 "Instagram / [DOMAIN_NAME]" at bounding box center [1039, 261] width 211 height 16
click at [1070, 261] on h1 "Instagram / [DOMAIN_NAME]" at bounding box center [1039, 261] width 211 height 16
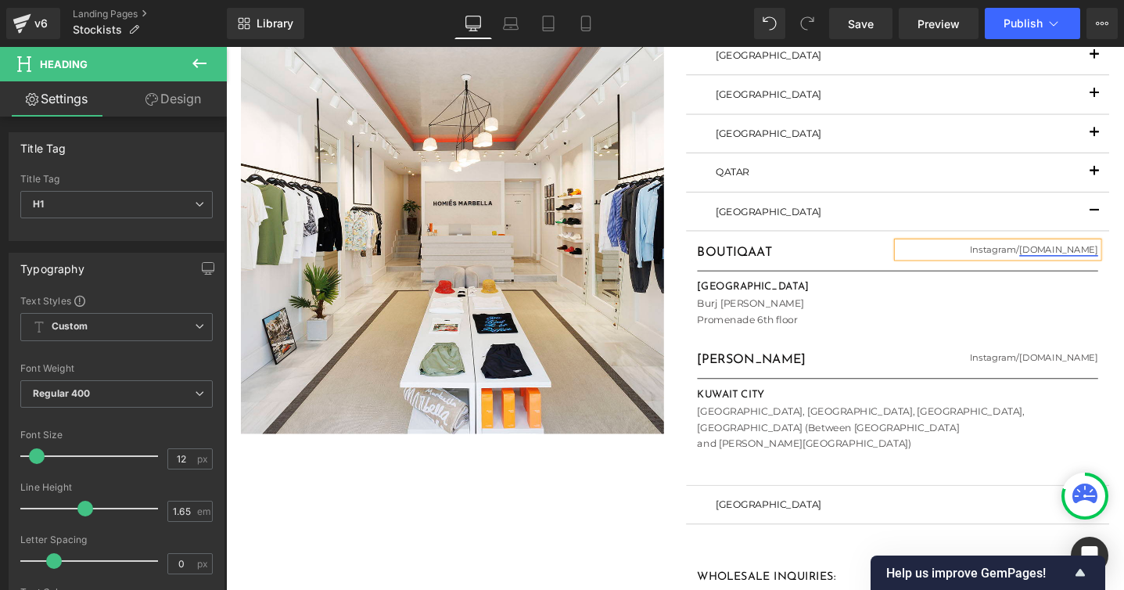
paste div
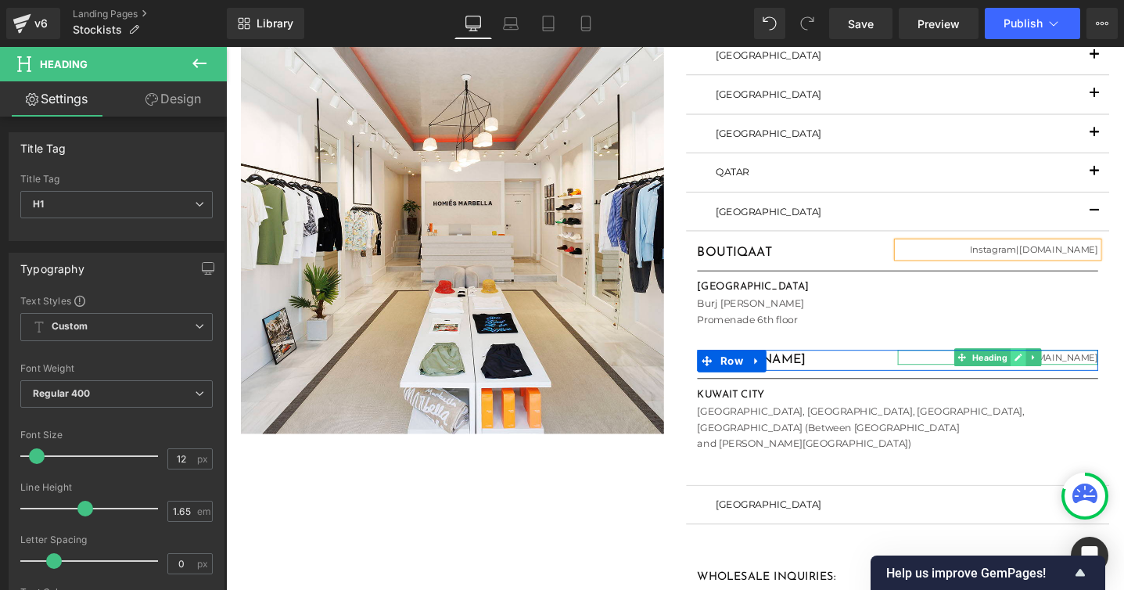
click at [1059, 374] on icon at bounding box center [1062, 374] width 8 height 8
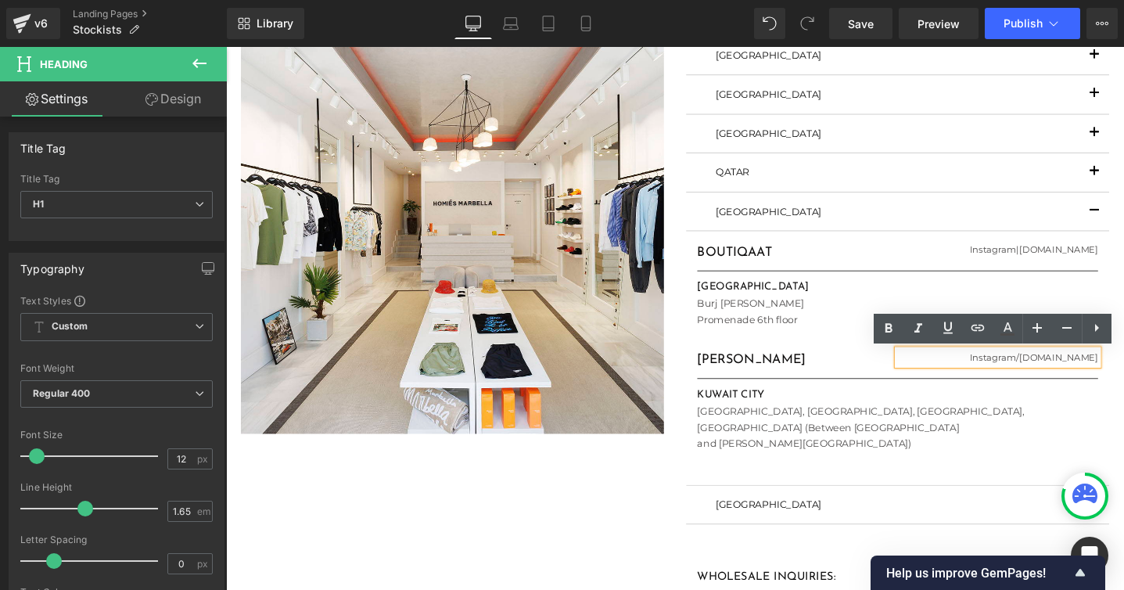
click at [1052, 372] on h1 "Instagram / [DOMAIN_NAME]" at bounding box center [1039, 374] width 211 height 16
click at [1053, 372] on h1 "Instagram / [DOMAIN_NAME]" at bounding box center [1039, 374] width 211 height 16
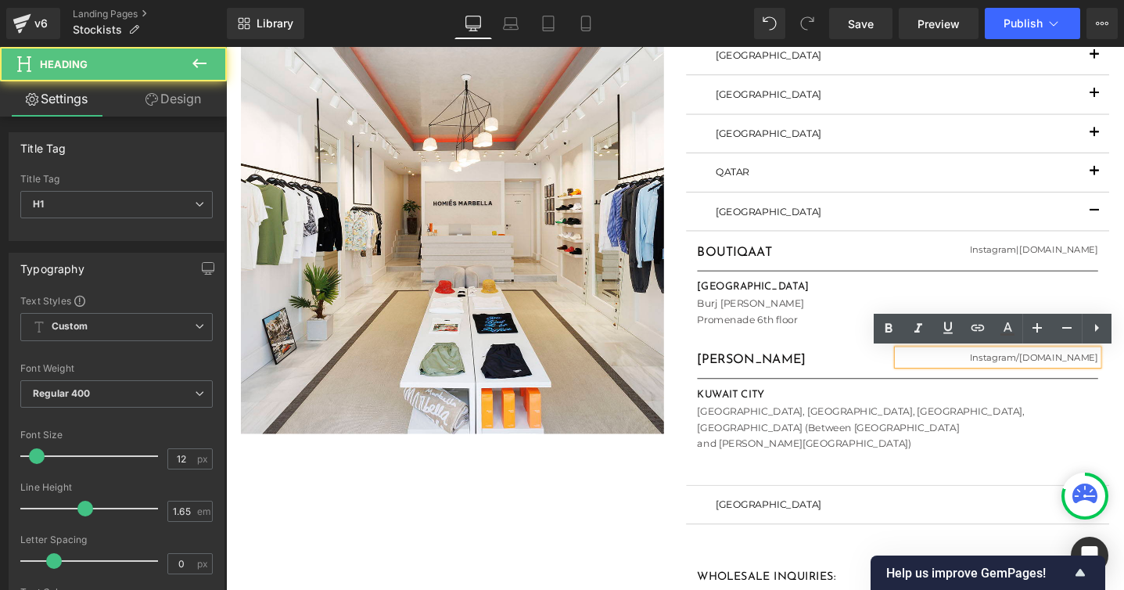
click at [1051, 373] on h1 "Instagram / [DOMAIN_NAME]" at bounding box center [1039, 374] width 211 height 16
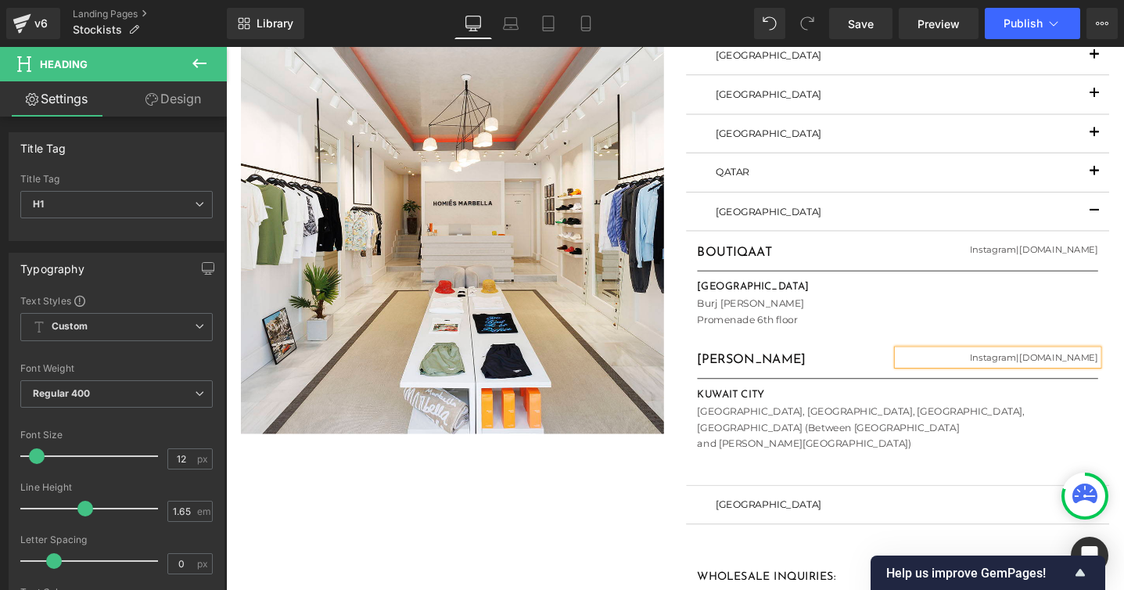
click at [1142, 213] on button "button" at bounding box center [1141, 220] width 31 height 40
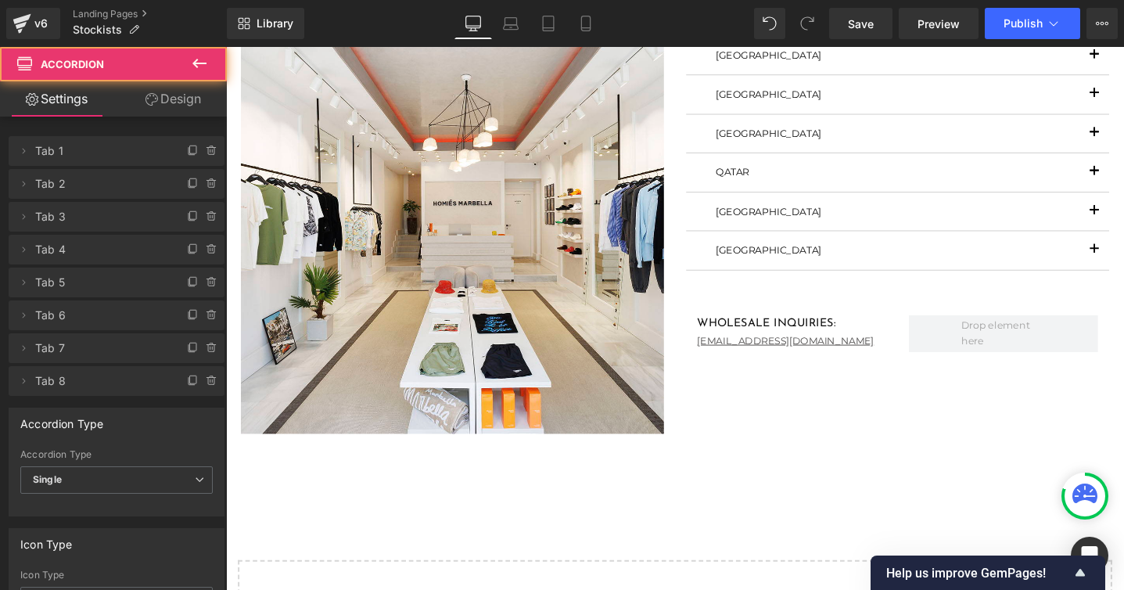
click at [1142, 182] on span "button" at bounding box center [1142, 182] width 0 height 0
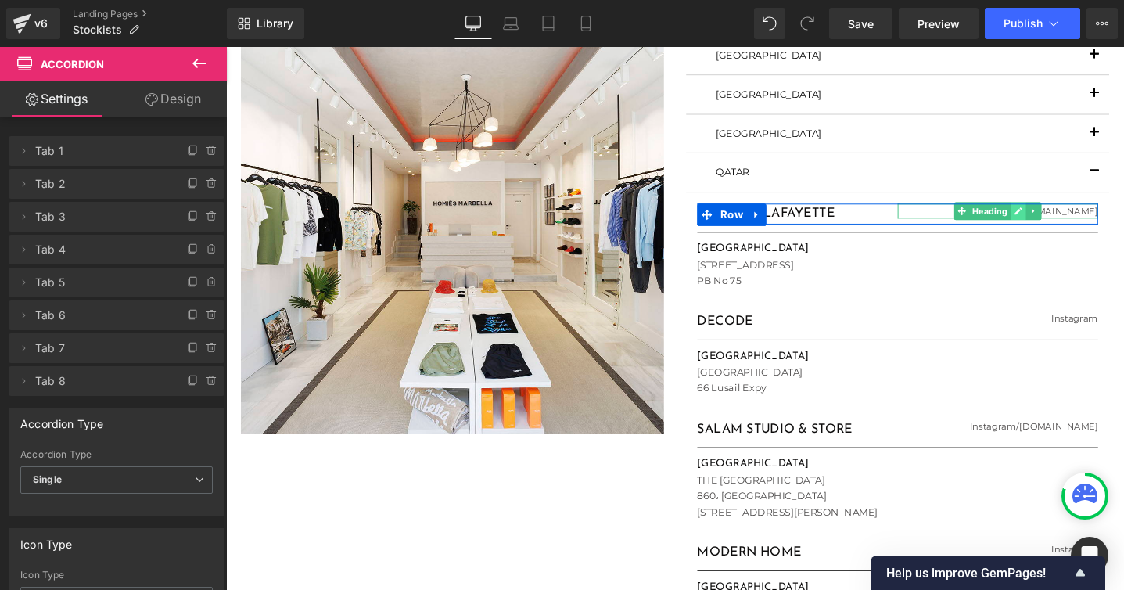
click at [1057, 221] on icon at bounding box center [1061, 219] width 9 height 9
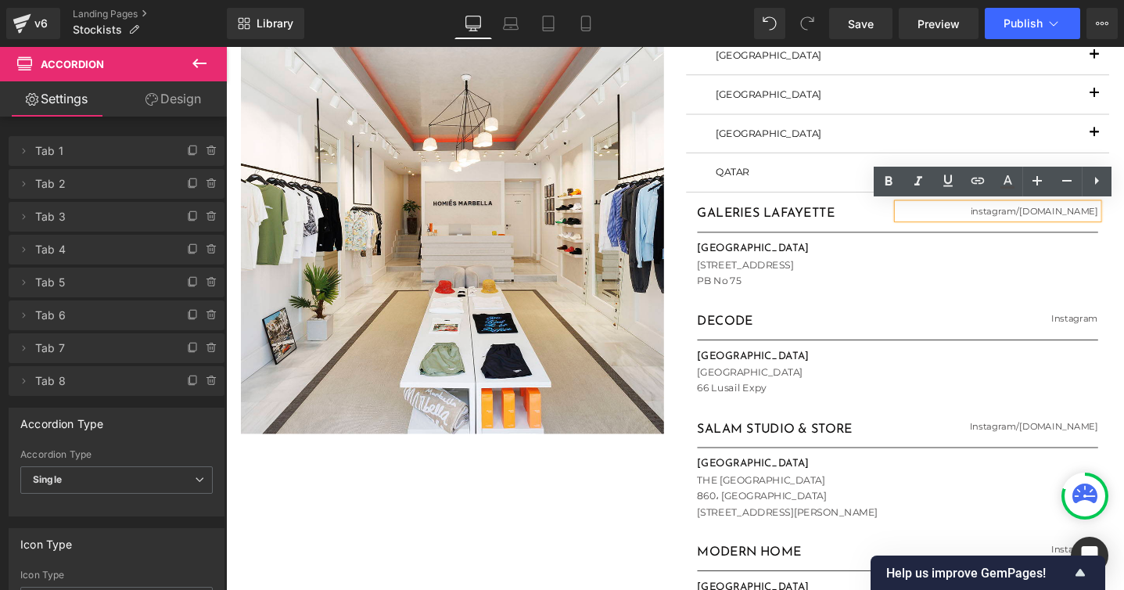
click at [1048, 219] on h1 "instagram / [DOMAIN_NAME]" at bounding box center [1039, 220] width 211 height 16
click at [1049, 220] on h1 "instagram / [DOMAIN_NAME]" at bounding box center [1039, 220] width 211 height 16
click at [1049, 218] on h1 "instagram / [DOMAIN_NAME]" at bounding box center [1039, 220] width 211 height 16
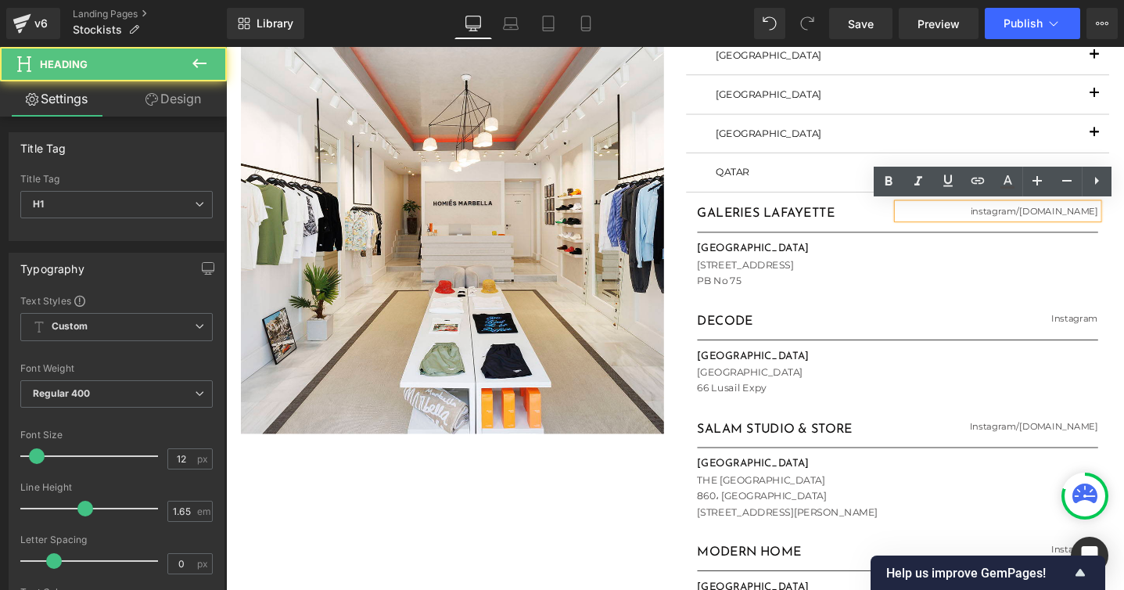
click at [1049, 218] on h1 "instagram / [DOMAIN_NAME]" at bounding box center [1039, 220] width 211 height 16
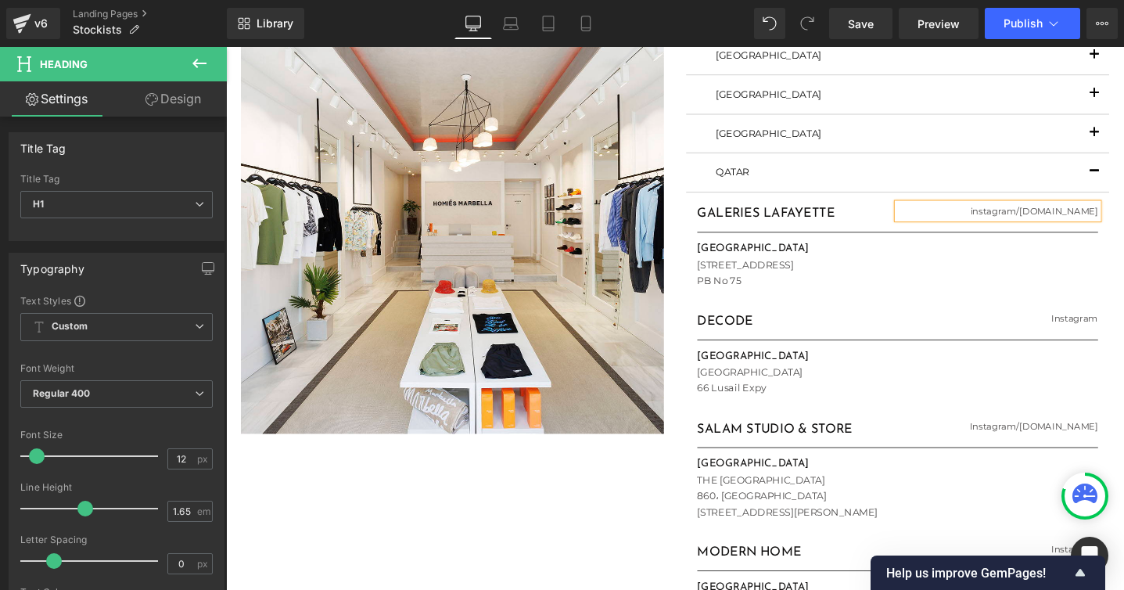
paste div
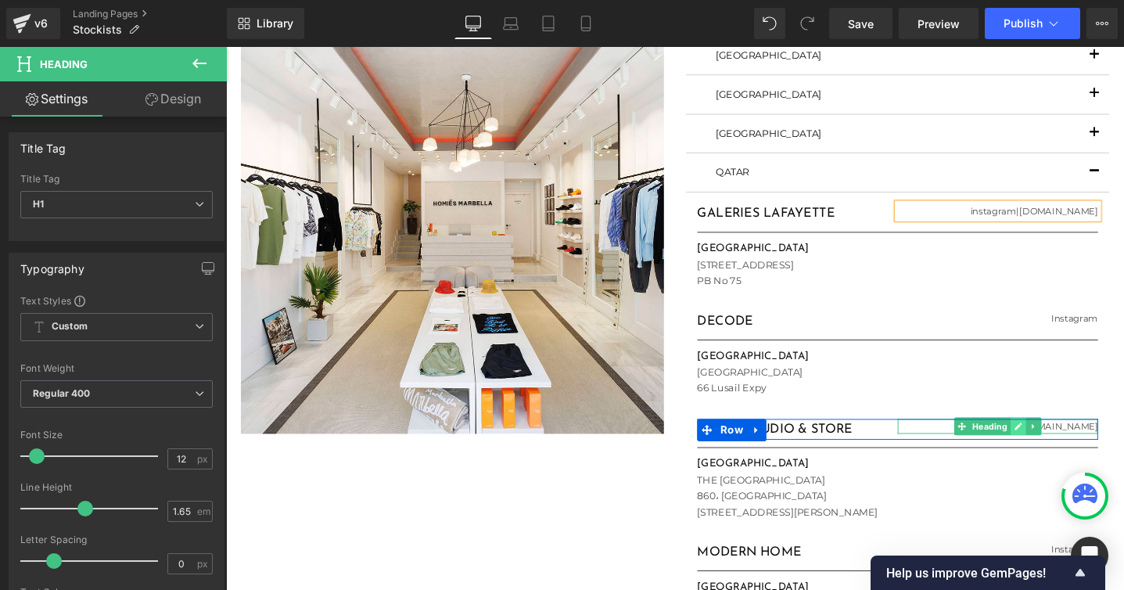
click at [1058, 449] on icon at bounding box center [1062, 447] width 8 height 8
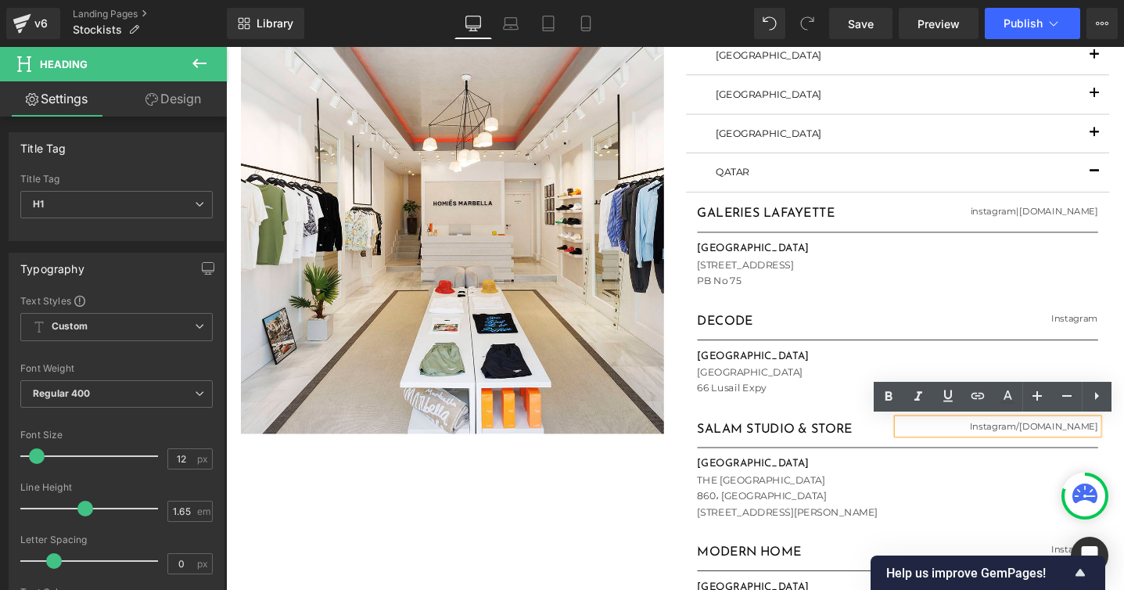
click at [1086, 446] on h1 "Instagram / [DOMAIN_NAME]" at bounding box center [1039, 447] width 211 height 16
click at [1085, 444] on h1 "Instagram / [DOMAIN_NAME]" at bounding box center [1039, 447] width 211 height 16
click at [1084, 444] on h1 "Instagram / [DOMAIN_NAME]" at bounding box center [1039, 447] width 211 height 16
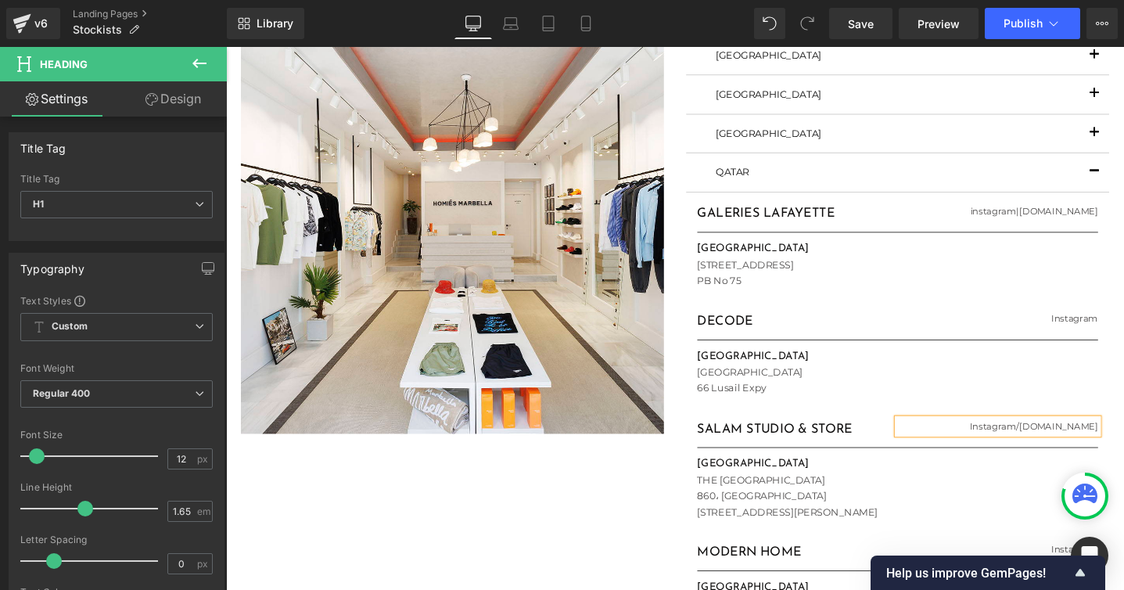
paste div
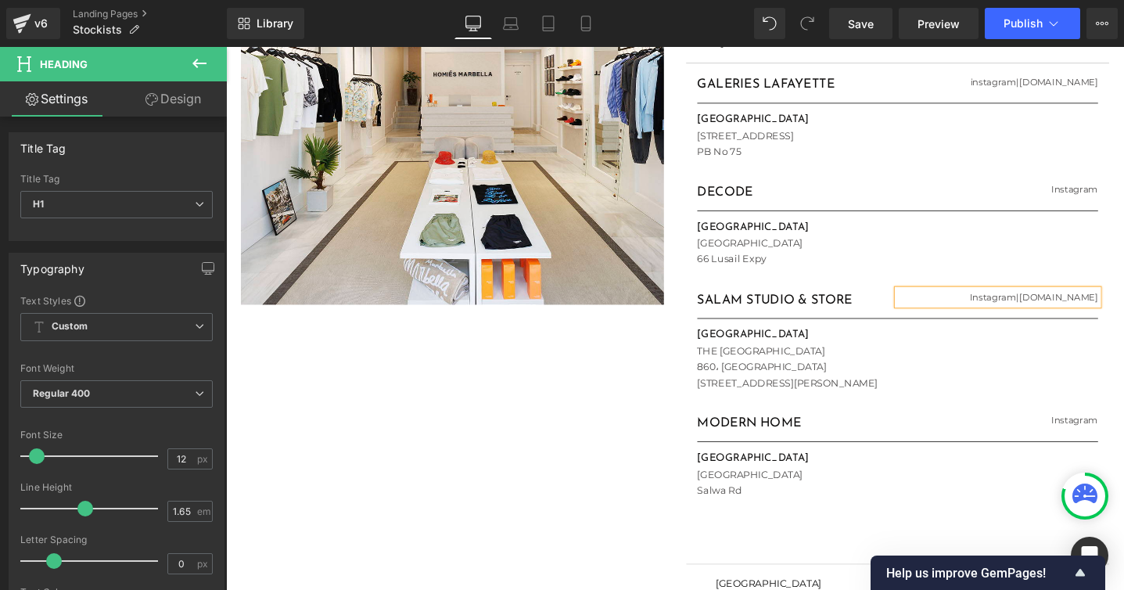
scroll to position [901, 0]
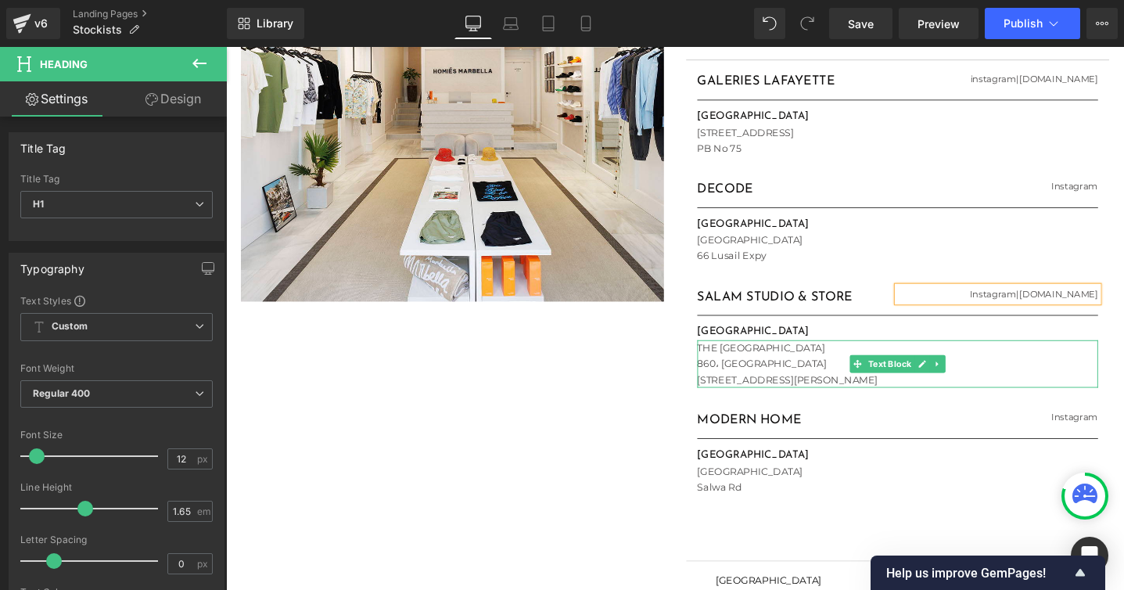
click at [723, 365] on div "THE [GEOGRAPHIC_DATA]، [GEOGRAPHIC_DATA][STREET_ADDRESS][PERSON_NAME]" at bounding box center [934, 381] width 423 height 50
click at [809, 364] on p "THE [GEOGRAPHIC_DATA]" at bounding box center [934, 364] width 423 height 16
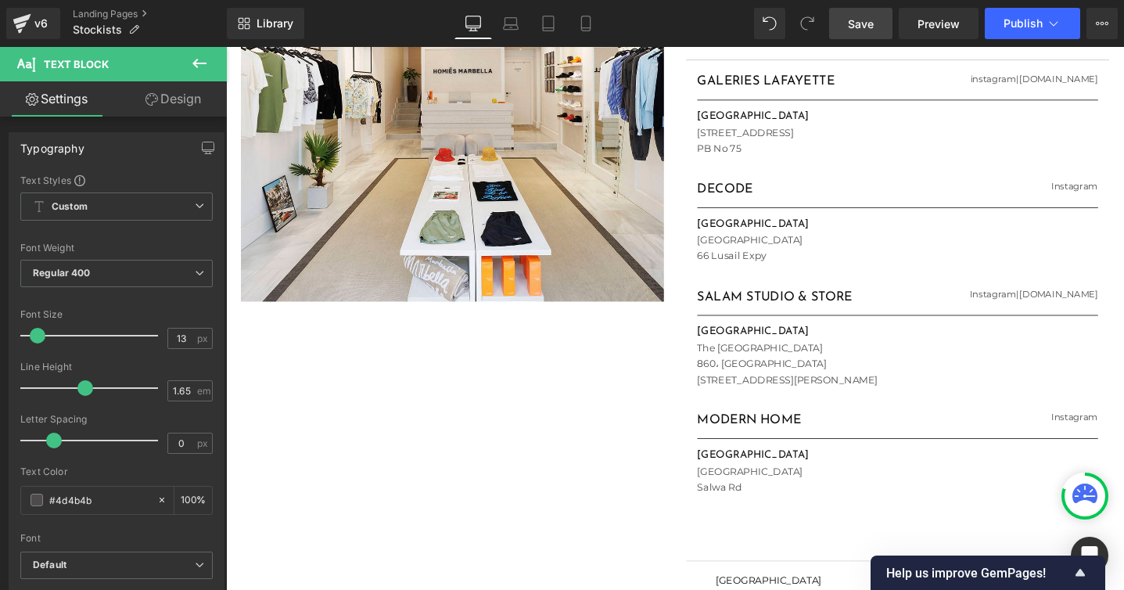
click at [850, 24] on span "Save" at bounding box center [861, 24] width 26 height 16
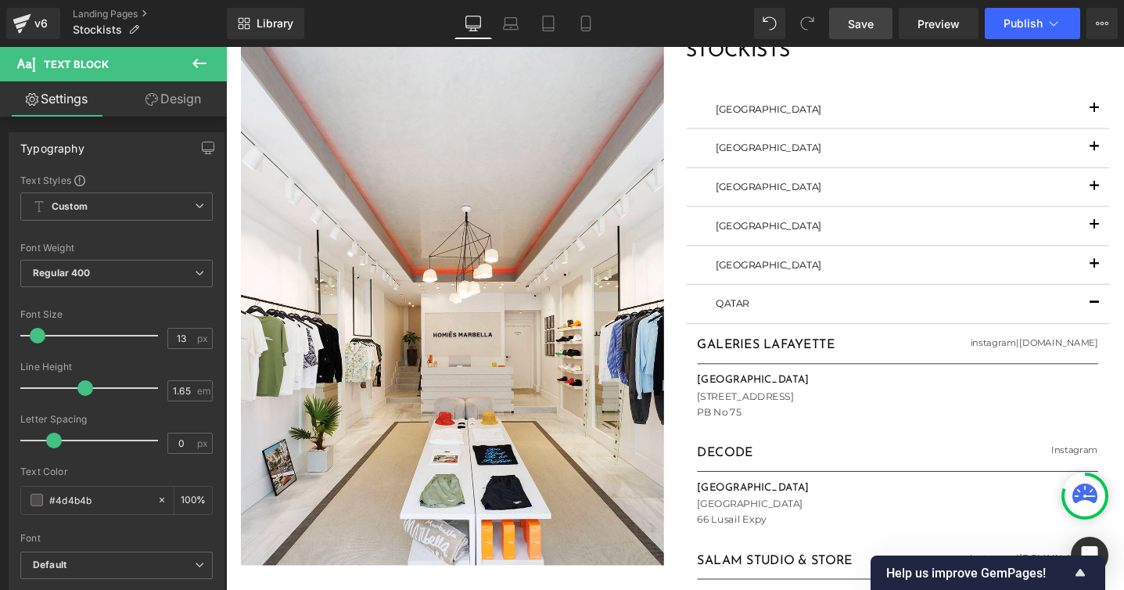
scroll to position [628, 0]
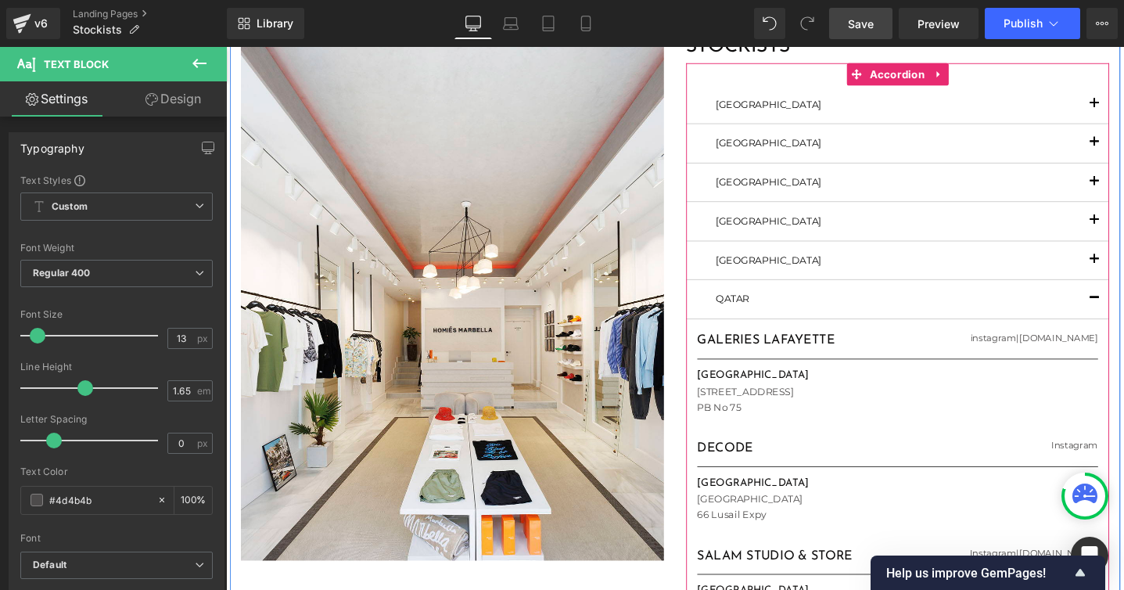
click at [1144, 268] on button "button" at bounding box center [1141, 272] width 31 height 40
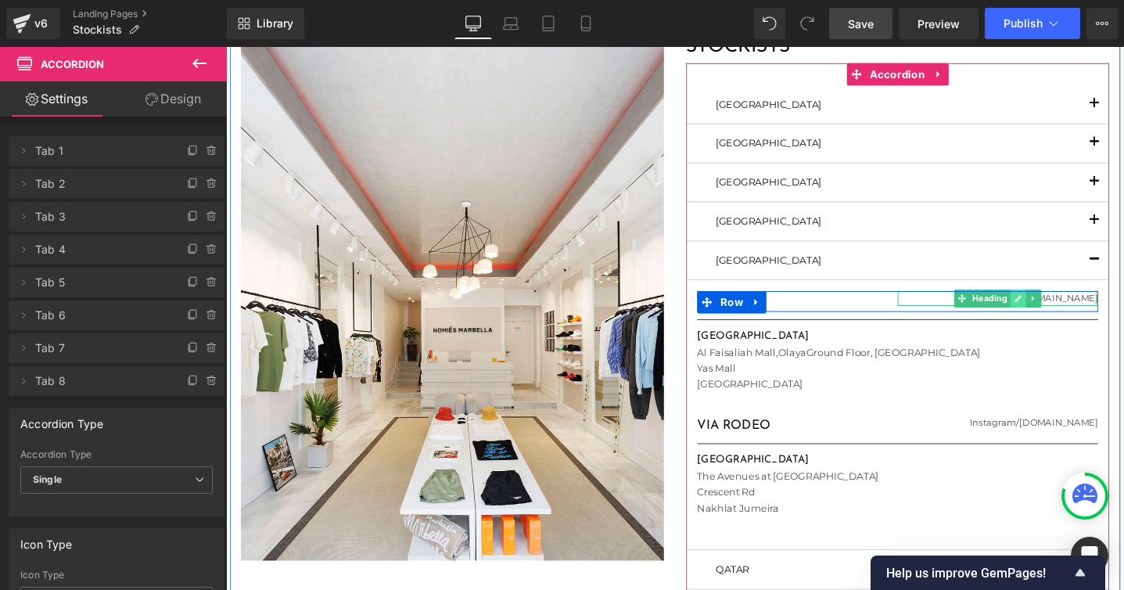
click at [1058, 311] on icon at bounding box center [1061, 312] width 9 height 9
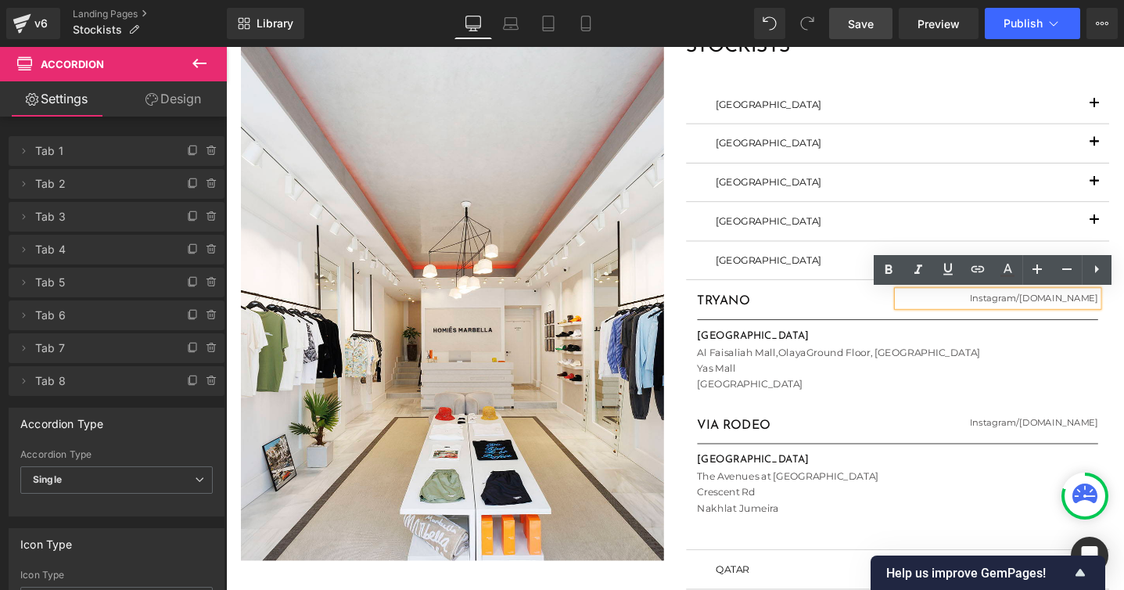
click at [1088, 314] on h1 "Instagram / [DOMAIN_NAME]" at bounding box center [1039, 312] width 211 height 16
click at [1089, 310] on h1 "Instagram / [DOMAIN_NAME]" at bounding box center [1039, 312] width 211 height 16
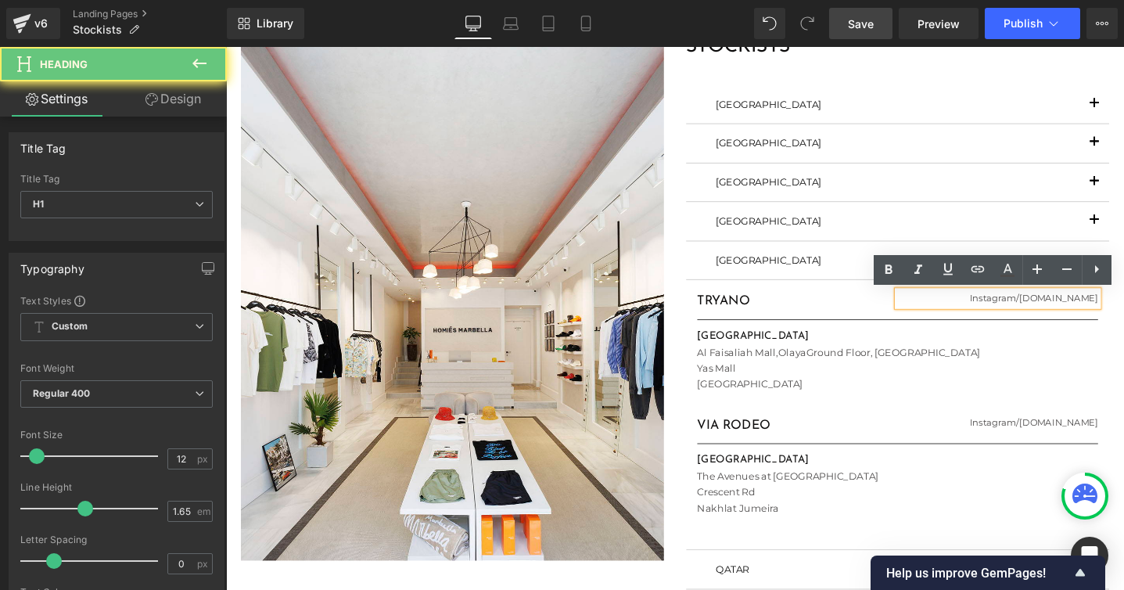
click at [1090, 310] on h1 "Instagram / [DOMAIN_NAME]" at bounding box center [1039, 312] width 211 height 16
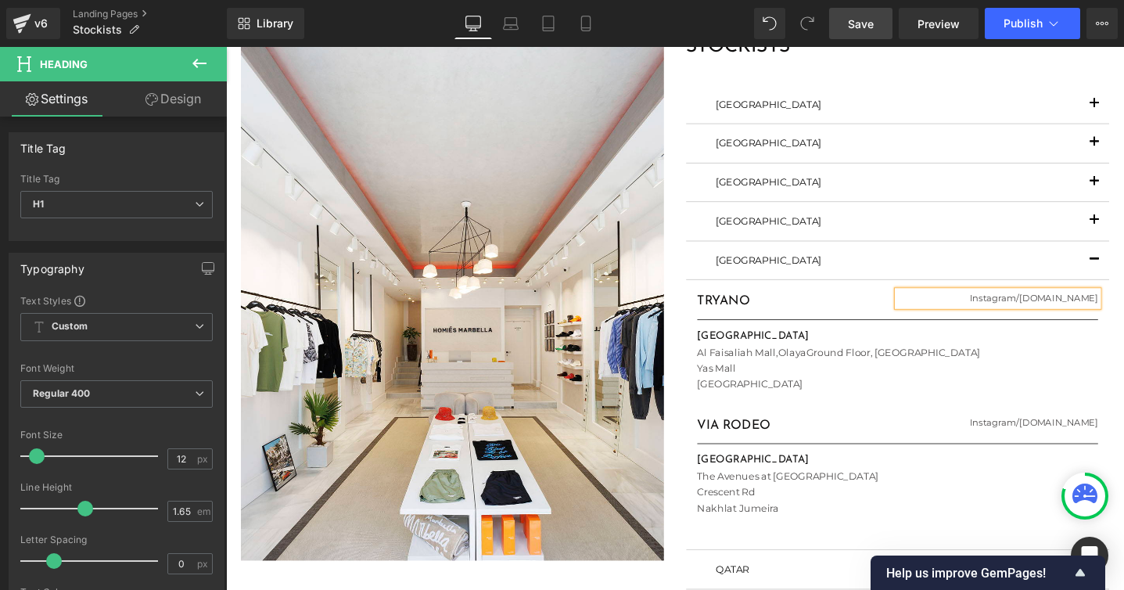
paste div
click at [720, 384] on article "TRYANO Heading Instagram | [DOMAIN_NAME] Heading Row Separator [GEOGRAPHIC_DATA…" at bounding box center [934, 435] width 446 height 285
click at [767, 383] on p "Yas Mall" at bounding box center [934, 386] width 423 height 16
click at [959, 387] on p "Yas Mall" at bounding box center [934, 386] width 423 height 16
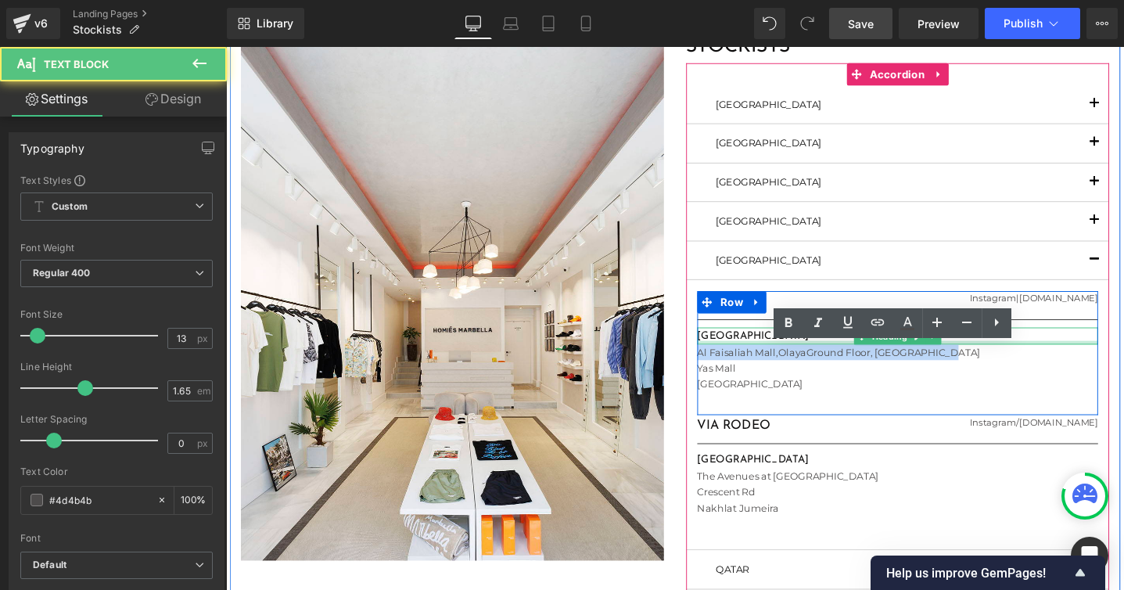
drag, startPoint x: 989, startPoint y: 371, endPoint x: 739, endPoint y: 358, distance: 250.0
click at [739, 358] on div "TRYANO Heading Instagram | [DOMAIN_NAME] Heading Row Separator [GEOGRAPHIC_DATA…" at bounding box center [934, 357] width 423 height 107
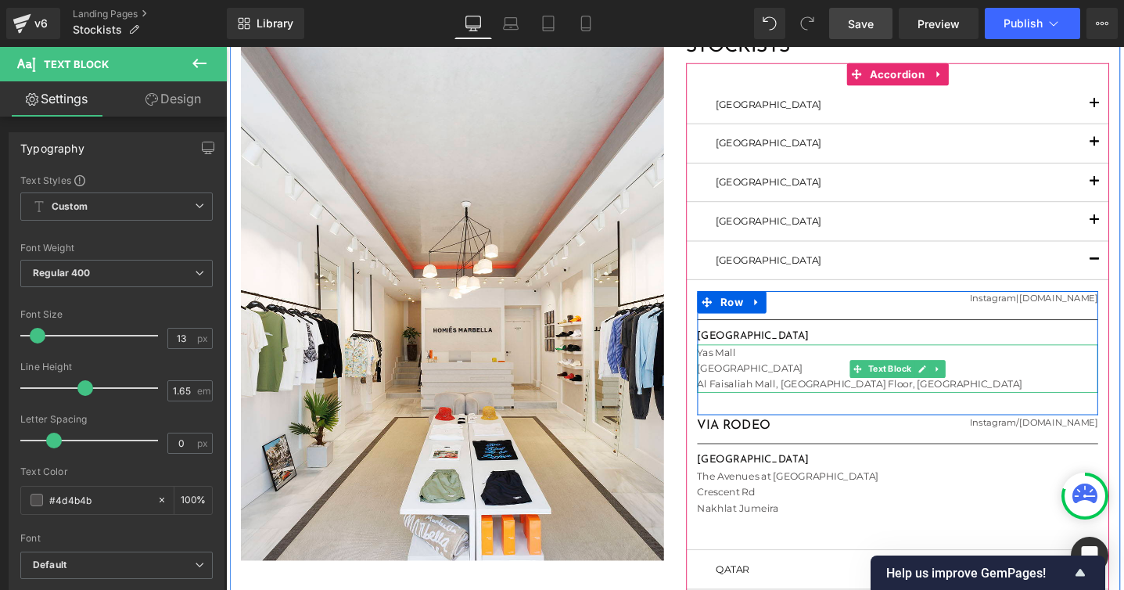
click at [910, 401] on span "Al Faisaliah Mall, [GEOGRAPHIC_DATA] Floor, [GEOGRAPHIC_DATA]" at bounding box center [894, 402] width 343 height 13
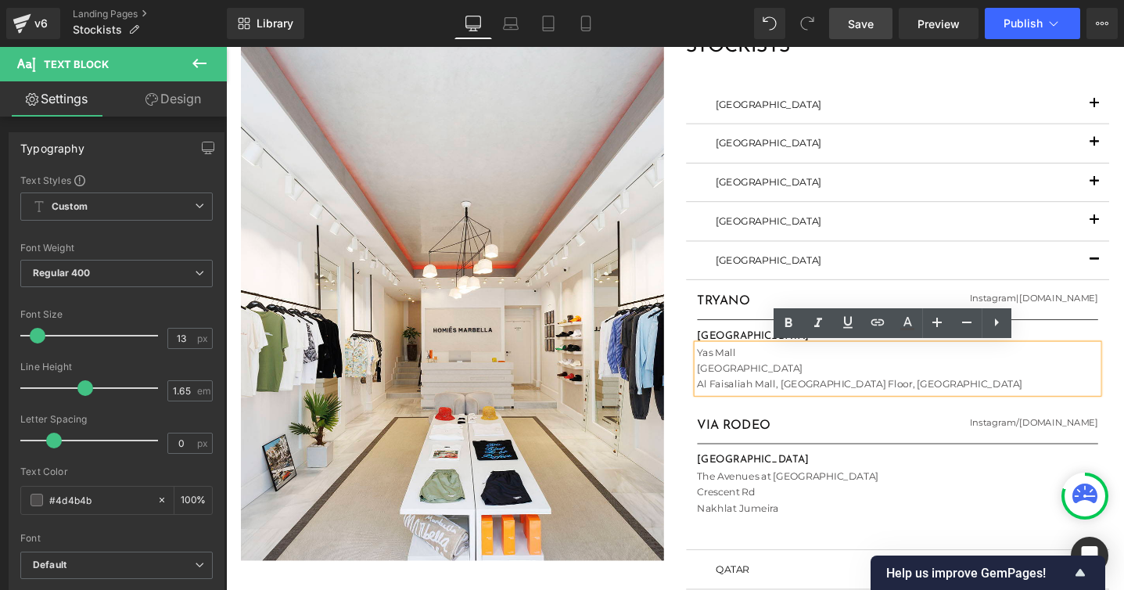
click at [812, 403] on span "Al Faisaliah Mall, [GEOGRAPHIC_DATA] Floor, [GEOGRAPHIC_DATA]" at bounding box center [894, 402] width 343 height 13
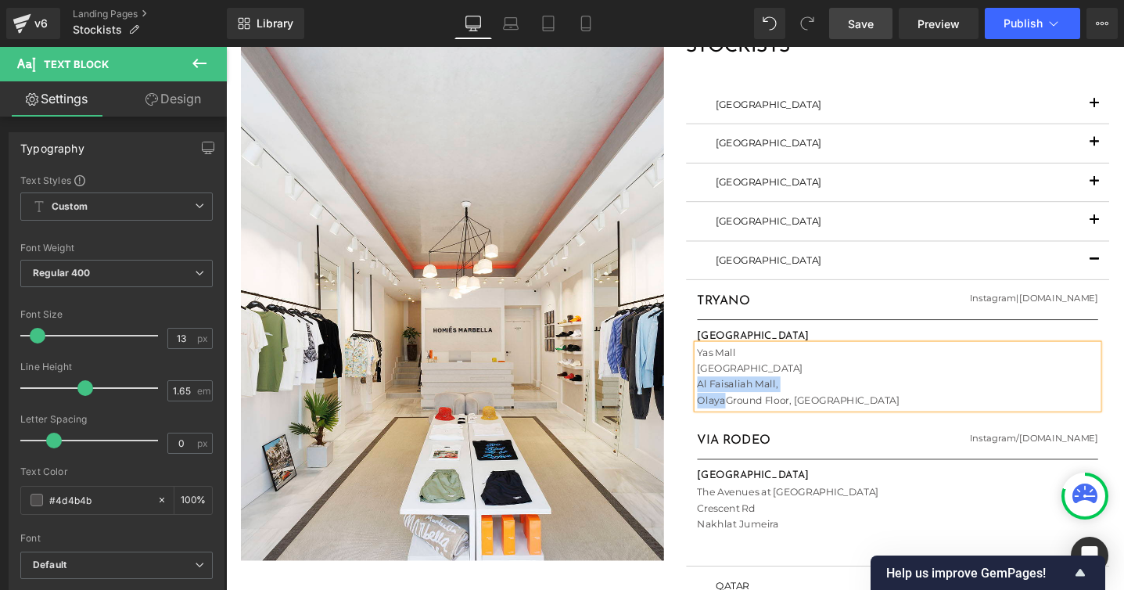
drag, startPoint x: 725, startPoint y: 401, endPoint x: 751, endPoint y: 419, distance: 32.1
click at [751, 419] on div "[GEOGRAPHIC_DATA] [GEOGRAPHIC_DATA] [GEOGRAPHIC_DATA], [GEOGRAPHIC_DATA] Floor,…" at bounding box center [934, 394] width 423 height 67
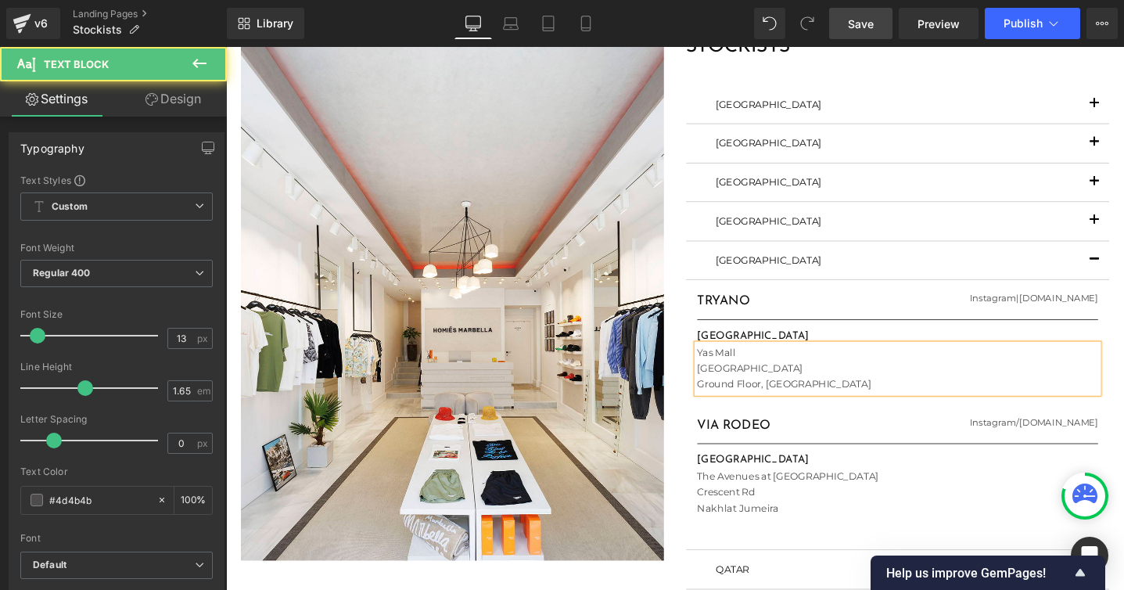
click at [723, 384] on span "[GEOGRAPHIC_DATA]" at bounding box center [778, 385] width 111 height 13
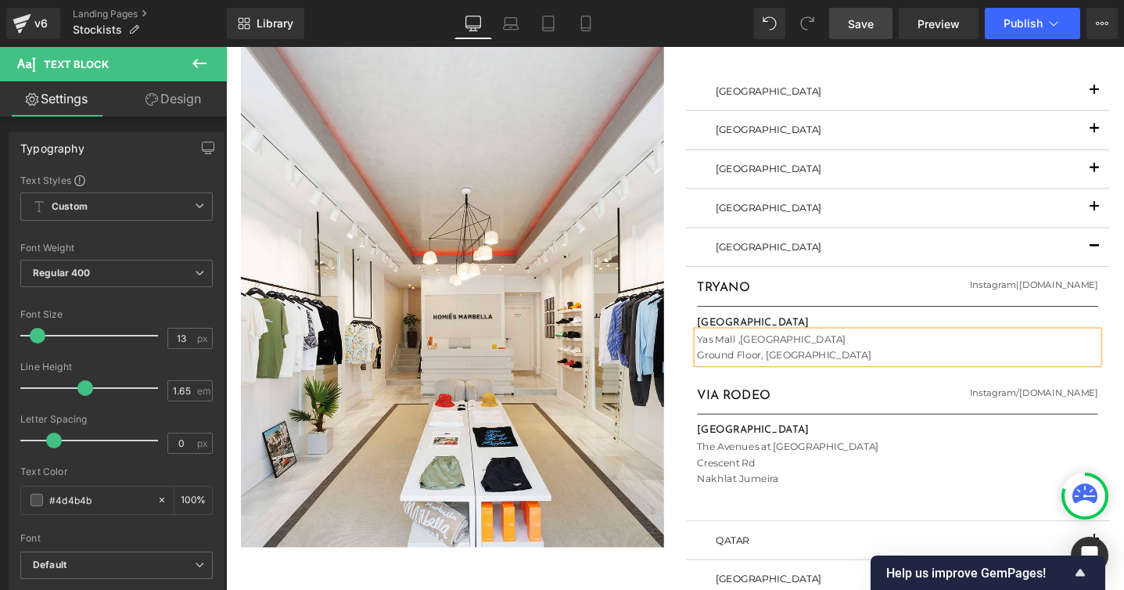
scroll to position [653, 0]
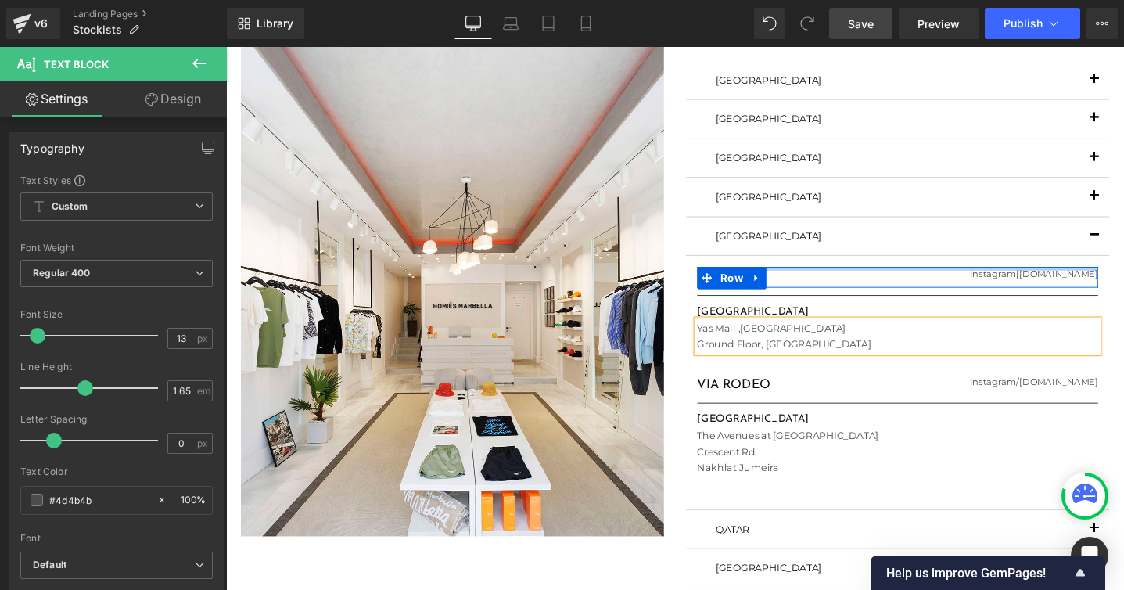
click at [1085, 279] on div at bounding box center [934, 281] width 423 height 4
click at [1085, 286] on h1 "Instagram | [DOMAIN_NAME]" at bounding box center [1039, 287] width 211 height 16
click at [1093, 287] on link "[DOMAIN_NAME]" at bounding box center [1104, 286] width 83 height 12
click at [1093, 285] on link "[DOMAIN_NAME]" at bounding box center [1104, 286] width 83 height 12
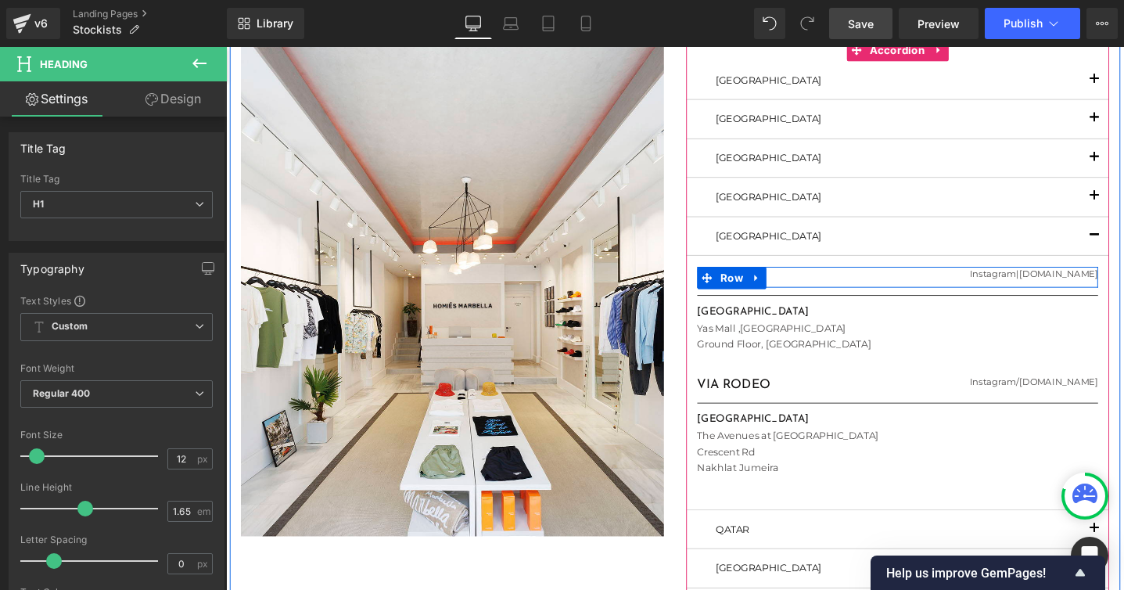
copy h1 "|"
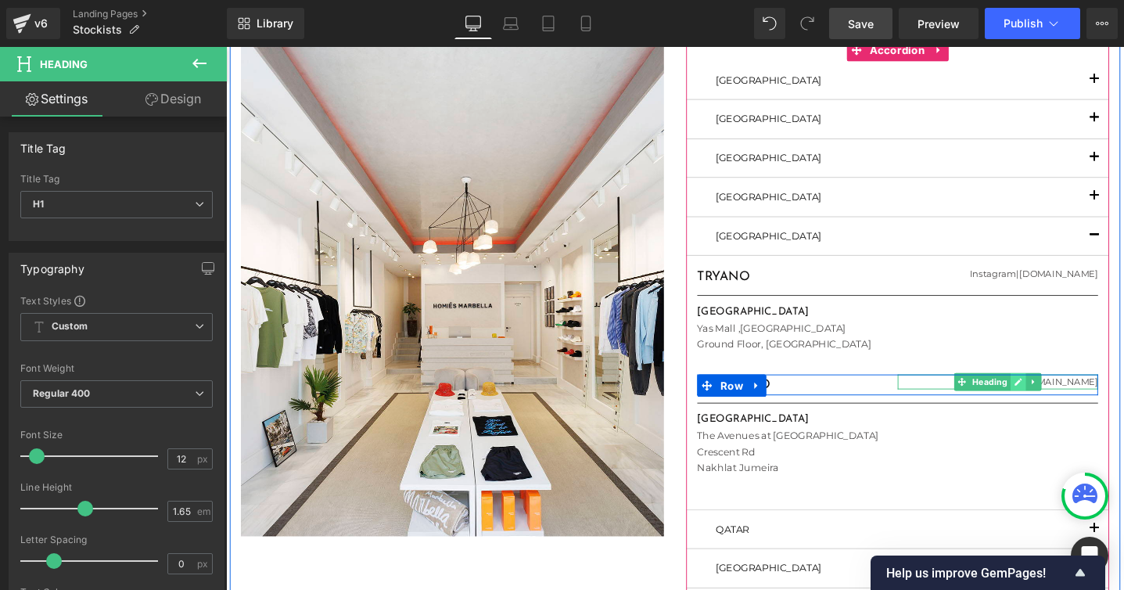
click at [1058, 402] on icon at bounding box center [1062, 400] width 8 height 8
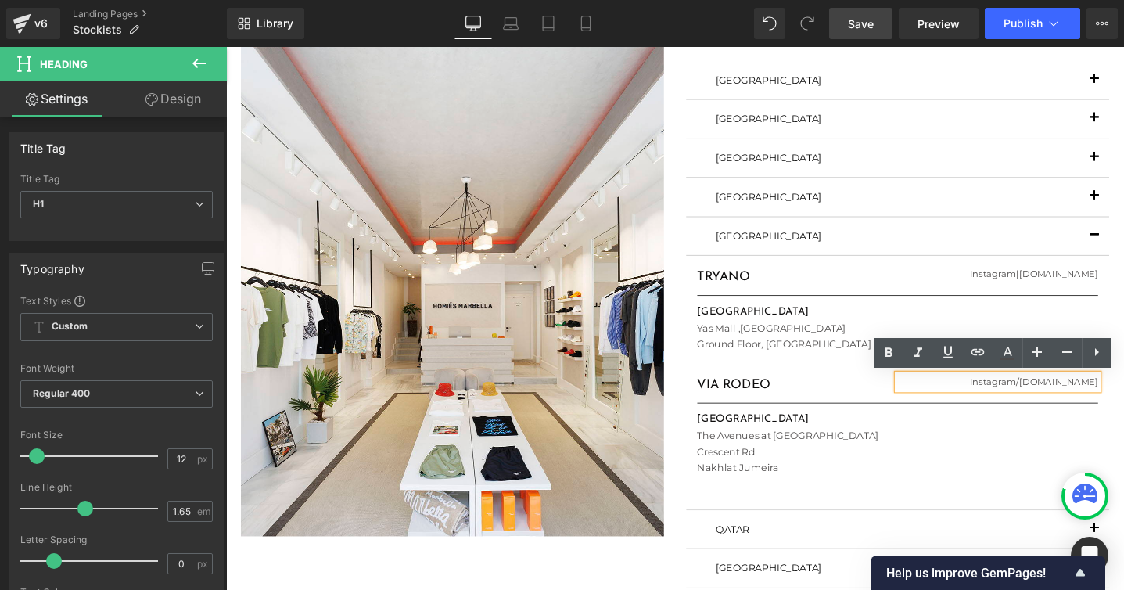
click at [1052, 398] on link "Instagram" at bounding box center [1034, 400] width 49 height 12
click at [1063, 400] on link "[DOMAIN_NAME]" at bounding box center [1104, 400] width 83 height 12
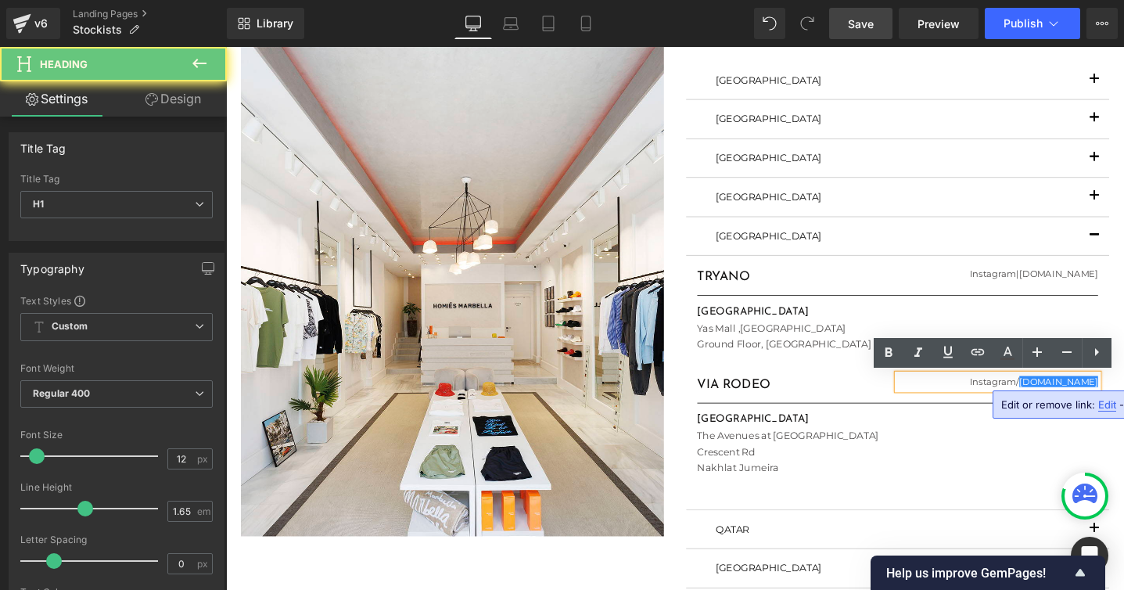
click at [1056, 398] on h1 "Instagram / [DOMAIN_NAME]" at bounding box center [1039, 400] width 211 height 16
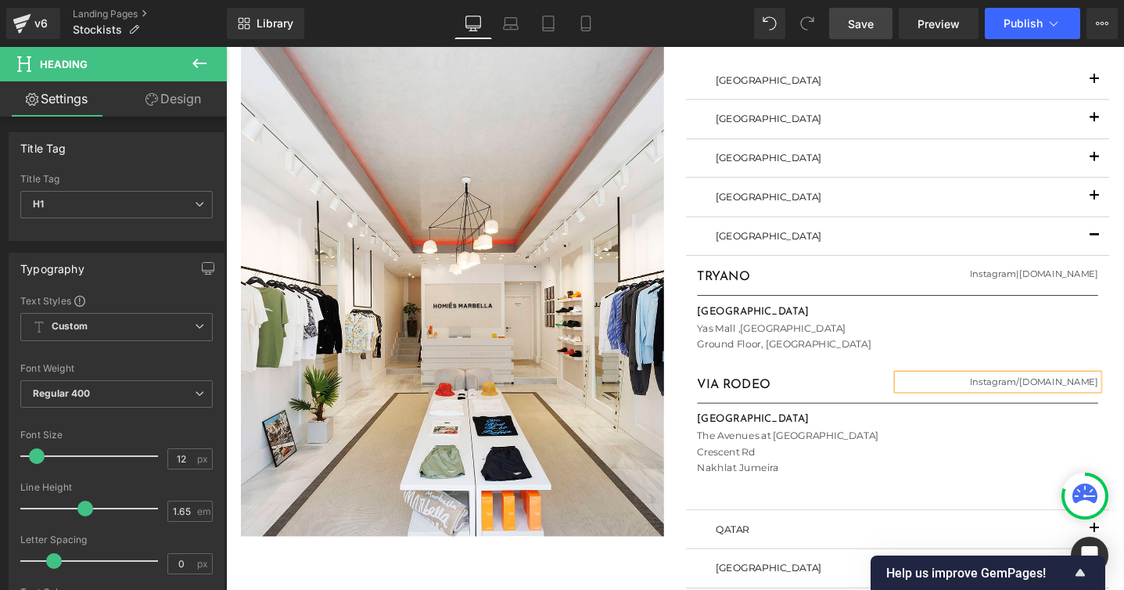
paste div
click at [748, 483] on div "Nakhlat Jumeira" at bounding box center [934, 490] width 423 height 16
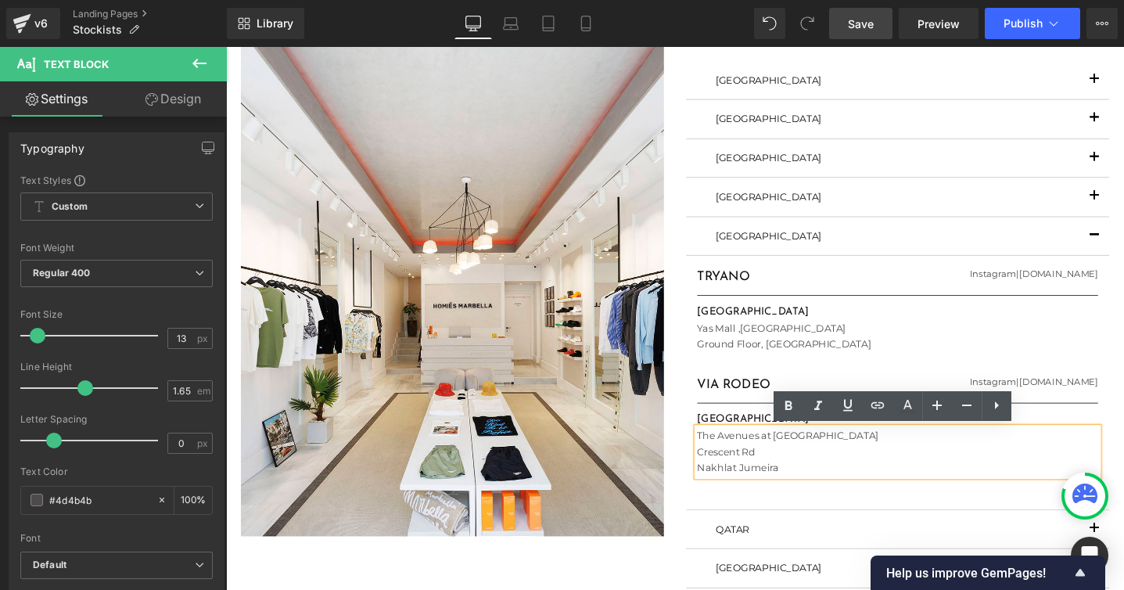
click at [1142, 250] on span "button" at bounding box center [1142, 250] width 0 height 0
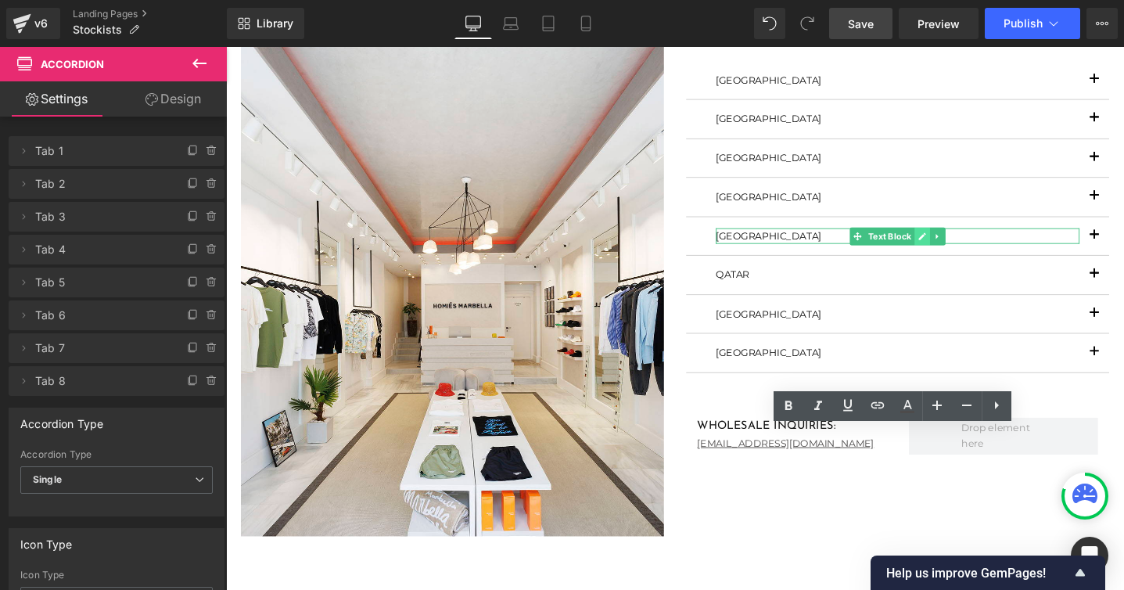
click at [959, 248] on icon at bounding box center [960, 247] width 8 height 8
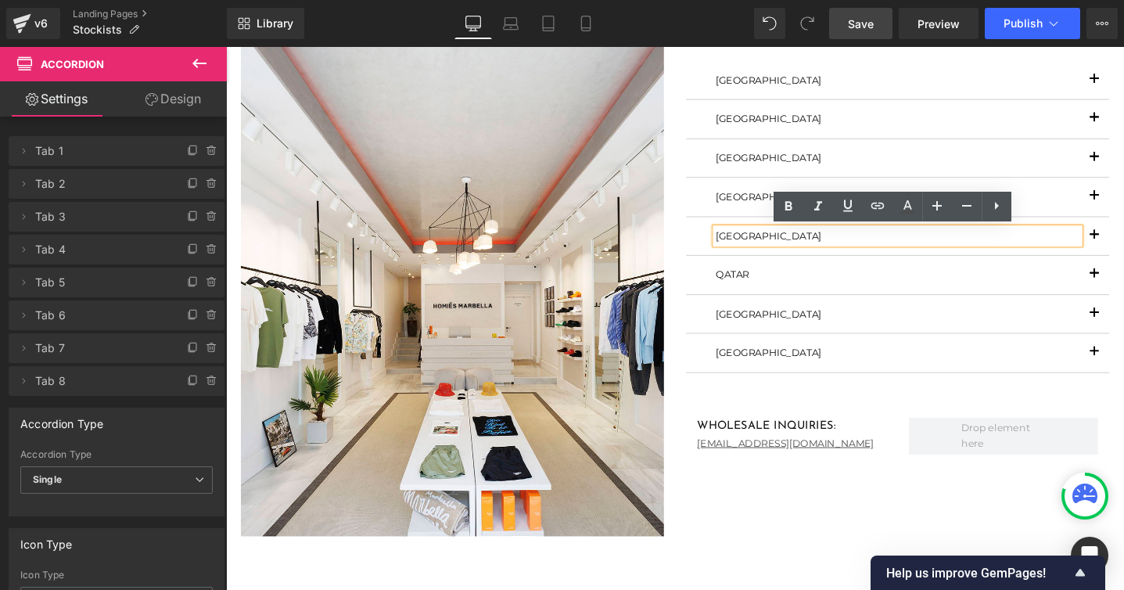
click at [773, 246] on p "[GEOGRAPHIC_DATA]" at bounding box center [934, 246] width 383 height 16
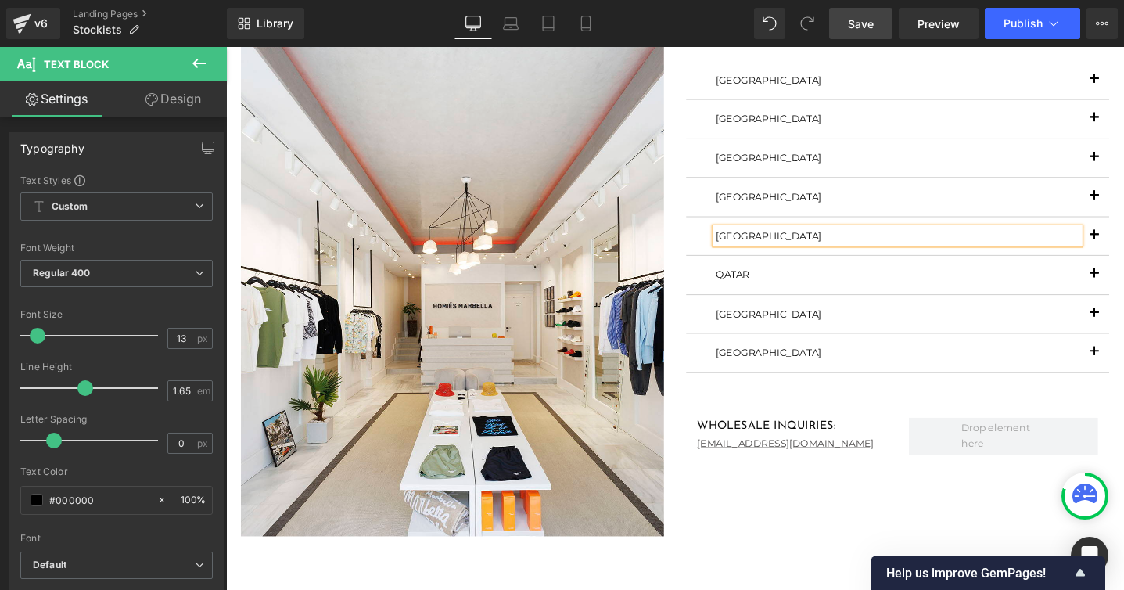
click at [1142, 250] on span "button" at bounding box center [1142, 250] width 0 height 0
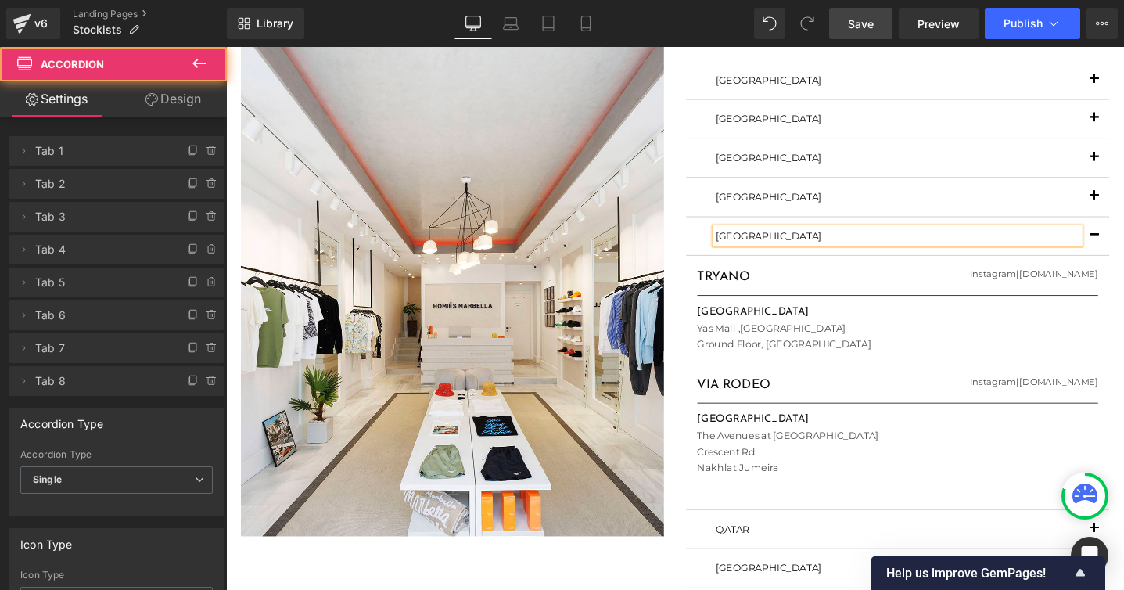
click at [1139, 204] on button "button" at bounding box center [1141, 205] width 31 height 40
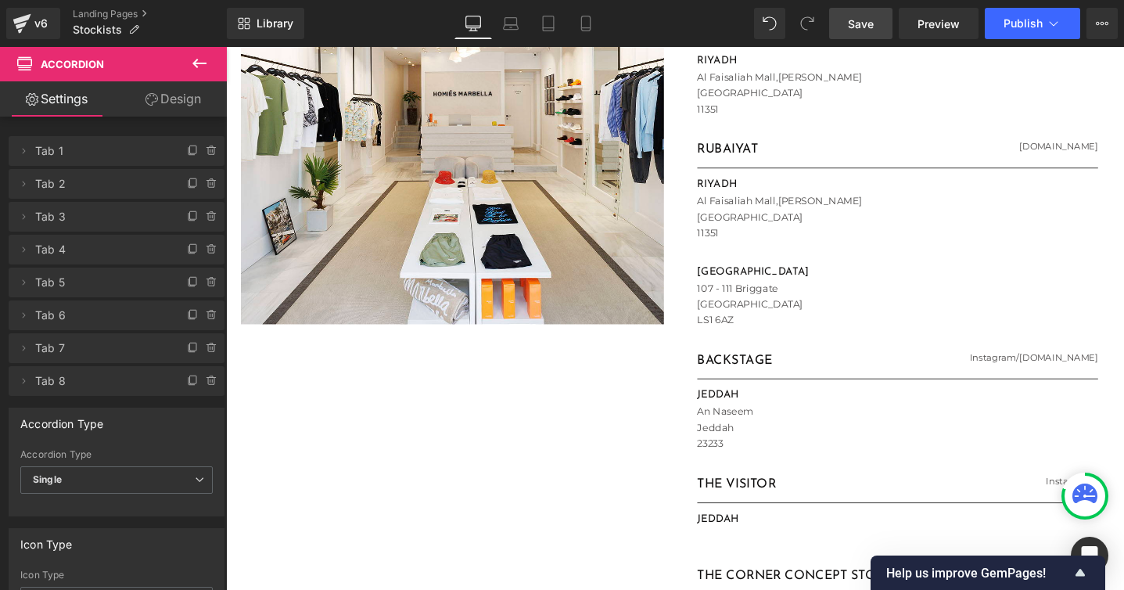
scroll to position [901, 0]
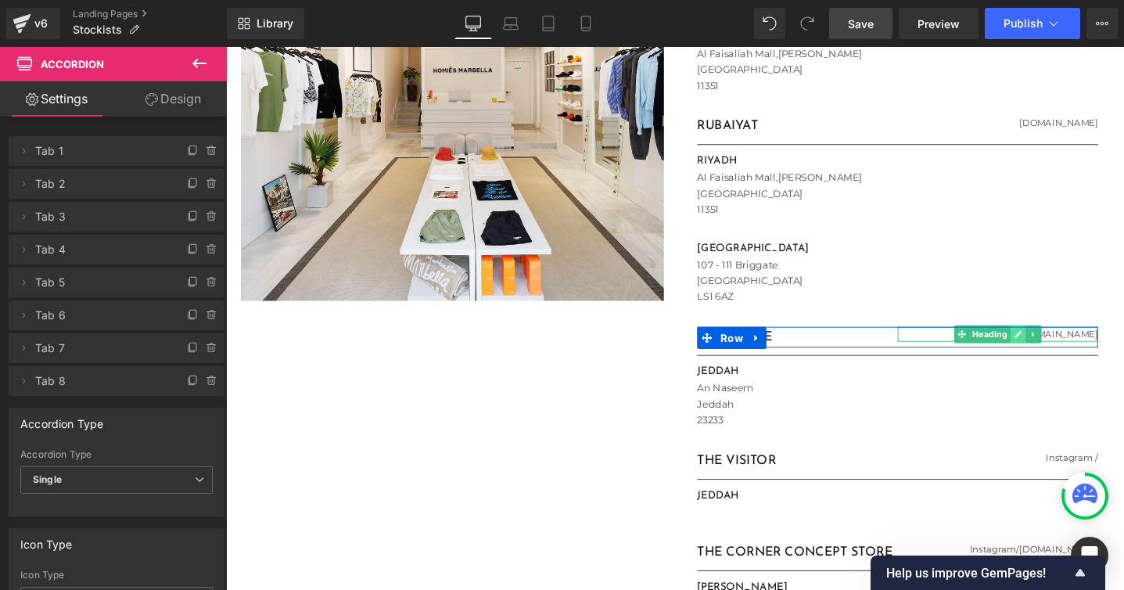
click at [1058, 351] on icon at bounding box center [1062, 350] width 8 height 8
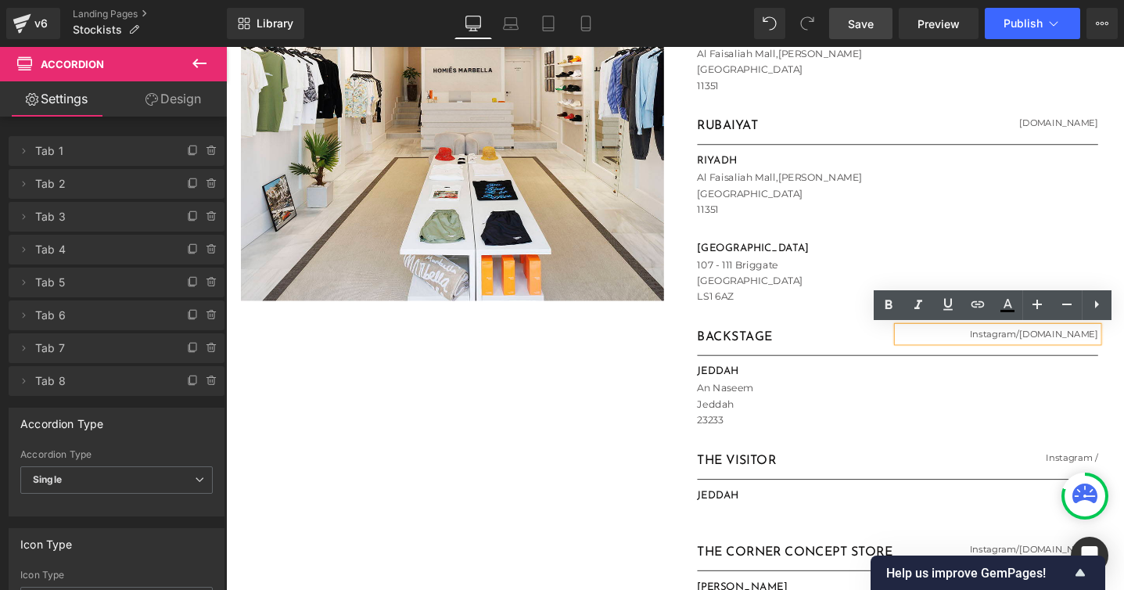
click at [1054, 349] on h1 "Instagram / [DOMAIN_NAME]" at bounding box center [1039, 350] width 211 height 16
click at [1053, 347] on h1 "Instagram / [DOMAIN_NAME]" at bounding box center [1039, 350] width 211 height 16
click at [1052, 347] on h1 "Instagram / [DOMAIN_NAME]" at bounding box center [1039, 350] width 211 height 16
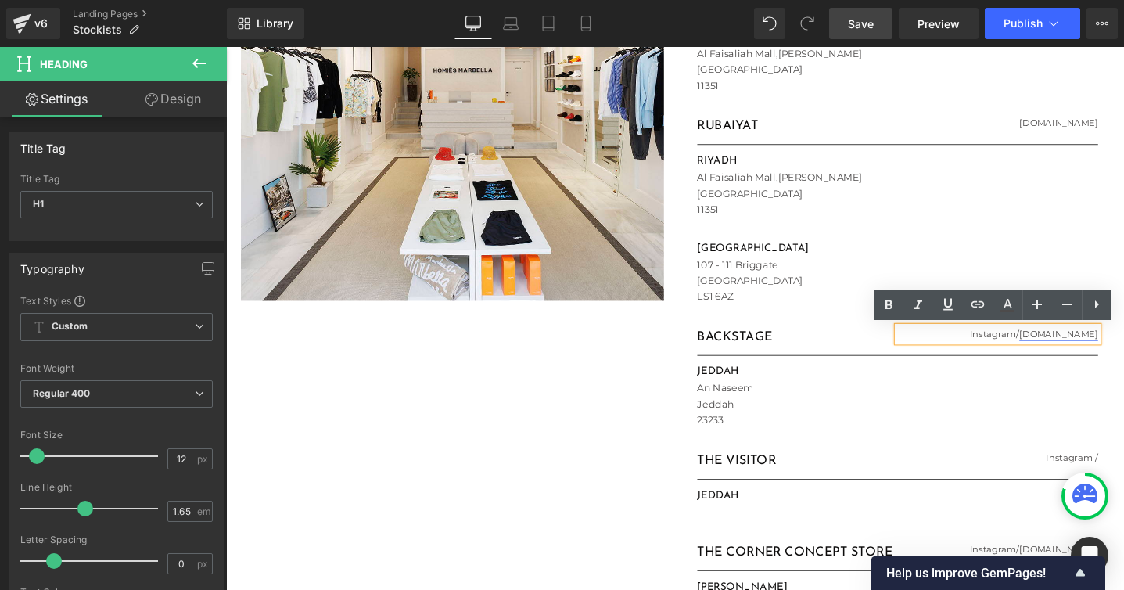
paste div
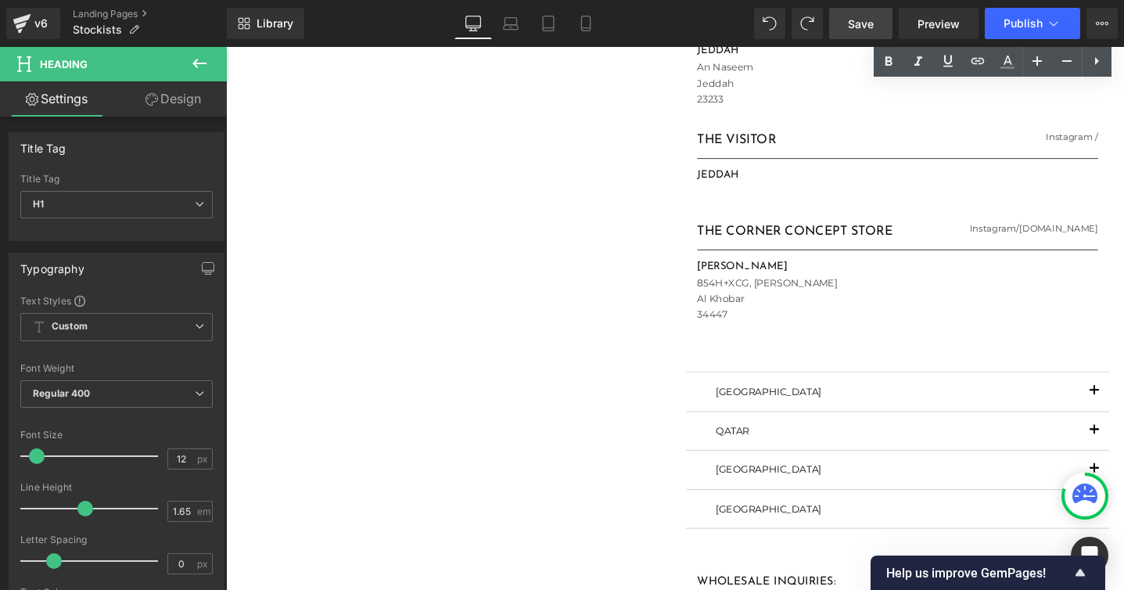
scroll to position [1329, 0]
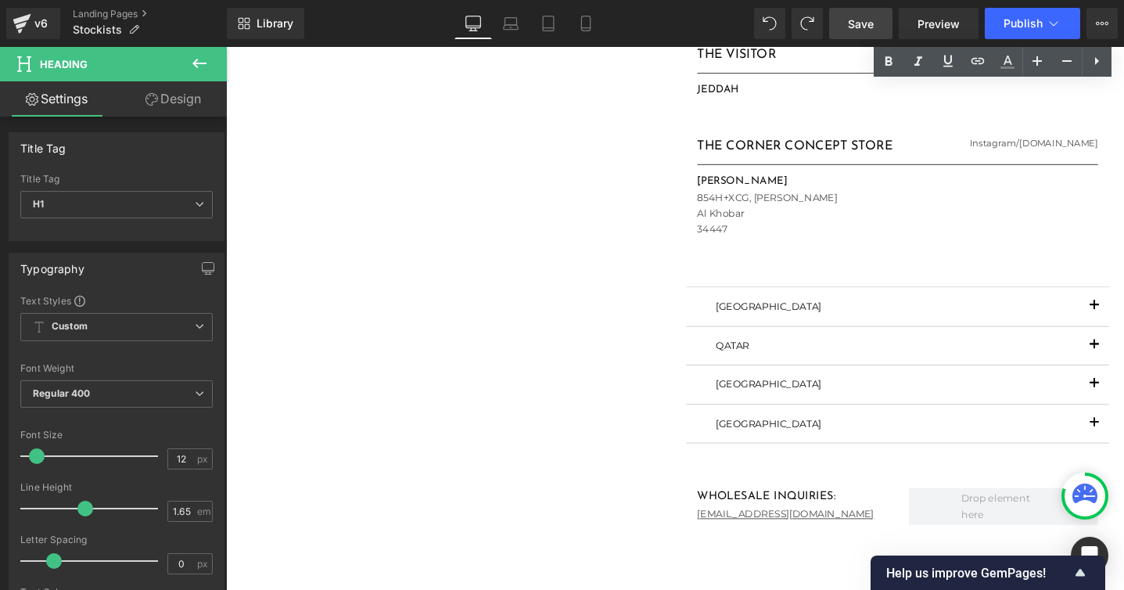
click at [1142, 324] on span "button" at bounding box center [1142, 324] width 0 height 0
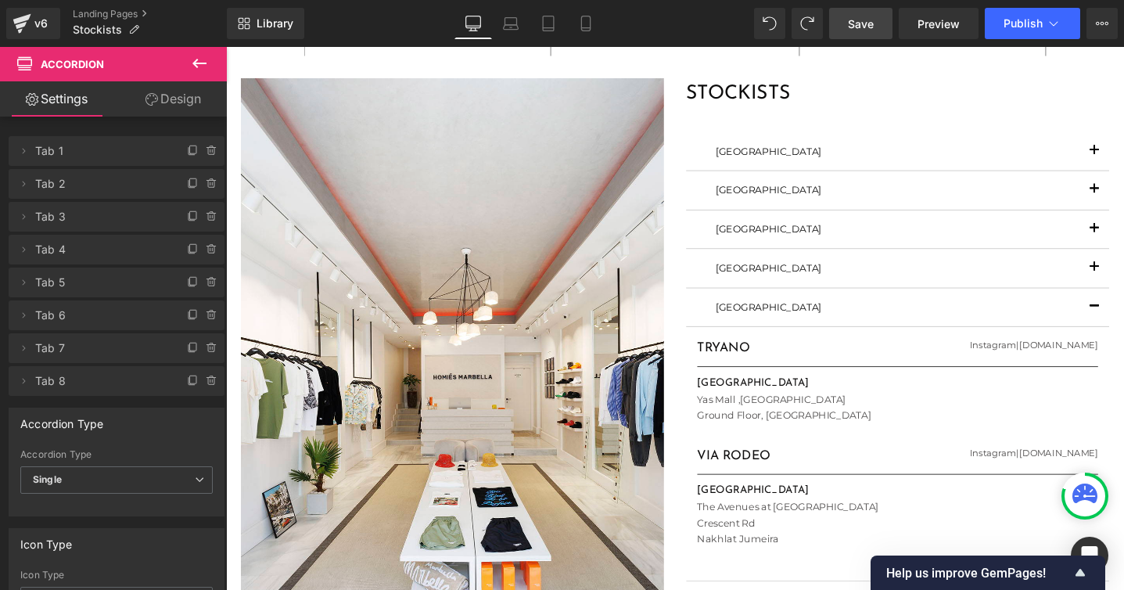
scroll to position [664, 0]
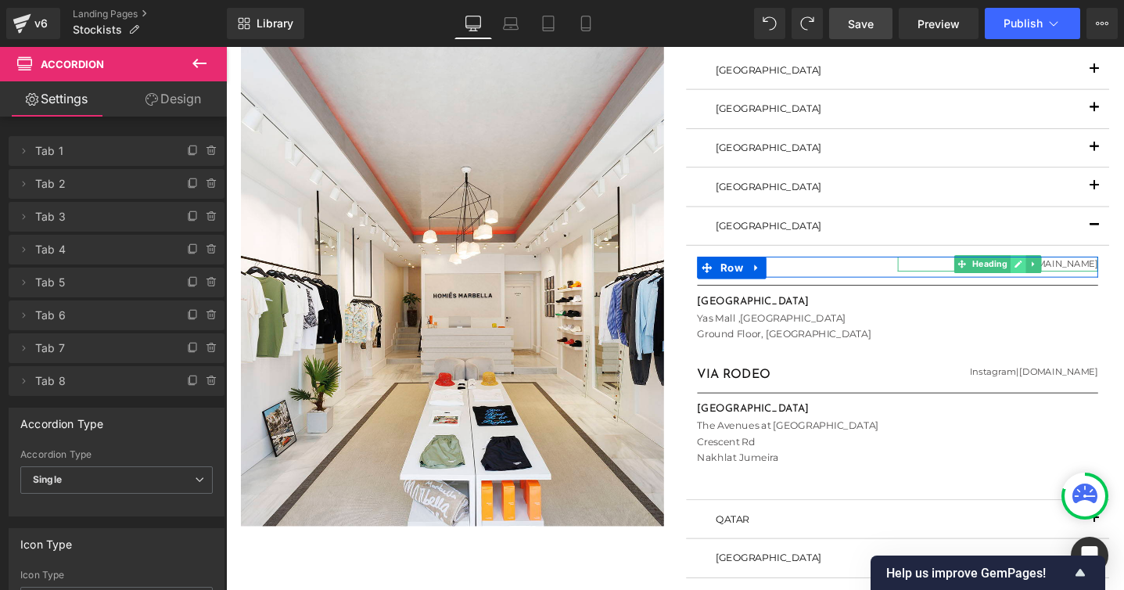
click at [1060, 278] on icon at bounding box center [1062, 276] width 8 height 8
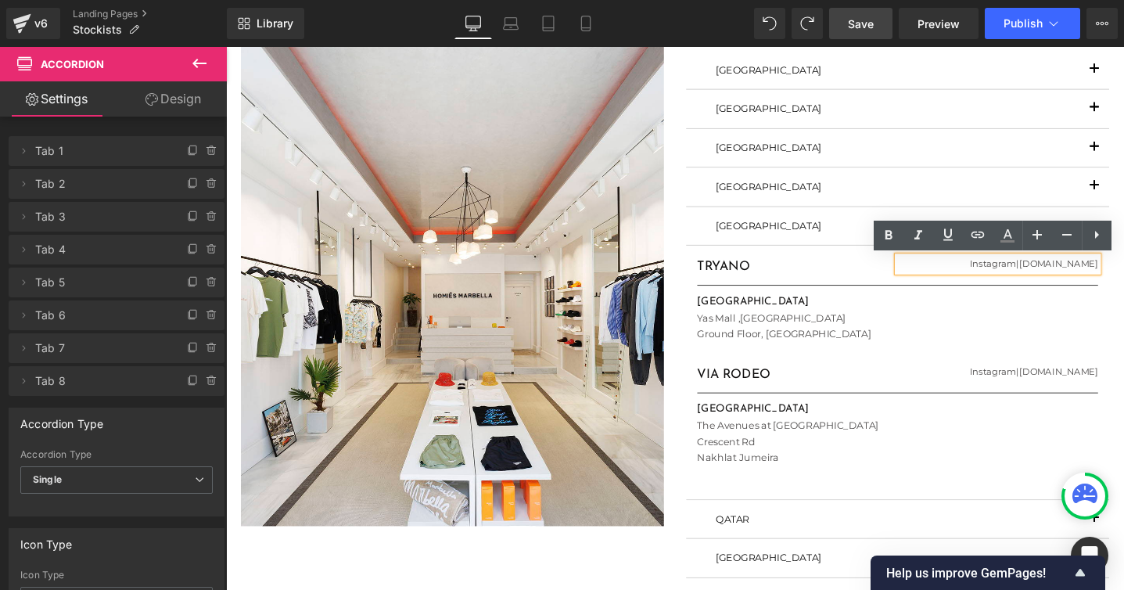
click at [1088, 275] on h1 "Instagram | [DOMAIN_NAME]" at bounding box center [1039, 276] width 211 height 16
click at [1090, 276] on h1 "Instagram | [DOMAIN_NAME]" at bounding box center [1039, 276] width 211 height 16
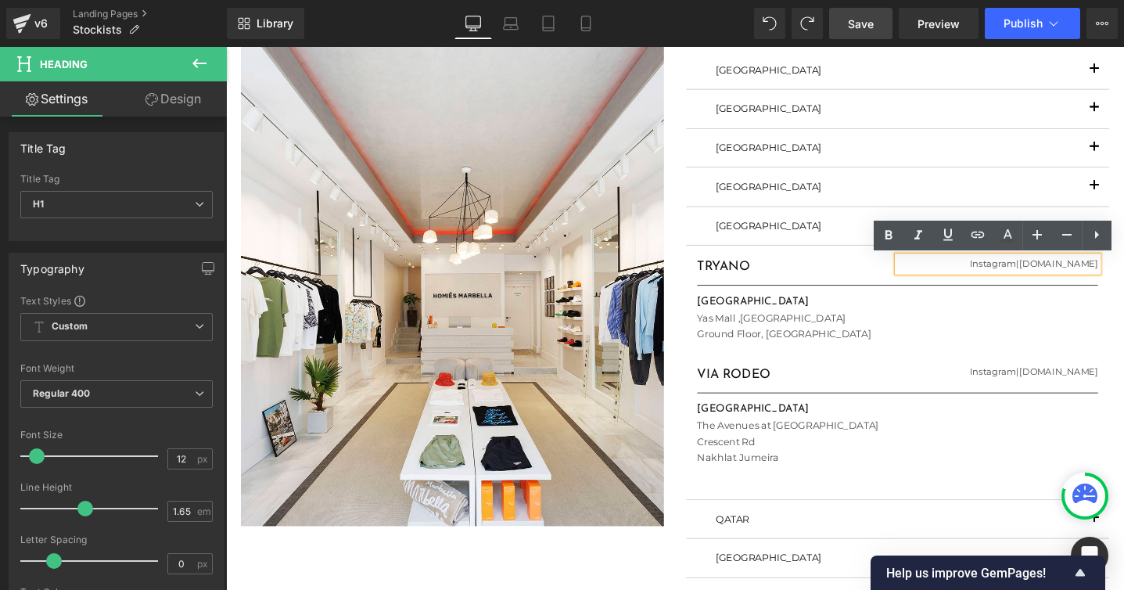
click at [1090, 277] on h1 "Instagram | [DOMAIN_NAME]" at bounding box center [1039, 276] width 211 height 16
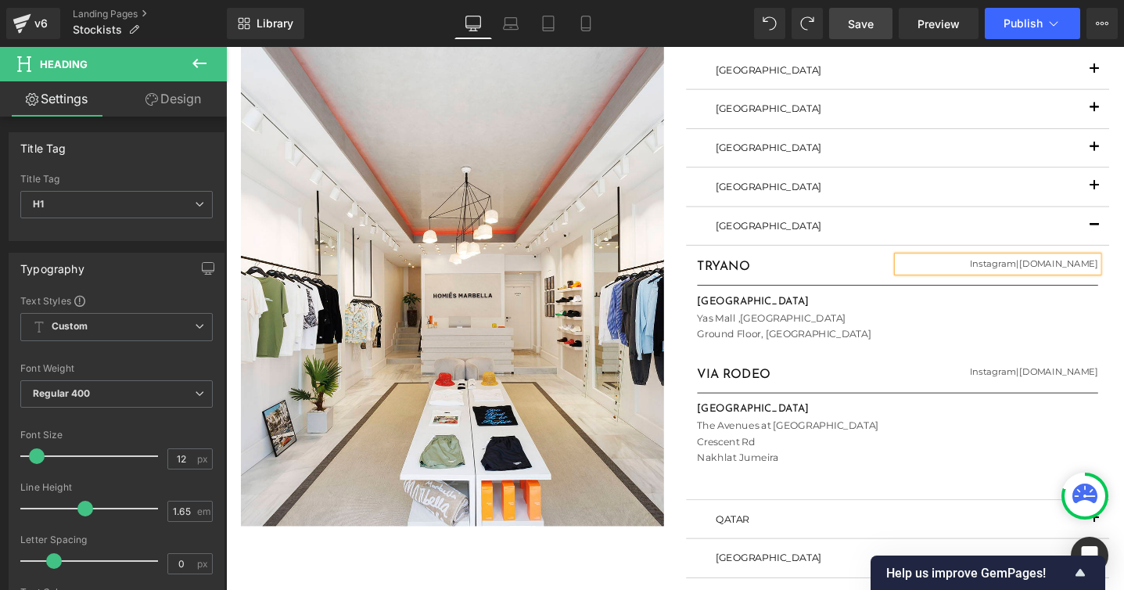
copy h1 "|"
click at [1142, 239] on span "button" at bounding box center [1142, 239] width 0 height 0
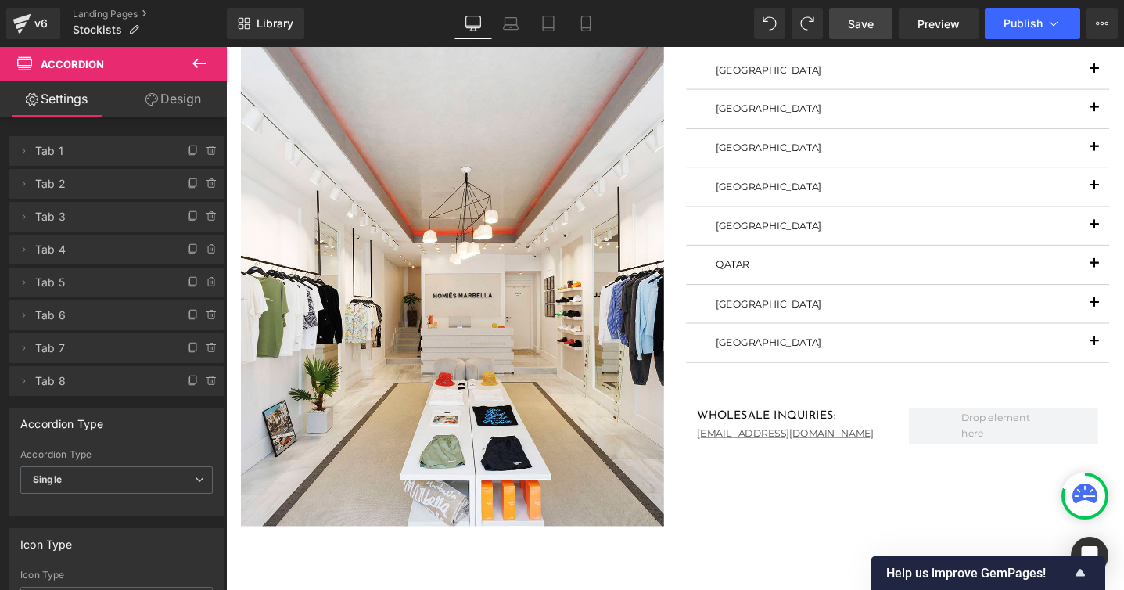
click at [1142, 198] on span "button" at bounding box center [1142, 198] width 0 height 0
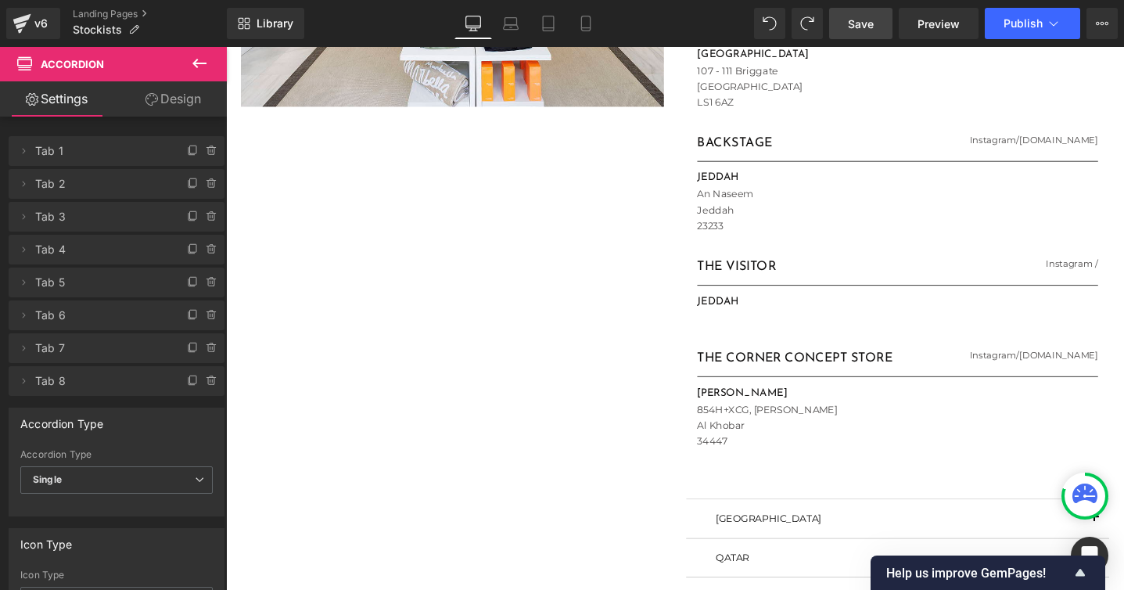
scroll to position [1140, 0]
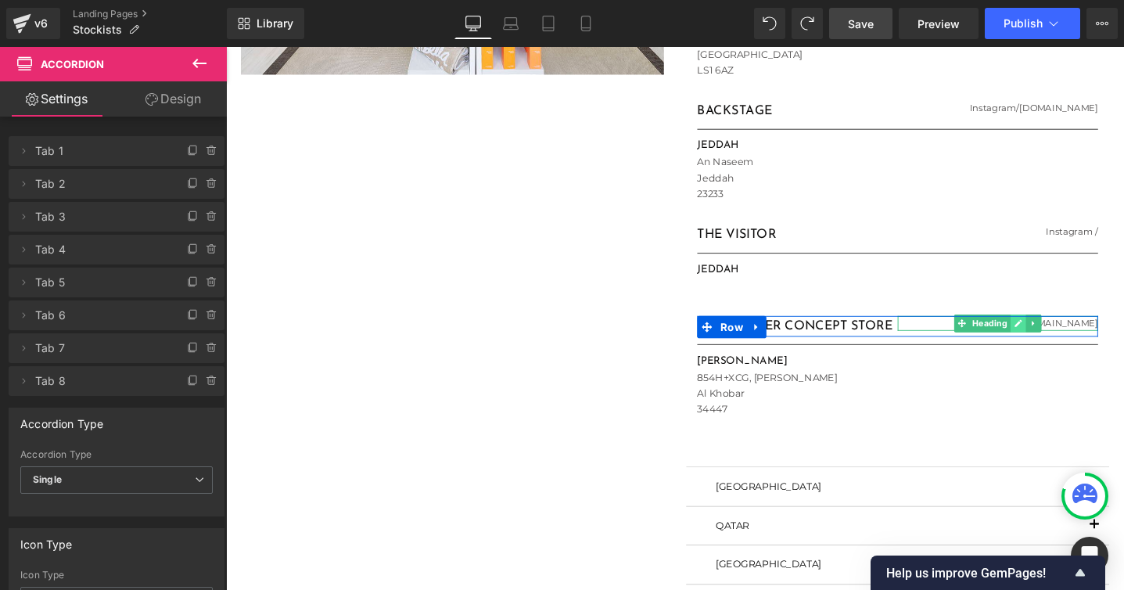
click at [1063, 341] on icon at bounding box center [1061, 337] width 9 height 9
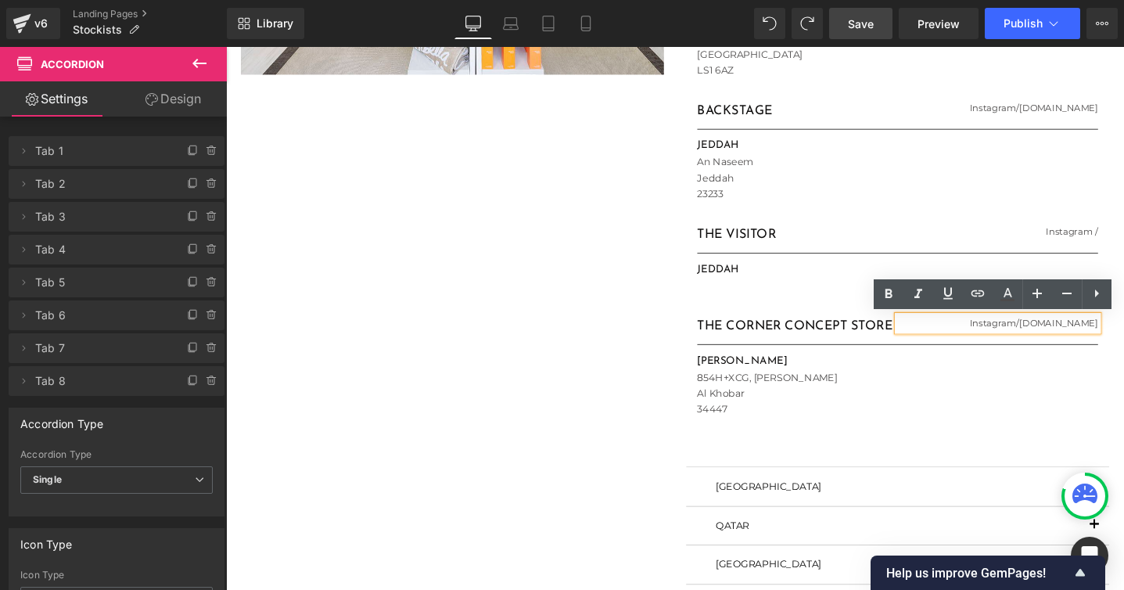
click at [1082, 337] on h1 "Instagram / [DOMAIN_NAME]" at bounding box center [1039, 338] width 211 height 16
click at [1081, 337] on h1 "Instagram / [DOMAIN_NAME]" at bounding box center [1039, 338] width 211 height 16
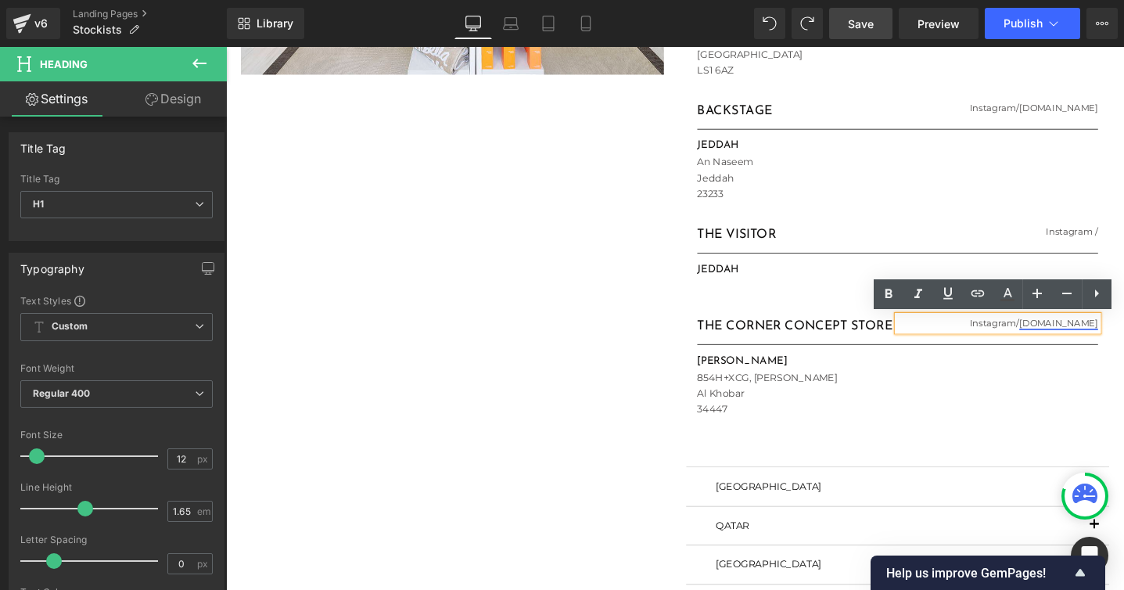
paste div
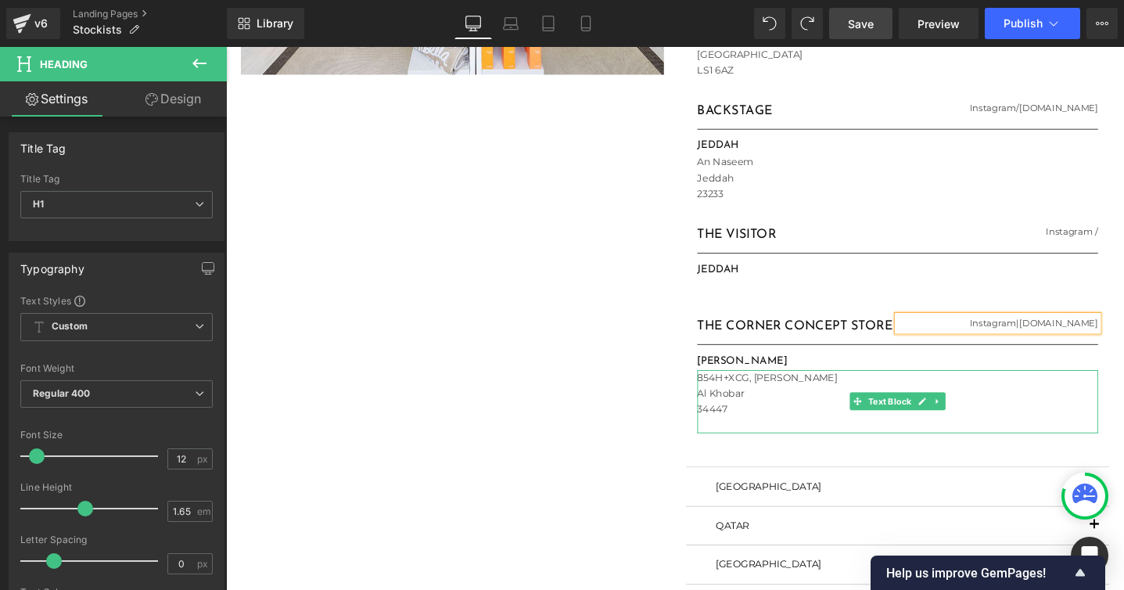
click at [745, 397] on p "854H+XCG, [PERSON_NAME]" at bounding box center [934, 395] width 423 height 16
click at [743, 397] on p "854H+XCG, [PERSON_NAME]" at bounding box center [934, 395] width 423 height 16
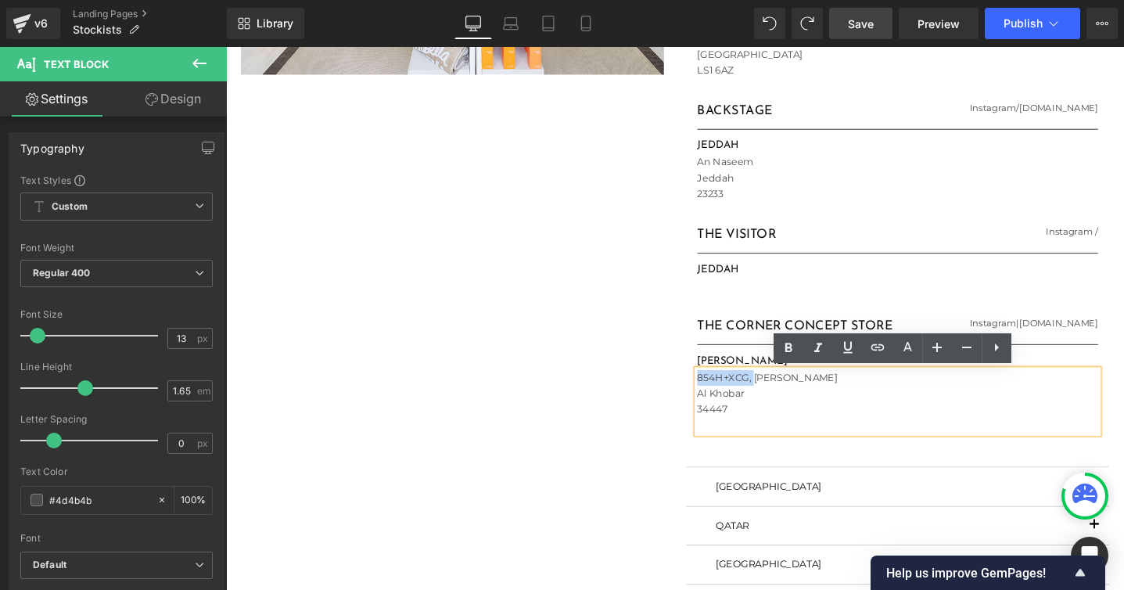
drag, startPoint x: 723, startPoint y: 396, endPoint x: 781, endPoint y: 394, distance: 57.9
click at [781, 394] on p "854H+XCG, [PERSON_NAME]" at bounding box center [934, 395] width 423 height 16
paste div
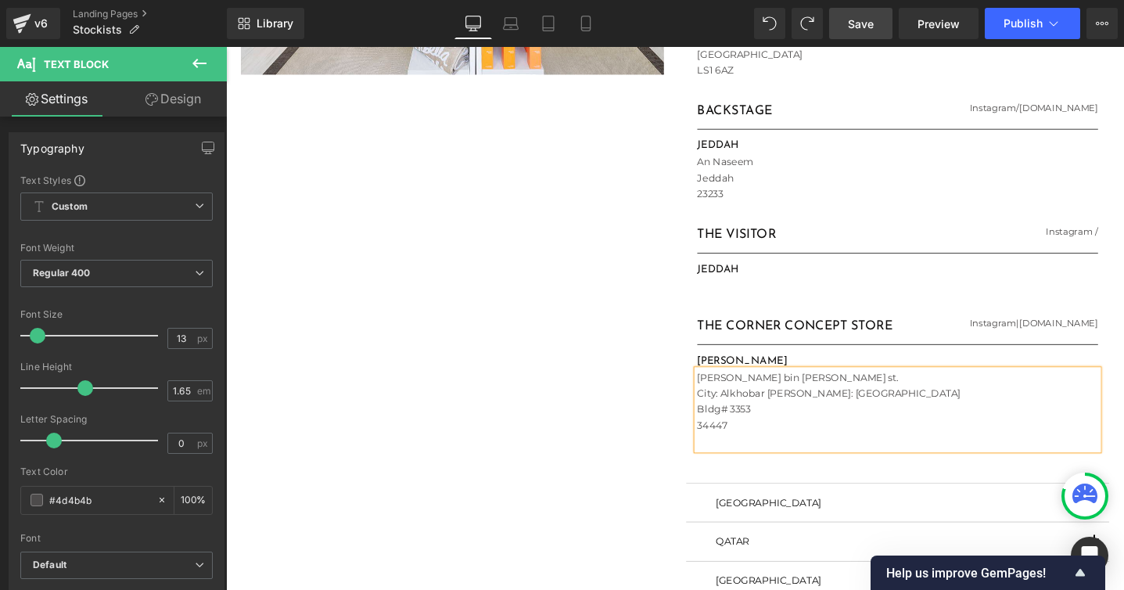
click at [750, 408] on p "City: Alkhobar [PERSON_NAME]: [GEOGRAPHIC_DATA]" at bounding box center [934, 412] width 423 height 16
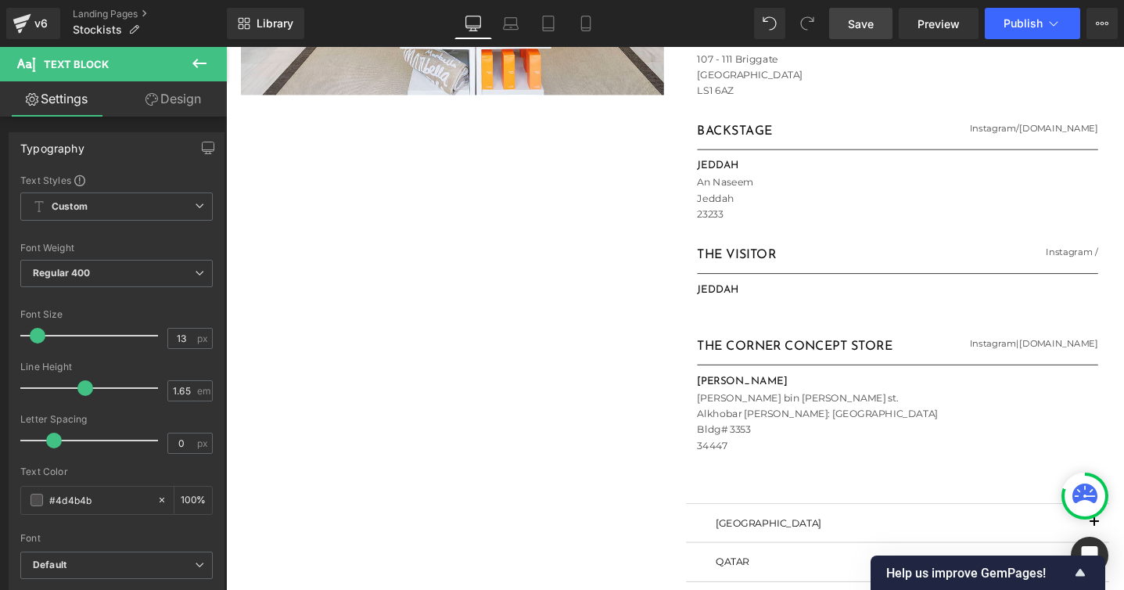
scroll to position [1123, 0]
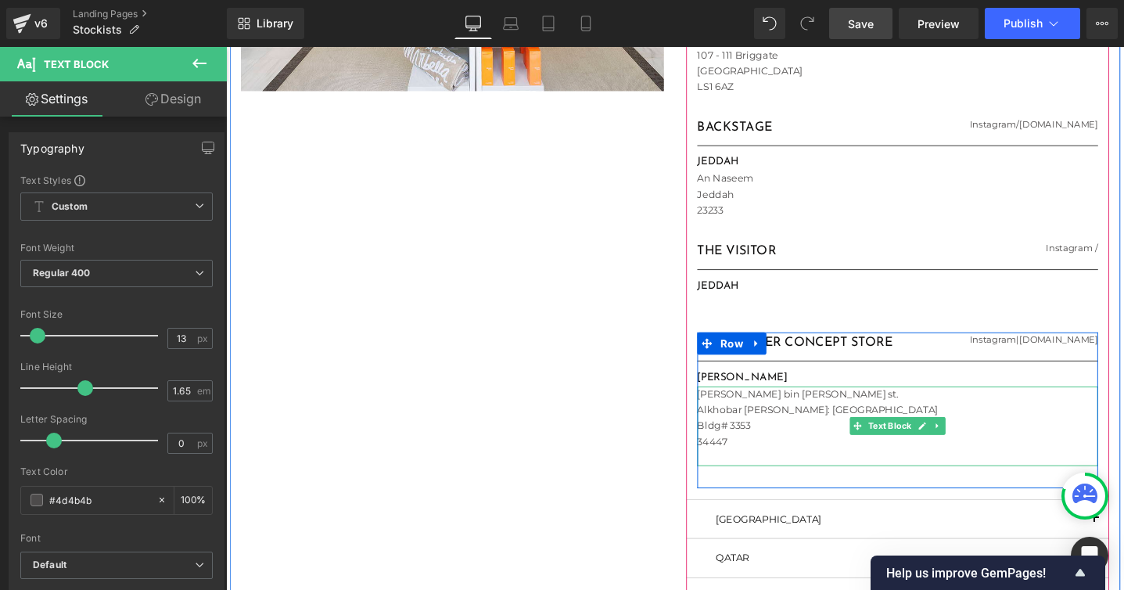
click at [729, 414] on p "[PERSON_NAME] bin [PERSON_NAME] st." at bounding box center [934, 413] width 423 height 16
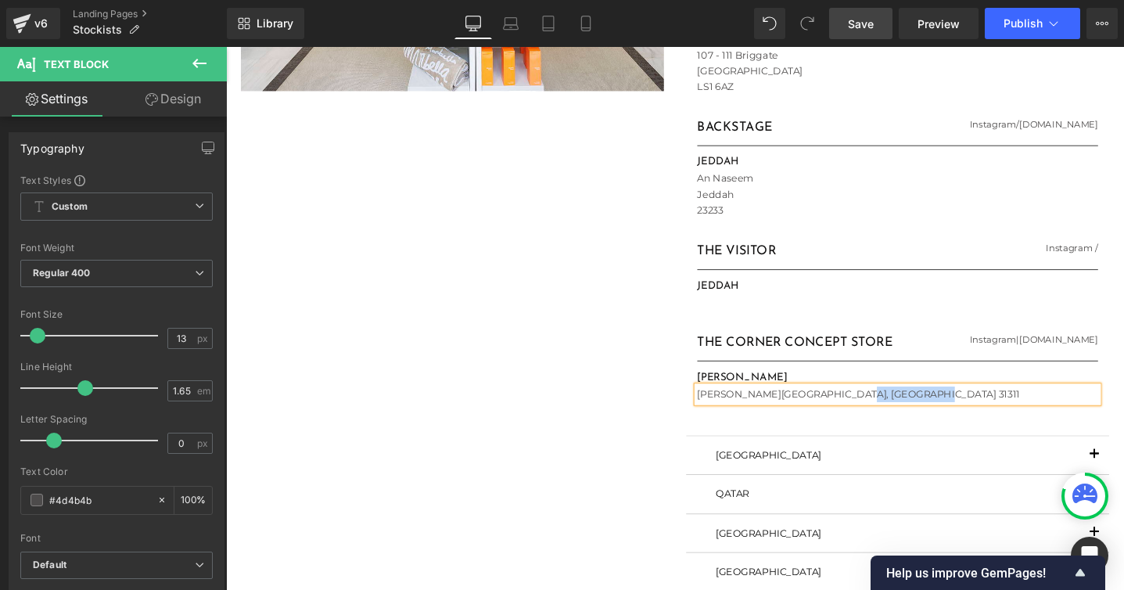
drag, startPoint x: 923, startPoint y: 412, endPoint x: 855, endPoint y: 411, distance: 68.1
click at [855, 411] on p "[PERSON_NAME][GEOGRAPHIC_DATA], [GEOGRAPHIC_DATA] 31311" at bounding box center [934, 413] width 423 height 16
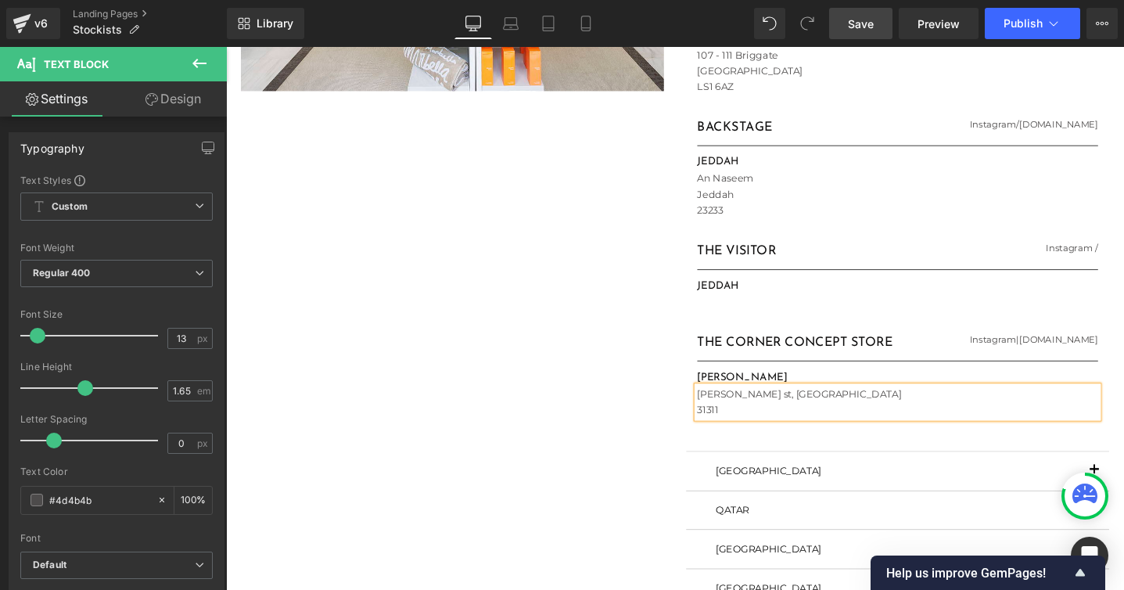
click at [817, 410] on p "[PERSON_NAME] st, [GEOGRAPHIC_DATA]" at bounding box center [934, 413] width 423 height 16
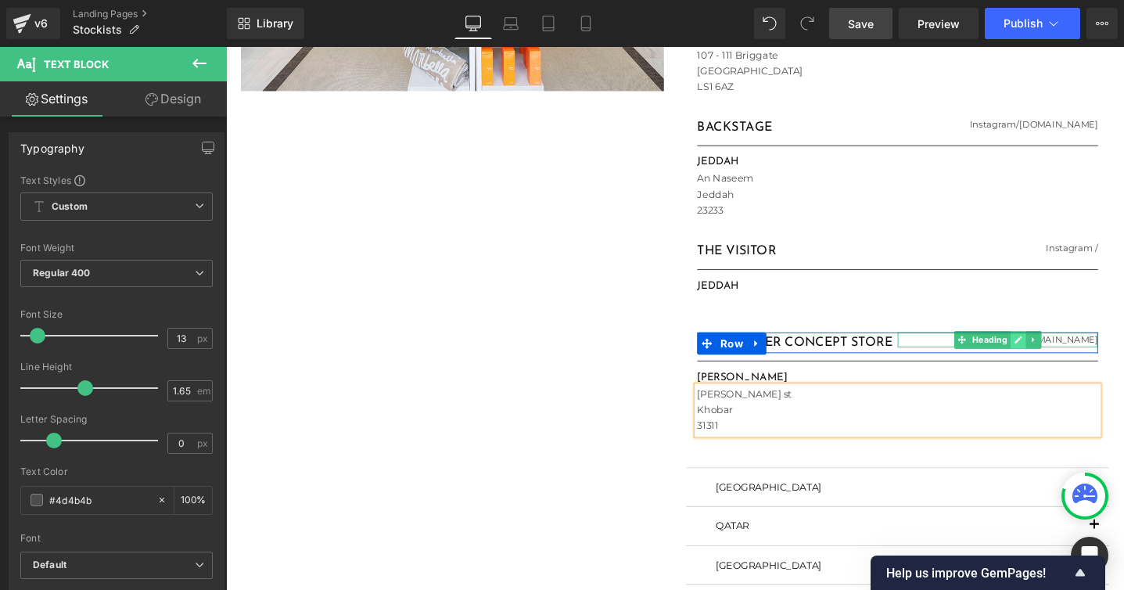
click at [1059, 357] on icon at bounding box center [1062, 355] width 8 height 8
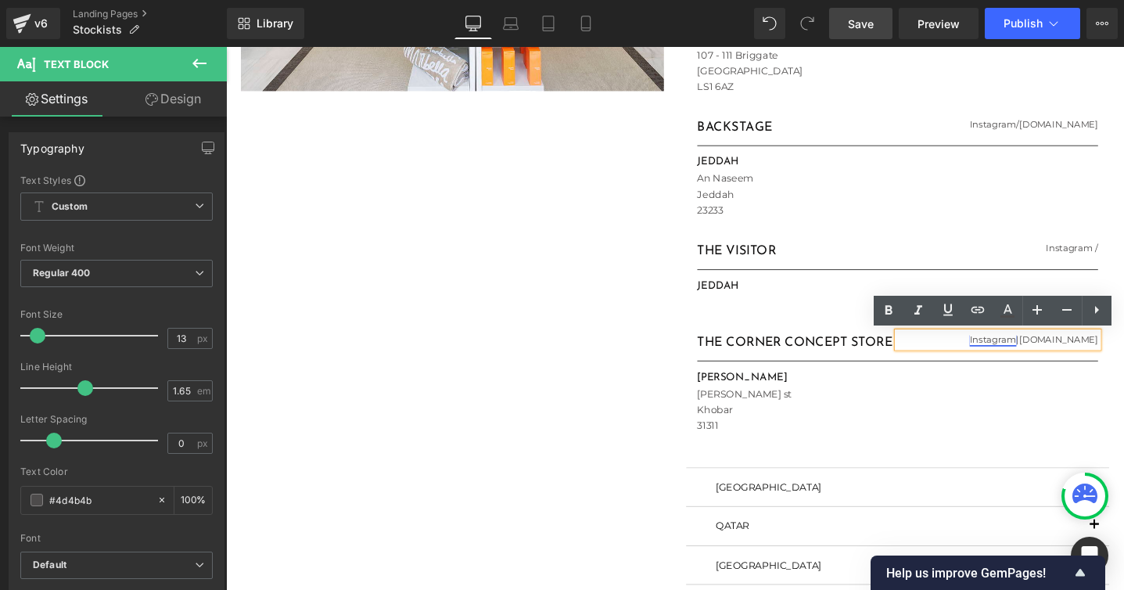
click at [1086, 354] on h1 "Instagram | [DOMAIN_NAME]" at bounding box center [1039, 355] width 211 height 16
click at [1081, 354] on h1 "Instagram | [DOMAIN_NAME]" at bounding box center [1039, 355] width 211 height 16
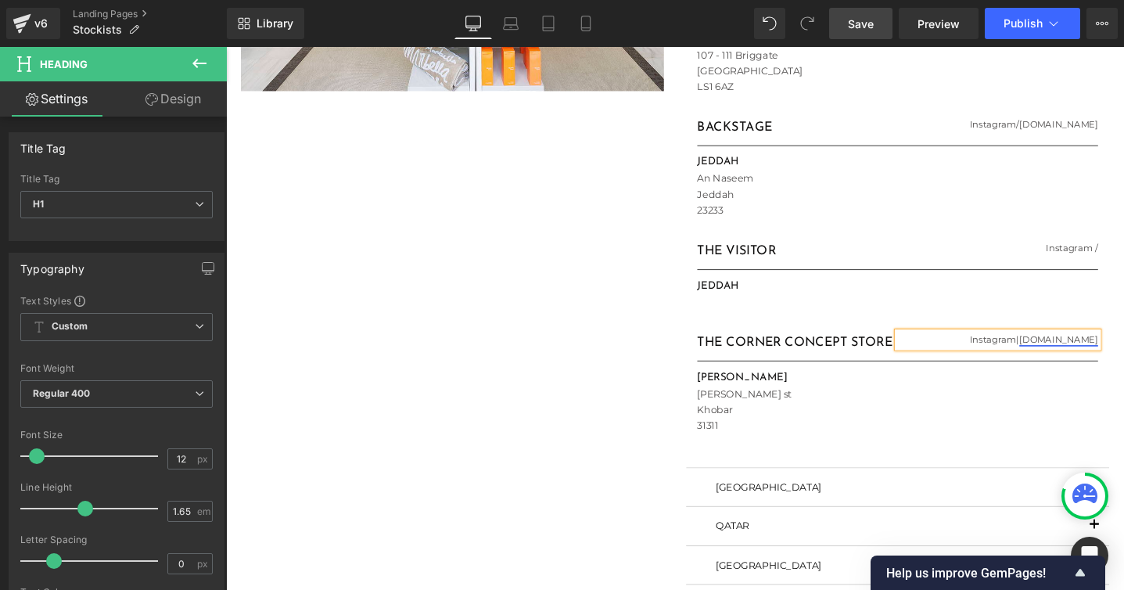
copy h1
copy h1 "|"
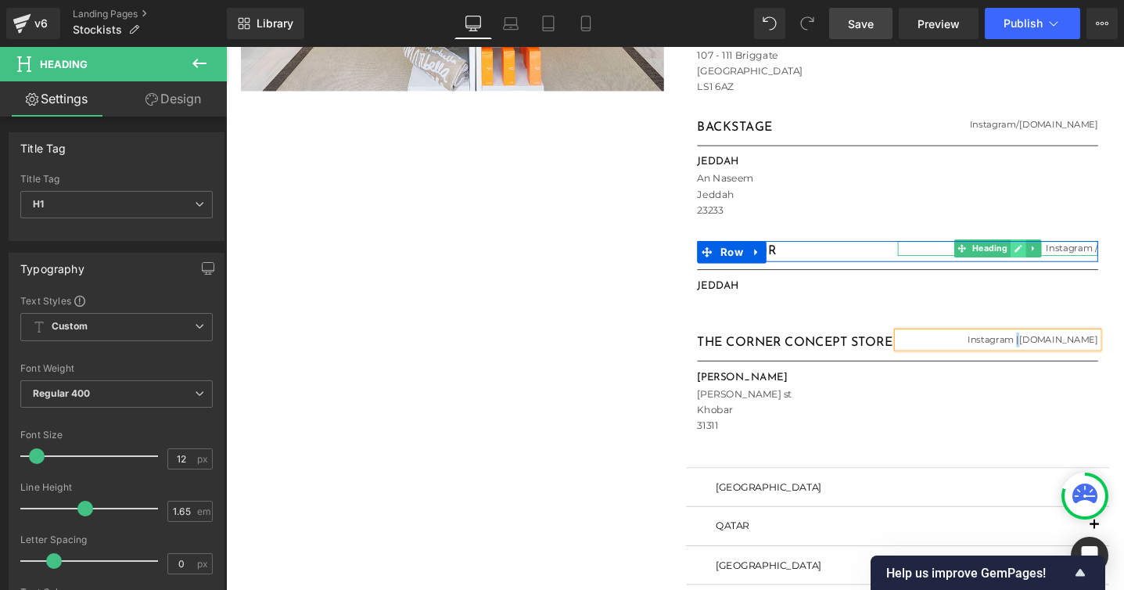
click at [1061, 258] on icon at bounding box center [1062, 259] width 8 height 8
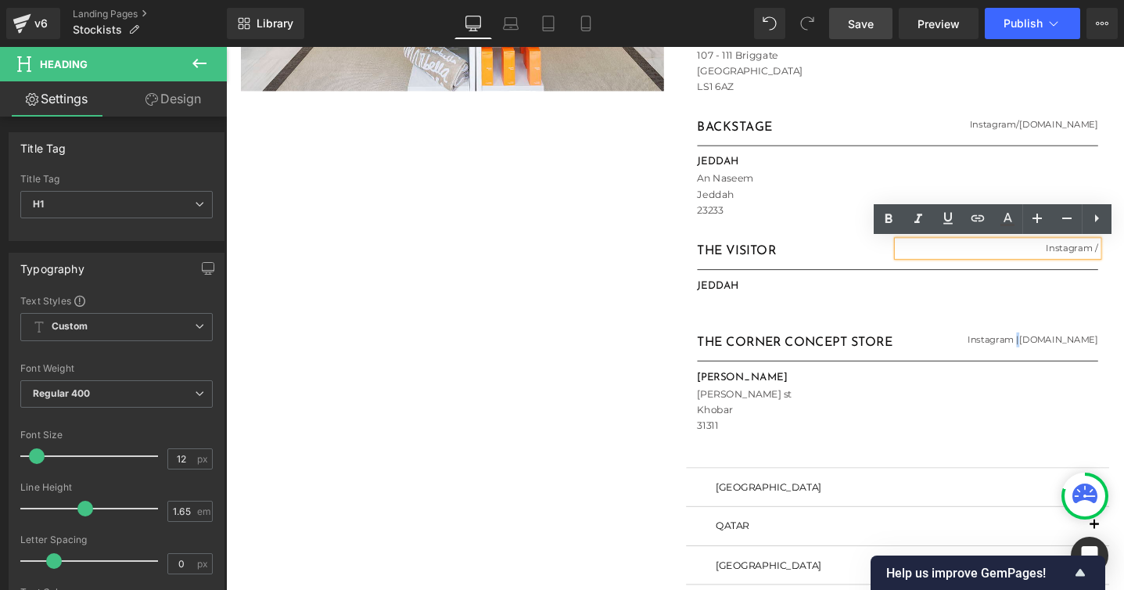
click at [1143, 258] on h1 "Instagram /" at bounding box center [1039, 259] width 211 height 16
click at [1146, 259] on div "Instagram /" at bounding box center [1039, 259] width 211 height 16
click at [1146, 258] on div "Instagram /" at bounding box center [1039, 259] width 211 height 16
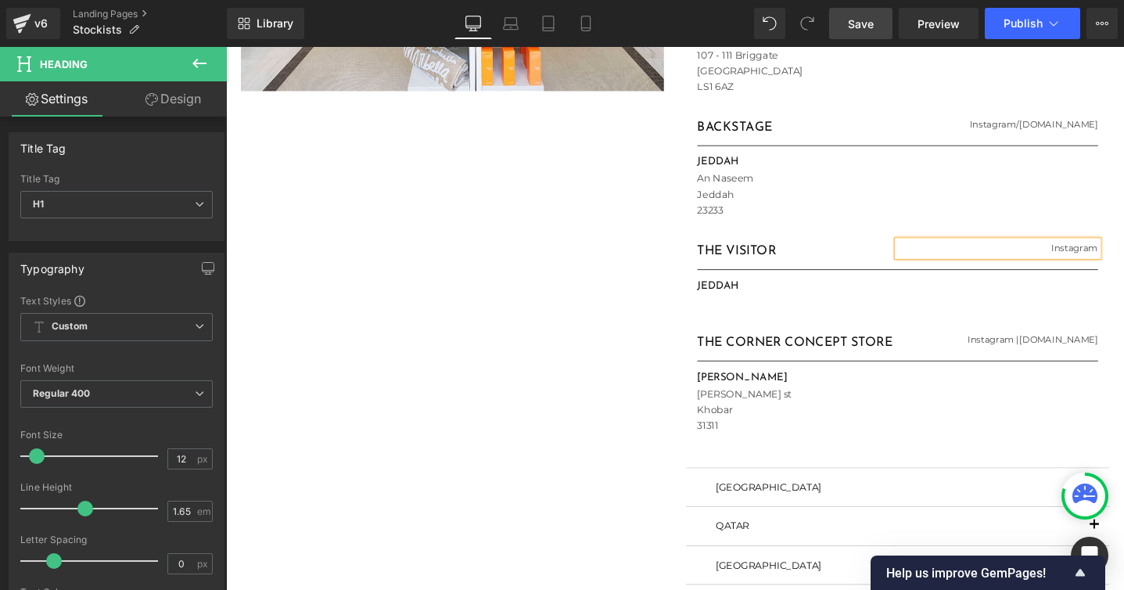
click at [1117, 259] on h1 "Instagram" at bounding box center [1039, 259] width 211 height 16
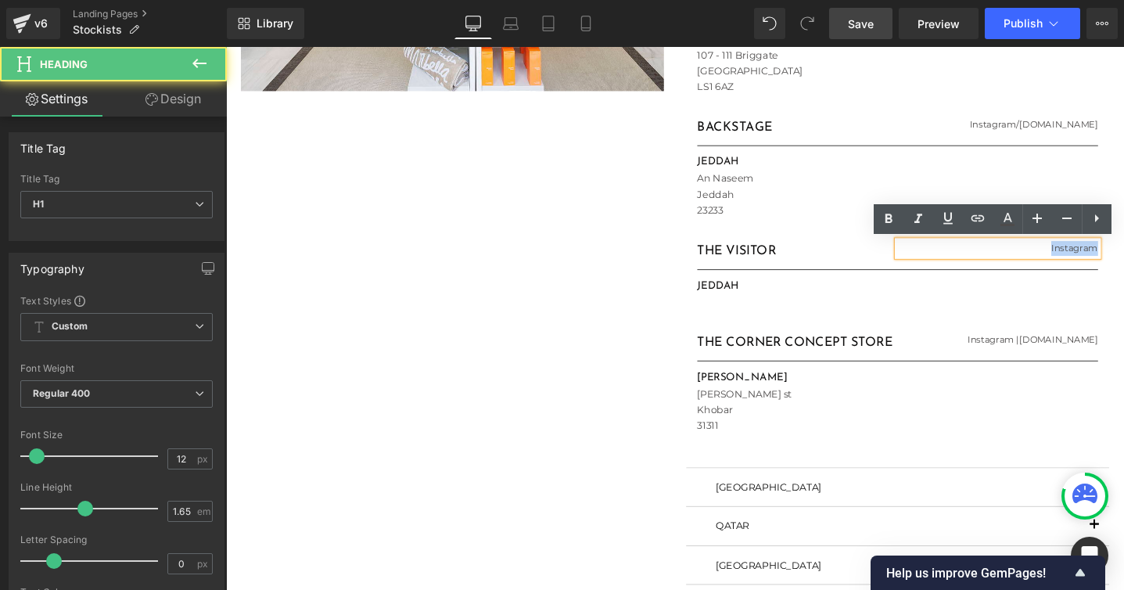
drag, startPoint x: 1095, startPoint y: 259, endPoint x: 1151, endPoint y: 261, distance: 56.4
click at [1151, 261] on article "[PERSON_NAME] Heading [DOMAIN_NAME] Heading Row Separator RIYADH Heading [GEOGR…" at bounding box center [934, 124] width 446 height 734
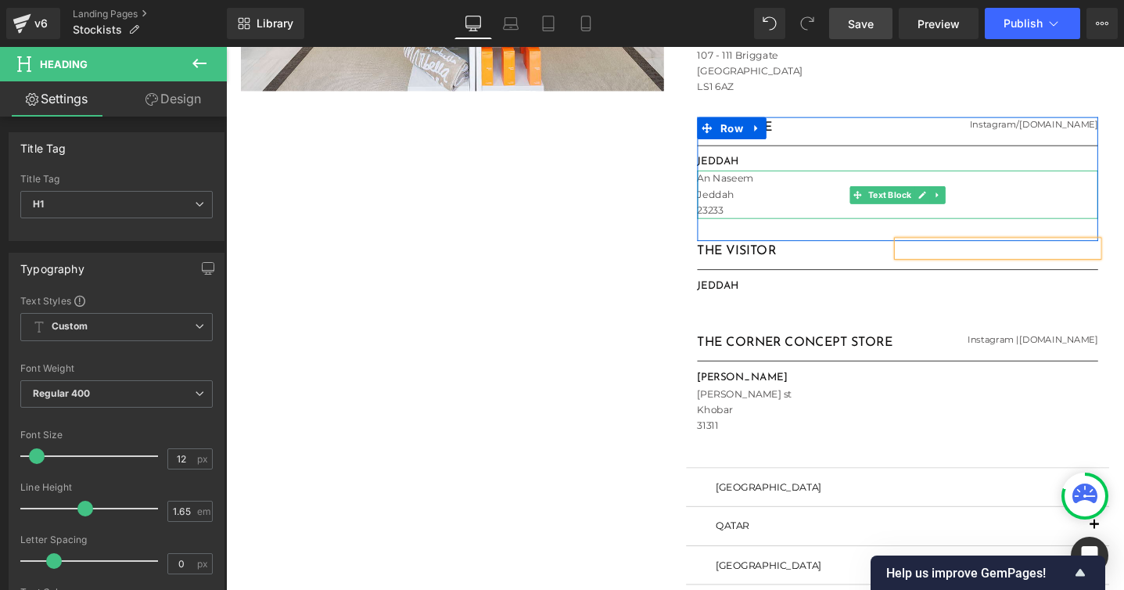
click at [1052, 192] on p "An Naseem" at bounding box center [934, 185] width 423 height 16
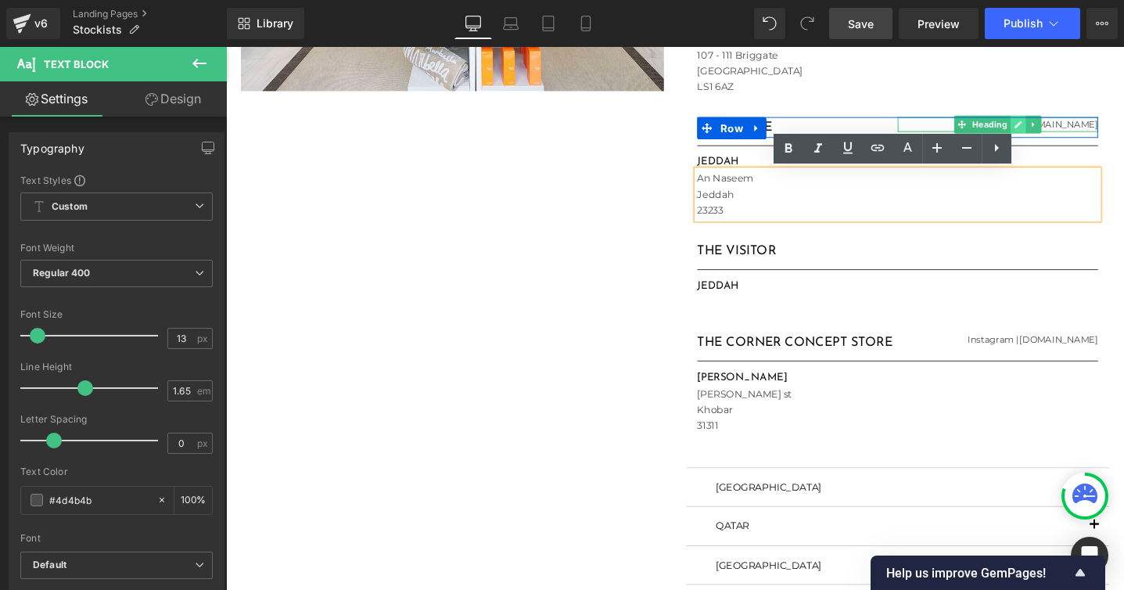
click at [1059, 128] on icon at bounding box center [1062, 128] width 8 height 8
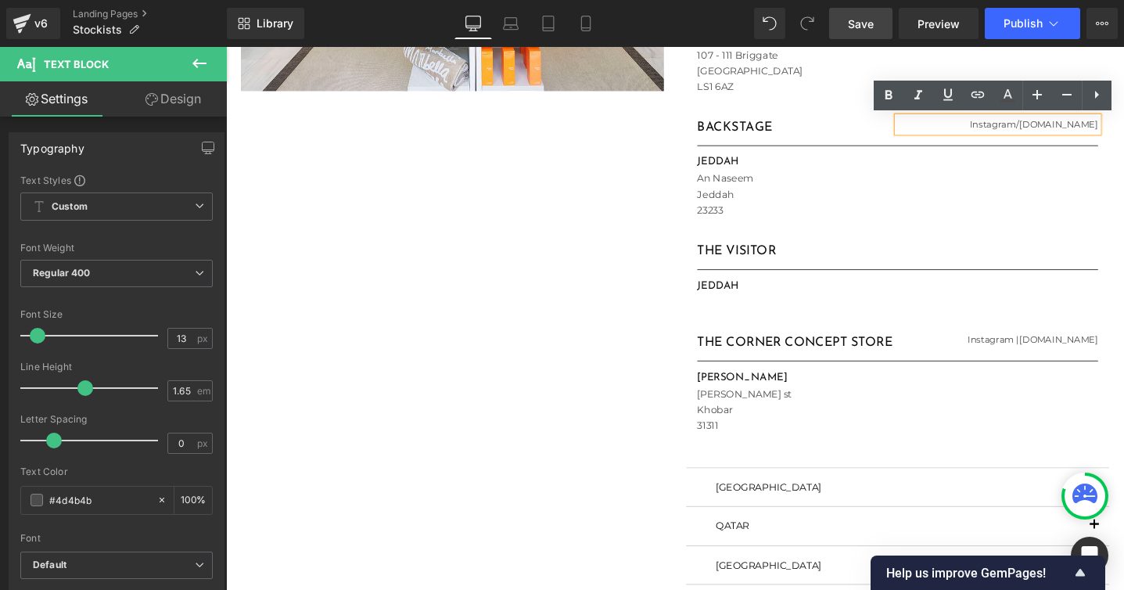
click at [1054, 128] on h1 "Instagram / [DOMAIN_NAME]" at bounding box center [1039, 128] width 211 height 16
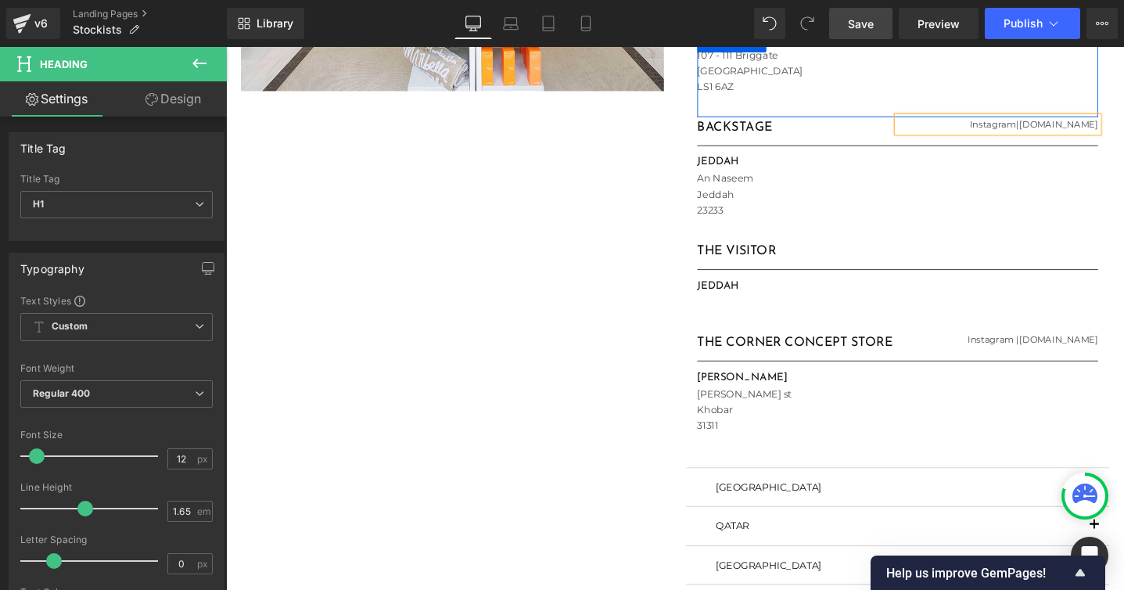
click at [799, 102] on div "LEEDS Heading [STREET_ADDRESS]" at bounding box center [934, 75] width 423 height 92
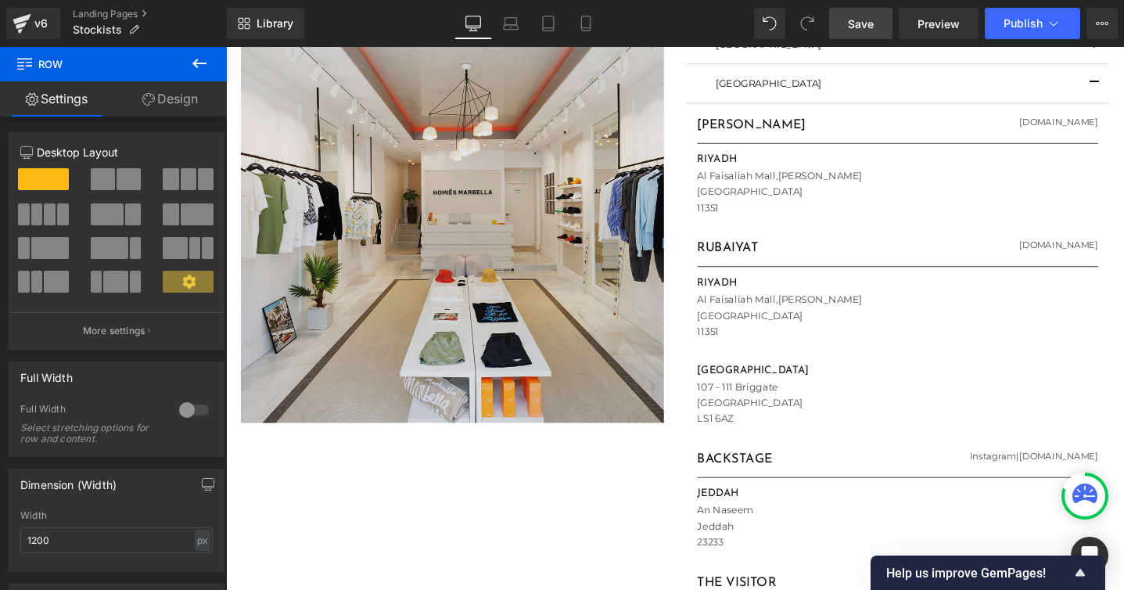
scroll to position [782, 0]
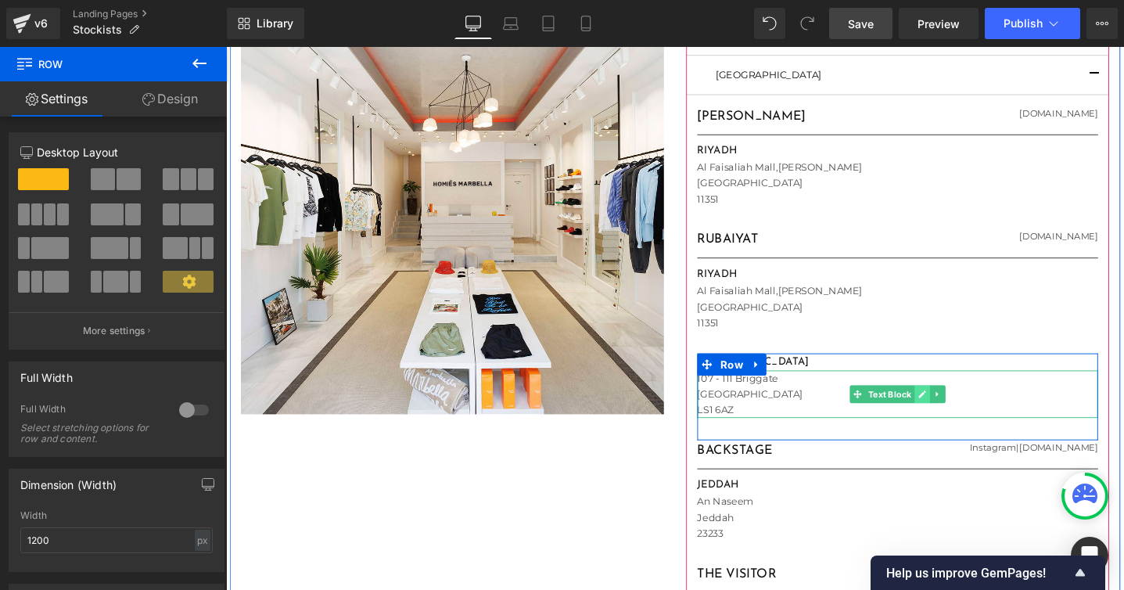
click at [960, 412] on icon at bounding box center [960, 413] width 8 height 8
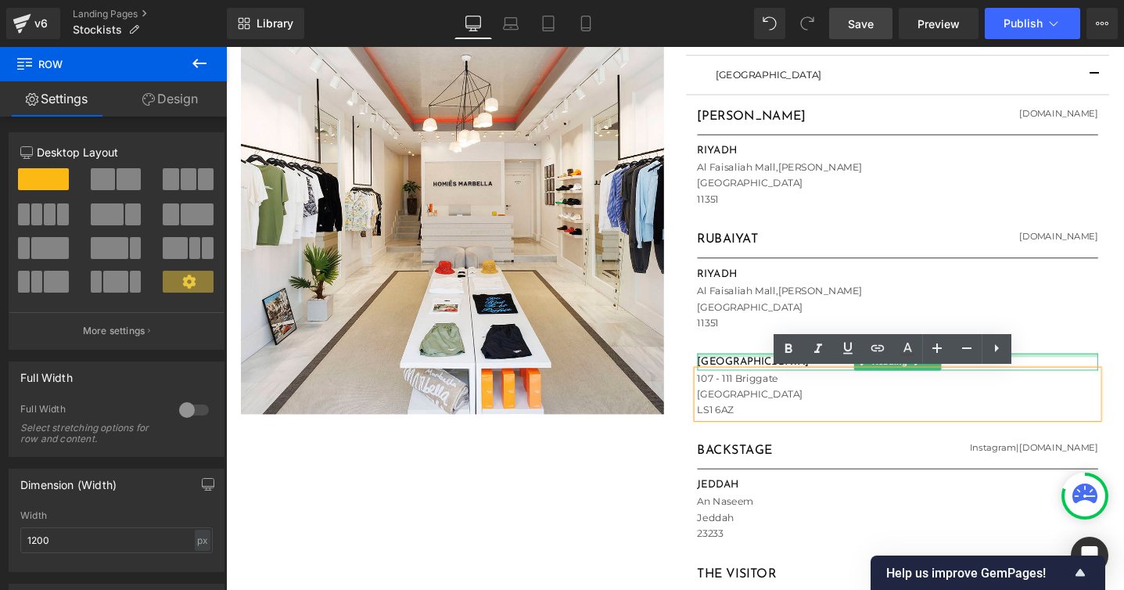
click at [785, 375] on h1 "[GEOGRAPHIC_DATA]" at bounding box center [934, 379] width 423 height 18
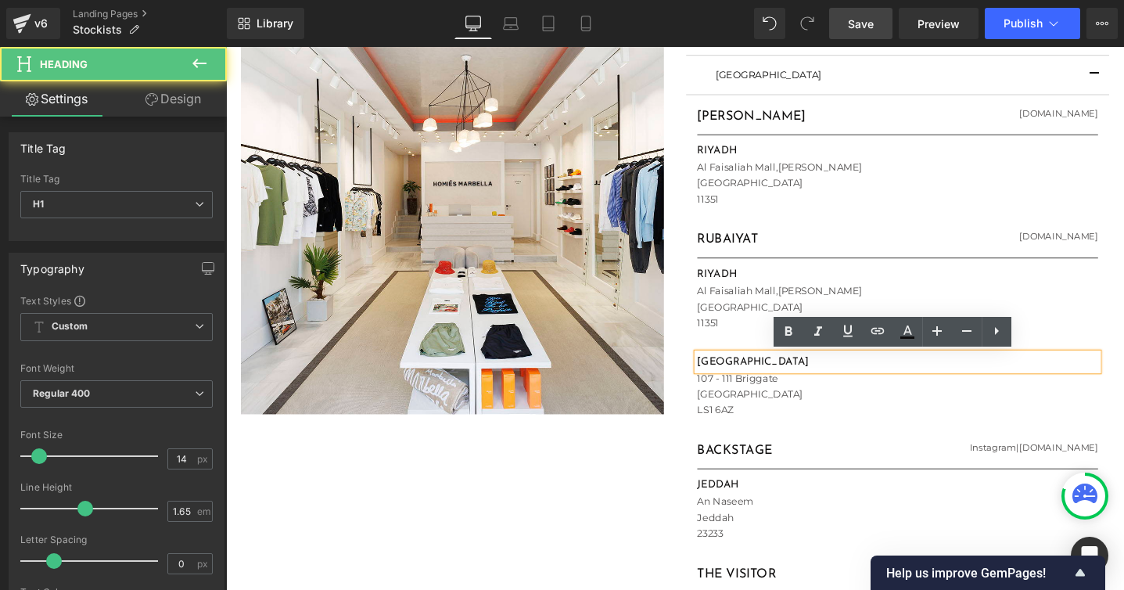
click at [764, 378] on h1 "[GEOGRAPHIC_DATA]" at bounding box center [934, 379] width 423 height 18
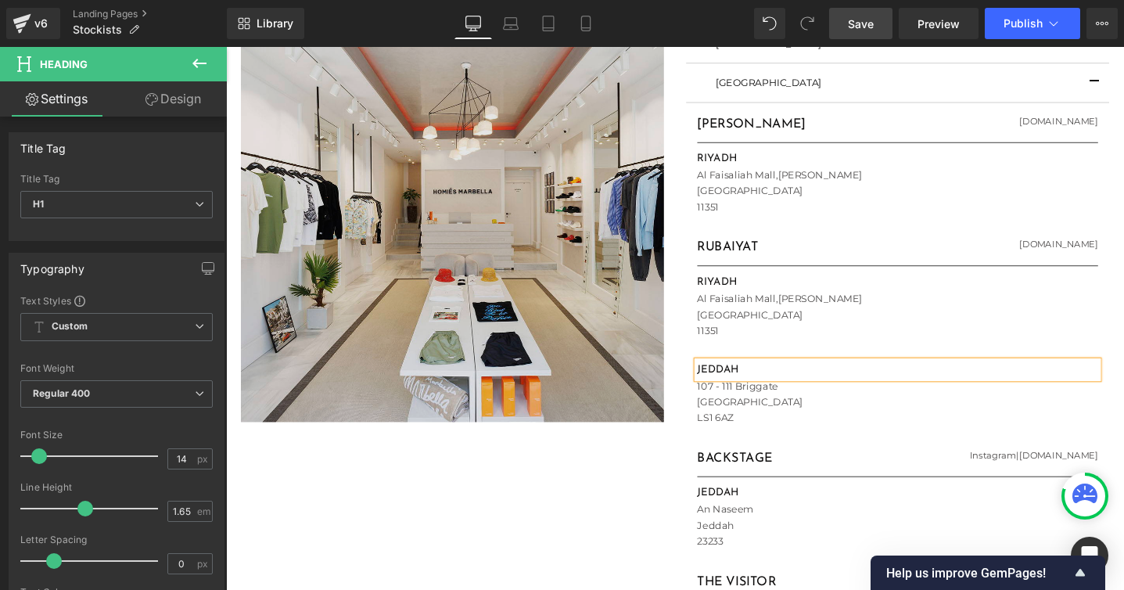
scroll to position [775, 0]
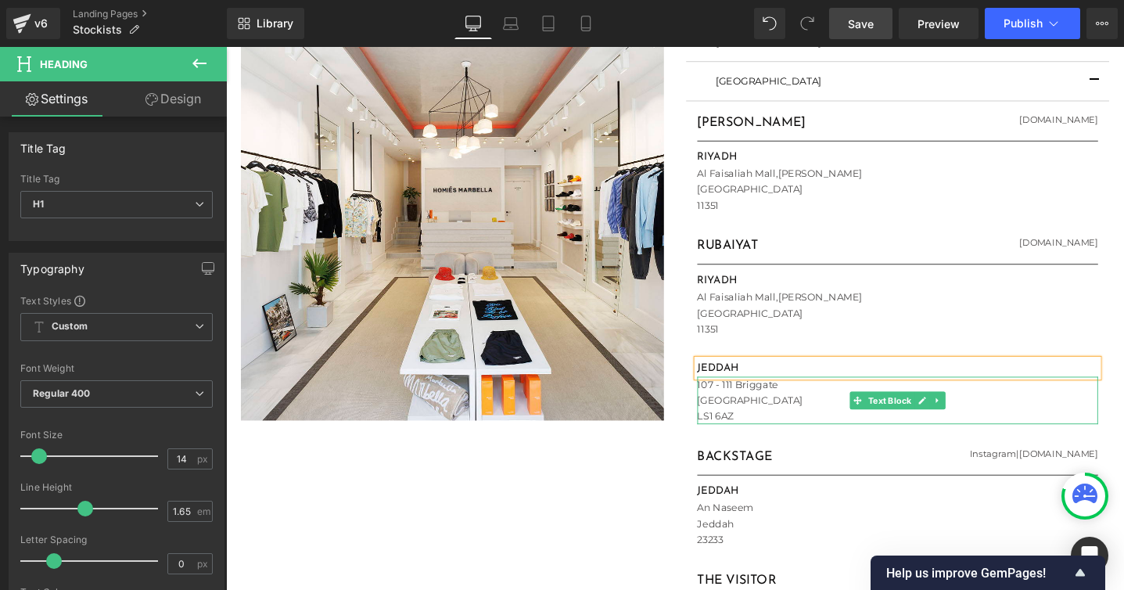
click at [757, 420] on p "[GEOGRAPHIC_DATA]" at bounding box center [934, 419] width 423 height 16
click at [756, 423] on p "[GEOGRAPHIC_DATA]" at bounding box center [934, 419] width 423 height 16
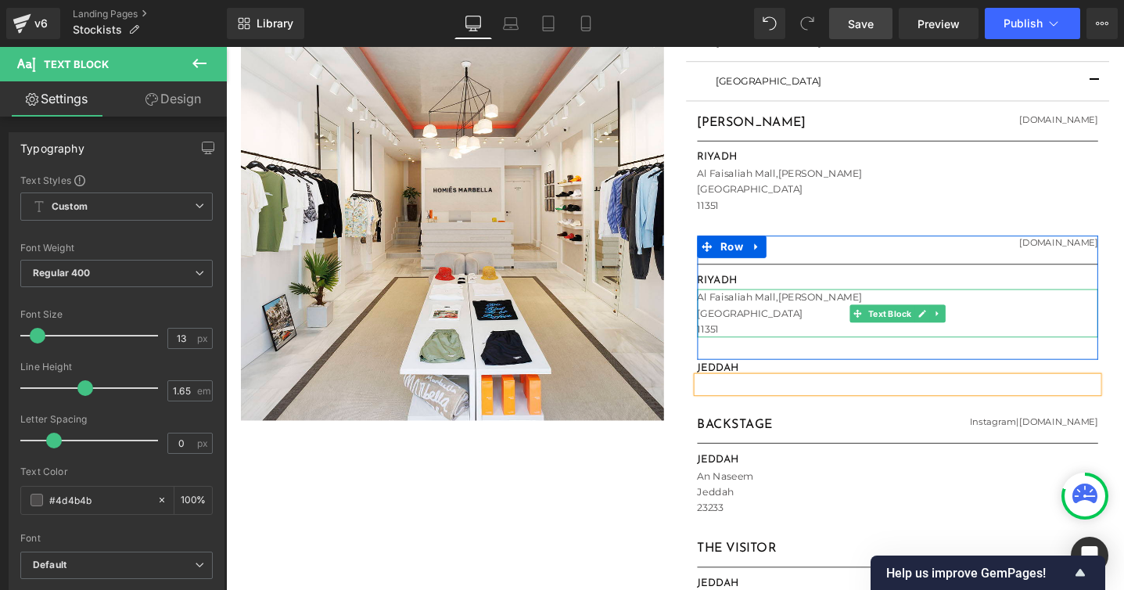
click at [743, 325] on p "[GEOGRAPHIC_DATA]" at bounding box center [934, 327] width 423 height 16
click at [749, 340] on p "11351" at bounding box center [934, 344] width 423 height 16
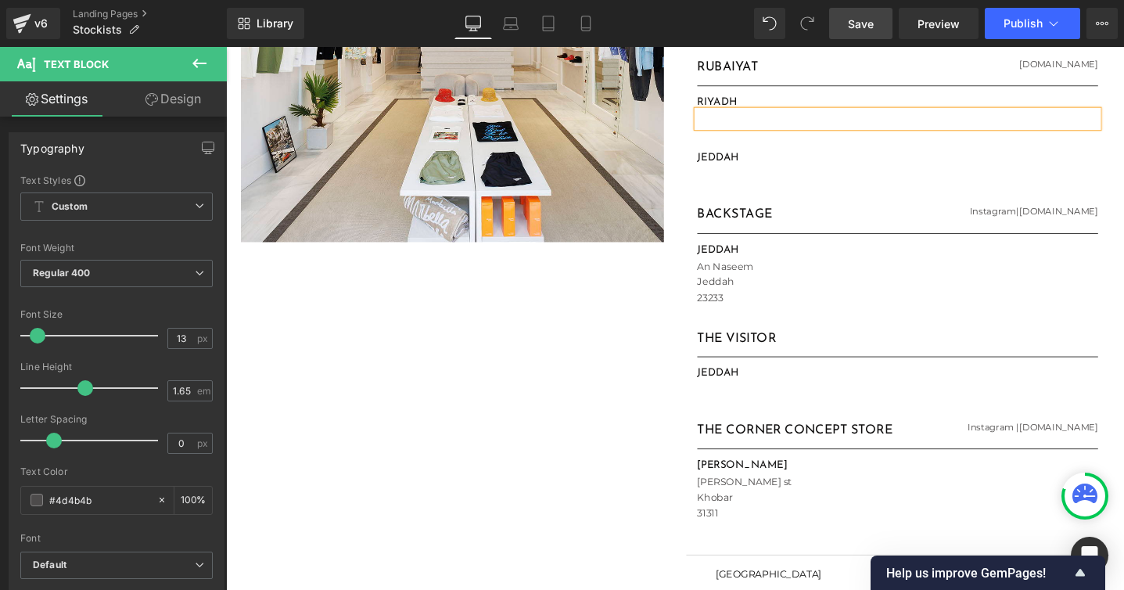
scroll to position [972, 0]
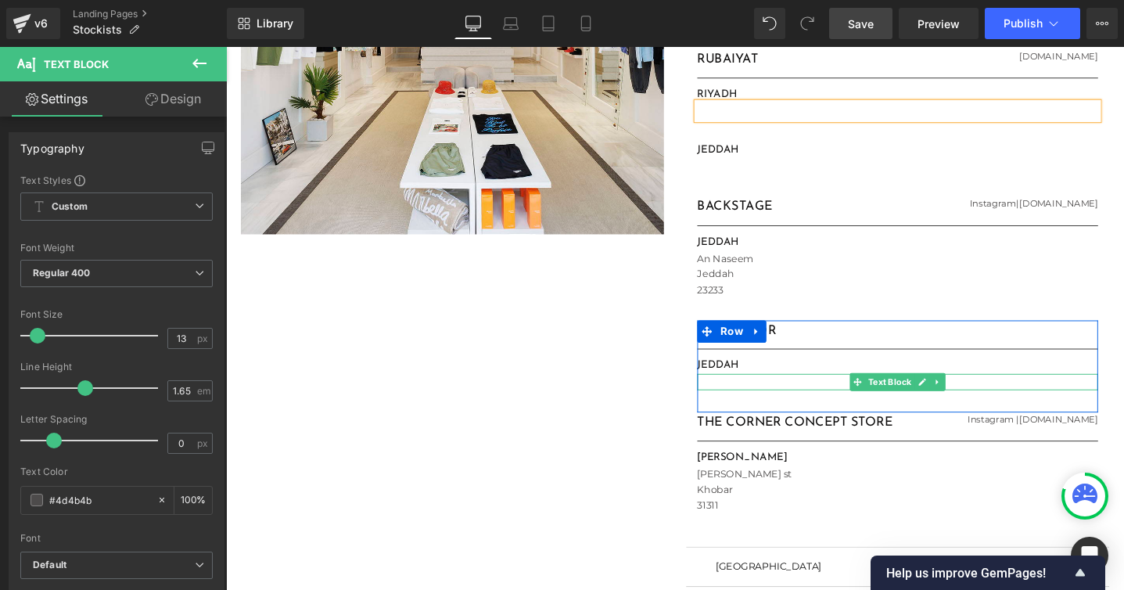
click at [757, 397] on p at bounding box center [934, 399] width 423 height 16
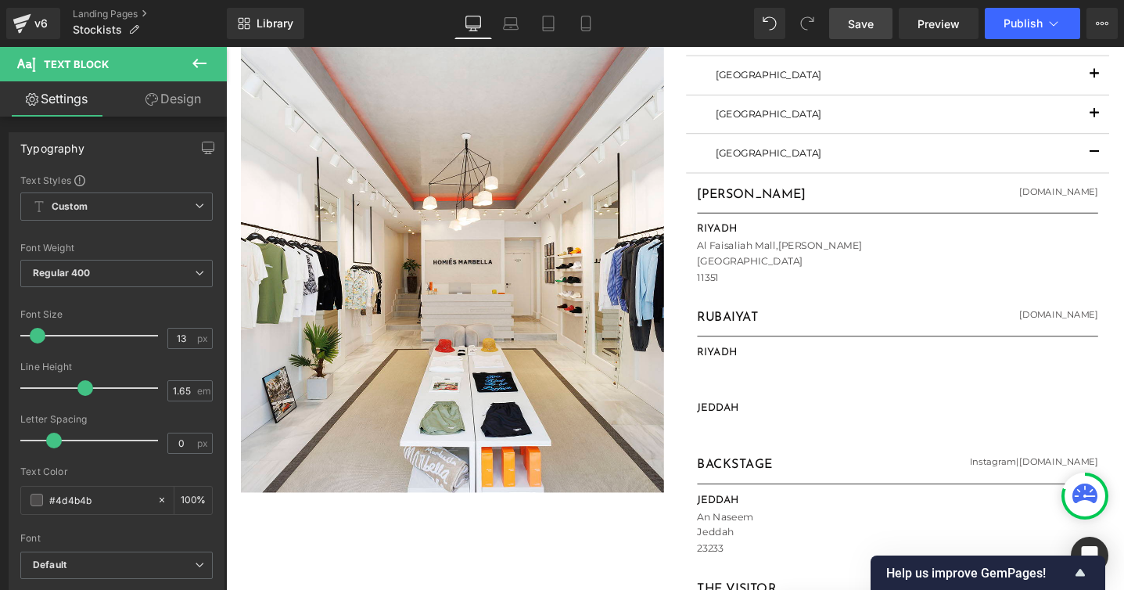
scroll to position [699, 0]
click at [1142, 122] on span "button" at bounding box center [1142, 122] width 0 height 0
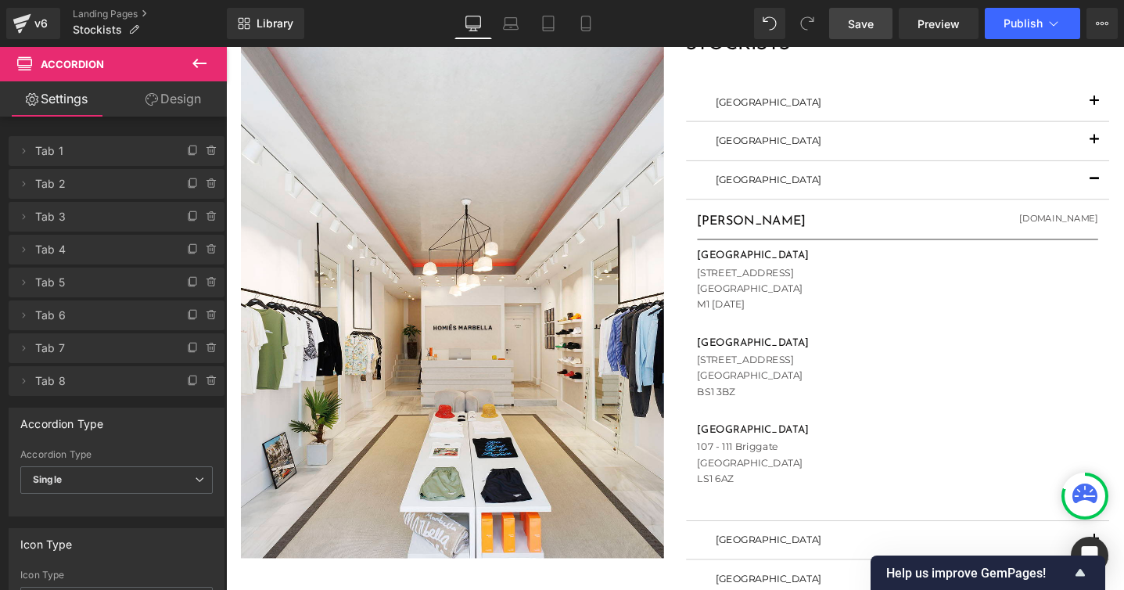
scroll to position [604, 0]
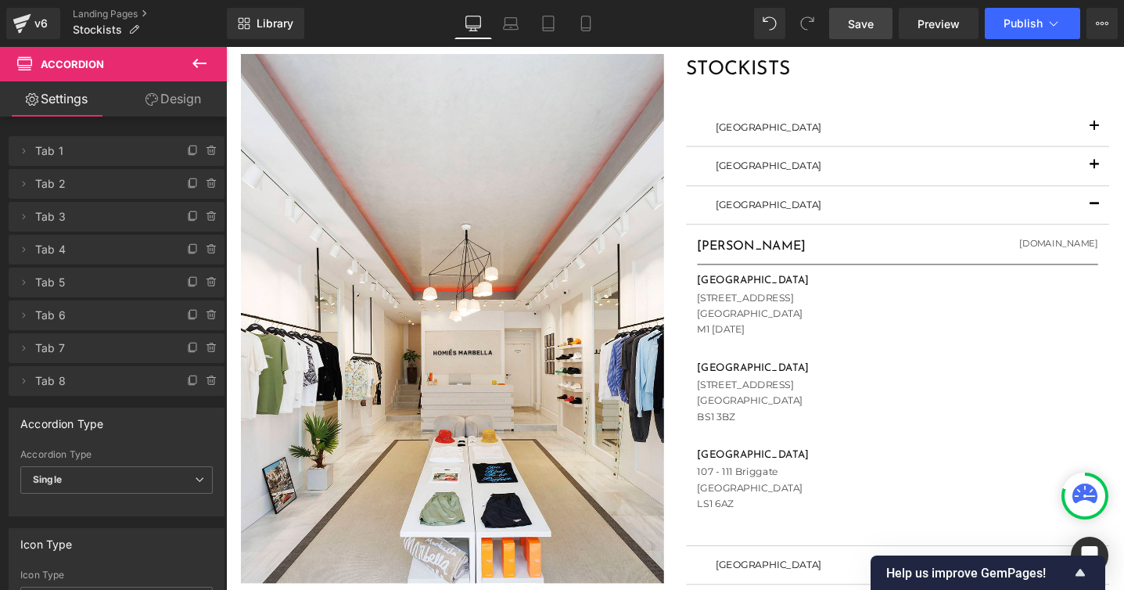
click at [1144, 168] on button "button" at bounding box center [1141, 172] width 31 height 40
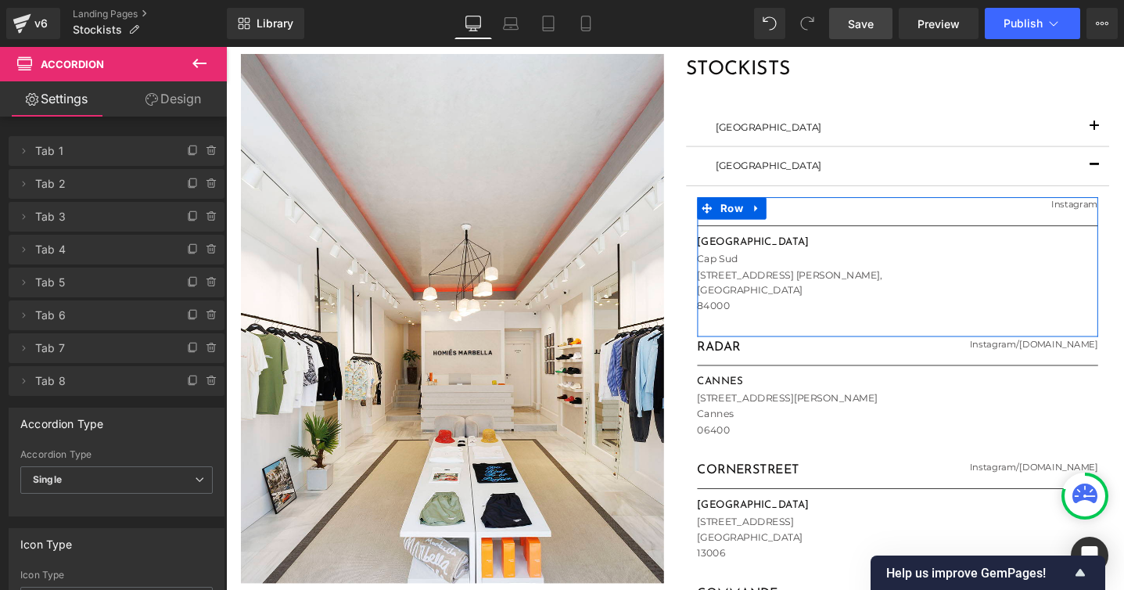
scroll to position [672, 0]
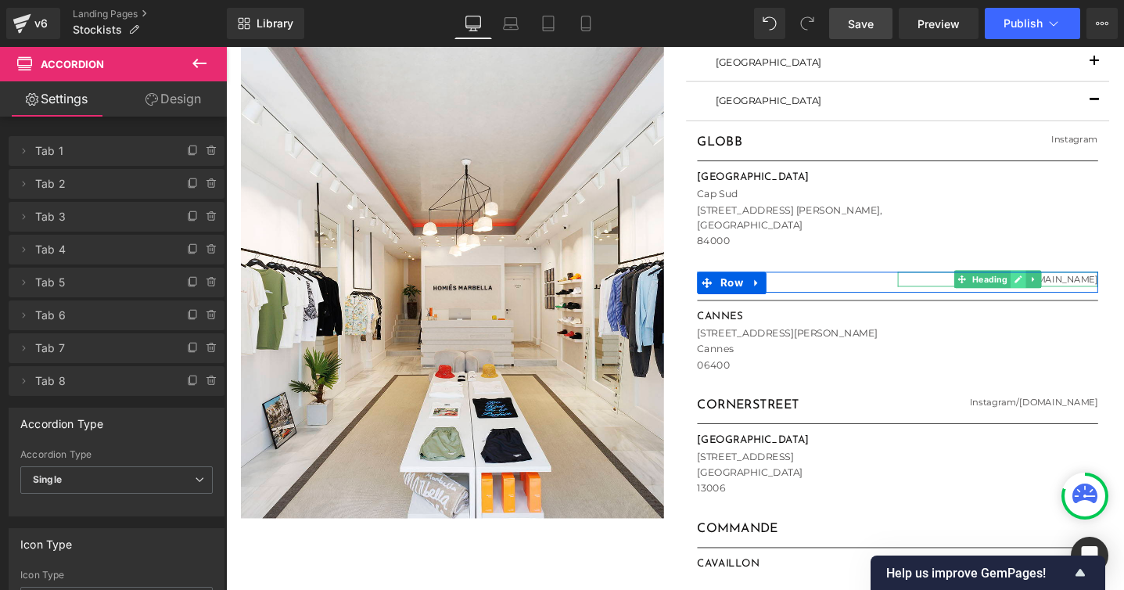
click at [1059, 293] on icon at bounding box center [1062, 292] width 8 height 8
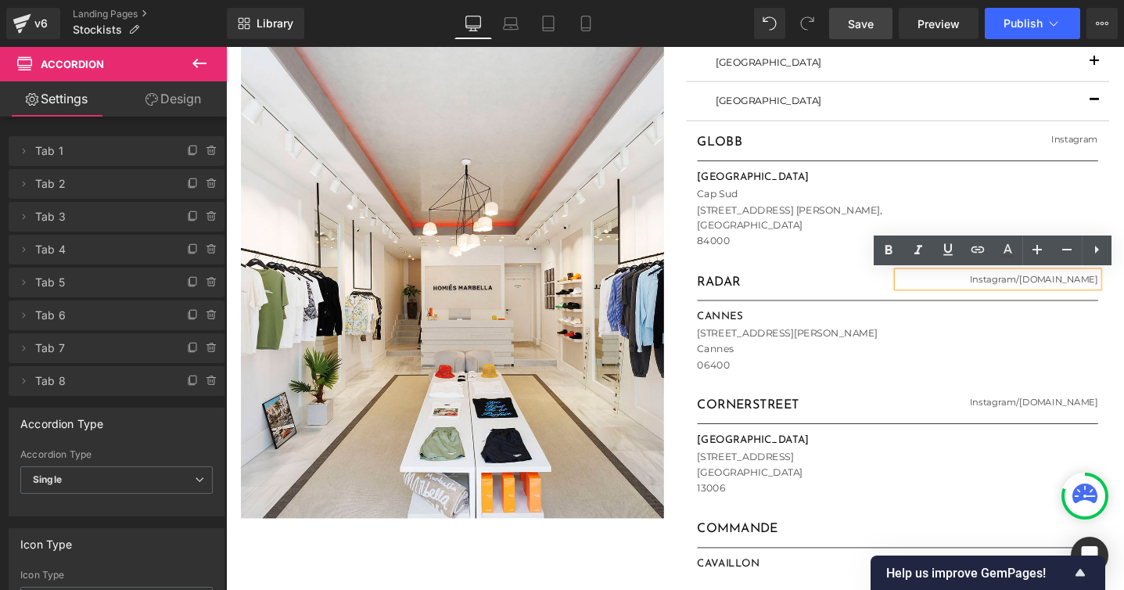
click at [1055, 291] on h1 "Instagram / [DOMAIN_NAME]" at bounding box center [1039, 292] width 211 height 16
click at [1054, 290] on h1 "Instagram / [DOMAIN_NAME]" at bounding box center [1039, 292] width 211 height 16
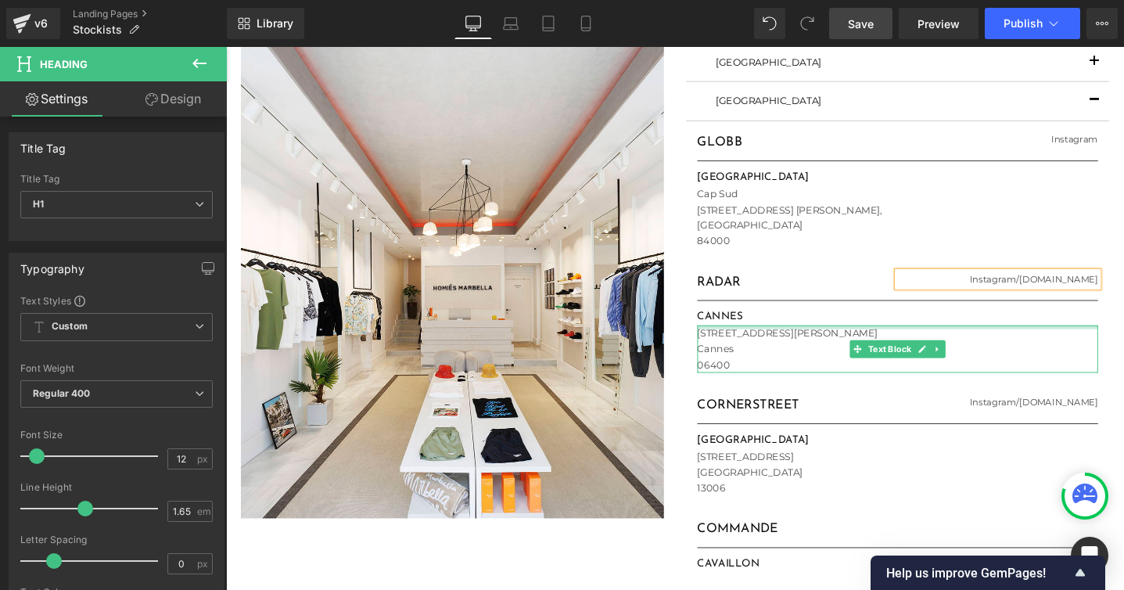
paste div
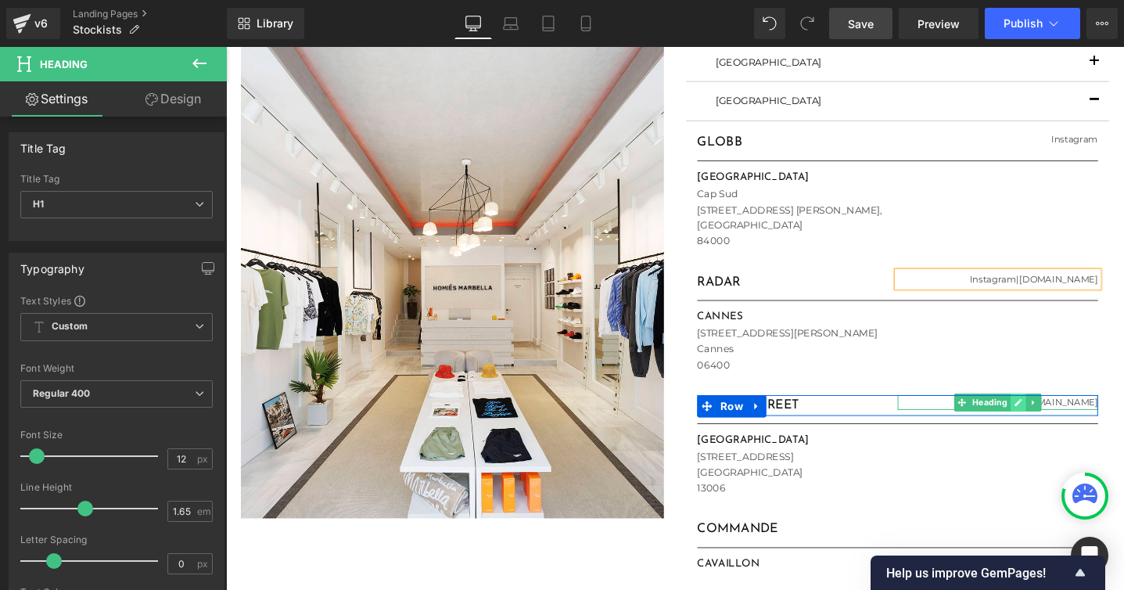
click at [1059, 421] on icon at bounding box center [1062, 422] width 8 height 8
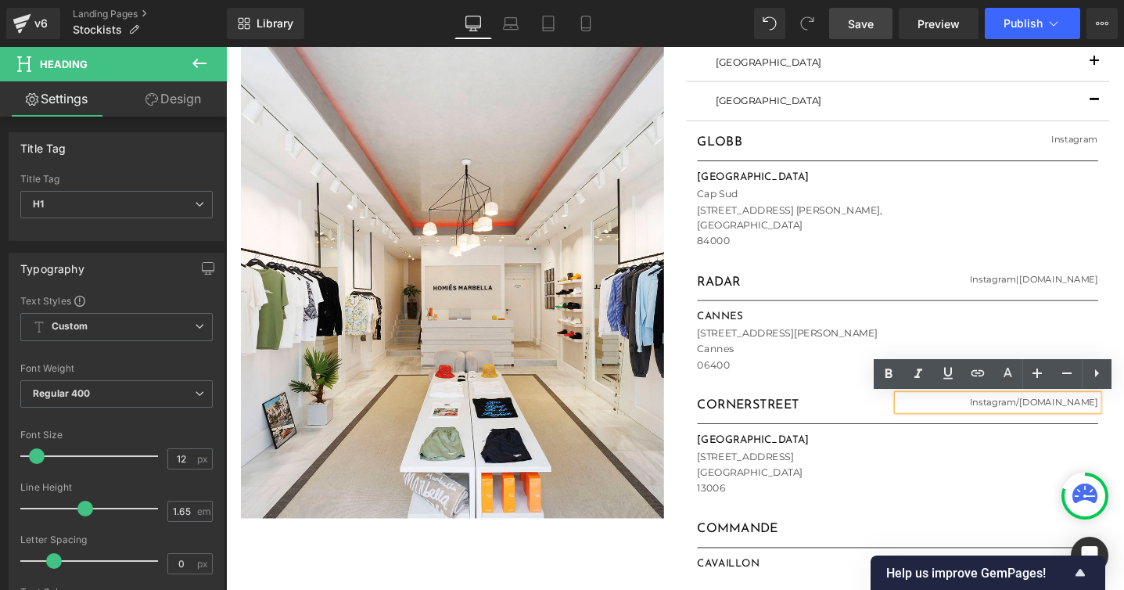
click at [1074, 419] on h1 "Instagram / [DOMAIN_NAME]" at bounding box center [1039, 422] width 211 height 16
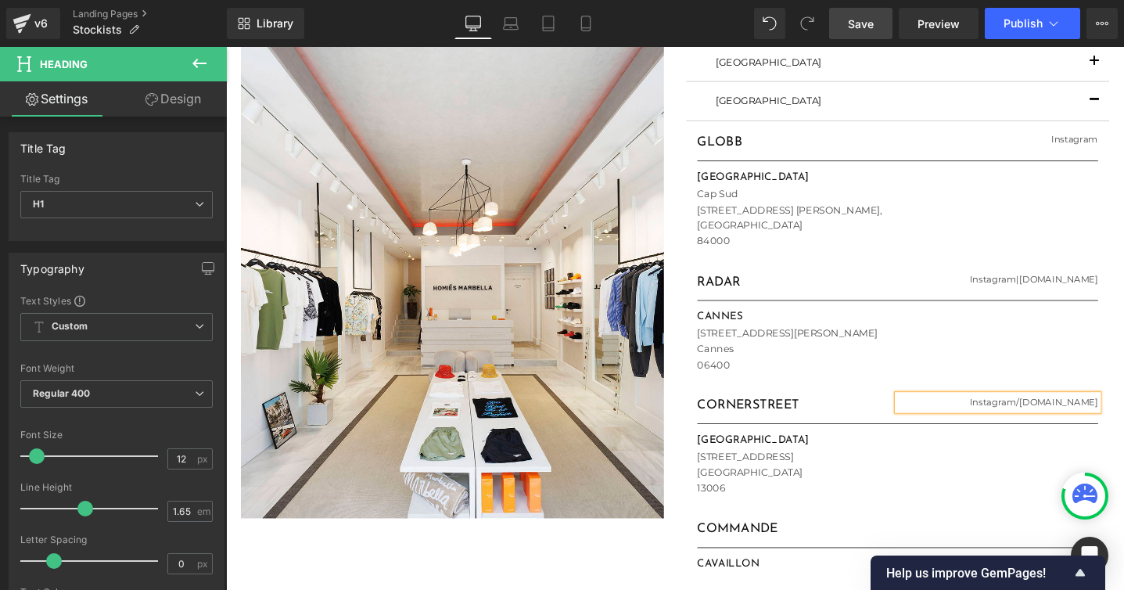
paste div
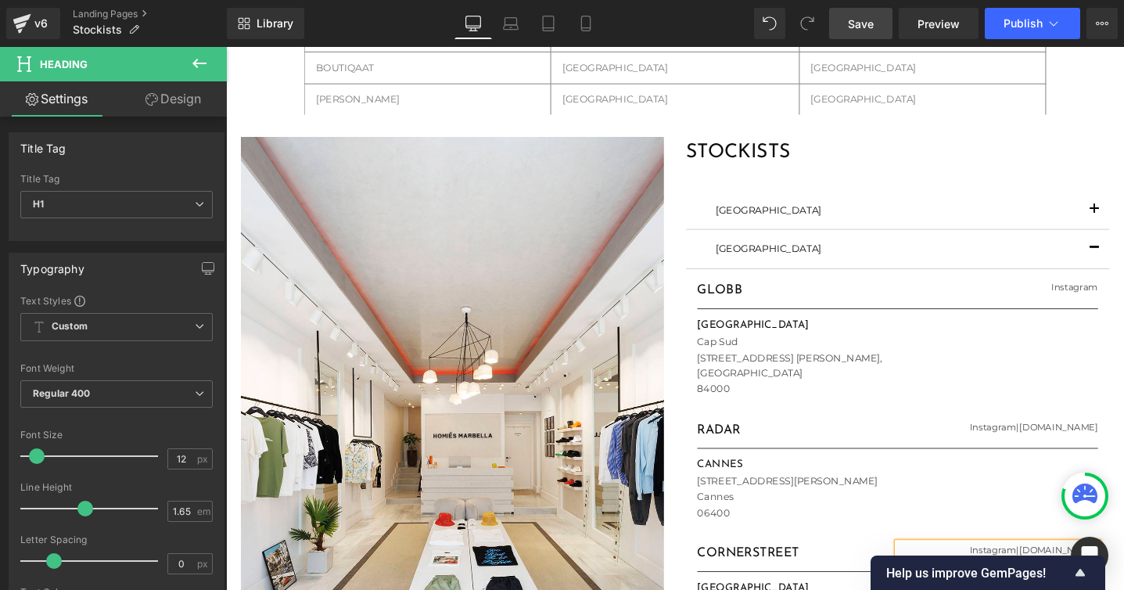
scroll to position [515, 0]
click at [1142, 254] on button "button" at bounding box center [1141, 261] width 31 height 40
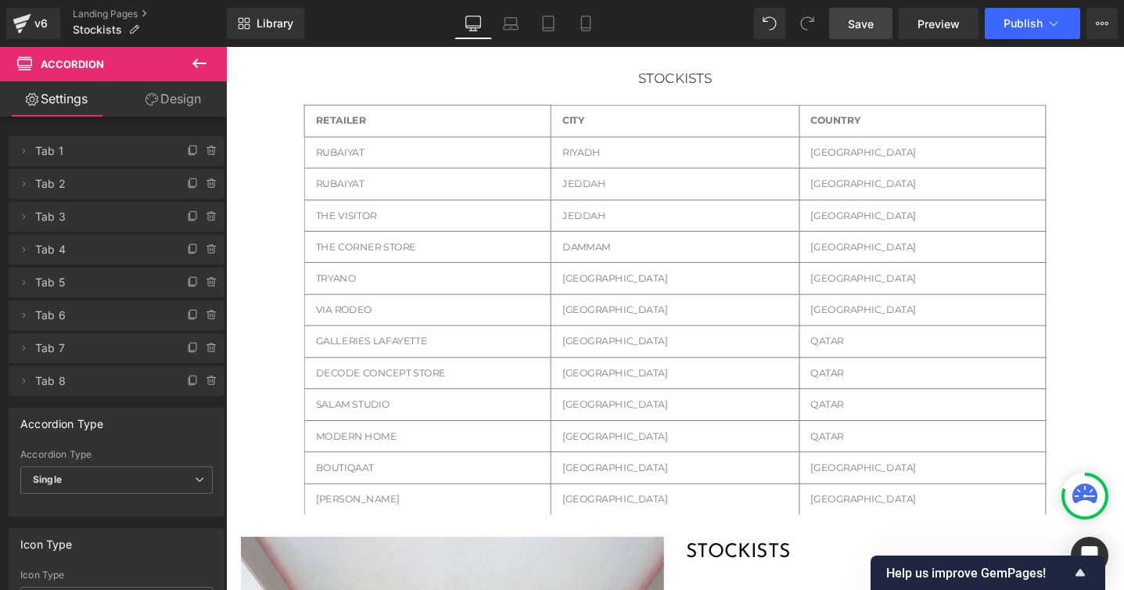
scroll to position [86, 0]
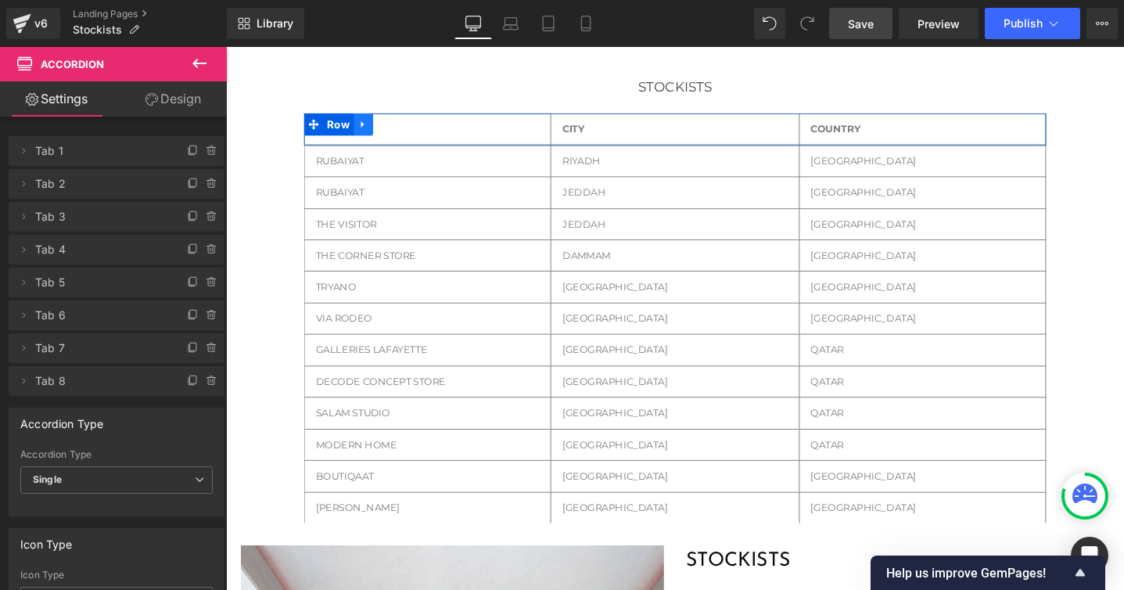
click at [371, 128] on icon at bounding box center [370, 128] width 3 height 7
click at [412, 129] on icon at bounding box center [411, 129] width 11 height 12
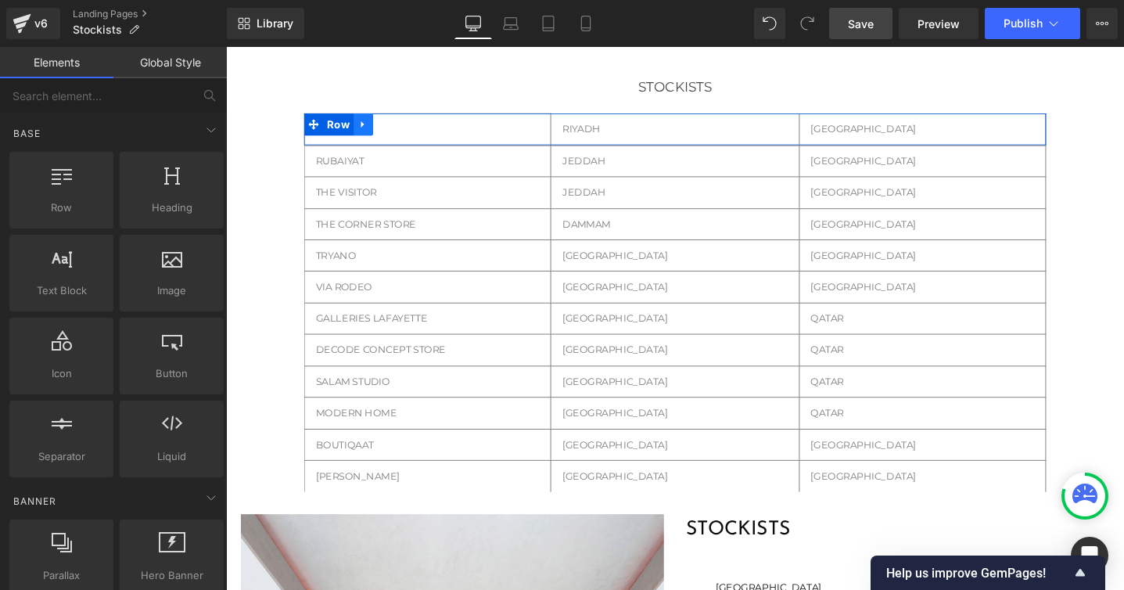
click at [371, 130] on icon at bounding box center [370, 129] width 11 height 12
click at [413, 130] on icon at bounding box center [411, 129] width 11 height 12
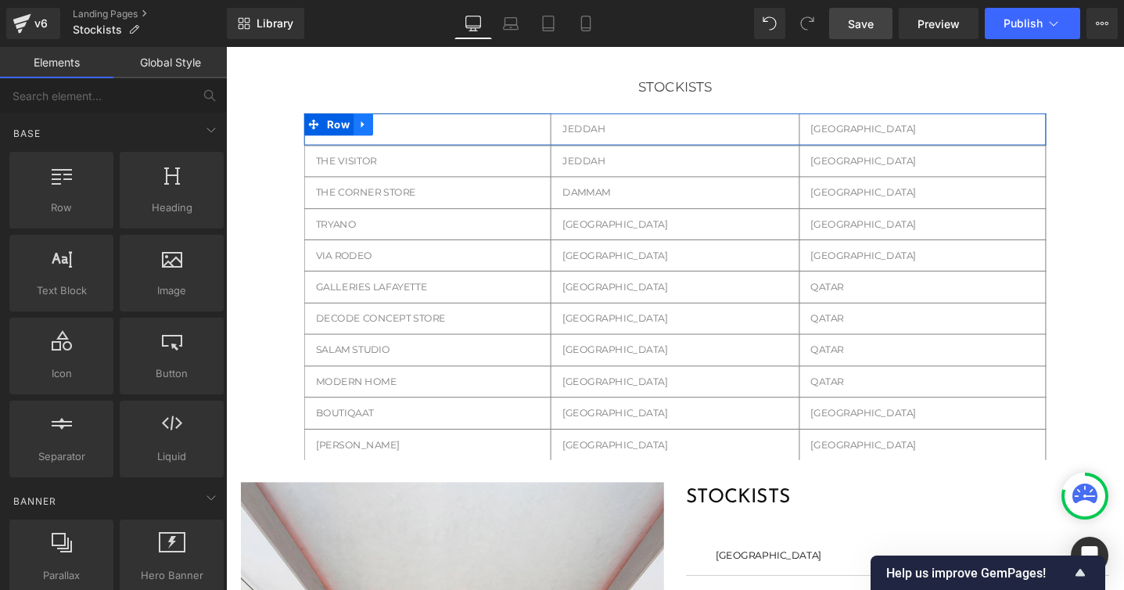
click at [369, 128] on icon at bounding box center [370, 128] width 3 height 7
click at [410, 128] on icon at bounding box center [411, 128] width 11 height 11
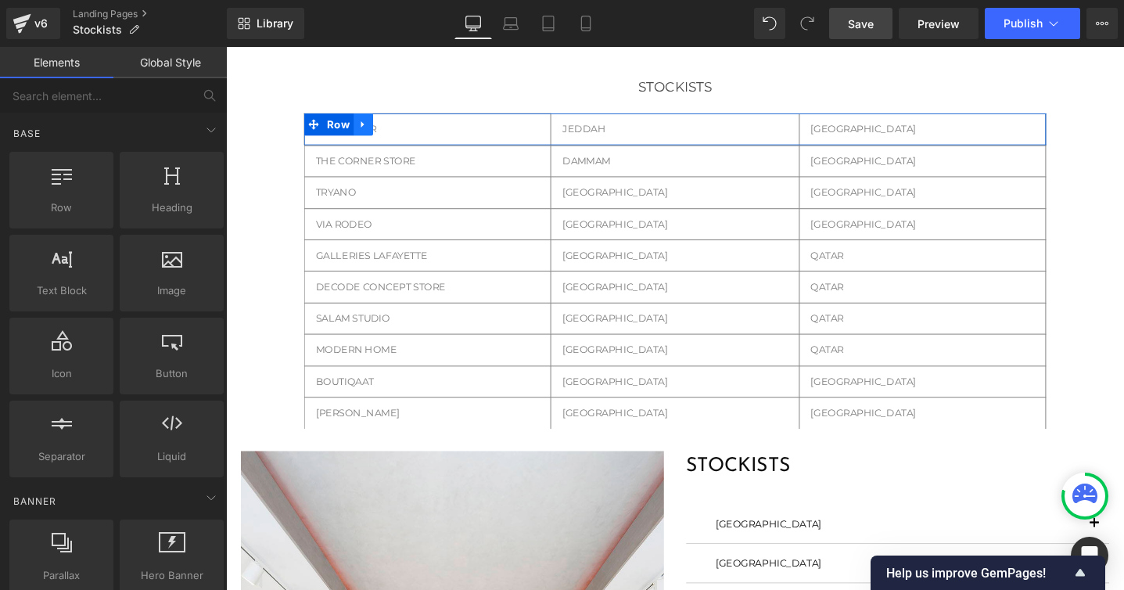
click at [371, 129] on icon at bounding box center [370, 128] width 3 height 7
click at [406, 131] on icon at bounding box center [411, 129] width 11 height 12
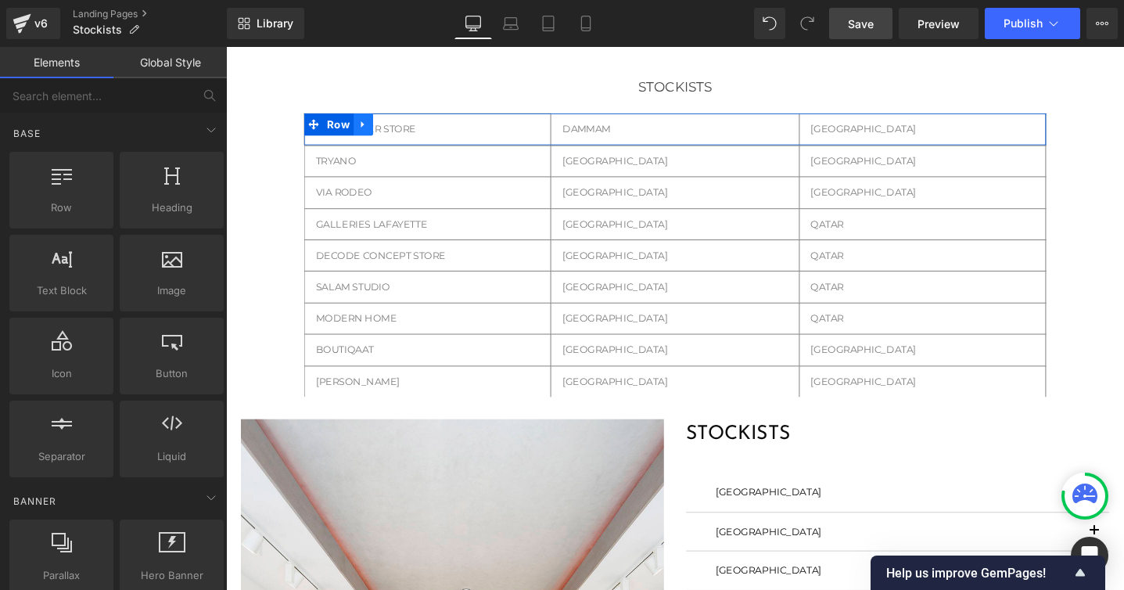
click at [368, 133] on icon at bounding box center [370, 129] width 11 height 12
click at [409, 129] on icon at bounding box center [411, 128] width 11 height 11
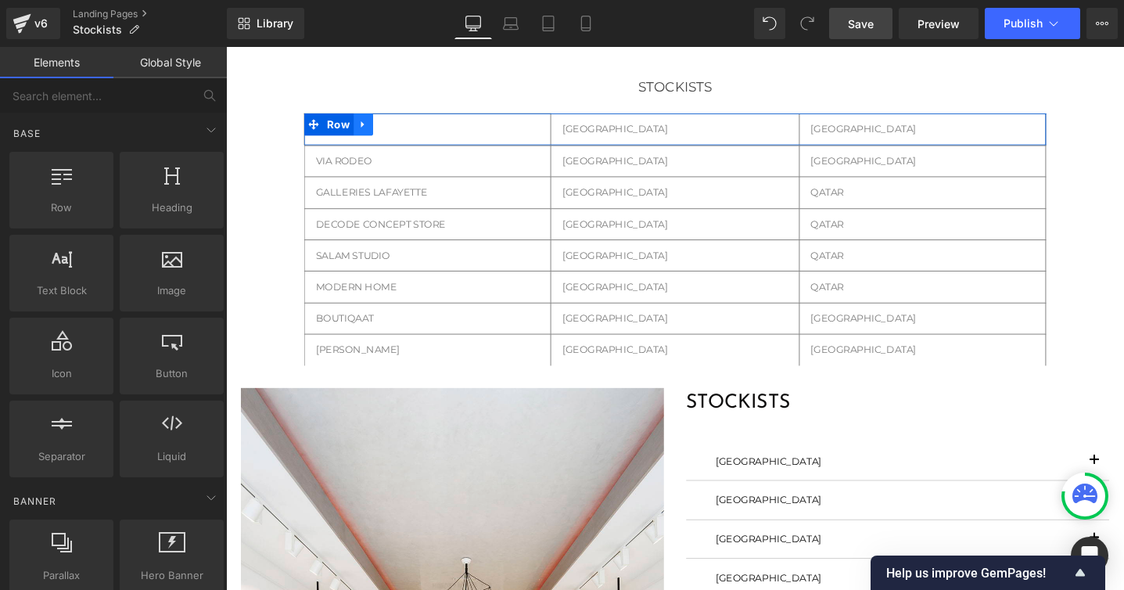
click at [373, 129] on icon at bounding box center [370, 129] width 11 height 12
click at [407, 128] on icon at bounding box center [411, 128] width 11 height 11
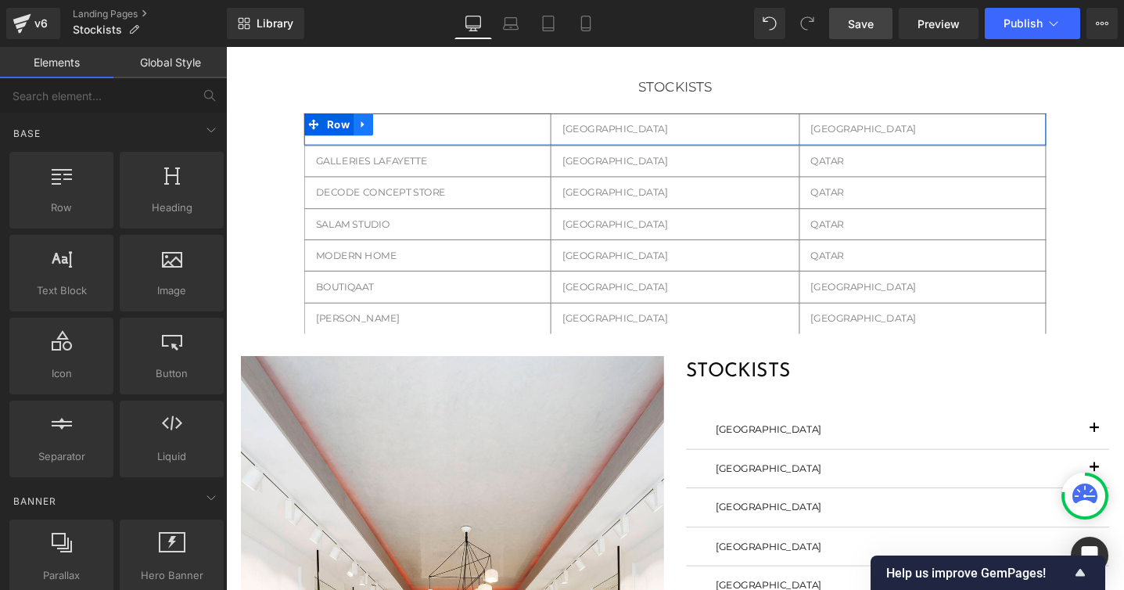
click at [365, 126] on icon at bounding box center [370, 129] width 11 height 12
click at [408, 127] on icon at bounding box center [411, 128] width 11 height 11
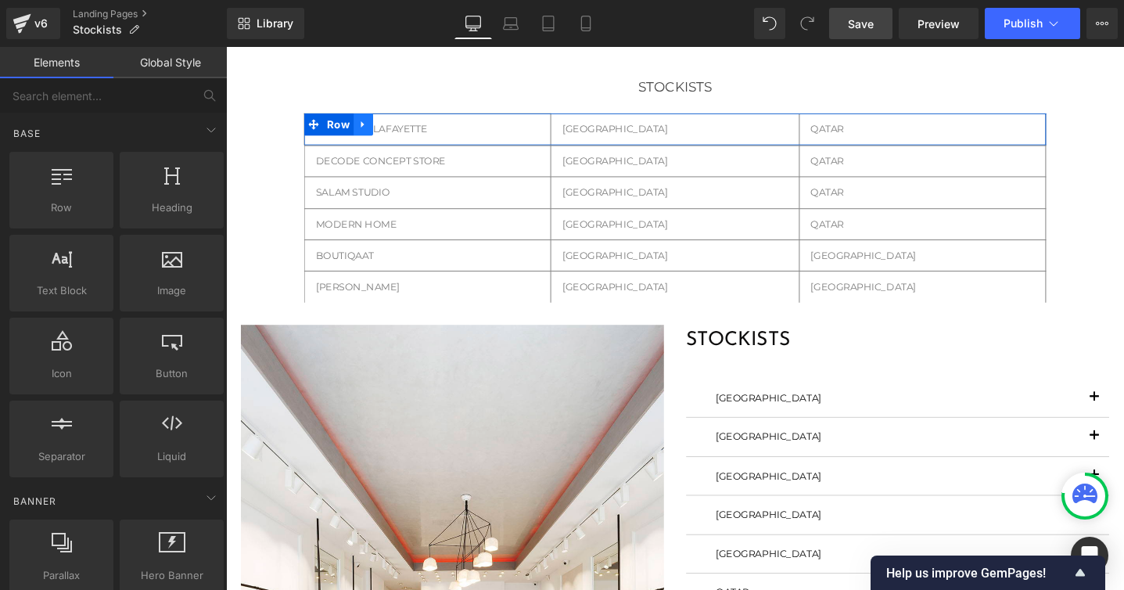
click at [371, 124] on icon at bounding box center [370, 129] width 11 height 12
click at [413, 124] on icon at bounding box center [411, 128] width 11 height 11
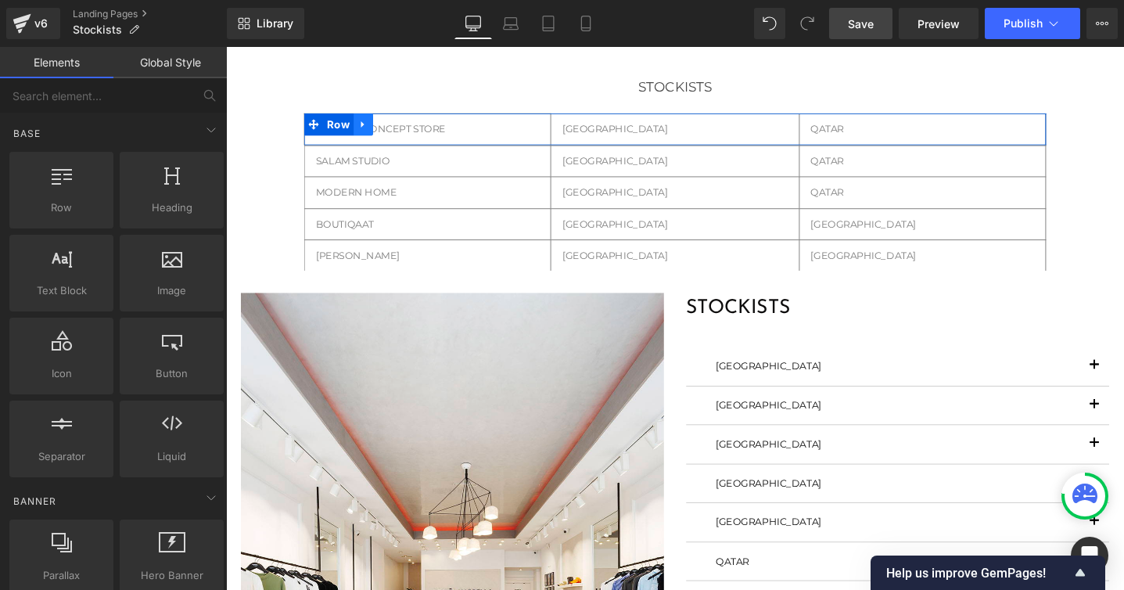
click at [370, 129] on icon at bounding box center [370, 128] width 3 height 7
click at [414, 130] on icon at bounding box center [411, 129] width 11 height 12
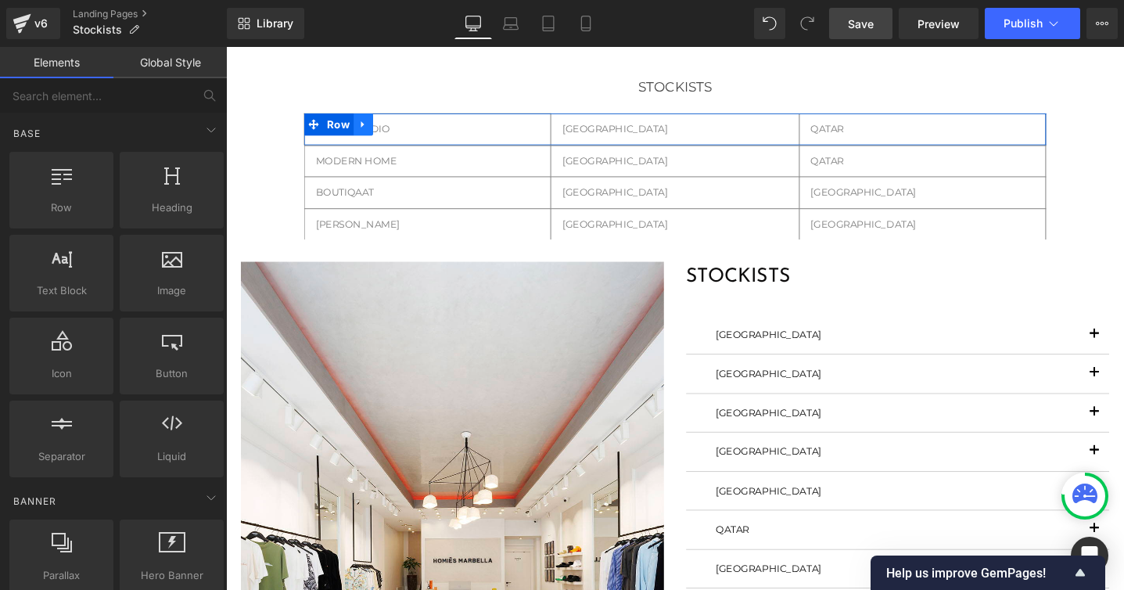
click at [369, 129] on icon at bounding box center [370, 128] width 3 height 7
click at [409, 129] on icon at bounding box center [411, 128] width 11 height 11
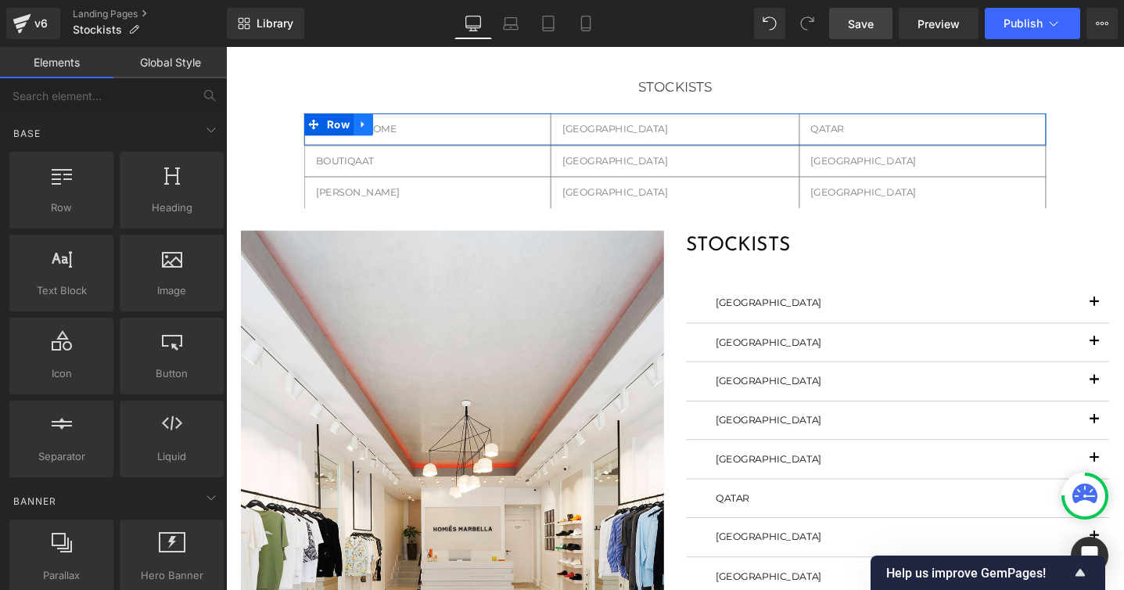
click at [369, 131] on icon at bounding box center [370, 129] width 11 height 12
click at [412, 128] on icon at bounding box center [411, 129] width 11 height 12
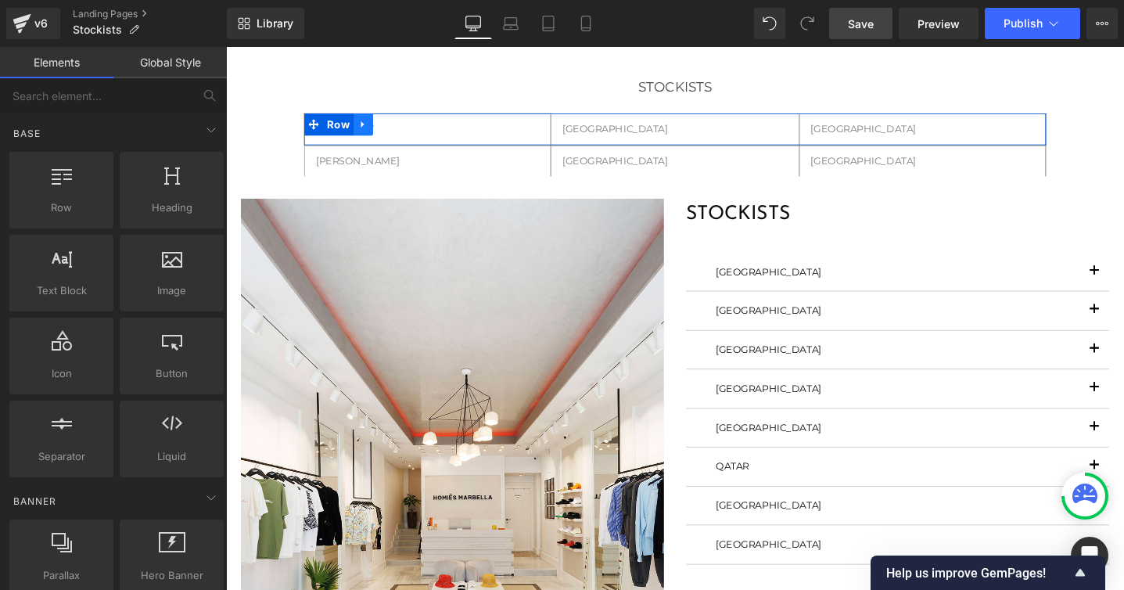
click at [370, 132] on icon at bounding box center [370, 129] width 11 height 12
click at [415, 126] on icon at bounding box center [411, 128] width 11 height 11
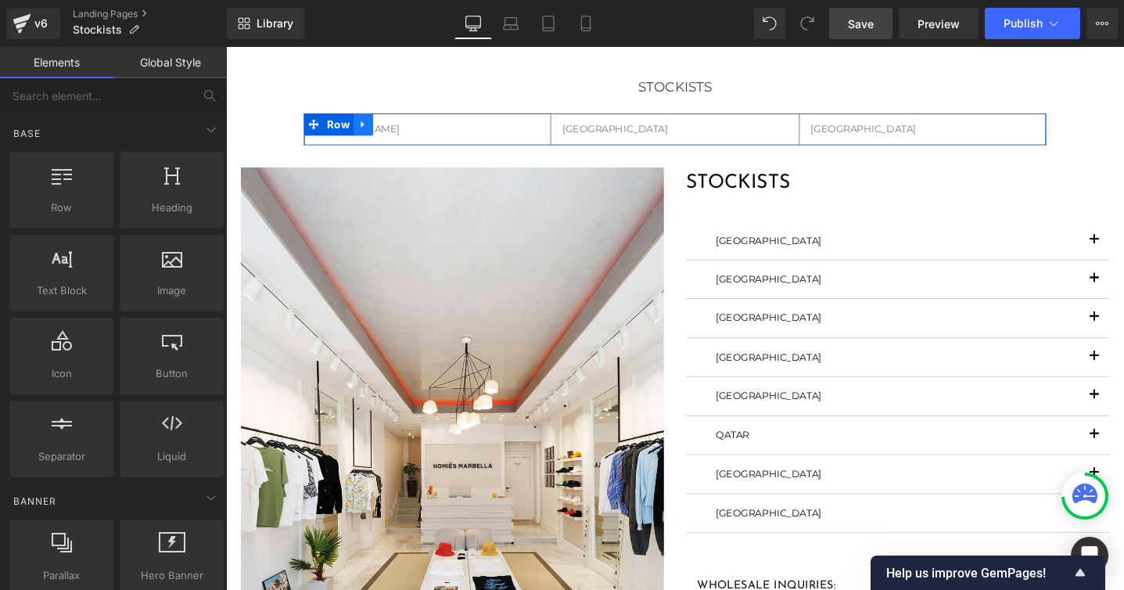
click at [369, 124] on icon at bounding box center [370, 129] width 11 height 12
click at [406, 126] on icon at bounding box center [411, 128] width 11 height 11
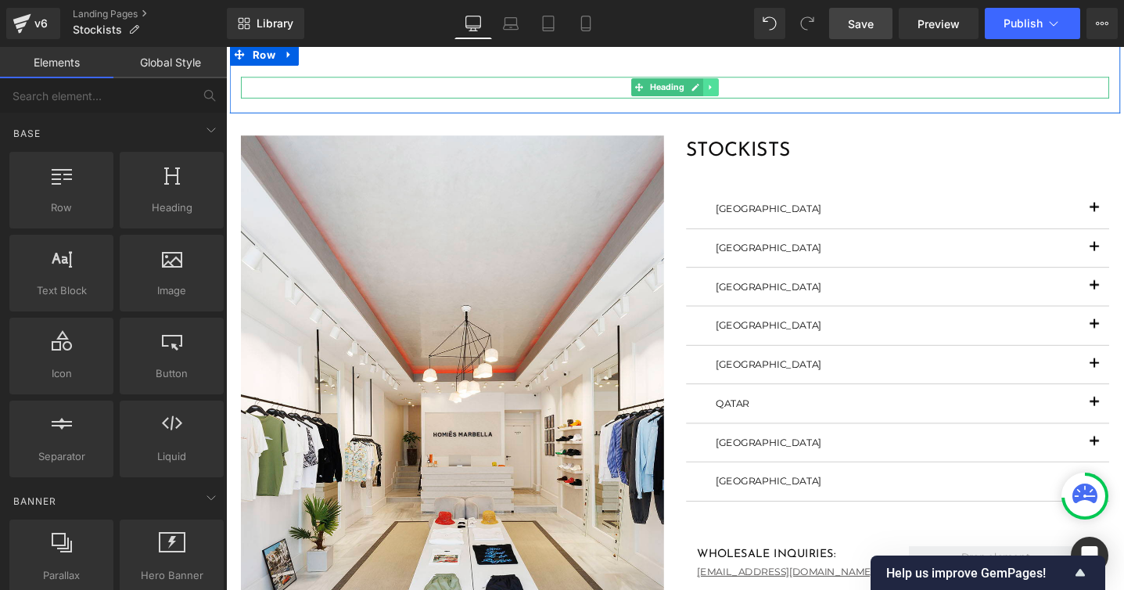
click at [736, 87] on icon at bounding box center [737, 89] width 2 height 5
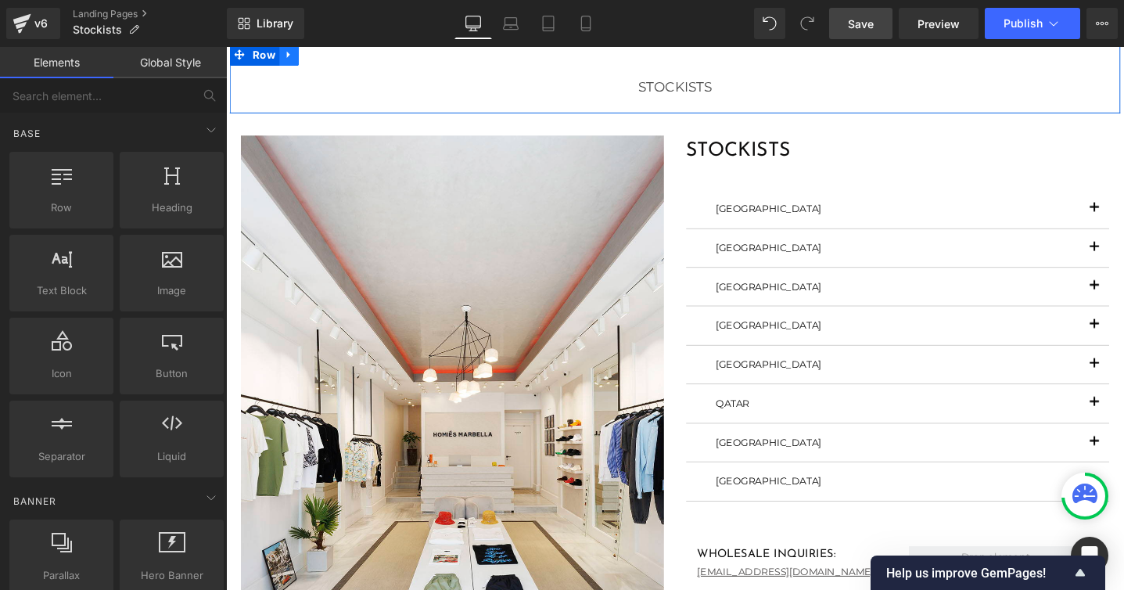
click at [292, 54] on icon at bounding box center [291, 54] width 3 height 7
click at [334, 54] on icon at bounding box center [333, 54] width 11 height 11
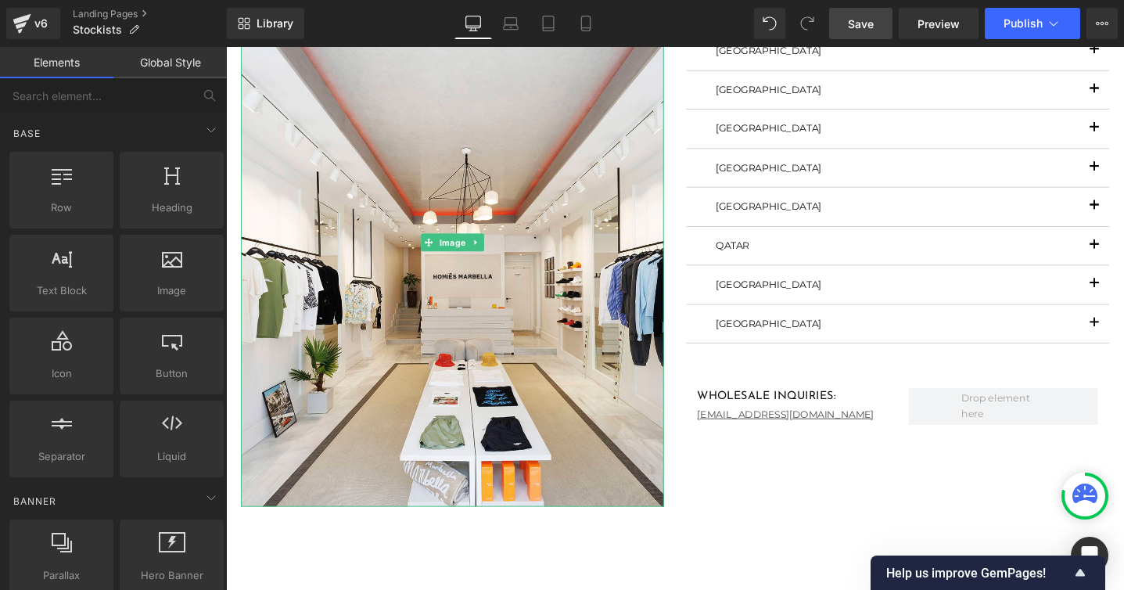
scroll to position [0, 0]
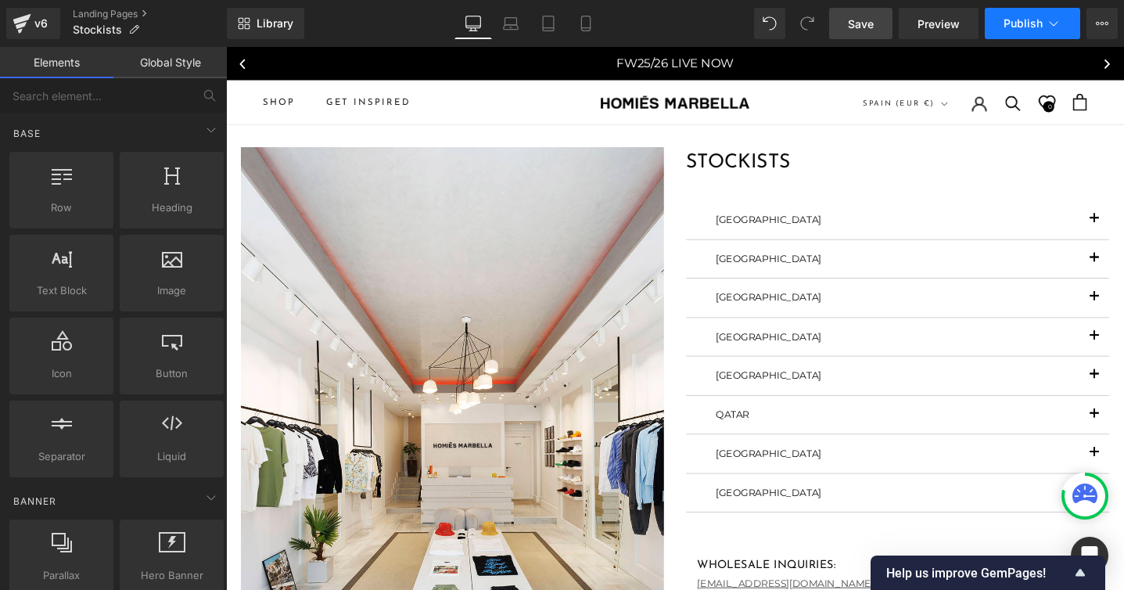
click at [1028, 24] on span "Publish" at bounding box center [1023, 23] width 39 height 13
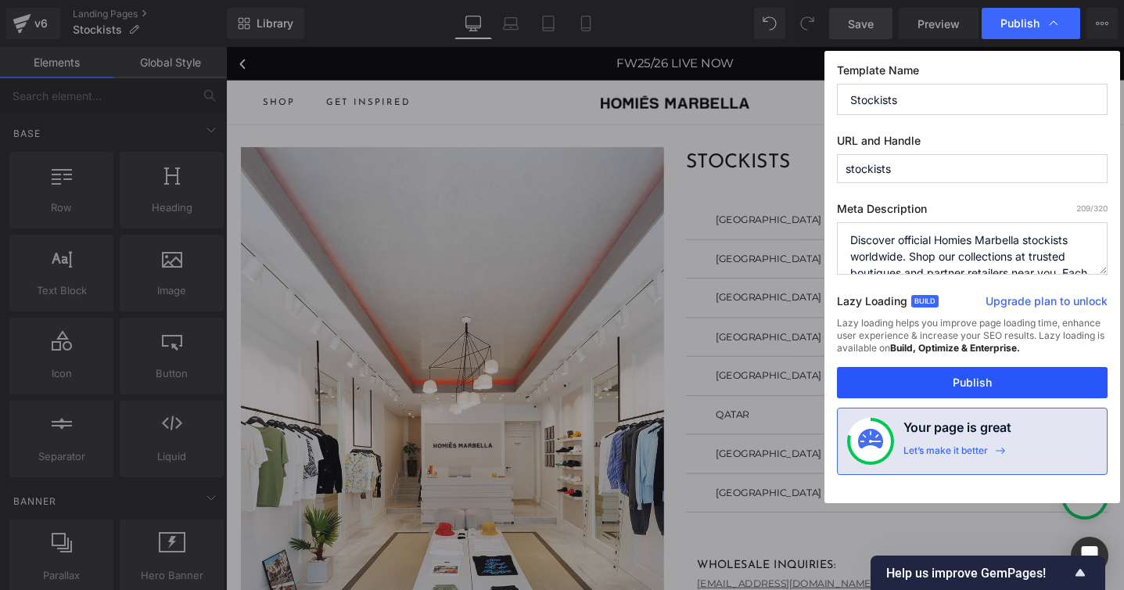
click at [966, 385] on button "Publish" at bounding box center [972, 382] width 271 height 31
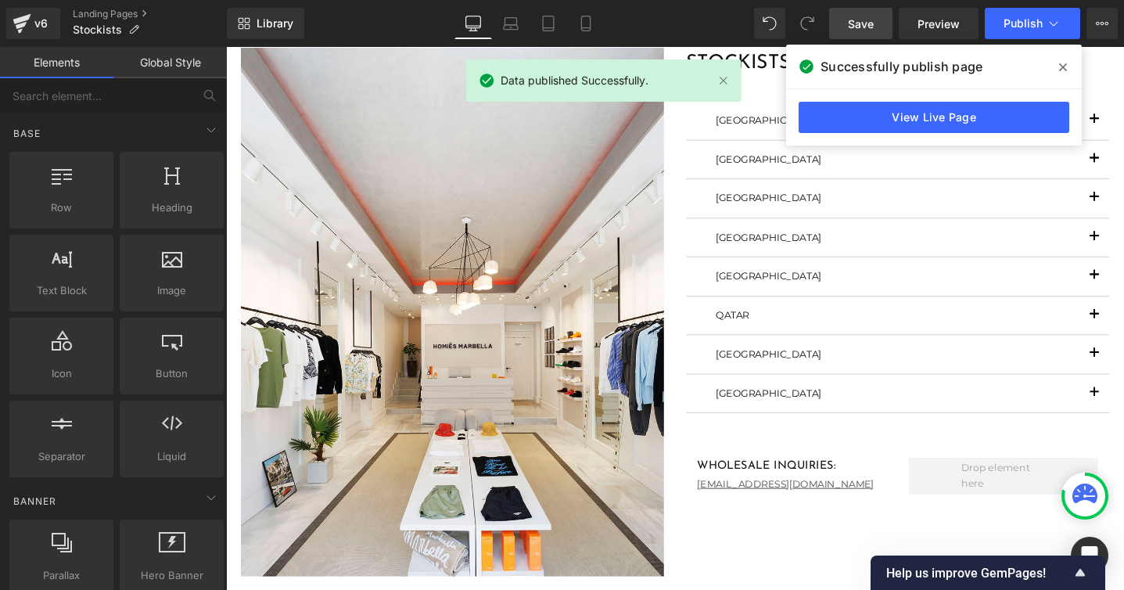
scroll to position [81, 0]
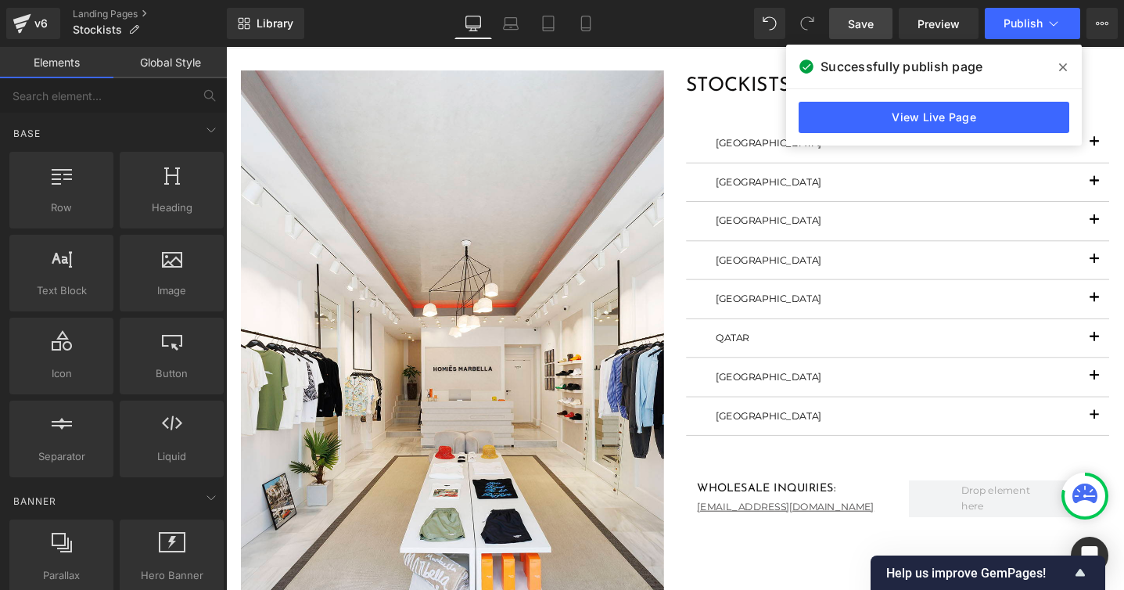
click at [1063, 68] on icon at bounding box center [1063, 67] width 8 height 13
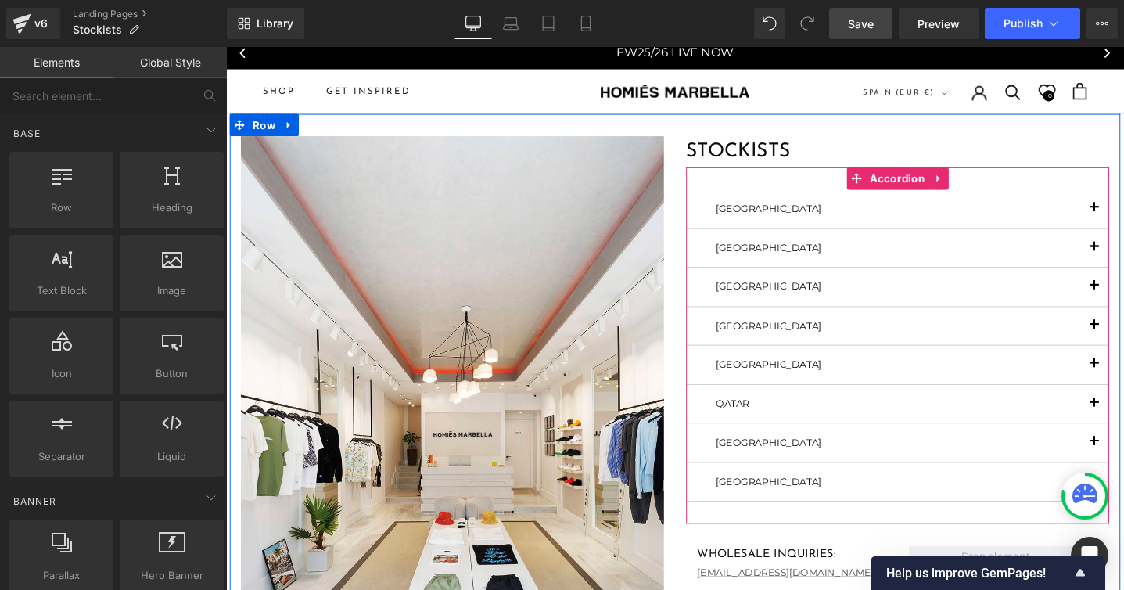
scroll to position [0, 0]
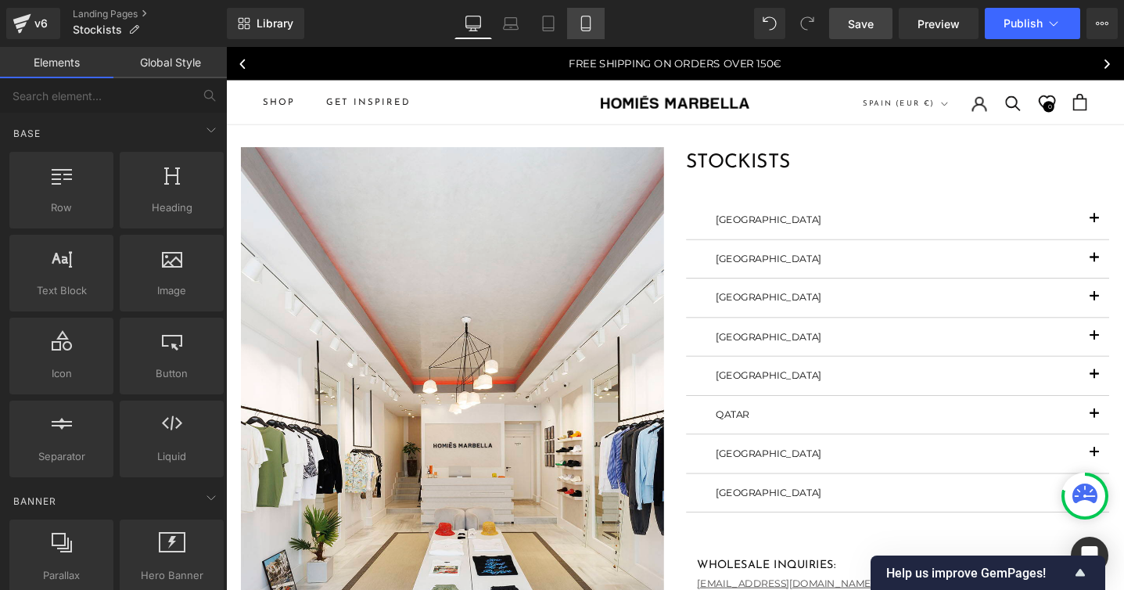
click at [584, 18] on icon at bounding box center [586, 24] width 16 height 16
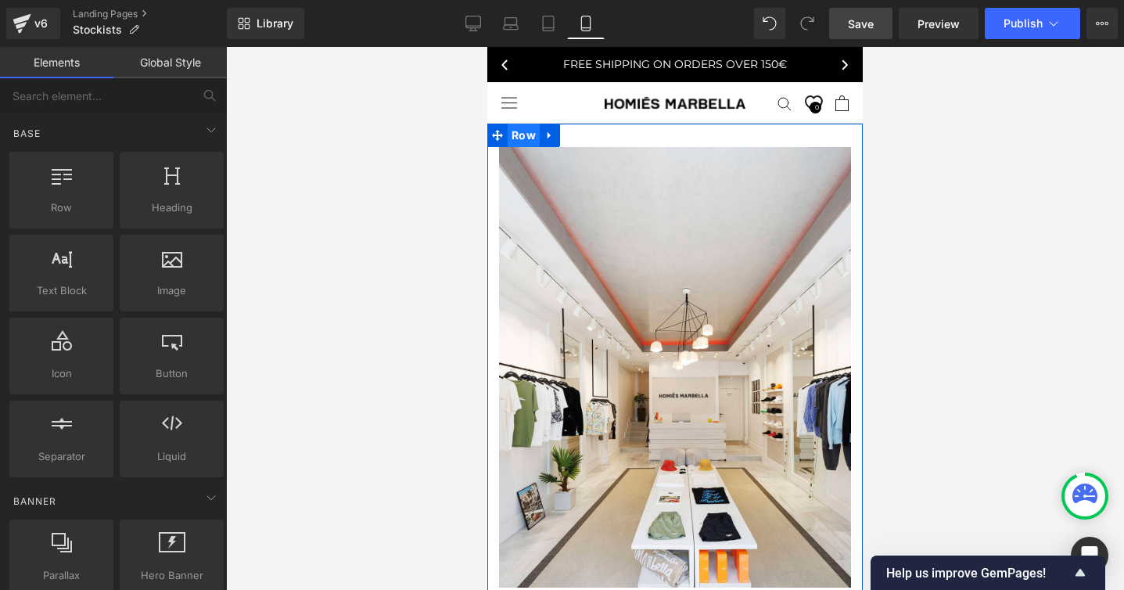
click at [525, 134] on span "Row" at bounding box center [524, 135] width 32 height 23
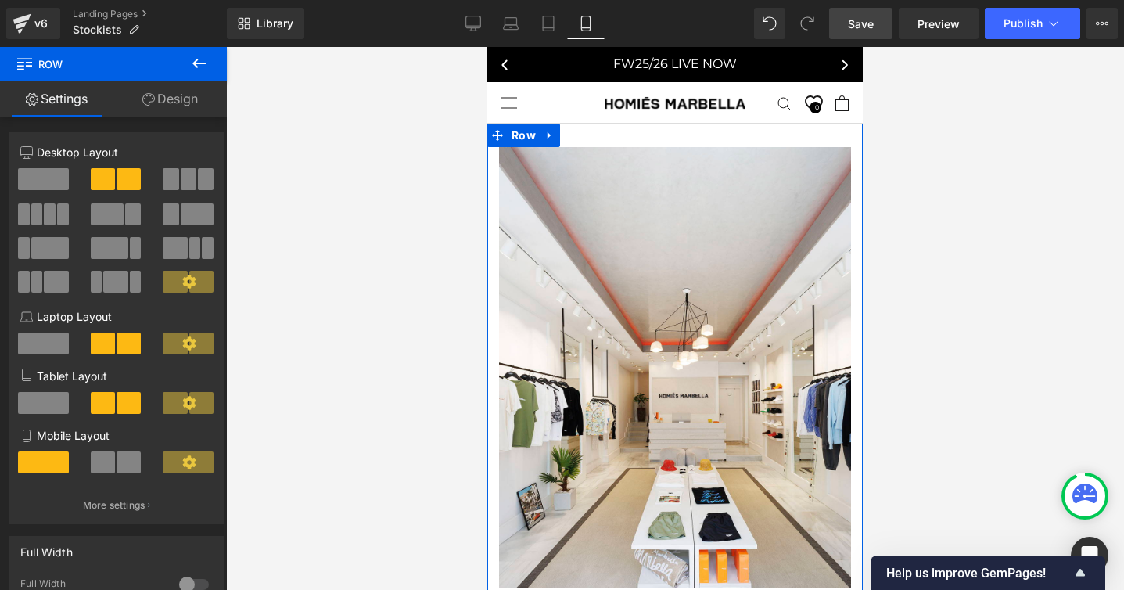
click at [182, 97] on link "Design" at bounding box center [169, 98] width 113 height 35
click at [0, 0] on div "Visibility" at bounding box center [0, 0] width 0 height 0
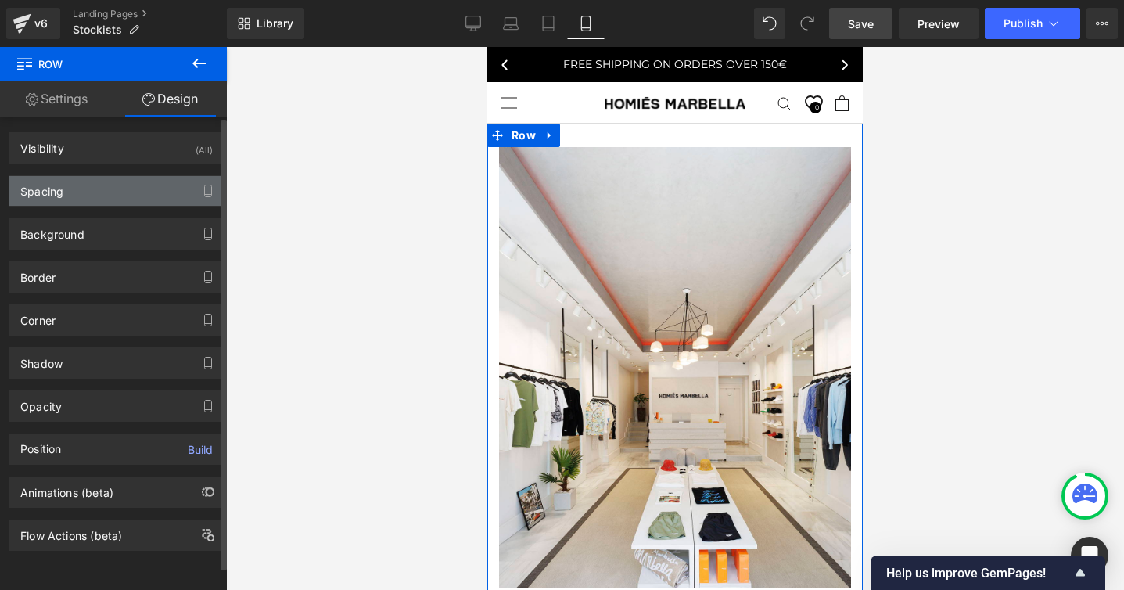
click at [56, 190] on div "Spacing" at bounding box center [41, 187] width 43 height 22
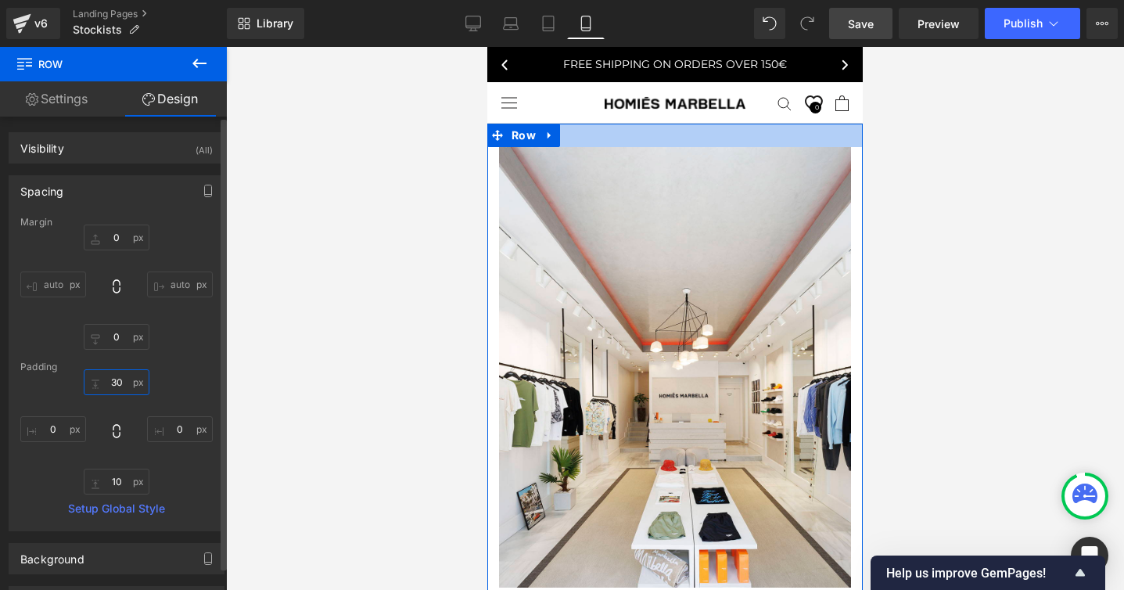
click at [113, 376] on input "30" at bounding box center [117, 382] width 66 height 26
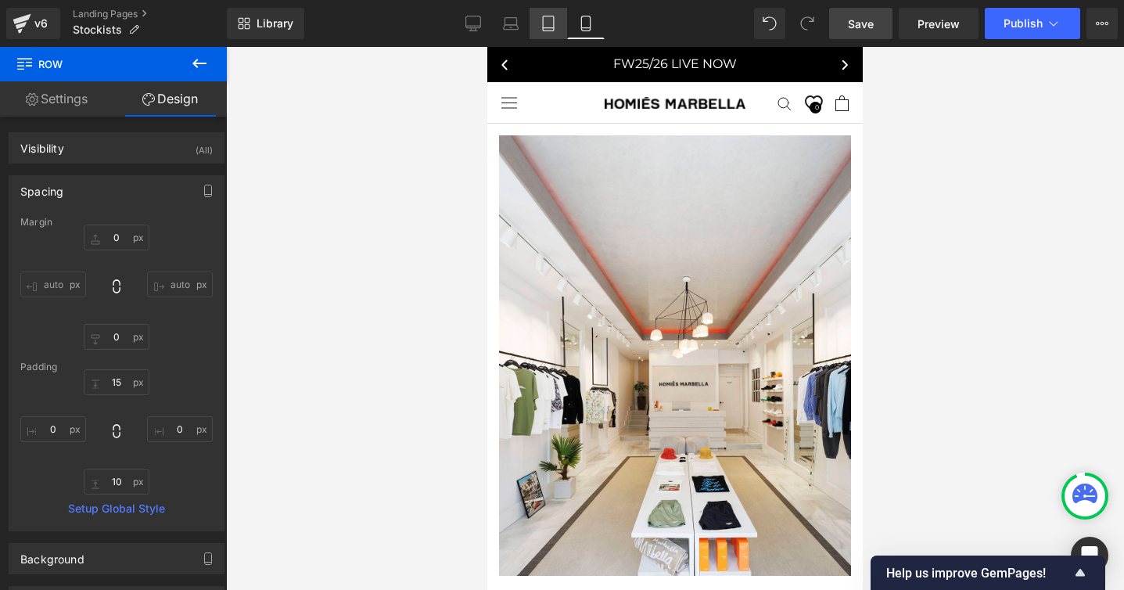
click at [549, 20] on icon at bounding box center [549, 24] width 16 height 16
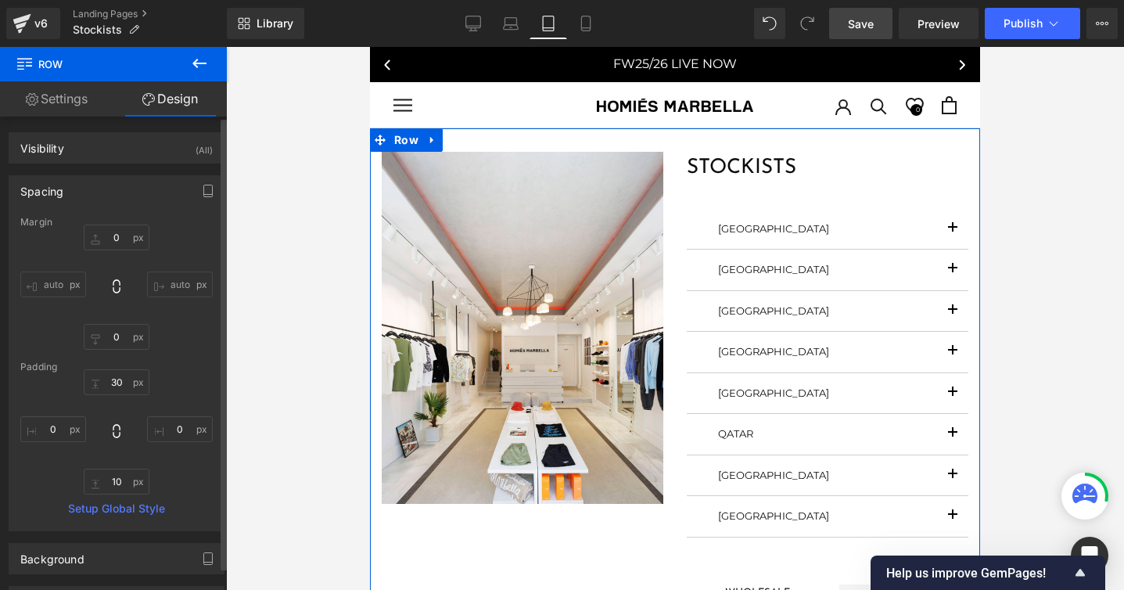
scroll to position [5, 0]
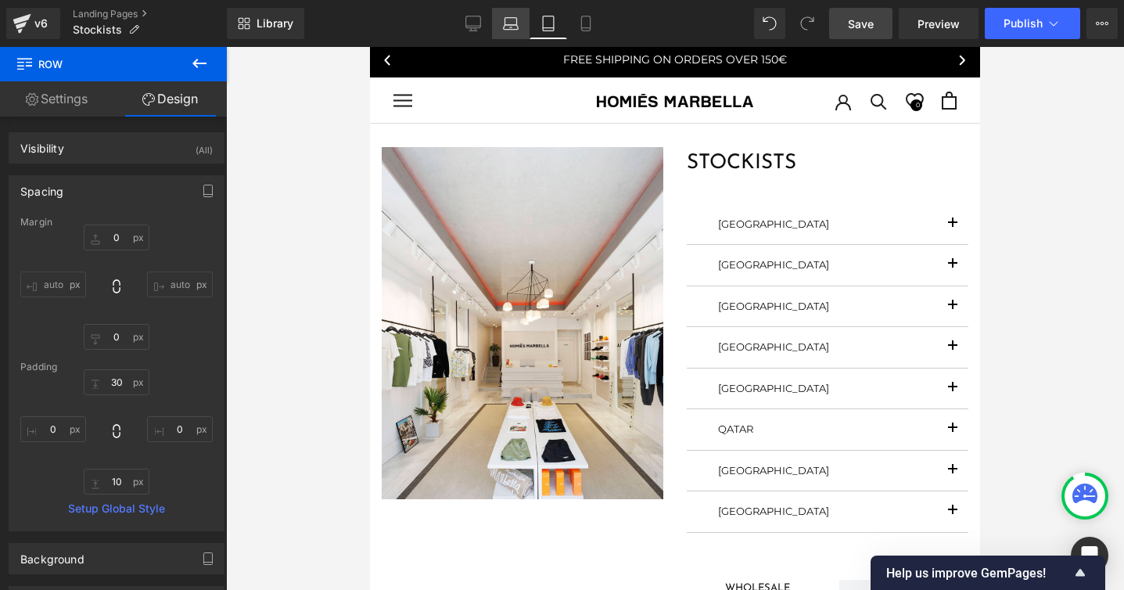
click at [507, 22] on icon at bounding box center [511, 24] width 16 height 16
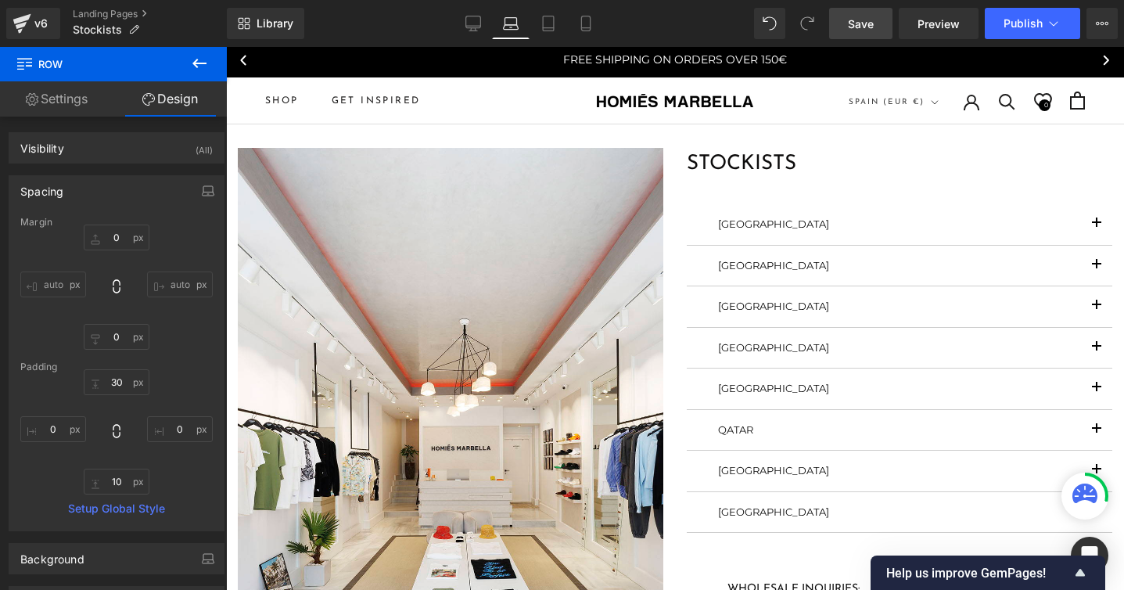
scroll to position [5, 0]
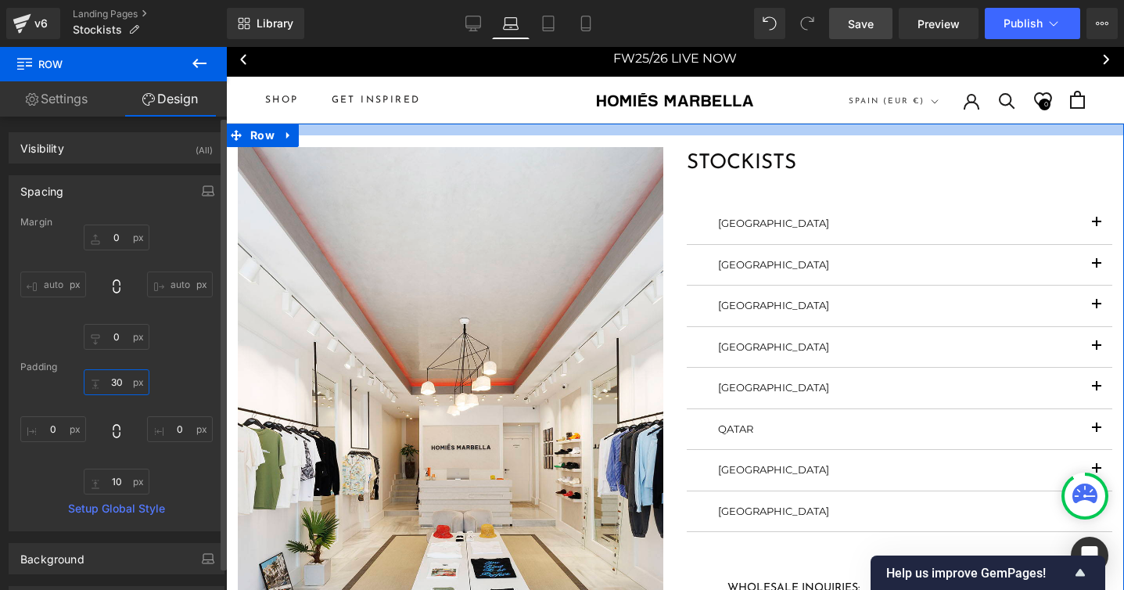
click at [113, 383] on input "30" at bounding box center [117, 382] width 66 height 26
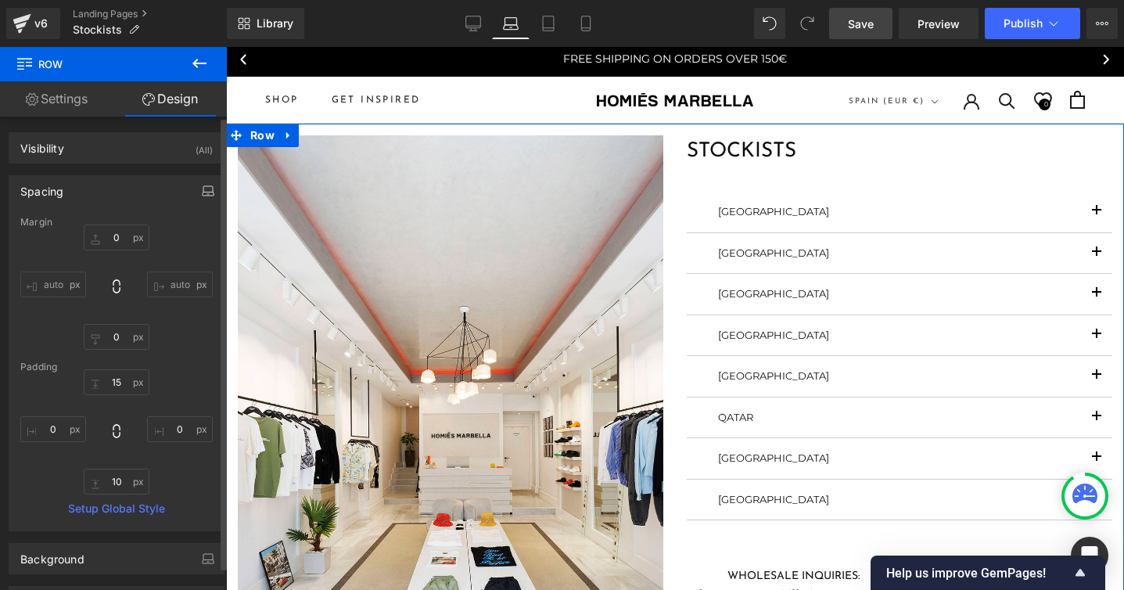
click at [202, 186] on icon "button" at bounding box center [208, 191] width 13 height 13
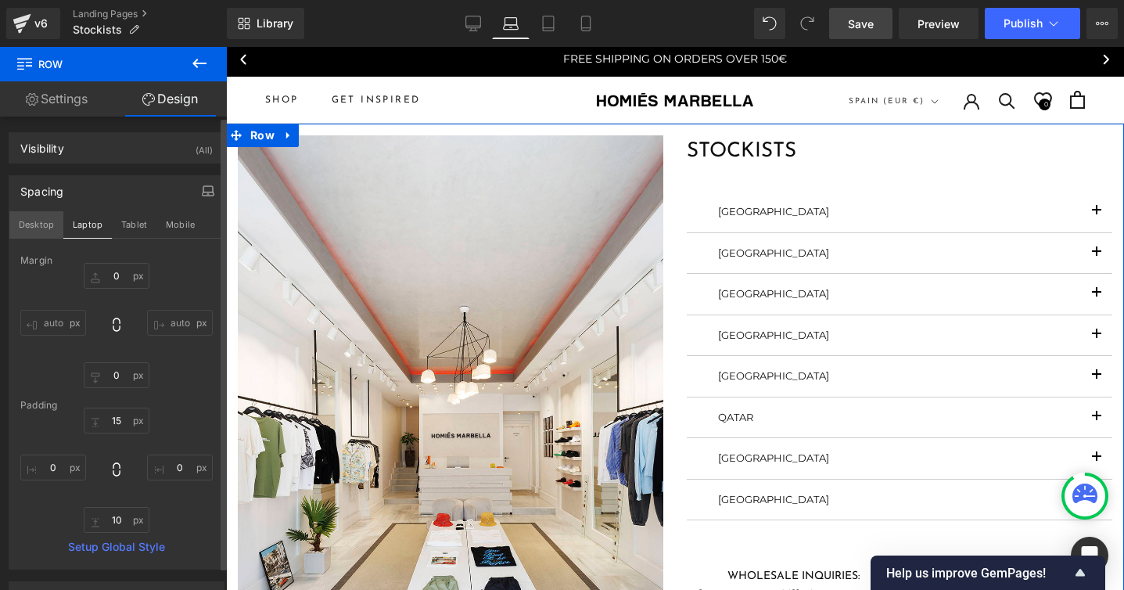
click at [34, 224] on button "Desktop" at bounding box center [36, 224] width 54 height 27
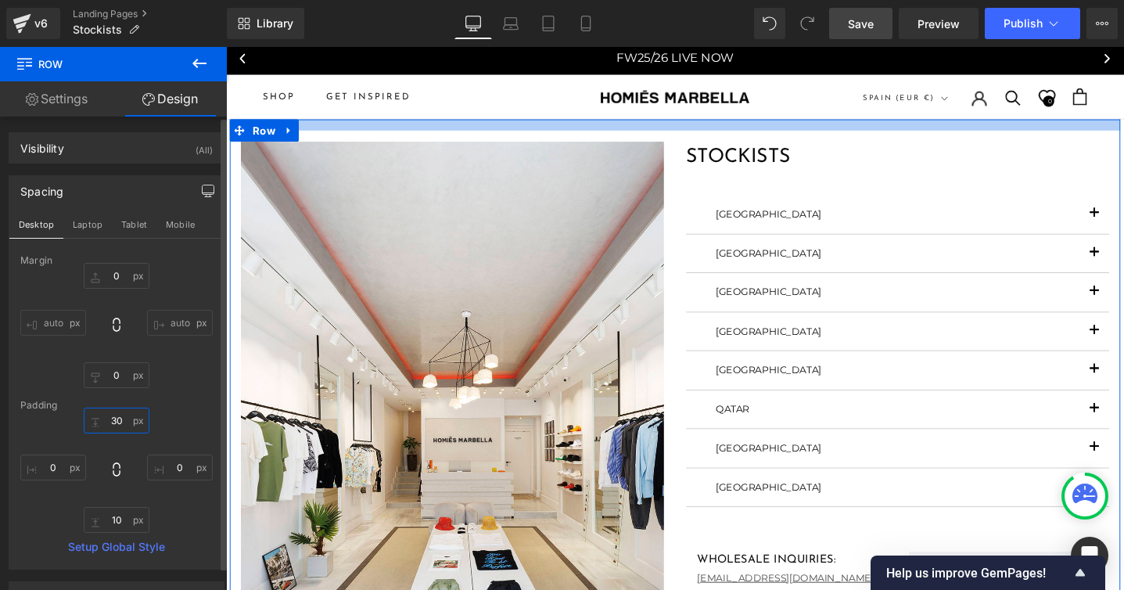
click at [110, 420] on input "30" at bounding box center [117, 421] width 66 height 26
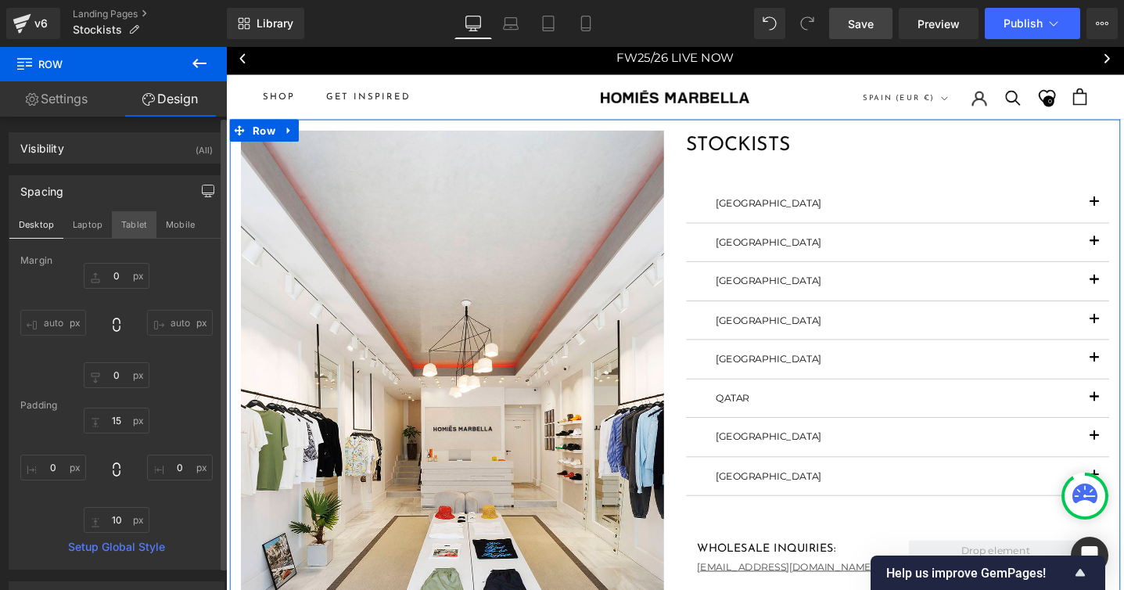
click at [133, 221] on button "Tablet" at bounding box center [134, 224] width 45 height 27
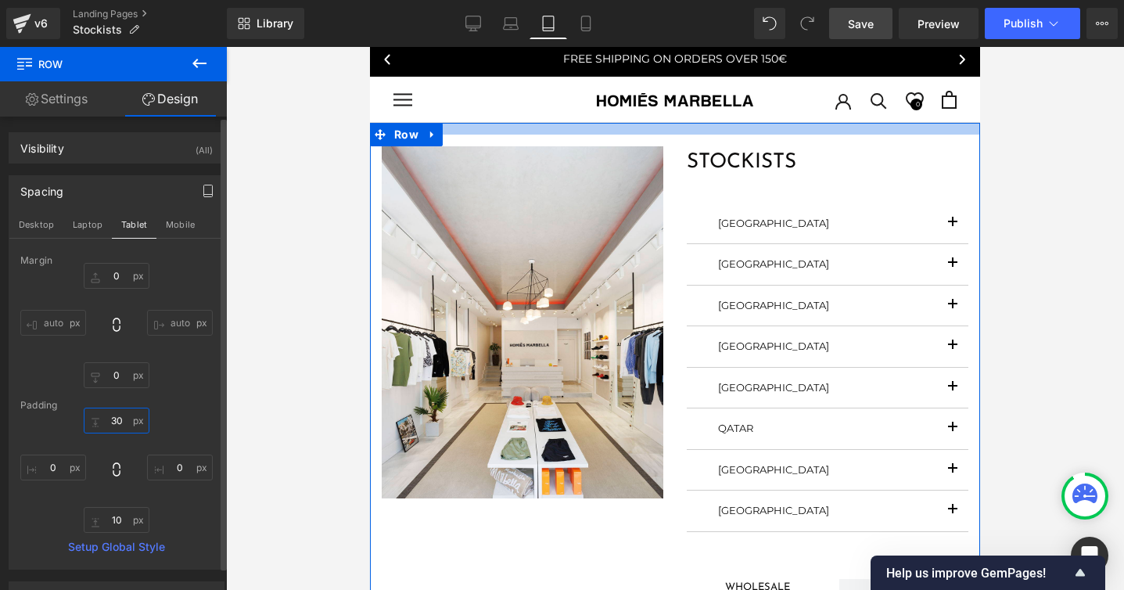
click at [112, 423] on input "30" at bounding box center [117, 421] width 66 height 26
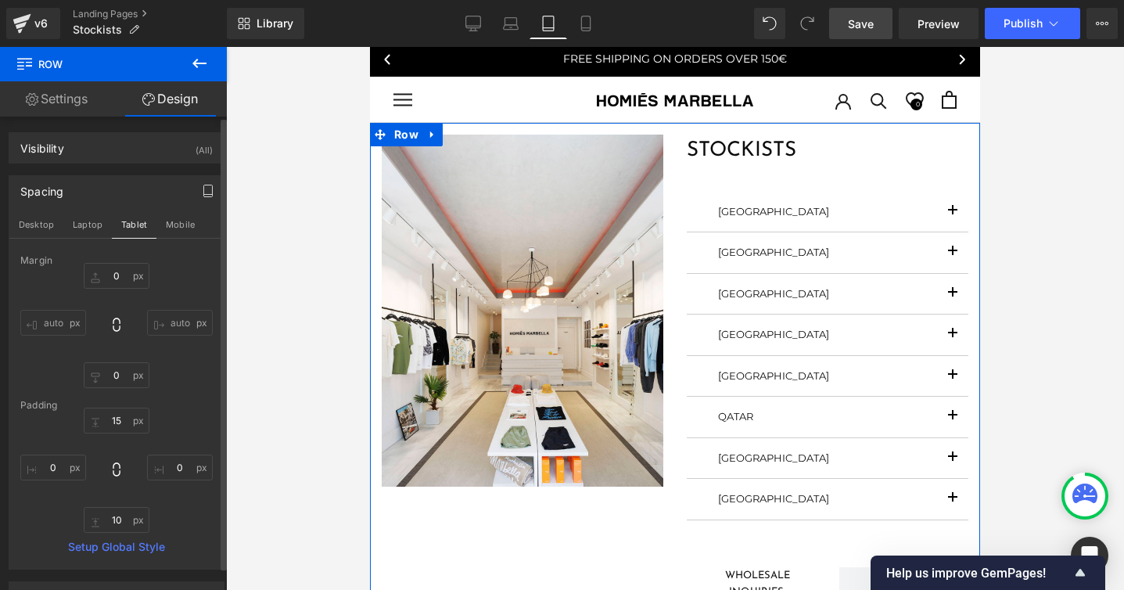
click at [174, 398] on div "Margin 0px 0 auto auto 0px 0 auto auto [GEOGRAPHIC_DATA] 15 15 0px 0 10px 10 0p…" at bounding box center [116, 412] width 214 height 314
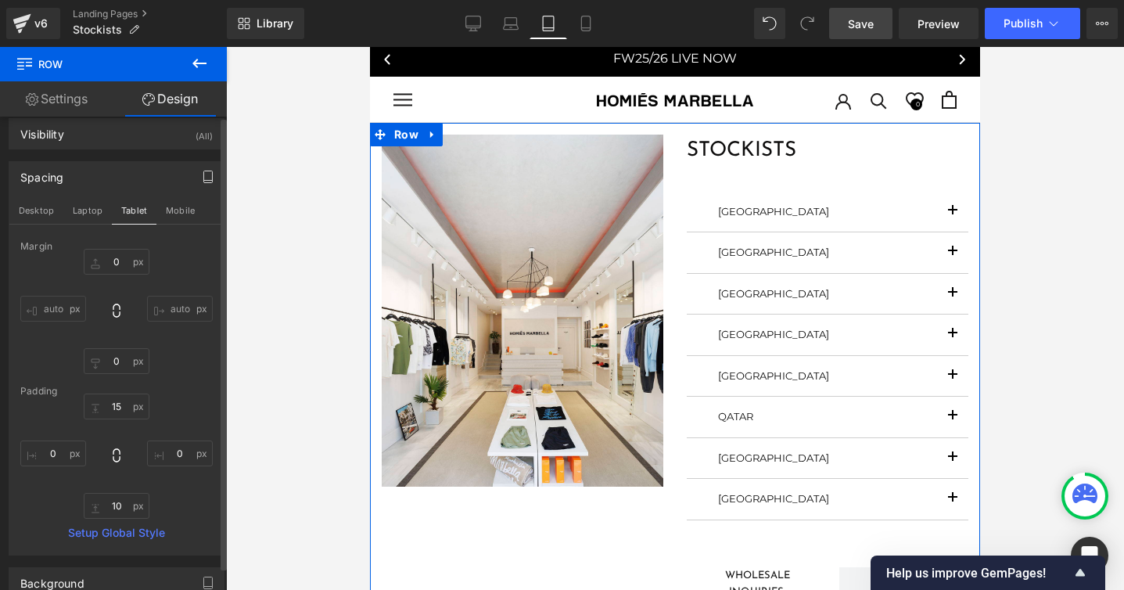
scroll to position [0, 0]
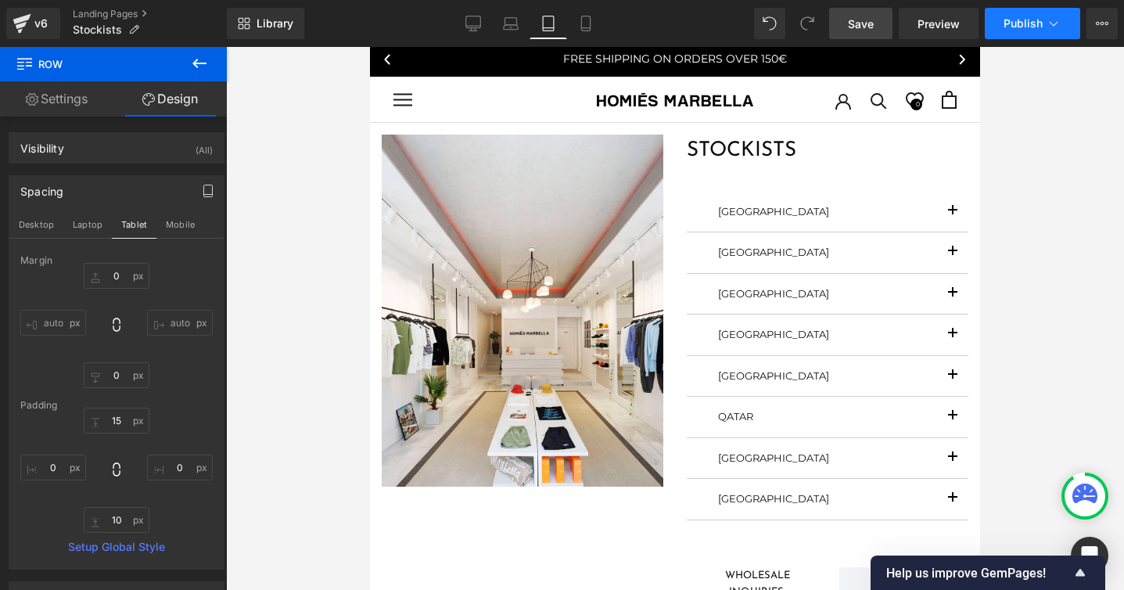
click at [1026, 26] on span "Publish" at bounding box center [1023, 23] width 39 height 13
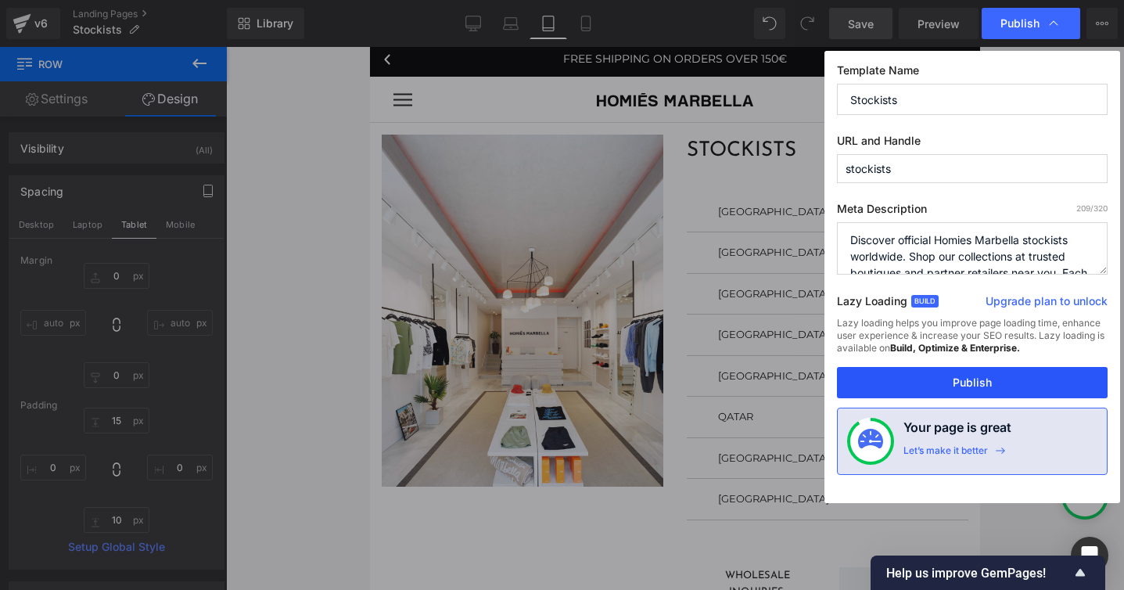
click at [974, 383] on button "Publish" at bounding box center [972, 382] width 271 height 31
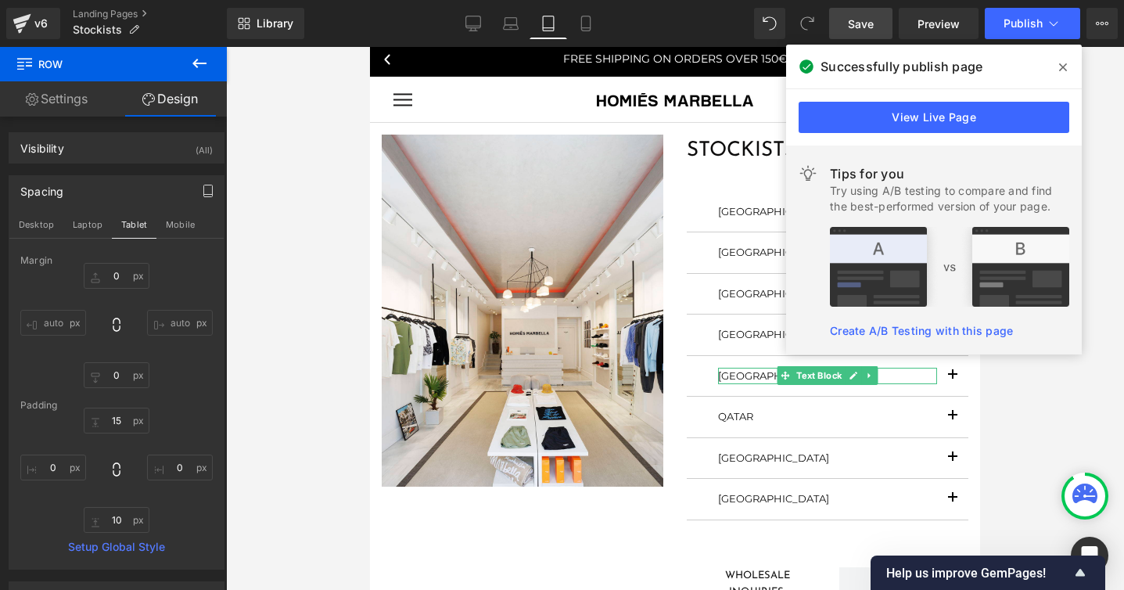
click at [1063, 64] on icon at bounding box center [1063, 67] width 8 height 13
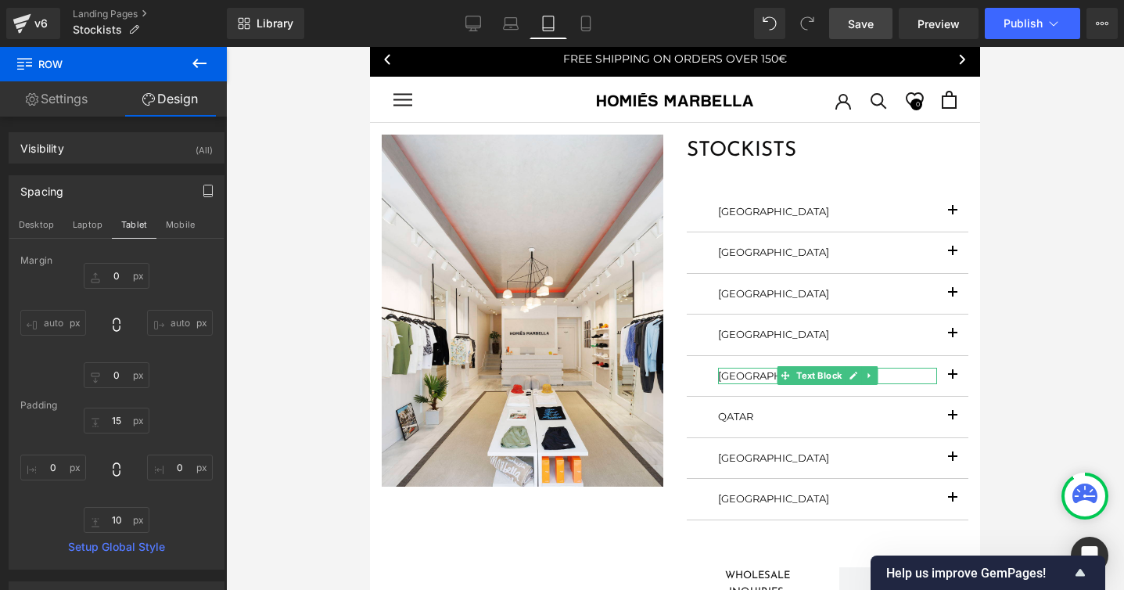
click at [1062, 67] on div at bounding box center [675, 318] width 898 height 543
